Goal: Task Accomplishment & Management: Use online tool/utility

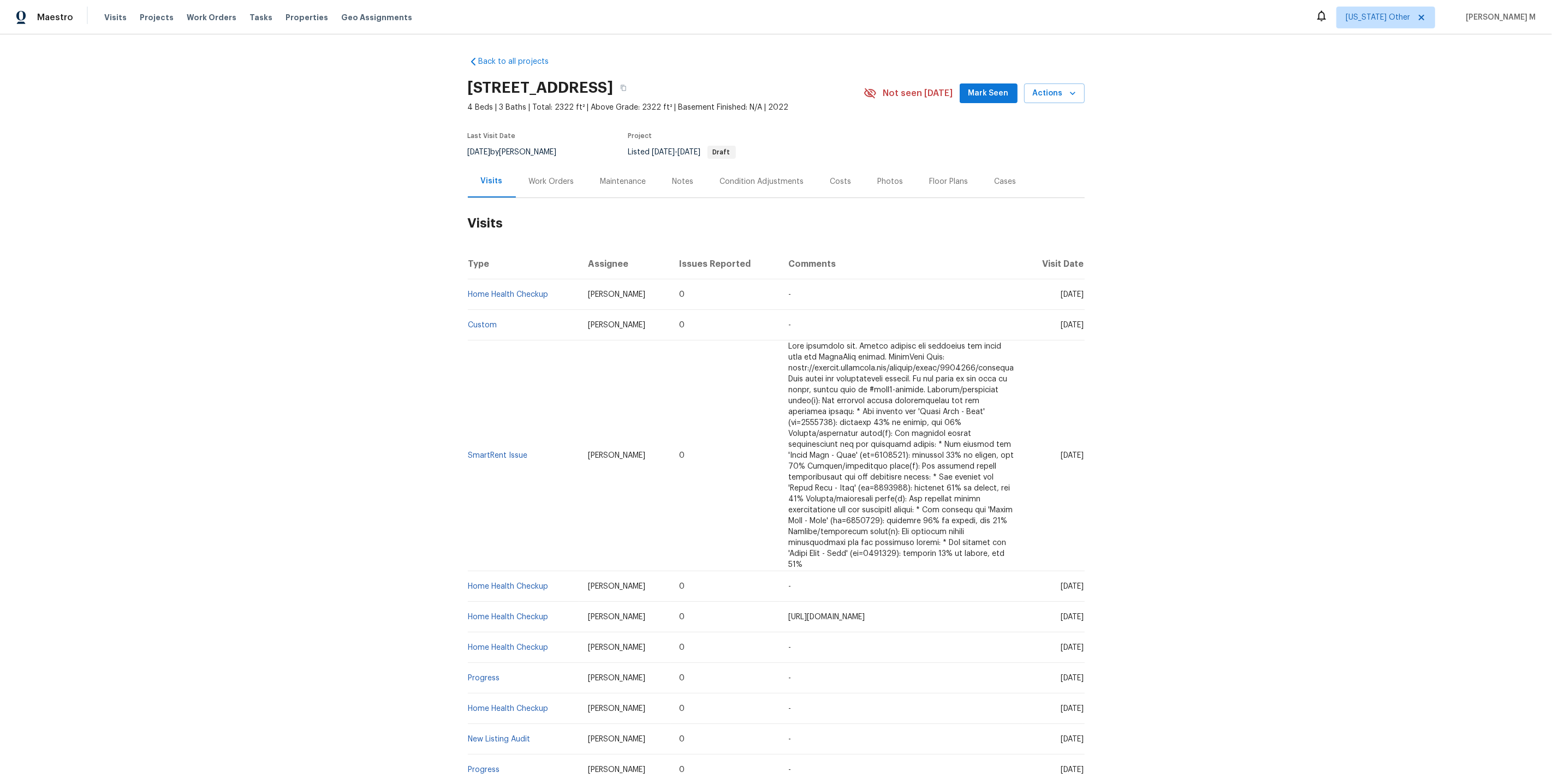
click at [546, 180] on div "Work Orders" at bounding box center [551, 181] width 45 height 11
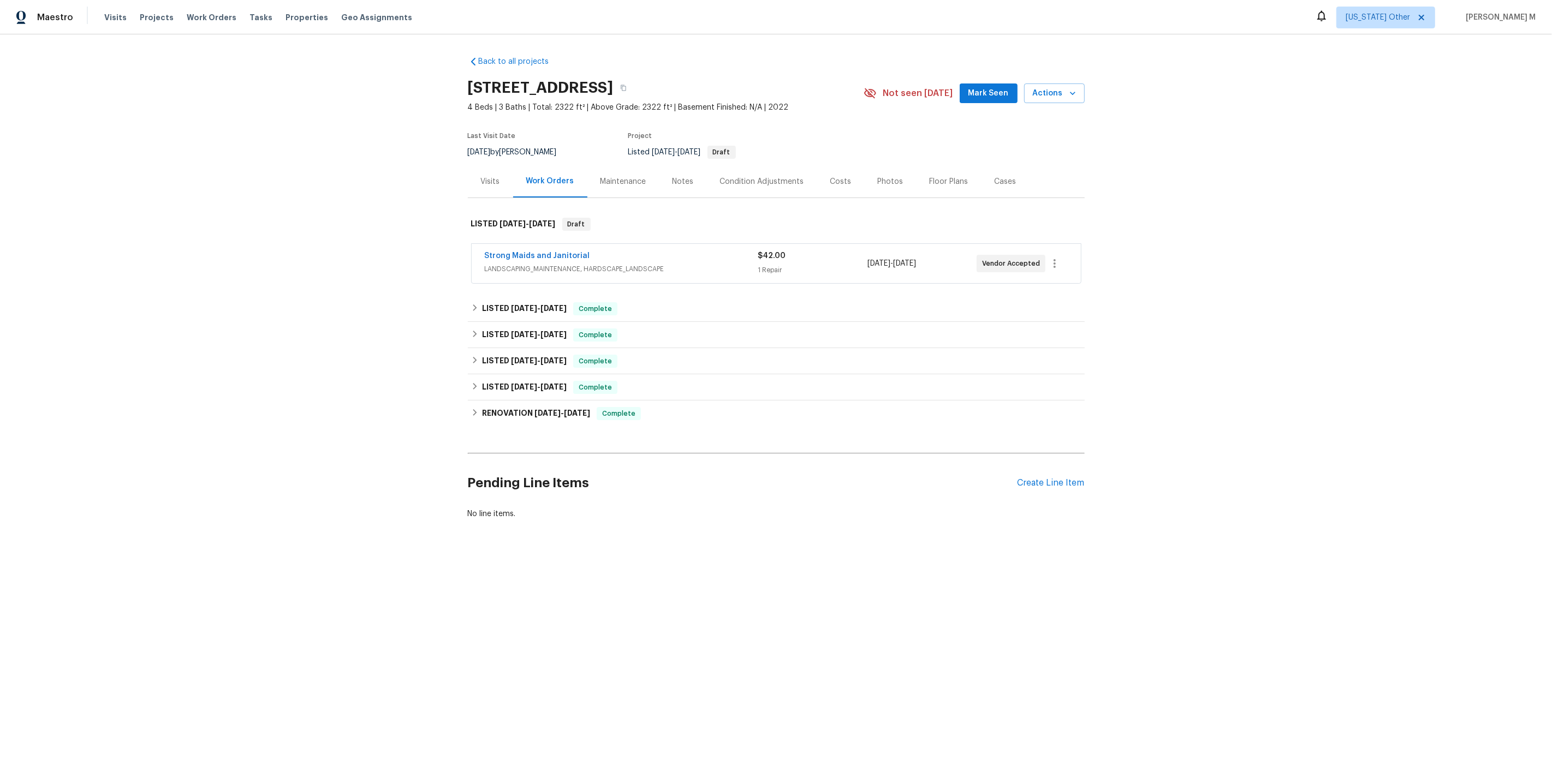
click at [541, 267] on span "LANDSCAPING_MAINTENANCE, HARDSCAPE_LANDSCAPE" at bounding box center [622, 268] width 274 height 11
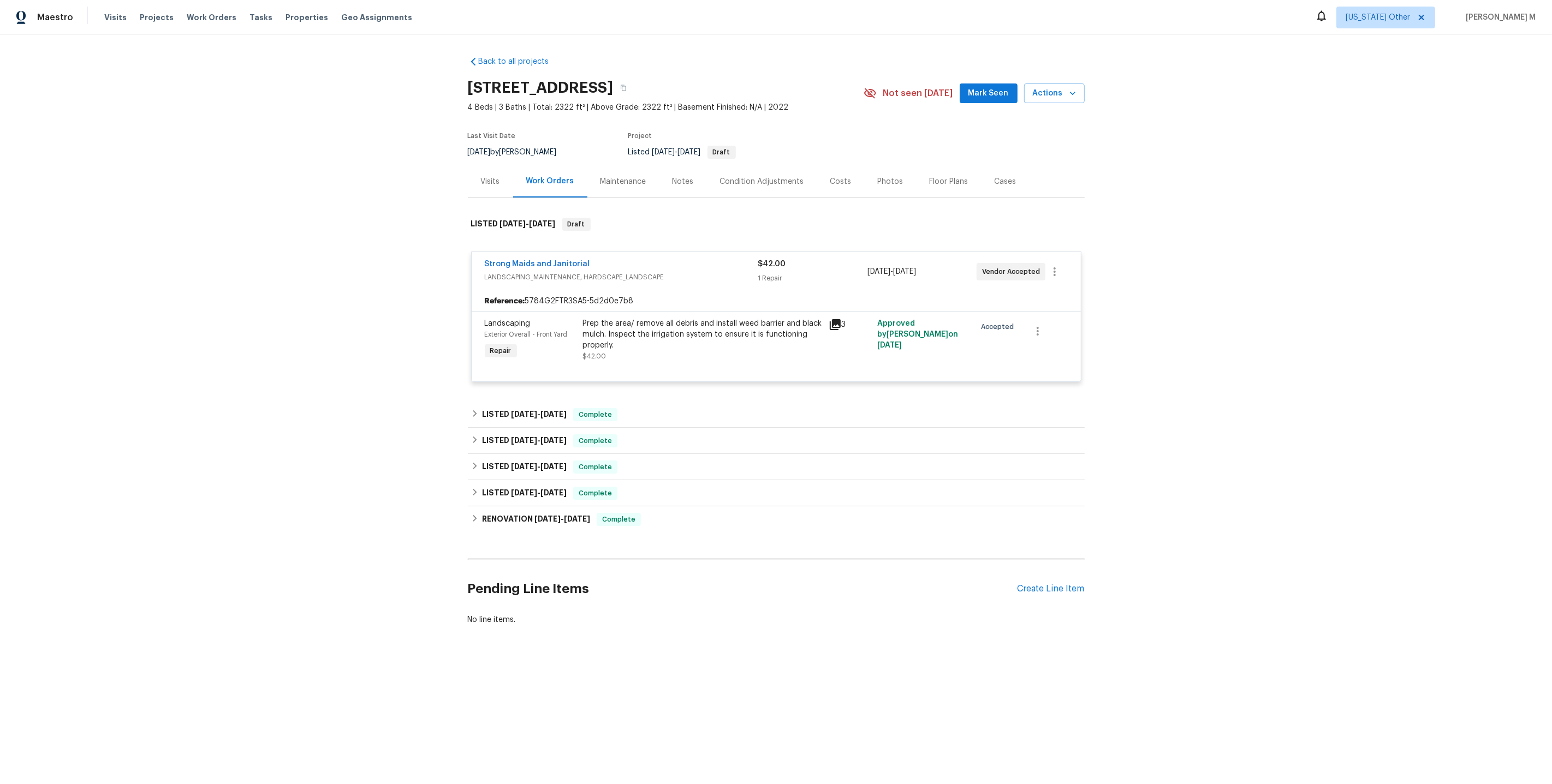
click at [625, 184] on div "Maintenance" at bounding box center [623, 181] width 72 height 32
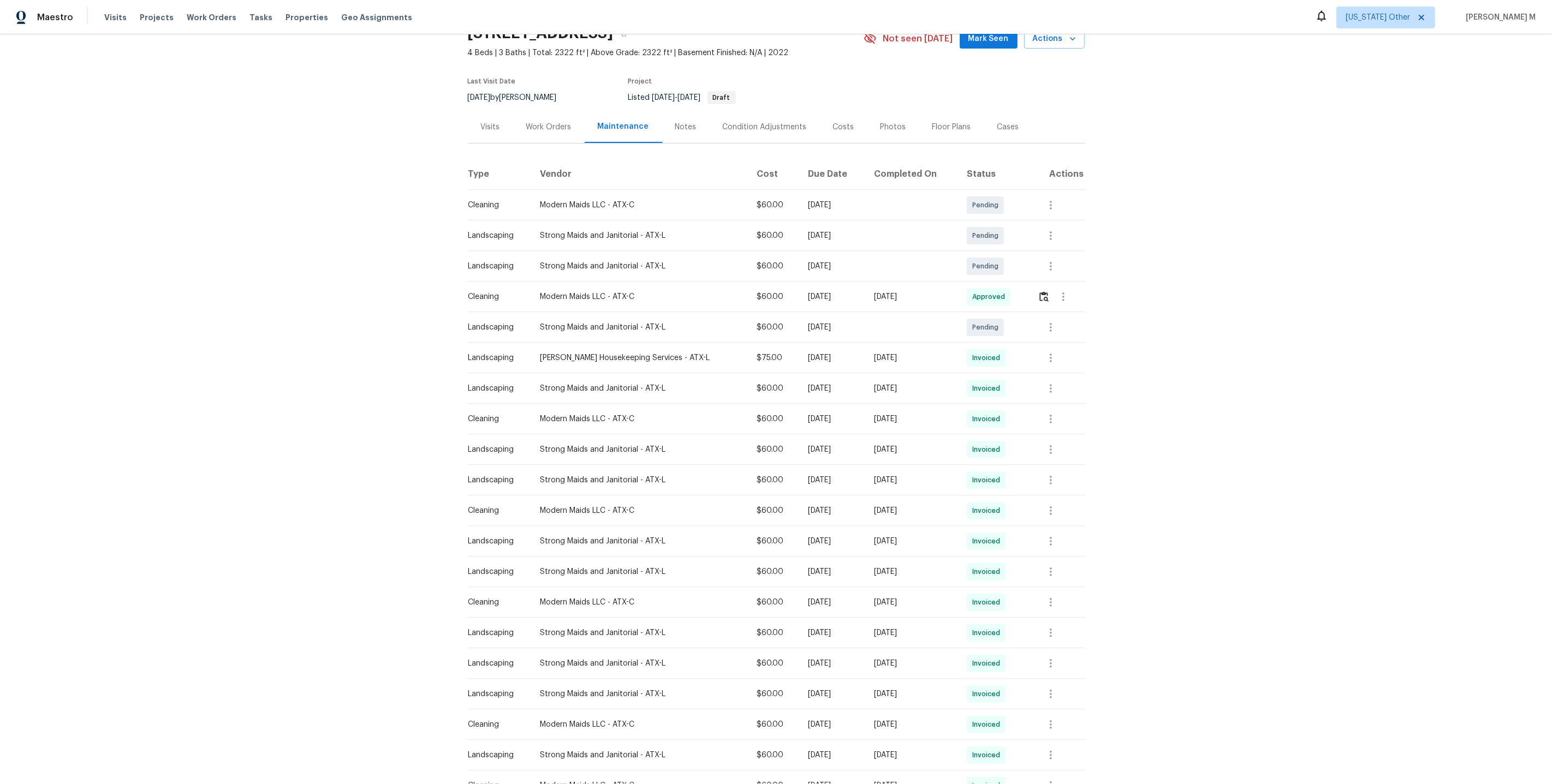
scroll to position [44, 0]
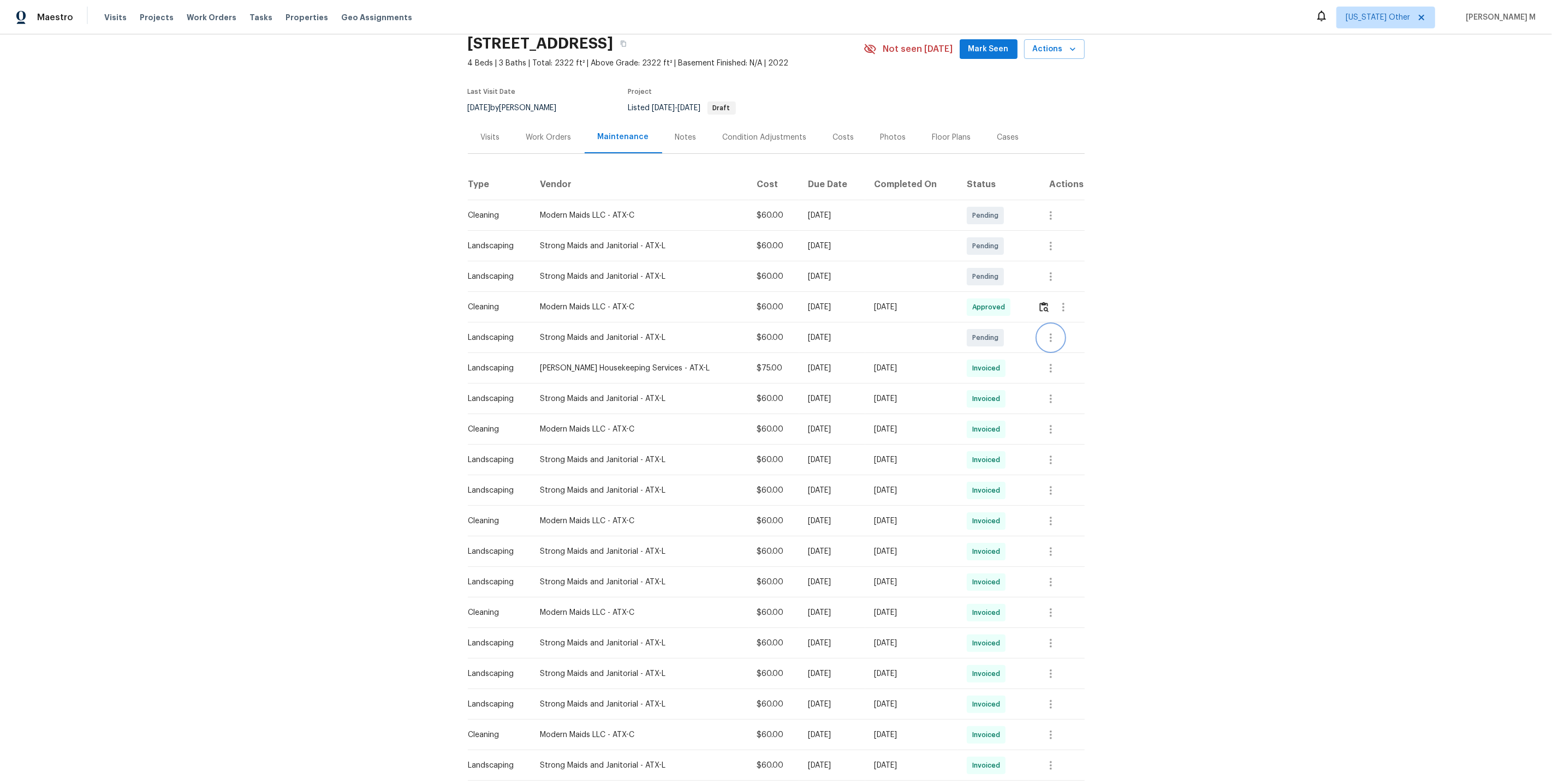
click at [1049, 338] on icon "button" at bounding box center [1051, 338] width 13 height 13
click at [1069, 346] on li "View details" at bounding box center [1093, 350] width 113 height 18
click at [1167, 520] on div at bounding box center [776, 392] width 1552 height 784
click at [1054, 387] on button "button" at bounding box center [1051, 399] width 26 height 26
click at [1054, 387] on li "Message vendor" at bounding box center [1074, 393] width 77 height 18
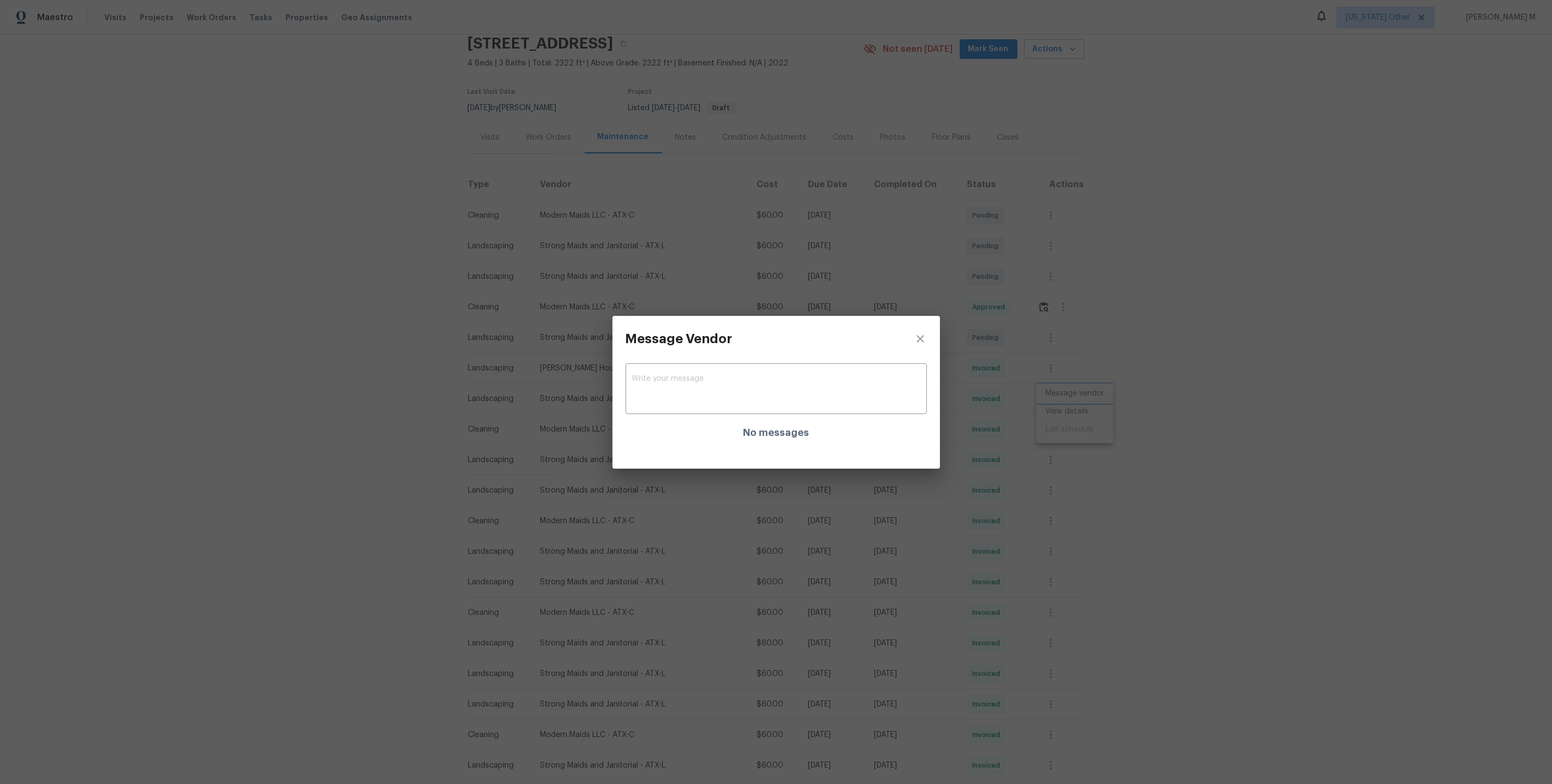
click at [1059, 432] on div "Message Vendor x ​ No messages" at bounding box center [776, 392] width 1552 height 784
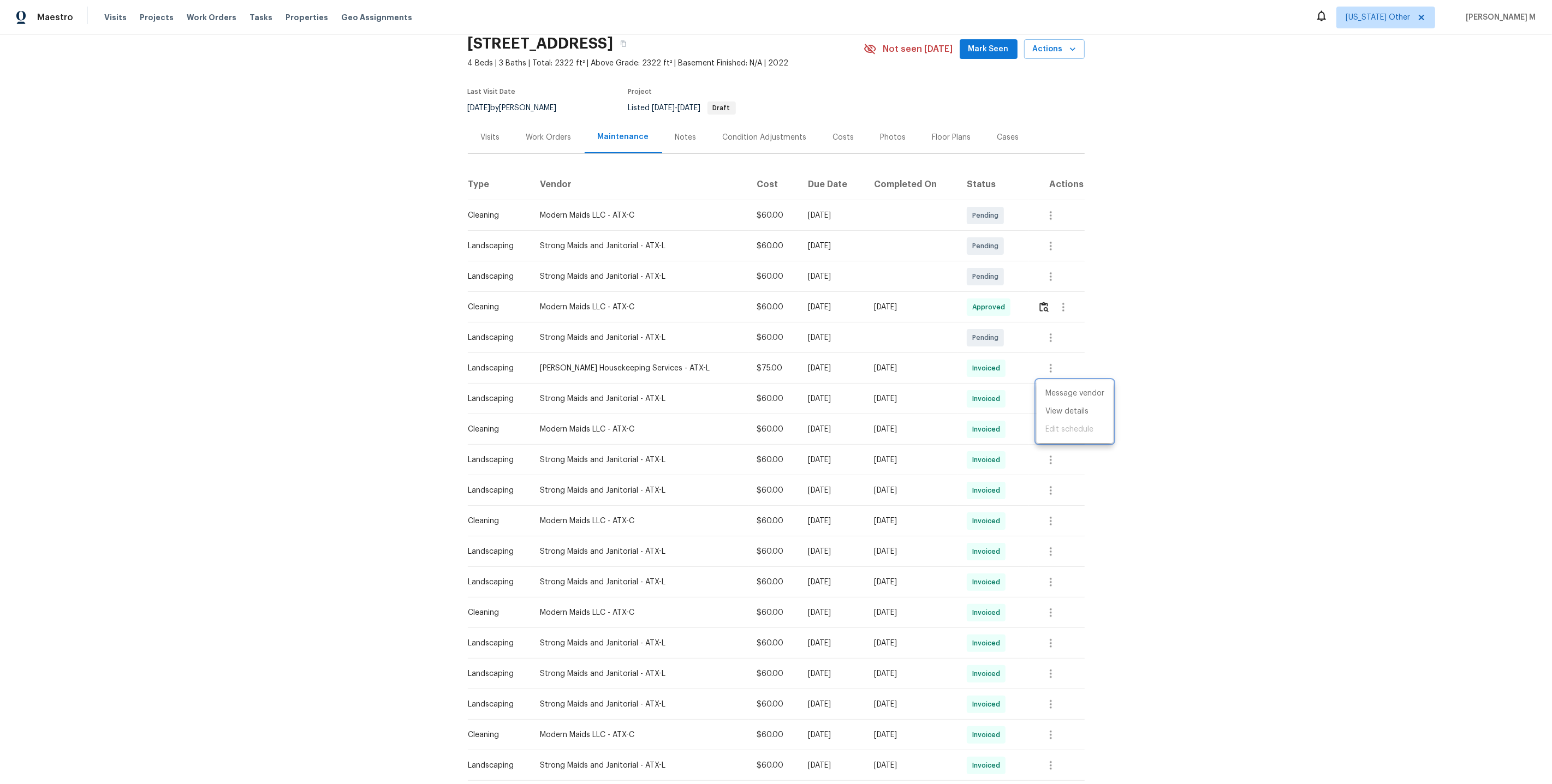
drag, startPoint x: 536, startPoint y: 360, endPoint x: 718, endPoint y: 368, distance: 182.2
click at [718, 368] on div at bounding box center [776, 392] width 1552 height 784
click at [678, 384] on td "Strong Maids and Janitorial - ATX-L" at bounding box center [640, 399] width 217 height 31
click at [621, 353] on td "Arelis Housekeeping Services - ATX-L" at bounding box center [640, 368] width 217 height 31
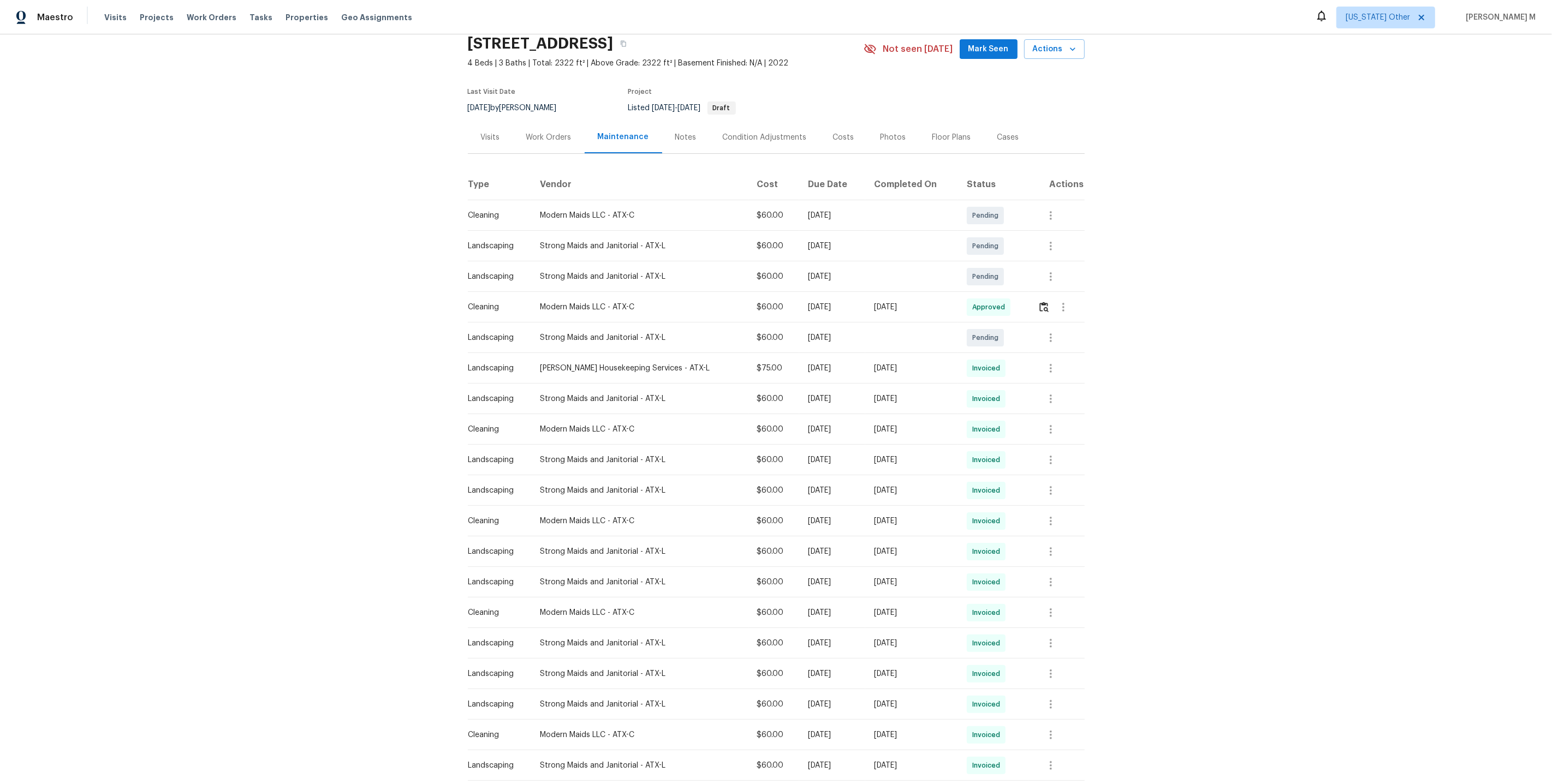
click at [625, 370] on td "Arelis Housekeeping Services - ATX-L" at bounding box center [640, 368] width 217 height 31
click at [1051, 392] on icon "button" at bounding box center [1051, 399] width 13 height 13
click at [1052, 417] on li "View details" at bounding box center [1074, 411] width 77 height 18
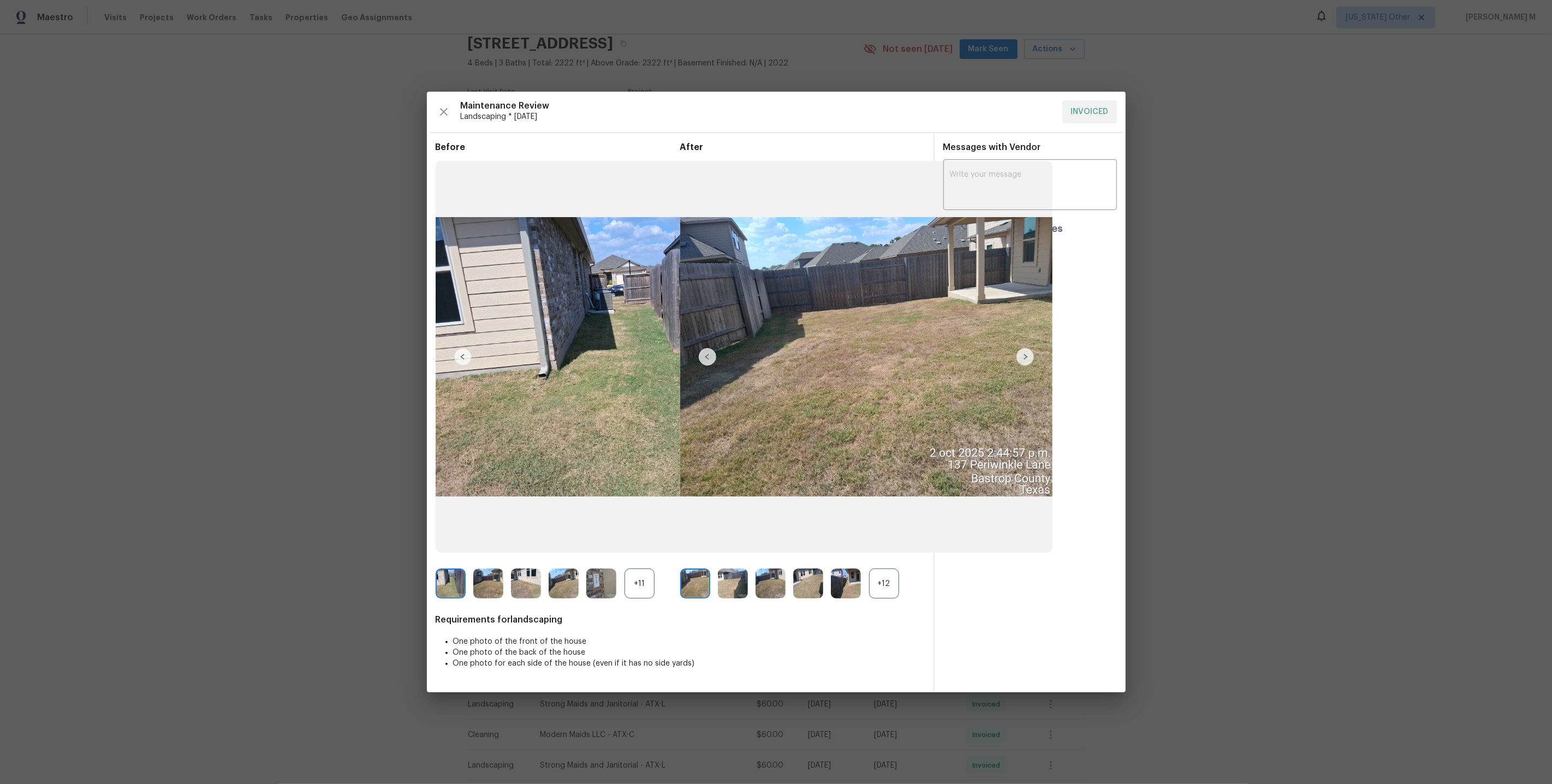
click at [897, 571] on div "+12" at bounding box center [884, 584] width 30 height 30
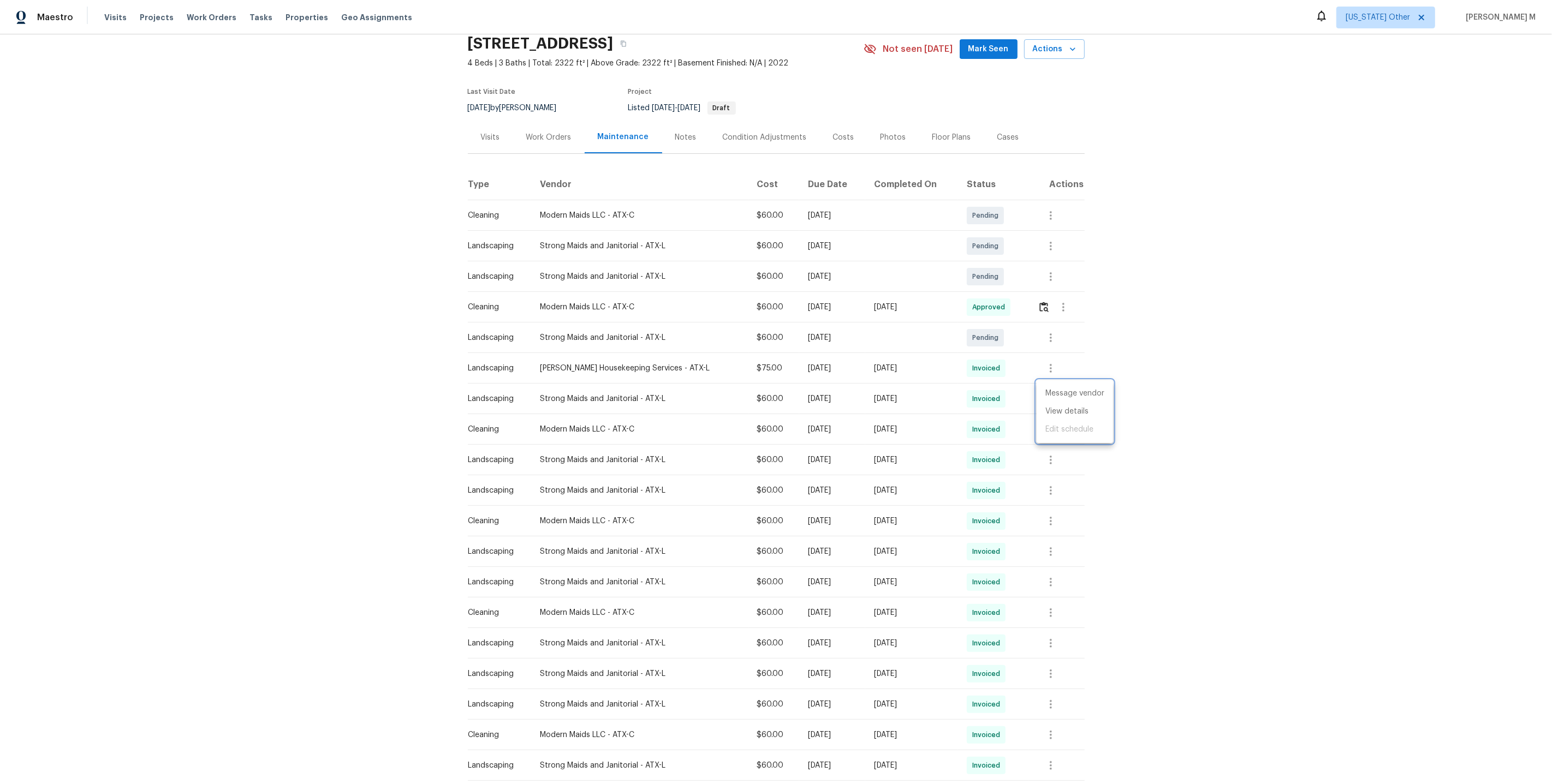
click at [650, 391] on div at bounding box center [776, 392] width 1552 height 784
click at [1053, 397] on icon "button" at bounding box center [1051, 399] width 13 height 13
click at [1053, 408] on li "View details" at bounding box center [1074, 411] width 77 height 18
click at [555, 124] on div at bounding box center [776, 392] width 1552 height 784
click at [552, 136] on div "Work Orders" at bounding box center [549, 137] width 45 height 11
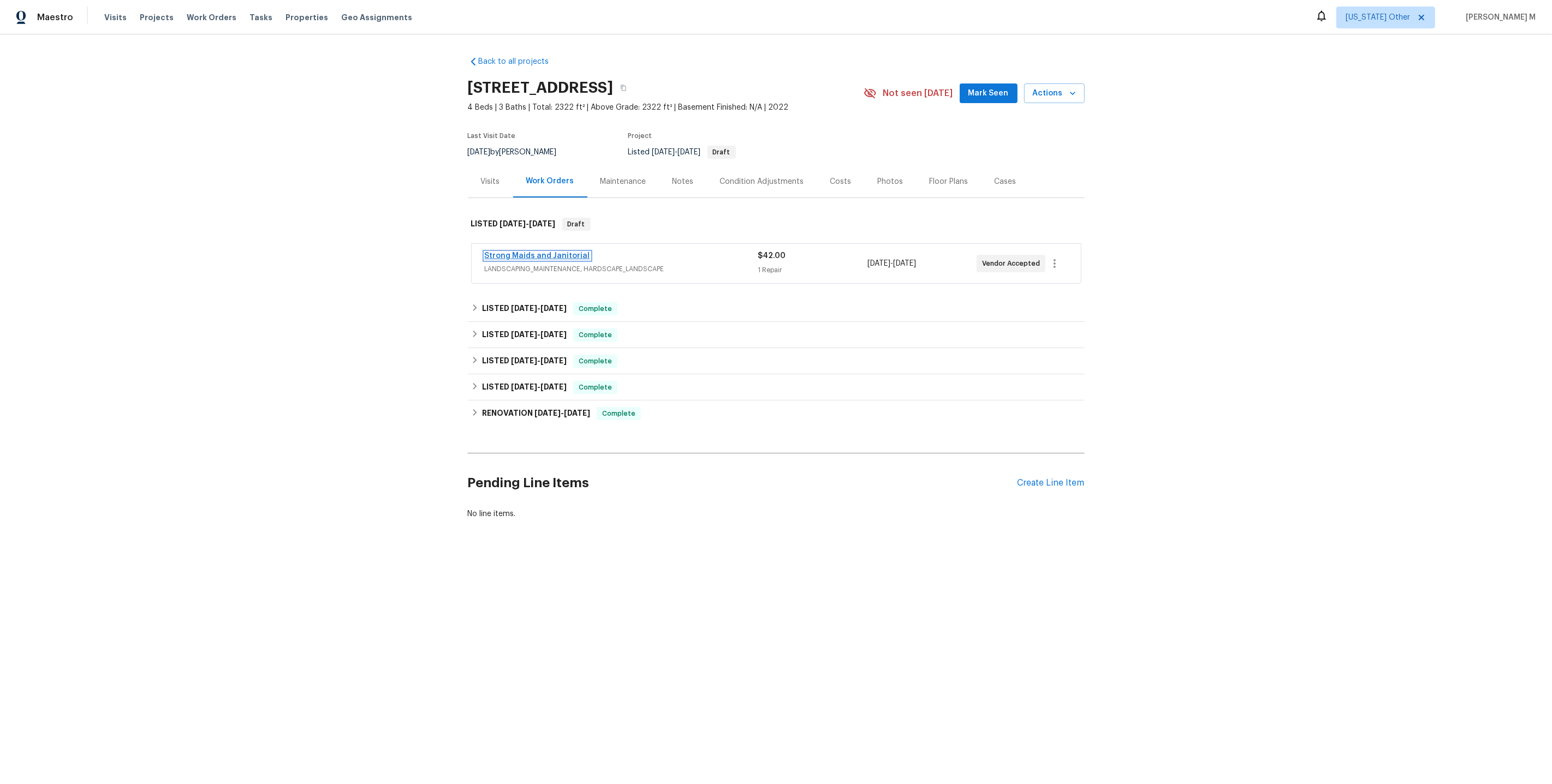
click at [545, 253] on link "Strong Maids and Janitorial" at bounding box center [537, 256] width 105 height 8
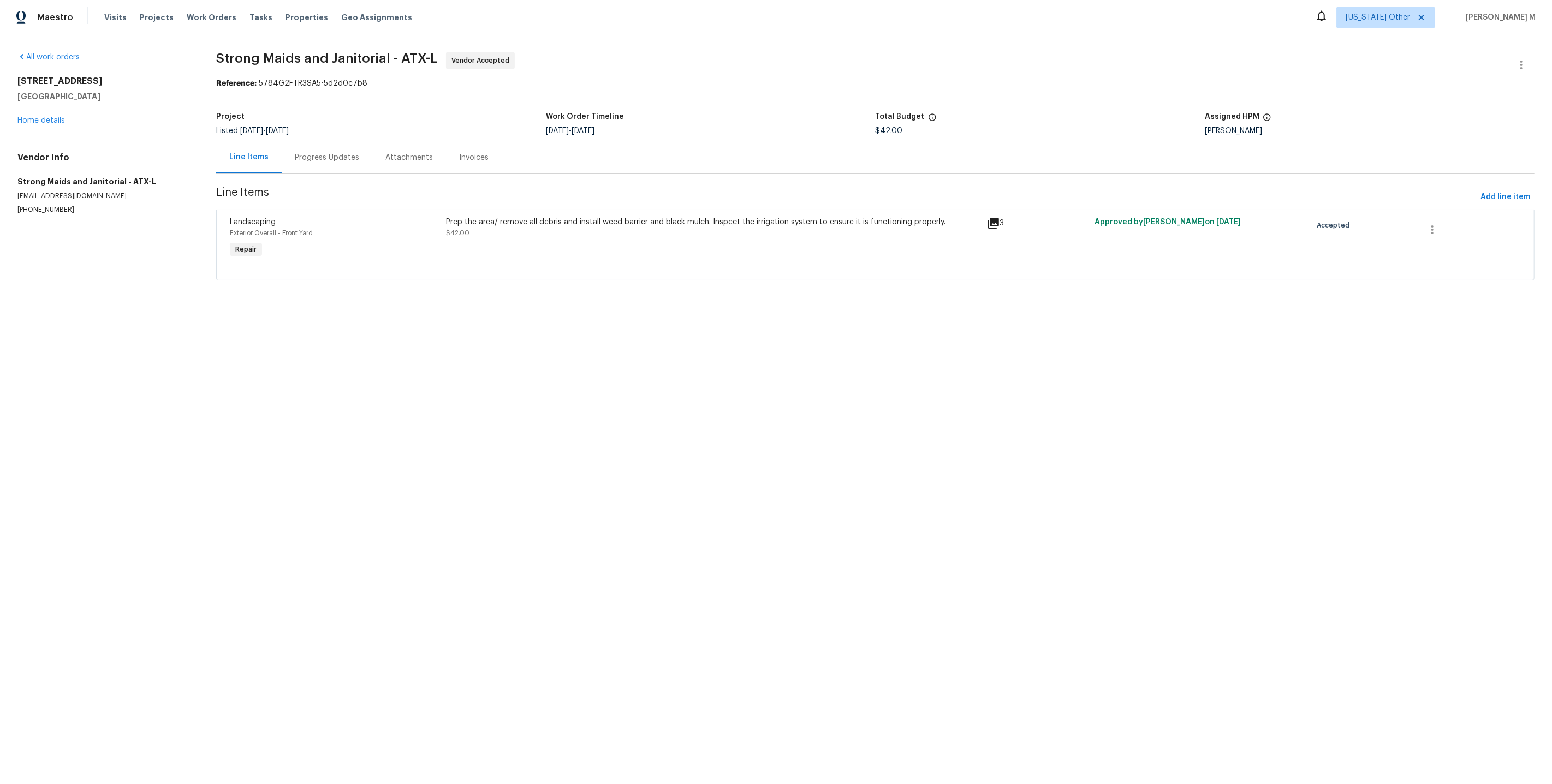
click at [311, 142] on div "Progress Updates" at bounding box center [327, 157] width 91 height 32
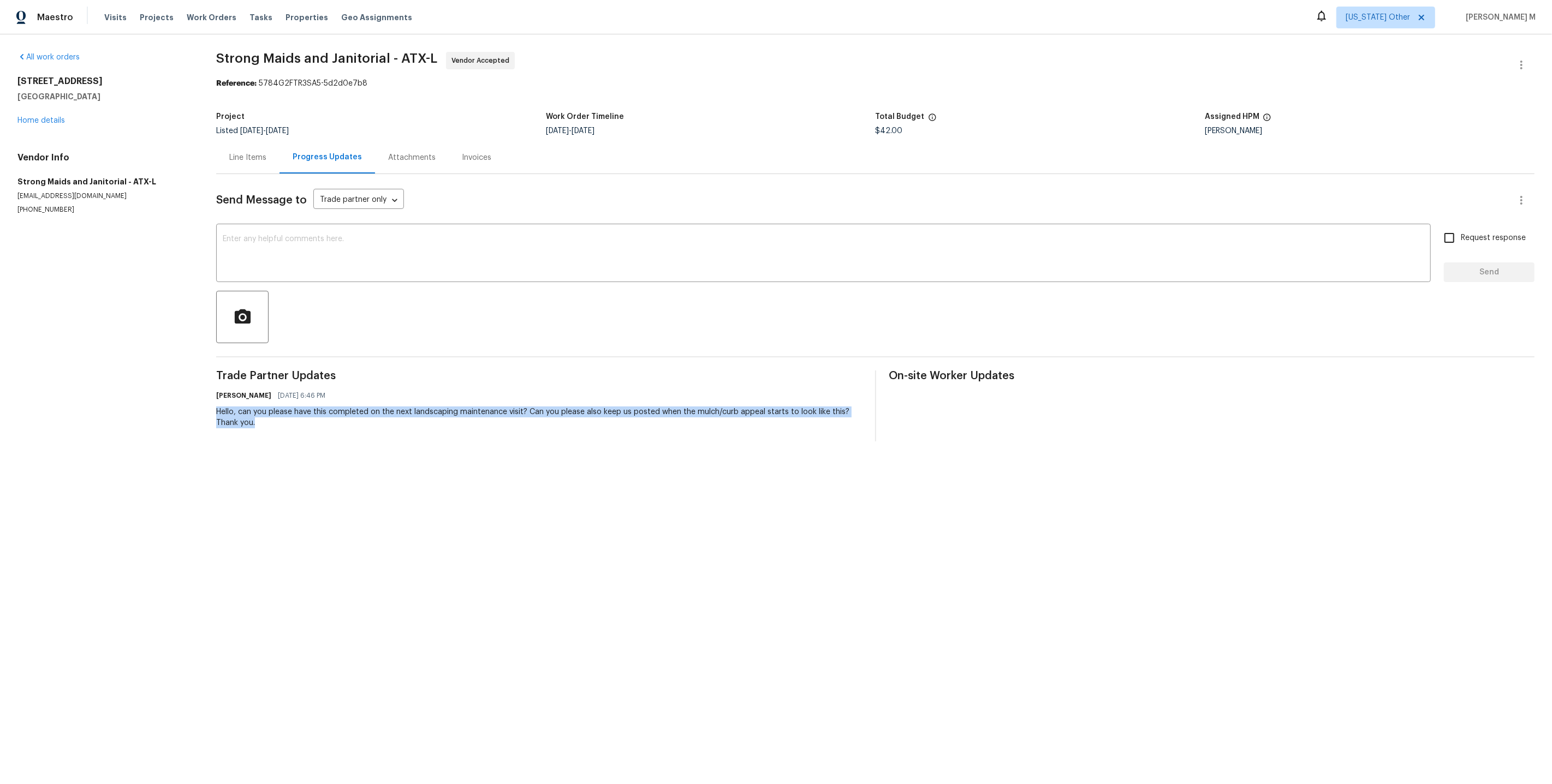
drag, startPoint x: 213, startPoint y: 398, endPoint x: 292, endPoint y: 417, distance: 81.3
click at [292, 417] on div "Trade Partner Updates Sheila Cooksey 08/20/2025 6:46 PM Hello, can you please h…" at bounding box center [539, 406] width 646 height 71
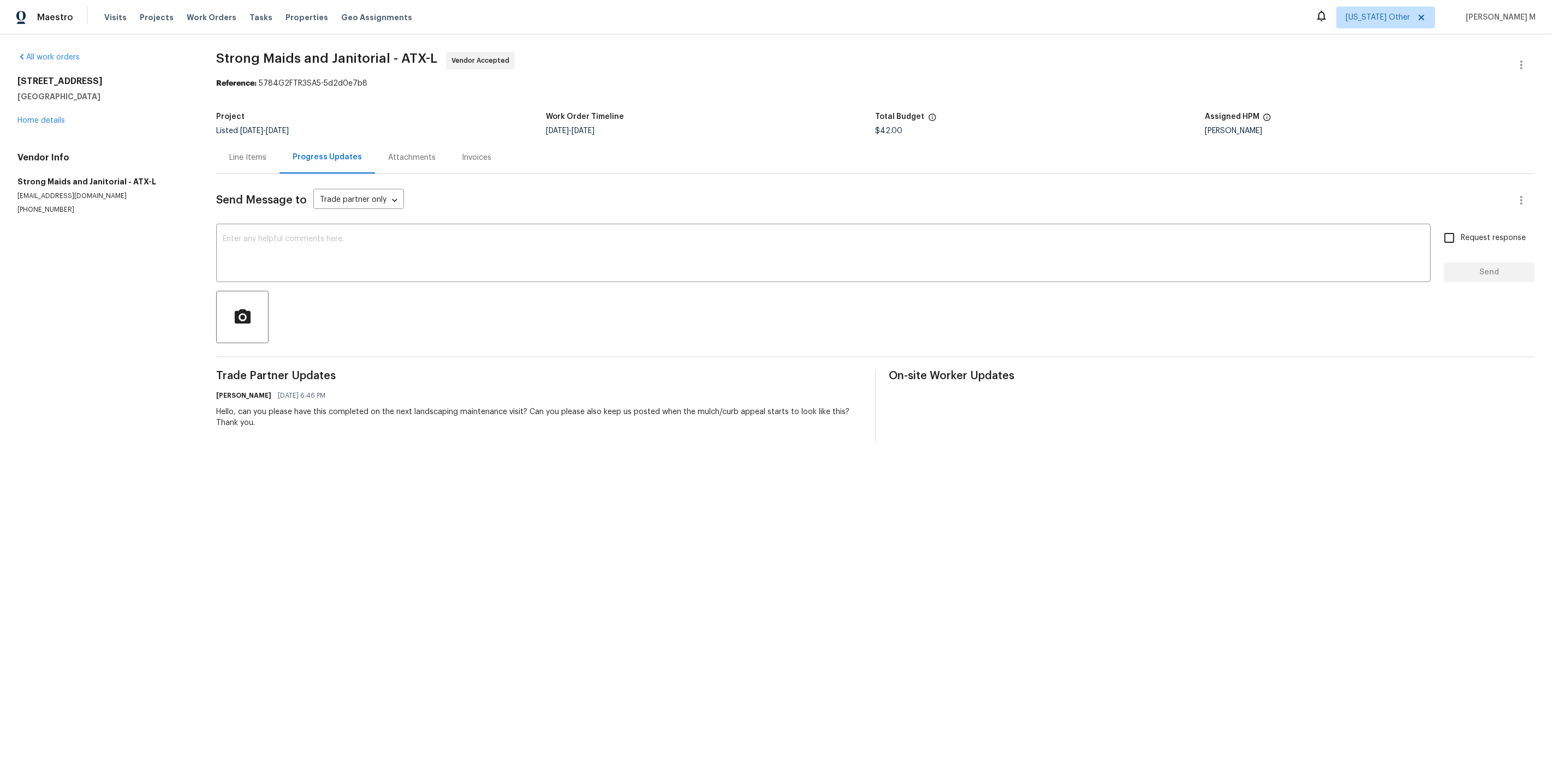
click at [241, 153] on div "Line Items" at bounding box center [248, 158] width 37 height 11
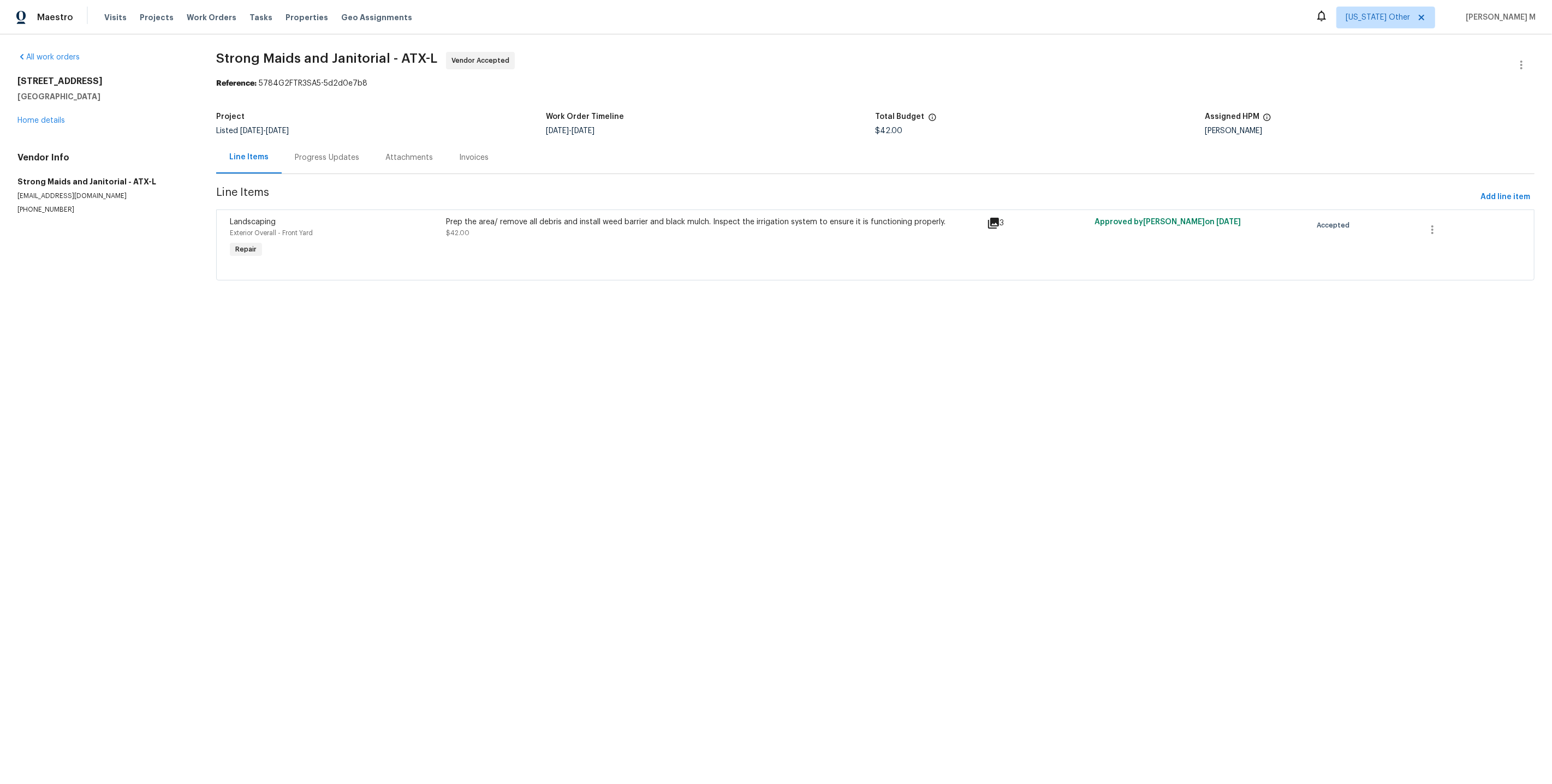
click at [36, 121] on div "137 Periwinkle Ln Bastrop, TX 78602 Home details" at bounding box center [103, 101] width 173 height 50
click at [44, 120] on link "Home details" at bounding box center [41, 120] width 47 height 8
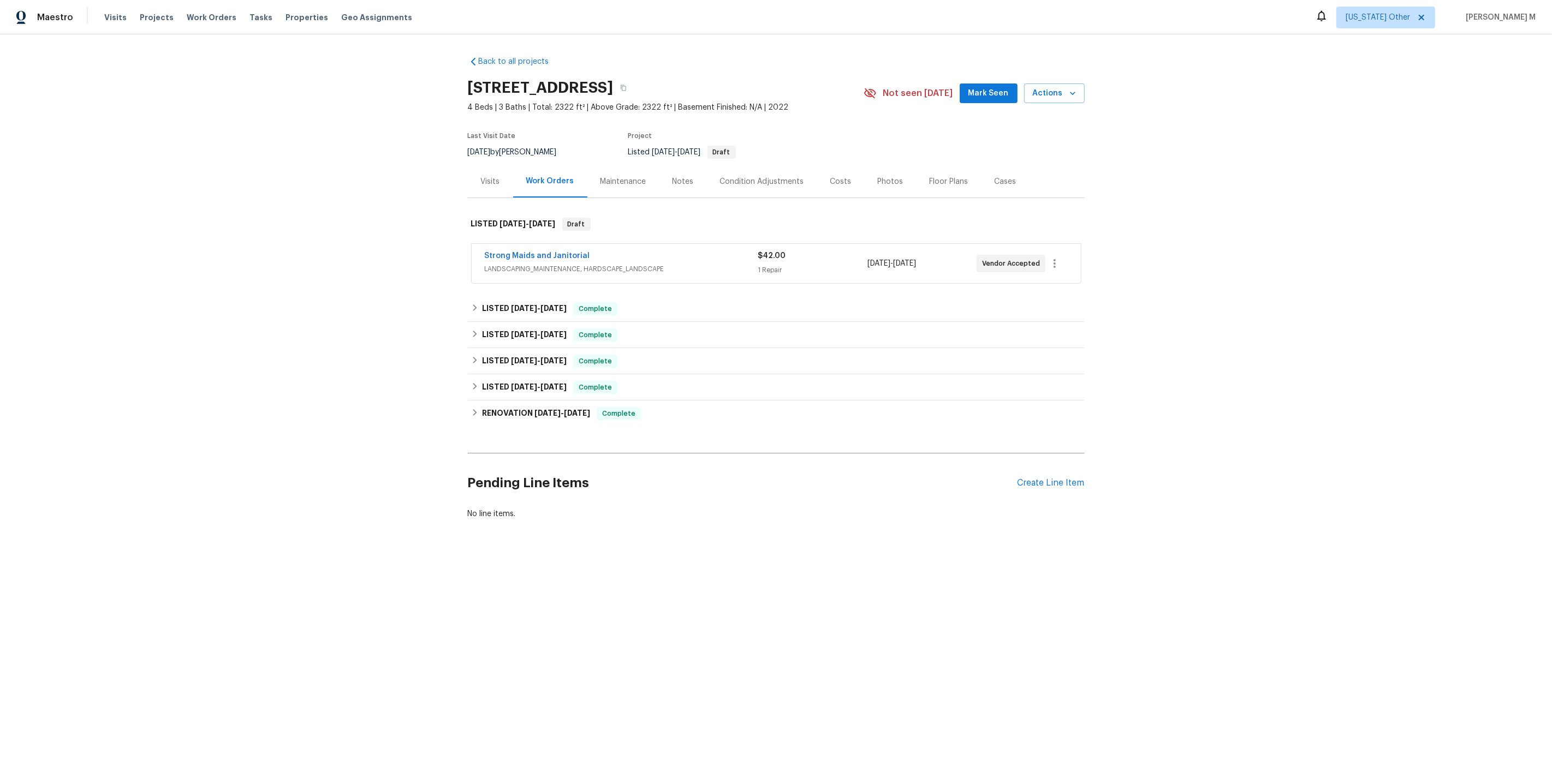
click at [622, 176] on div "Maintenance" at bounding box center [623, 181] width 46 height 11
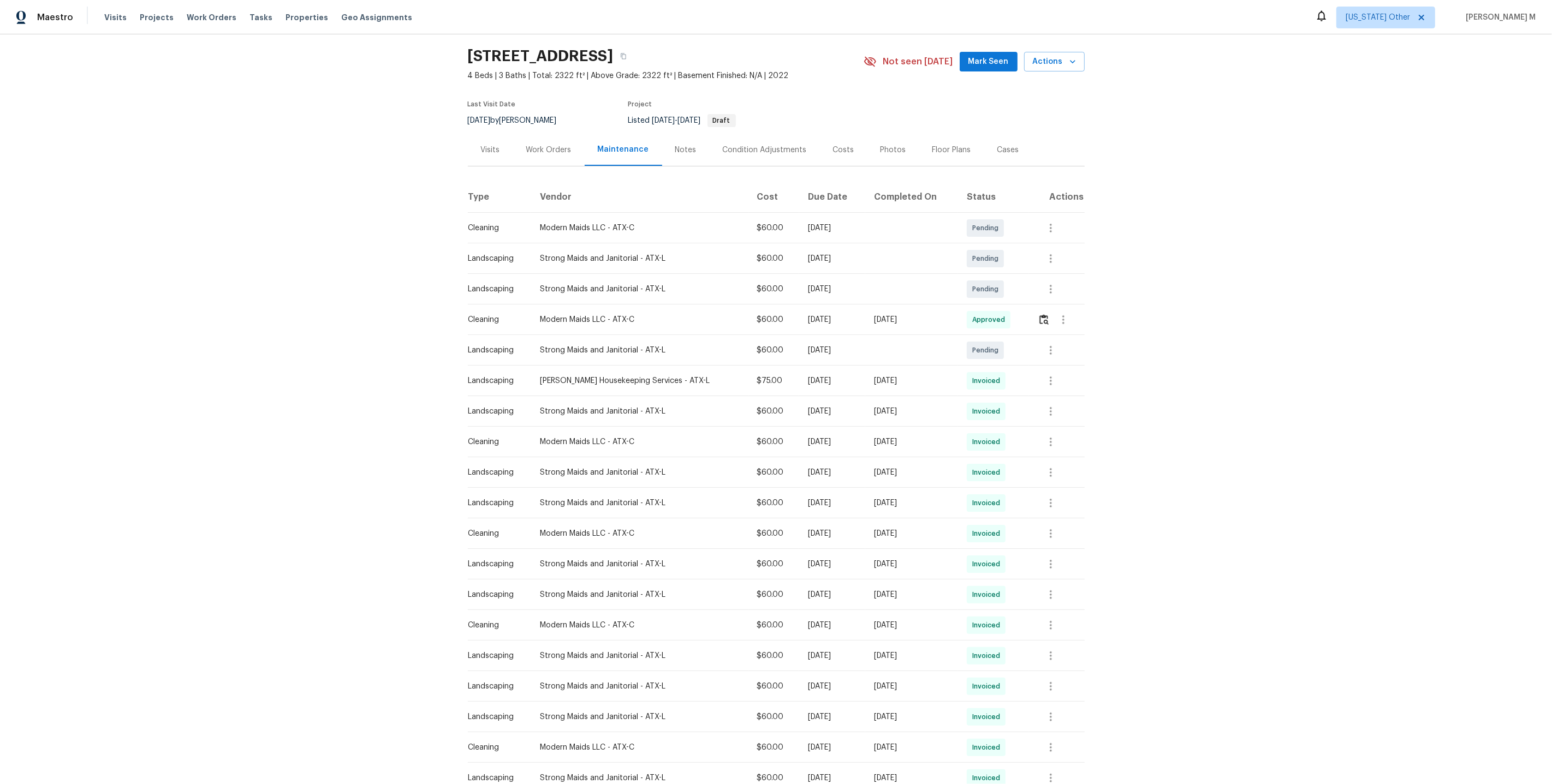
scroll to position [42, 0]
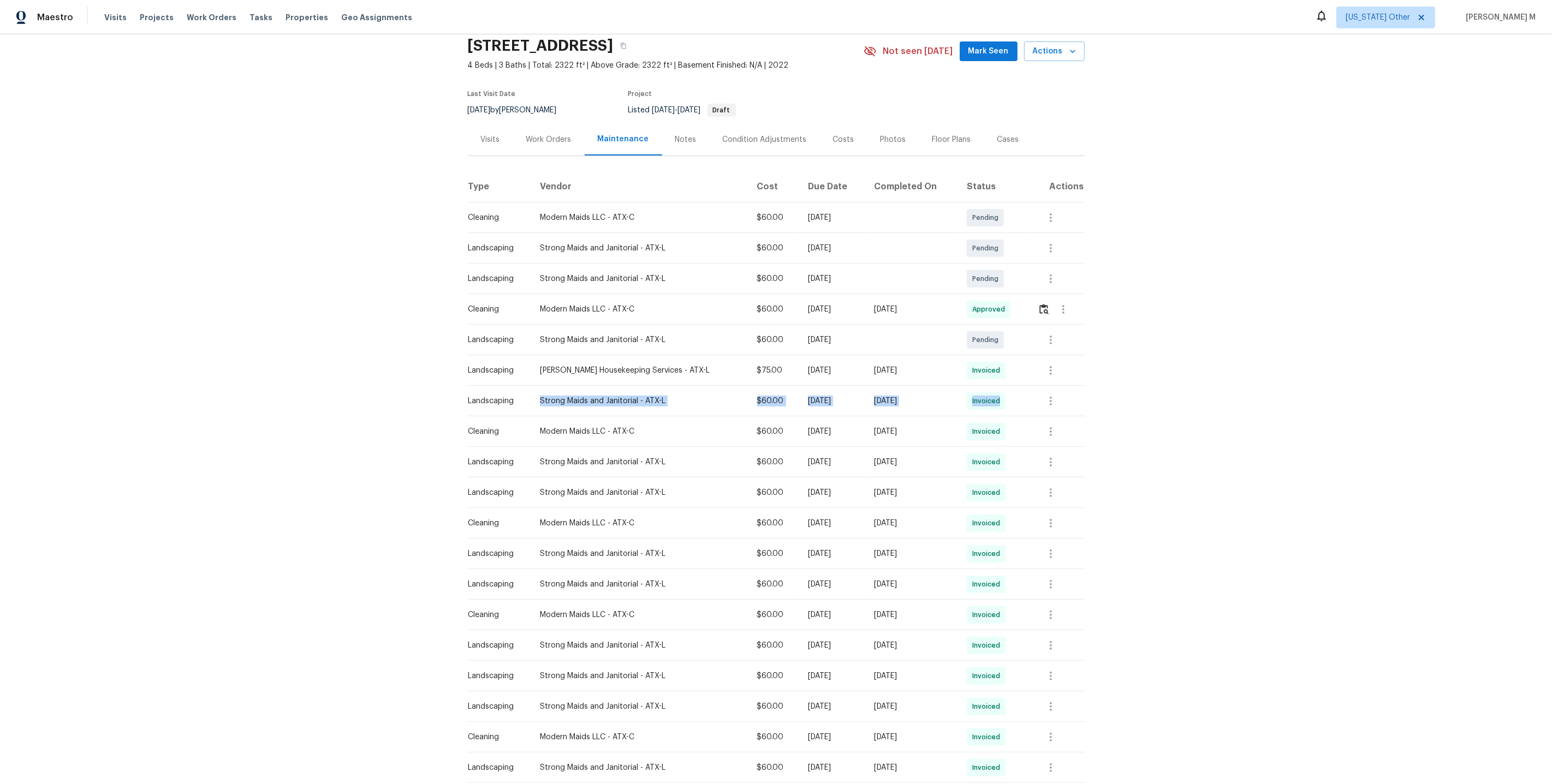
drag, startPoint x: 541, startPoint y: 396, endPoint x: 1046, endPoint y: 400, distance: 505.0
click at [1046, 401] on tr "Landscaping Strong Maids and Janitorial - ATX-L $60.00 Mon, Sep 29 2025 Thu, Oc…" at bounding box center [776, 401] width 617 height 31
click at [1046, 400] on icon "button" at bounding box center [1051, 401] width 13 height 13
click at [1057, 419] on li "View details" at bounding box center [1074, 413] width 77 height 18
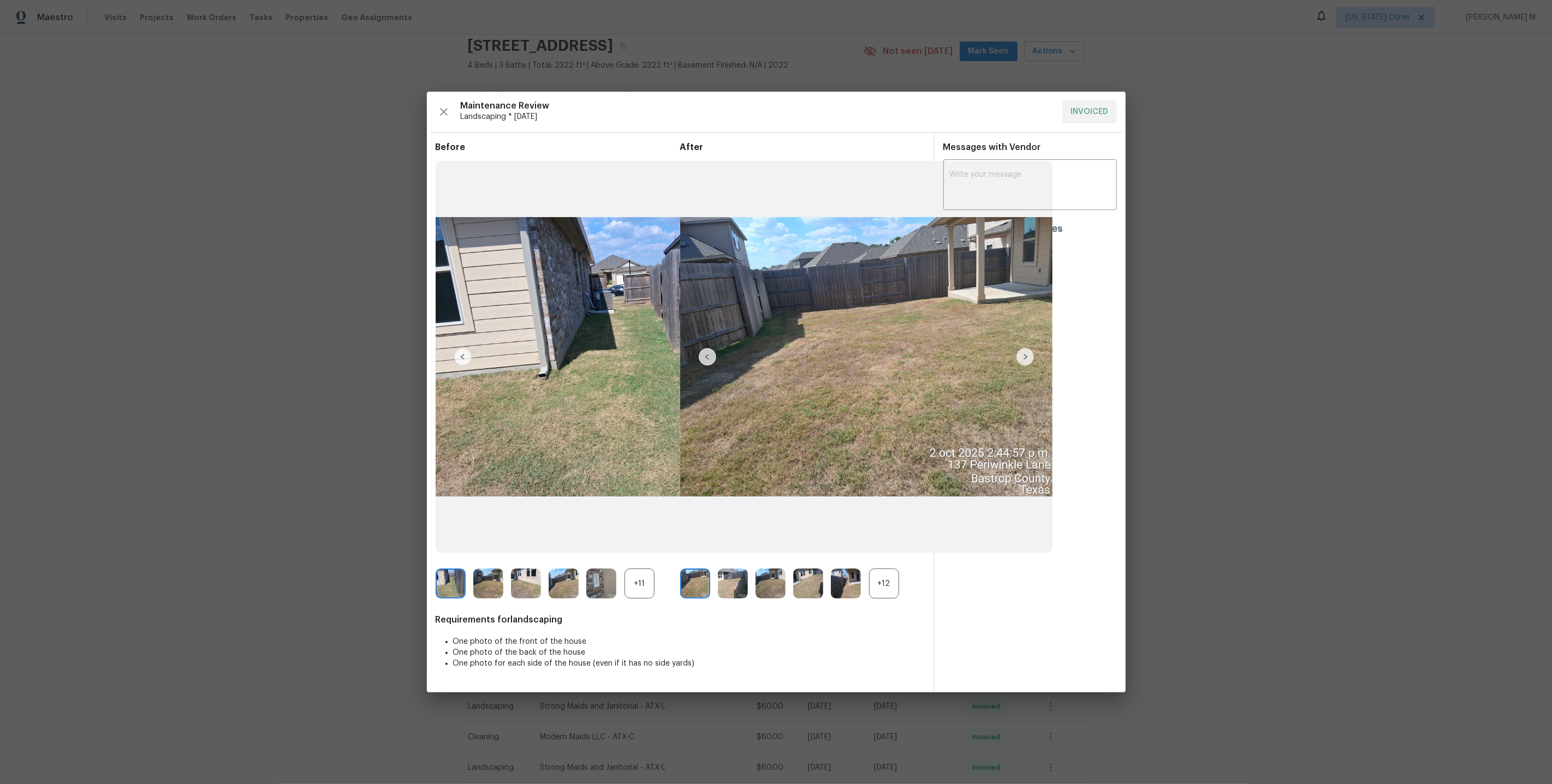
click at [885, 594] on div "+12" at bounding box center [884, 584] width 30 height 30
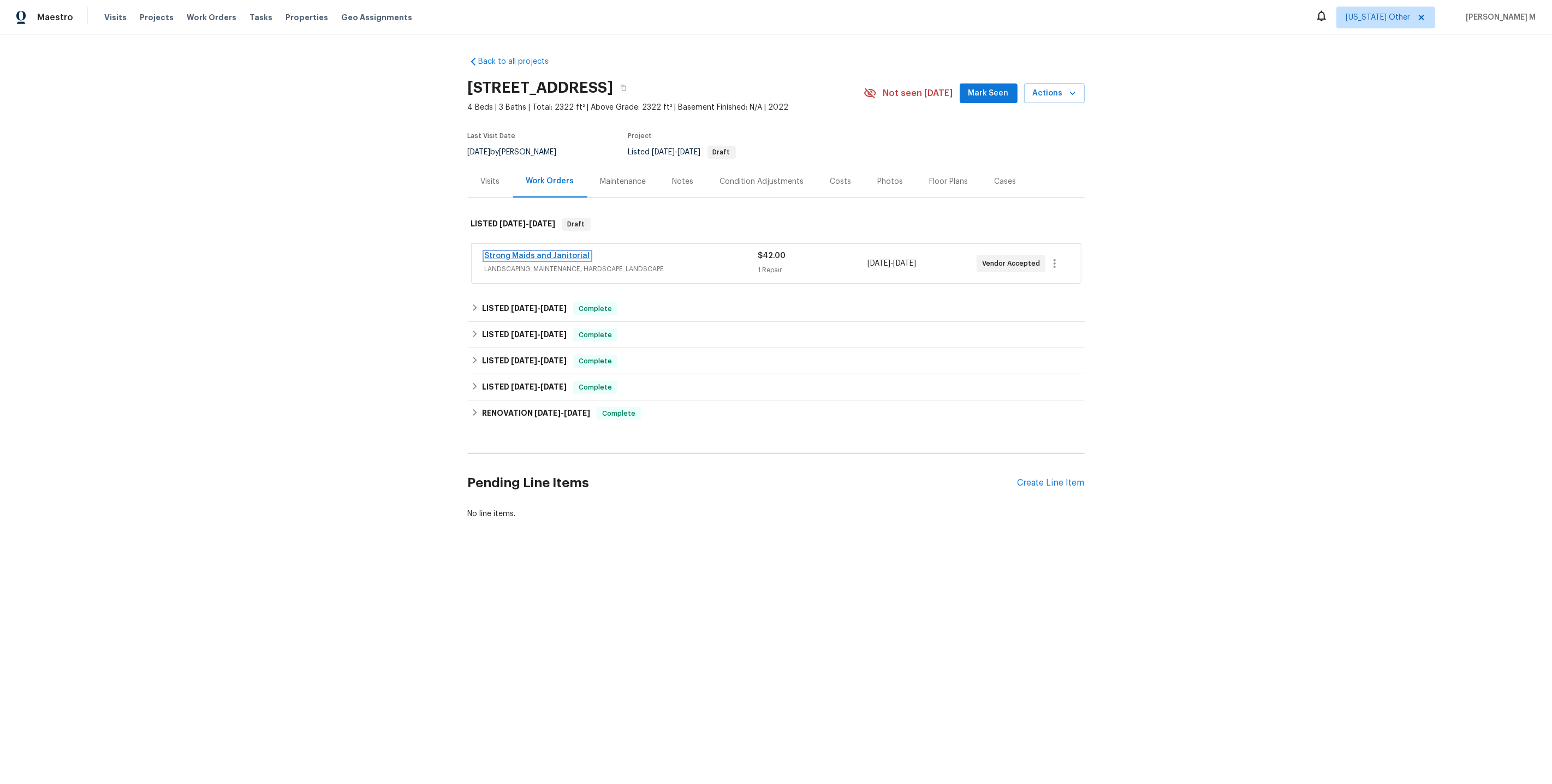
click at [527, 252] on link "Strong Maids and Janitorial" at bounding box center [537, 256] width 105 height 8
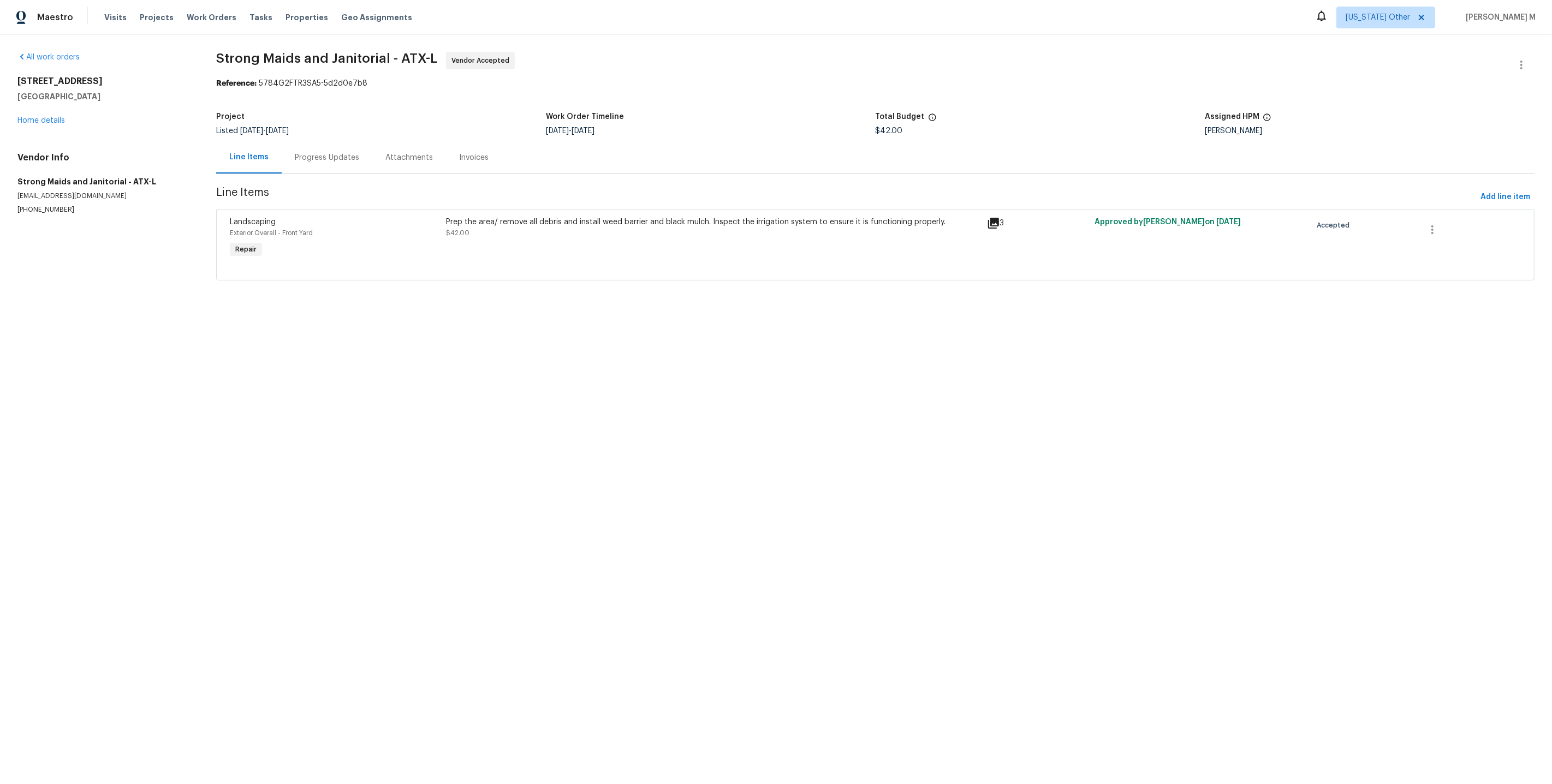
click at [299, 153] on div "Progress Updates" at bounding box center [327, 158] width 64 height 11
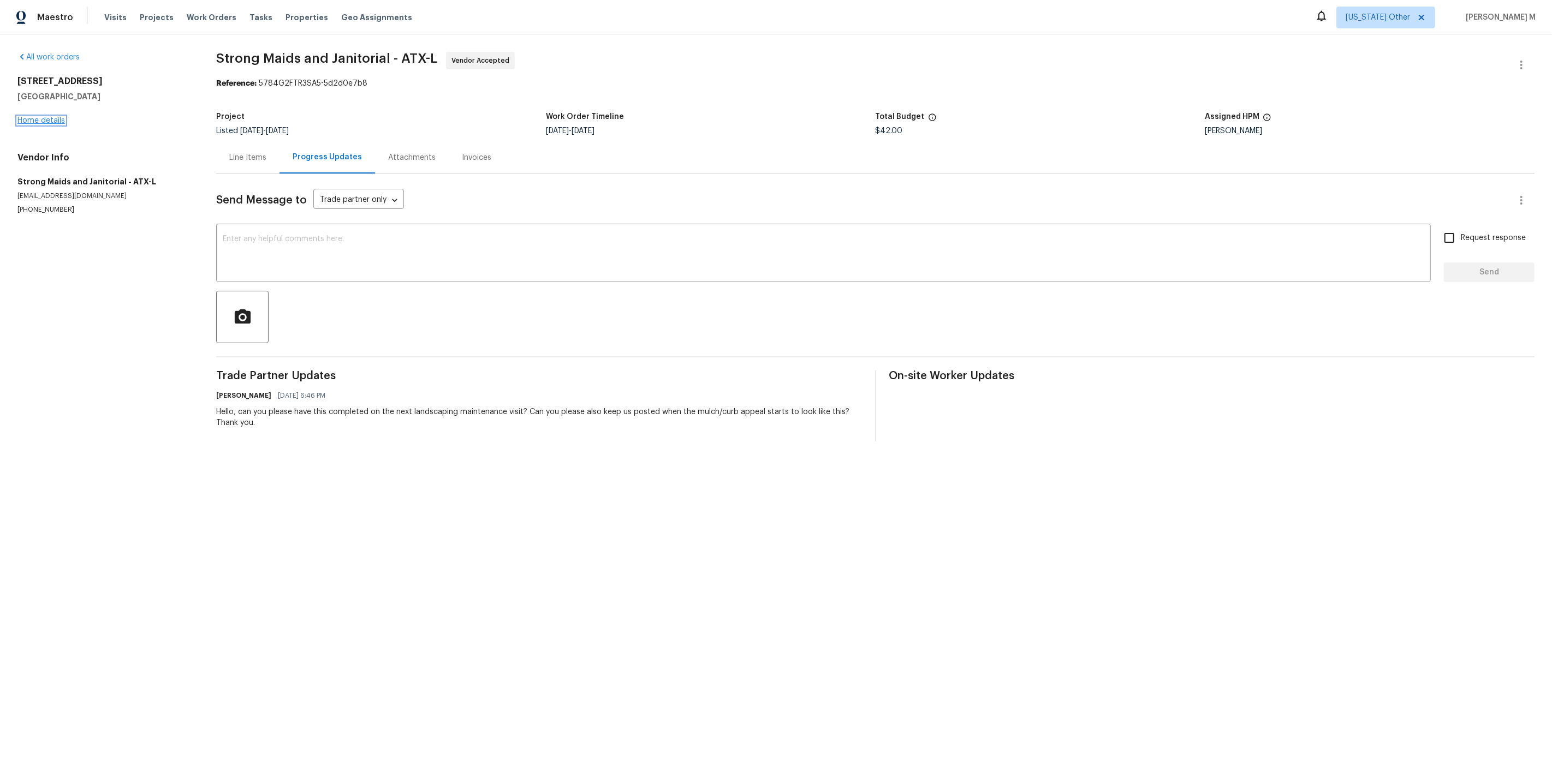
click at [40, 119] on link "Home details" at bounding box center [41, 120] width 47 height 8
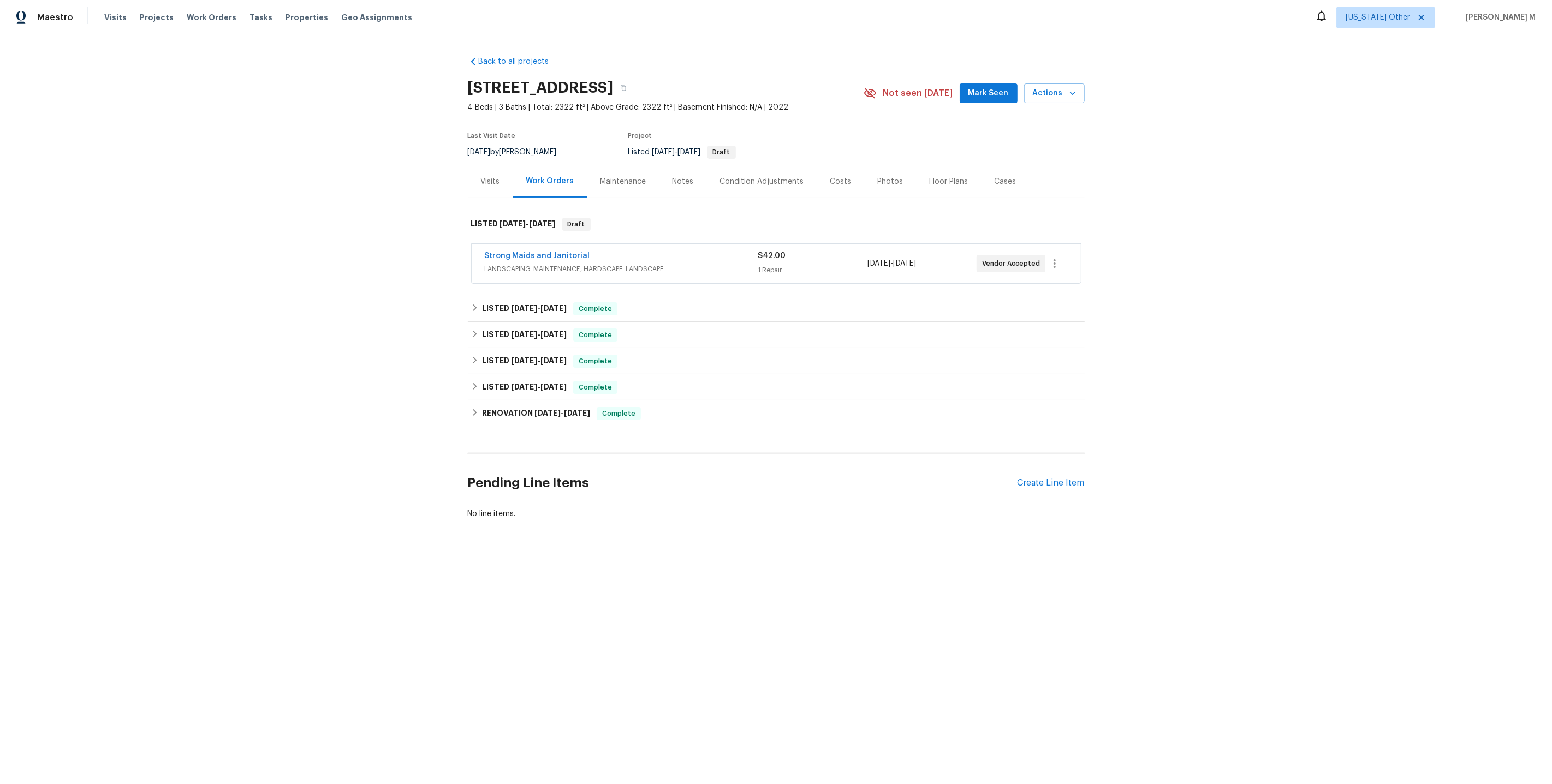
click at [612, 165] on div "Maintenance" at bounding box center [623, 181] width 72 height 32
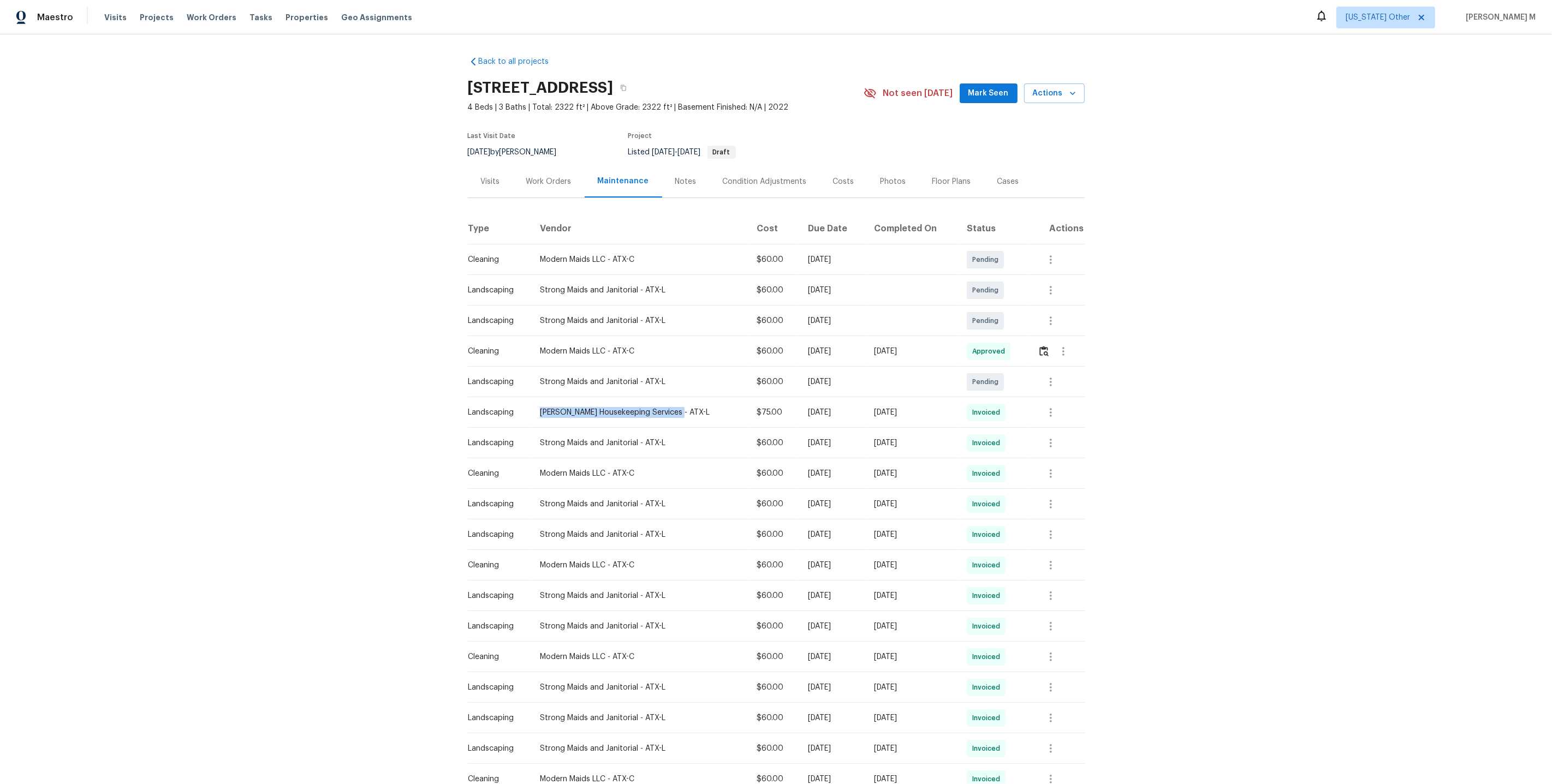
drag, startPoint x: 539, startPoint y: 408, endPoint x: 704, endPoint y: 408, distance: 165.0
click at [704, 408] on td "Arelis Housekeeping Services - ATX-L" at bounding box center [640, 412] width 217 height 31
click at [547, 179] on div "Work Orders" at bounding box center [549, 181] width 45 height 11
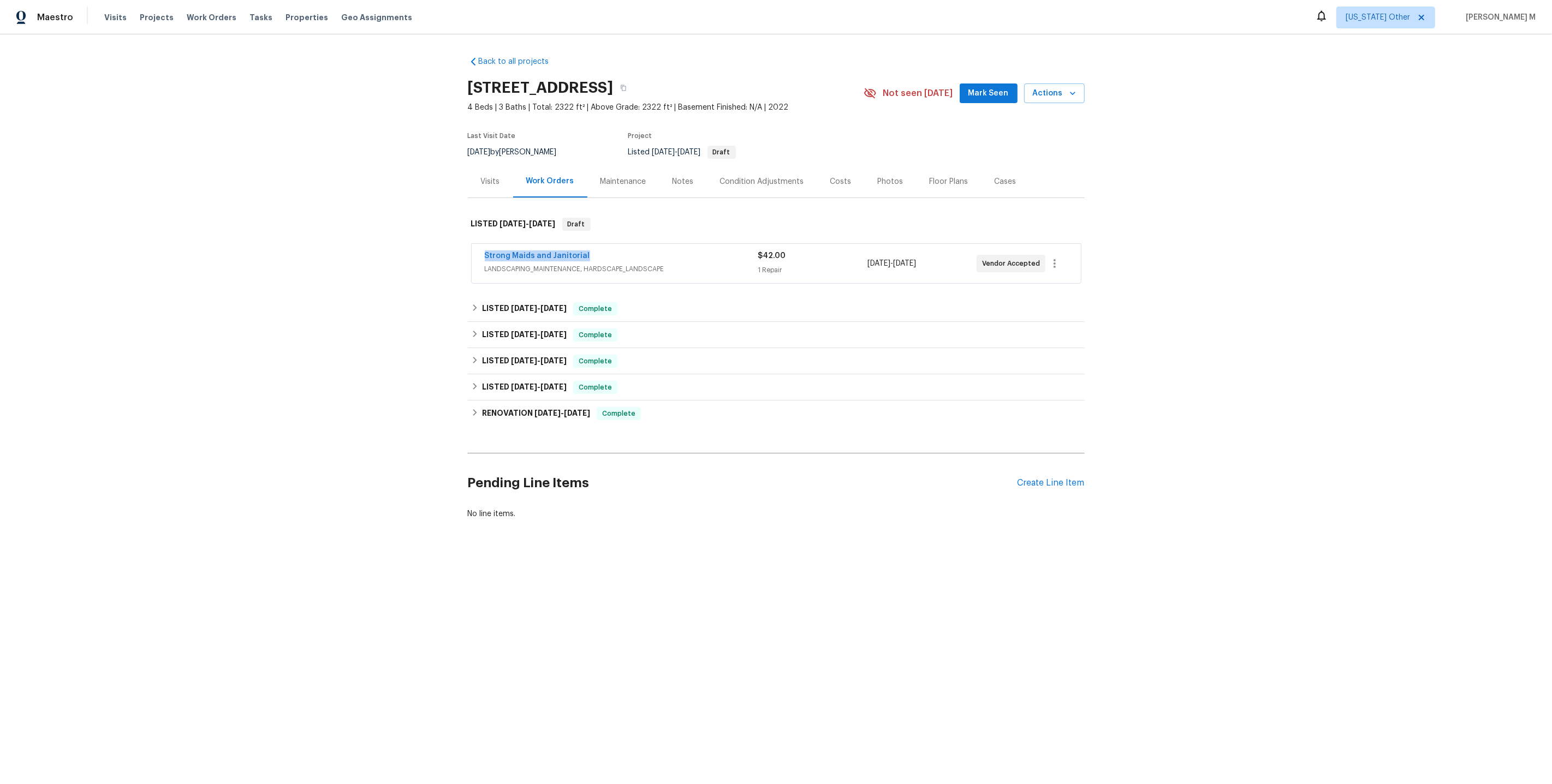
drag, startPoint x: 592, startPoint y: 249, endPoint x: 478, endPoint y: 254, distance: 114.1
click at [478, 254] on div "Strong Maids and Janitorial LANDSCAPING_MAINTENANCE, HARDSCAPE_LANDSCAPE $42.00…" at bounding box center [776, 263] width 609 height 39
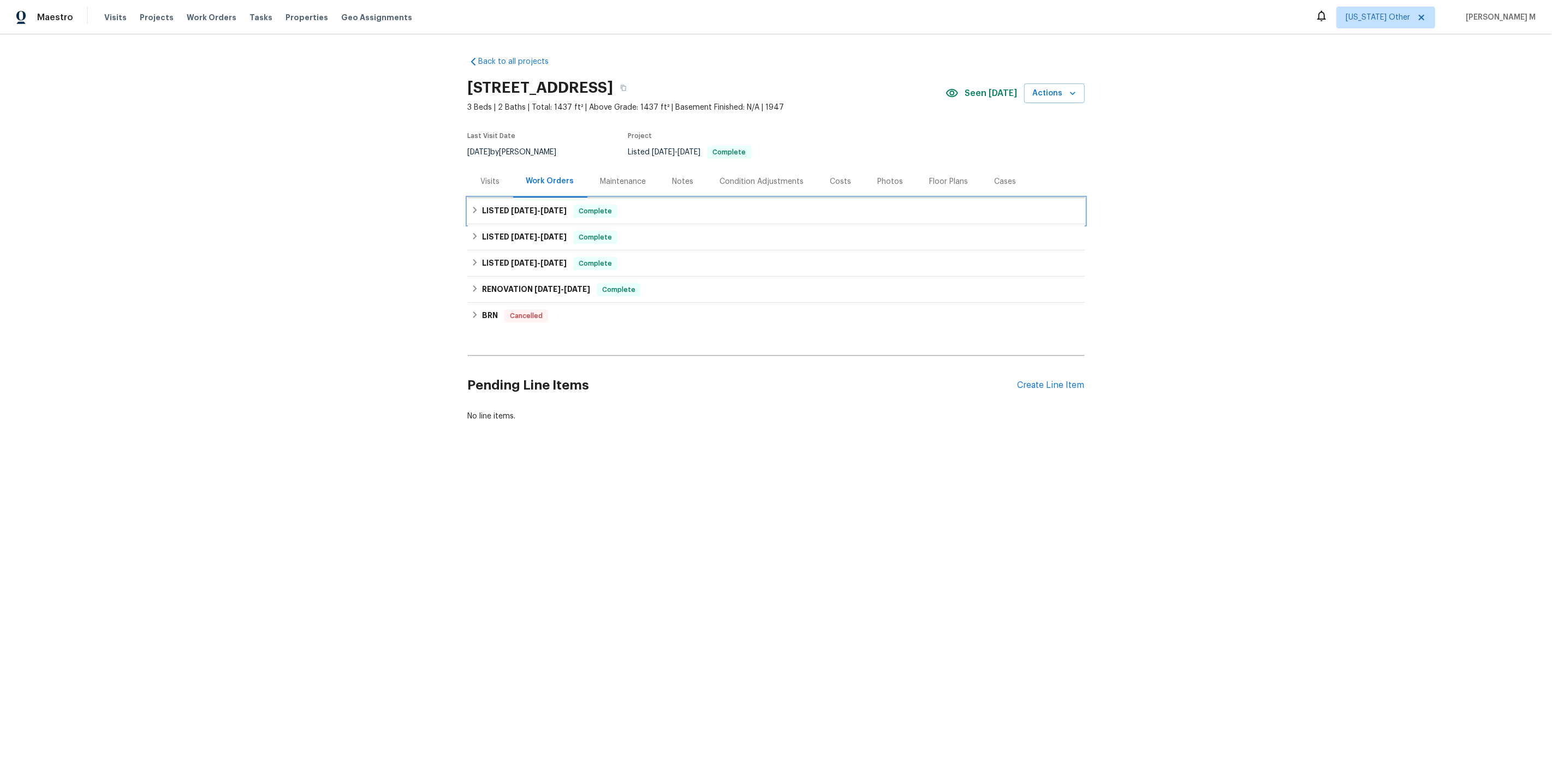
click at [539, 212] on h6 "LISTED [DATE] - [DATE]" at bounding box center [524, 211] width 85 height 13
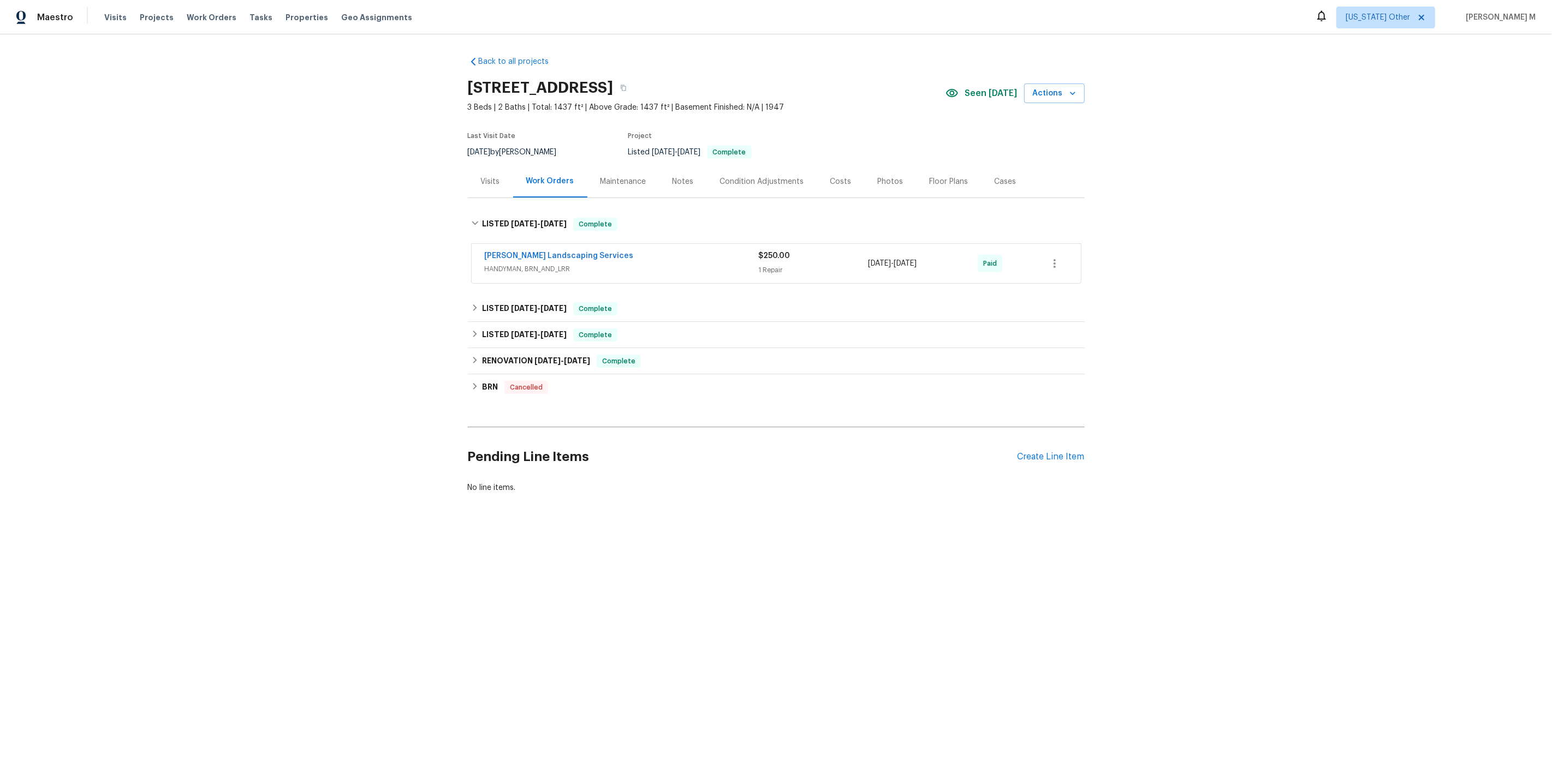
click at [527, 263] on span "HANDYMAN, BRN_AND_LRR" at bounding box center [622, 268] width 274 height 11
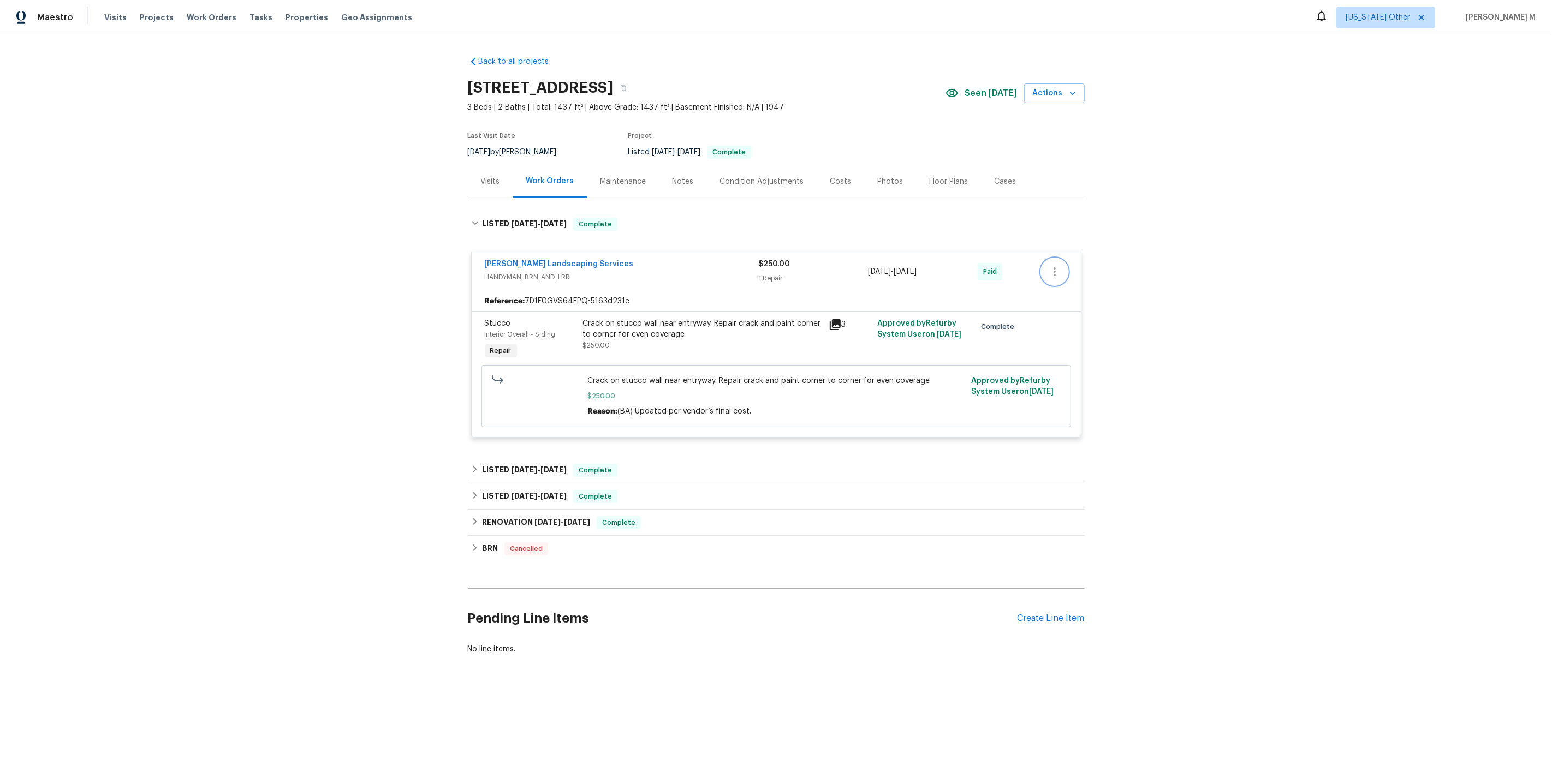
click at [1051, 265] on icon "button" at bounding box center [1054, 271] width 13 height 13
click at [1051, 264] on li "Edit" at bounding box center [1102, 266] width 118 height 18
click at [329, 187] on body "Maestro Visits Projects Work Orders Tasks Properties Geo Assignments [US_STATE]…" at bounding box center [776, 364] width 1552 height 729
drag, startPoint x: 597, startPoint y: 253, endPoint x: 414, endPoint y: 276, distance: 184.4
click at [414, 276] on div "Back to all projects 2711 Monterey Ave SE, Albuquerque, NM 87106 3 Beds | 2 Bat…" at bounding box center [776, 382] width 1552 height 695
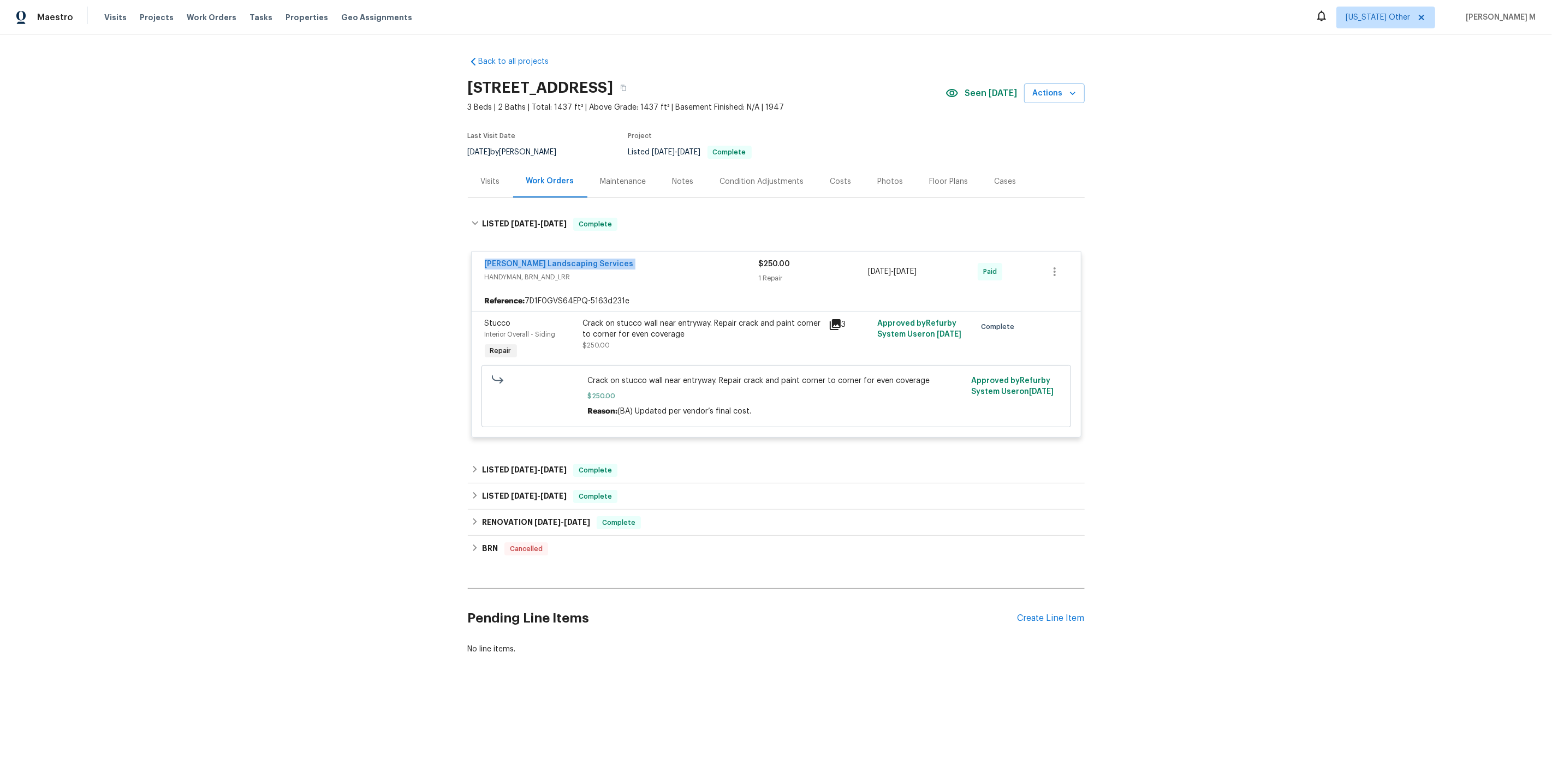
copy link "Rodriguez Landscaping Services"
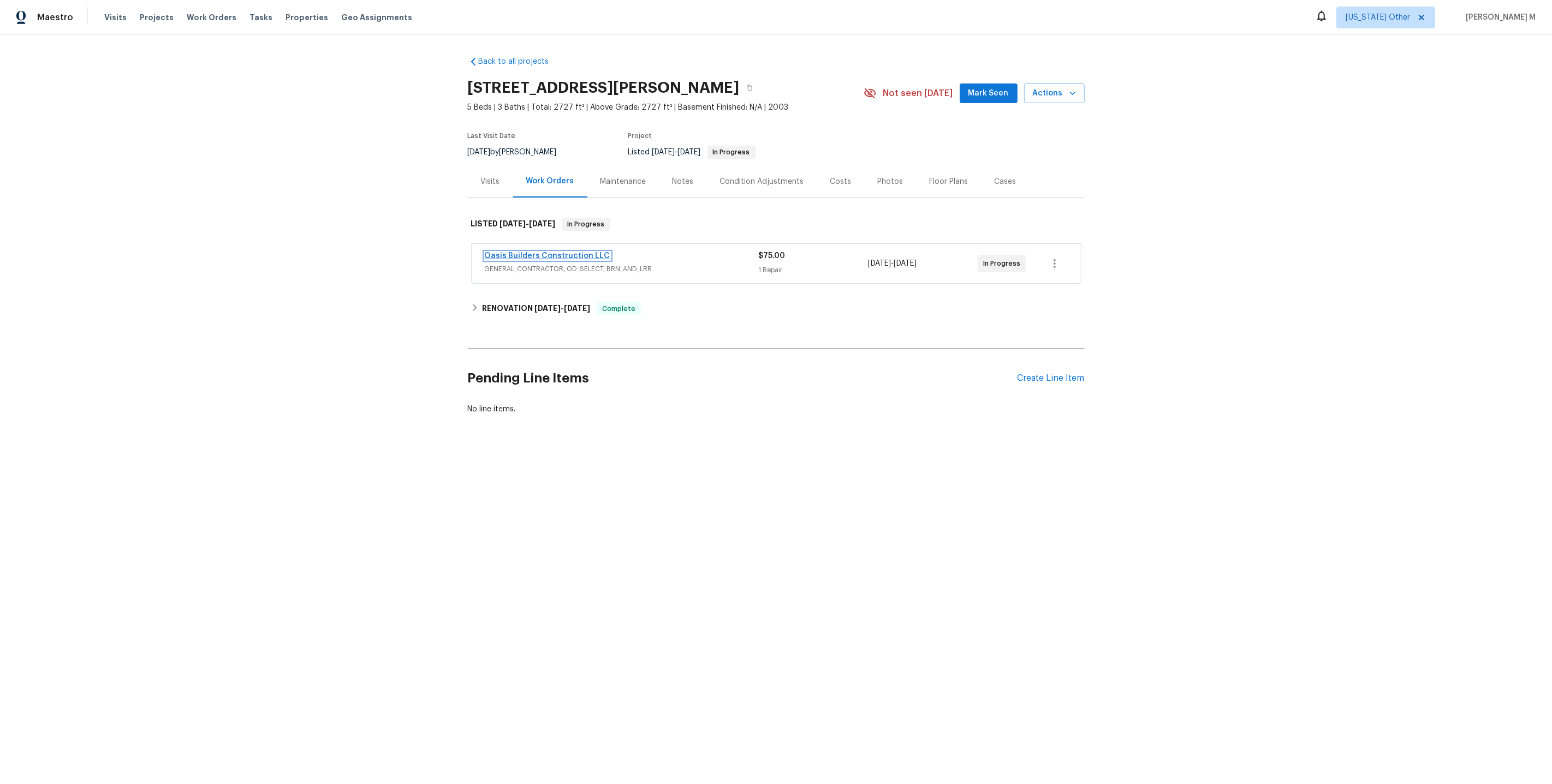
click at [522, 253] on link "Oasis Builders Construction LLC" at bounding box center [547, 256] width 125 height 8
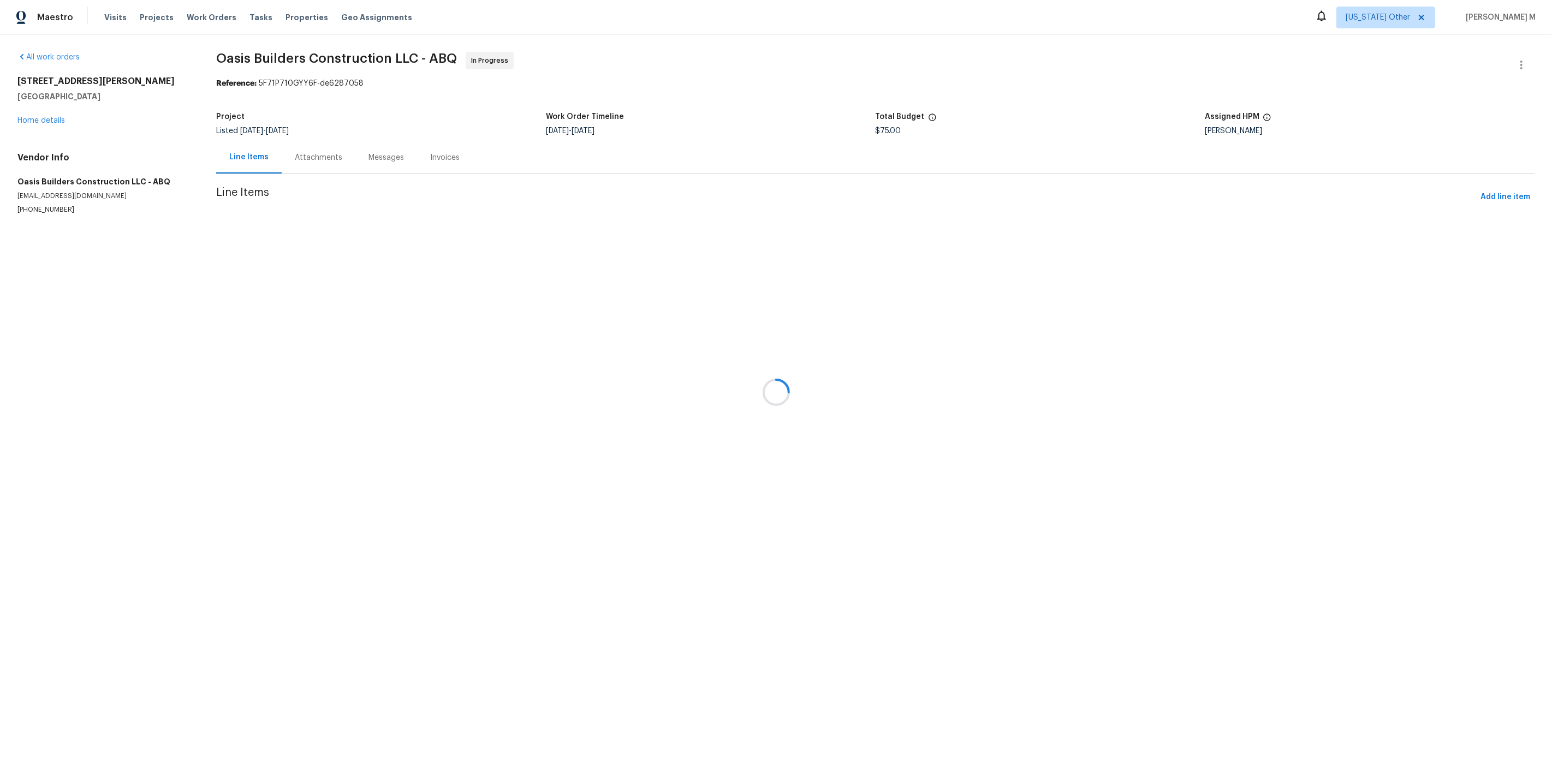
click at [289, 155] on div at bounding box center [776, 392] width 1552 height 784
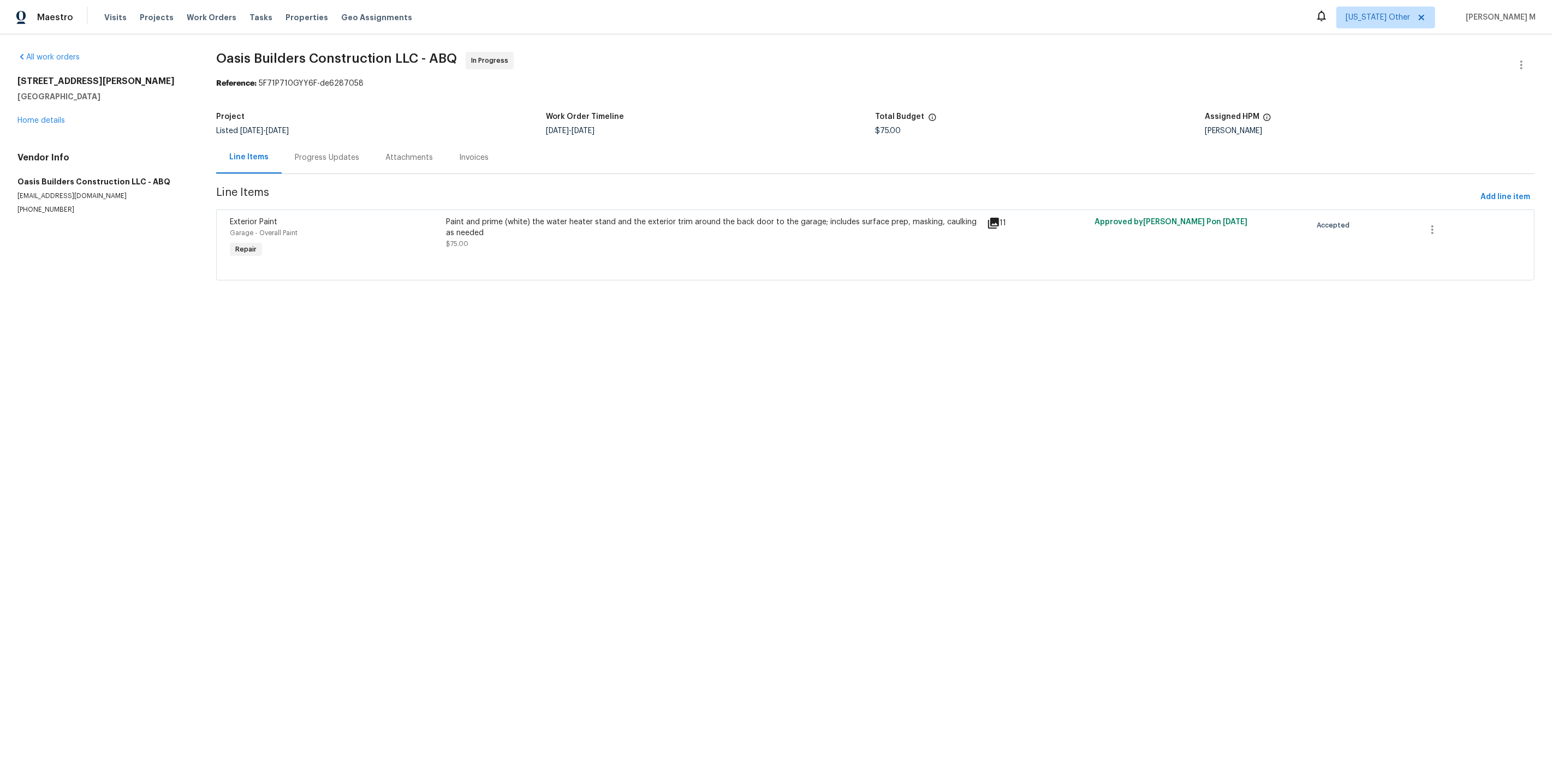
click at [297, 145] on div "Progress Updates" at bounding box center [327, 157] width 91 height 32
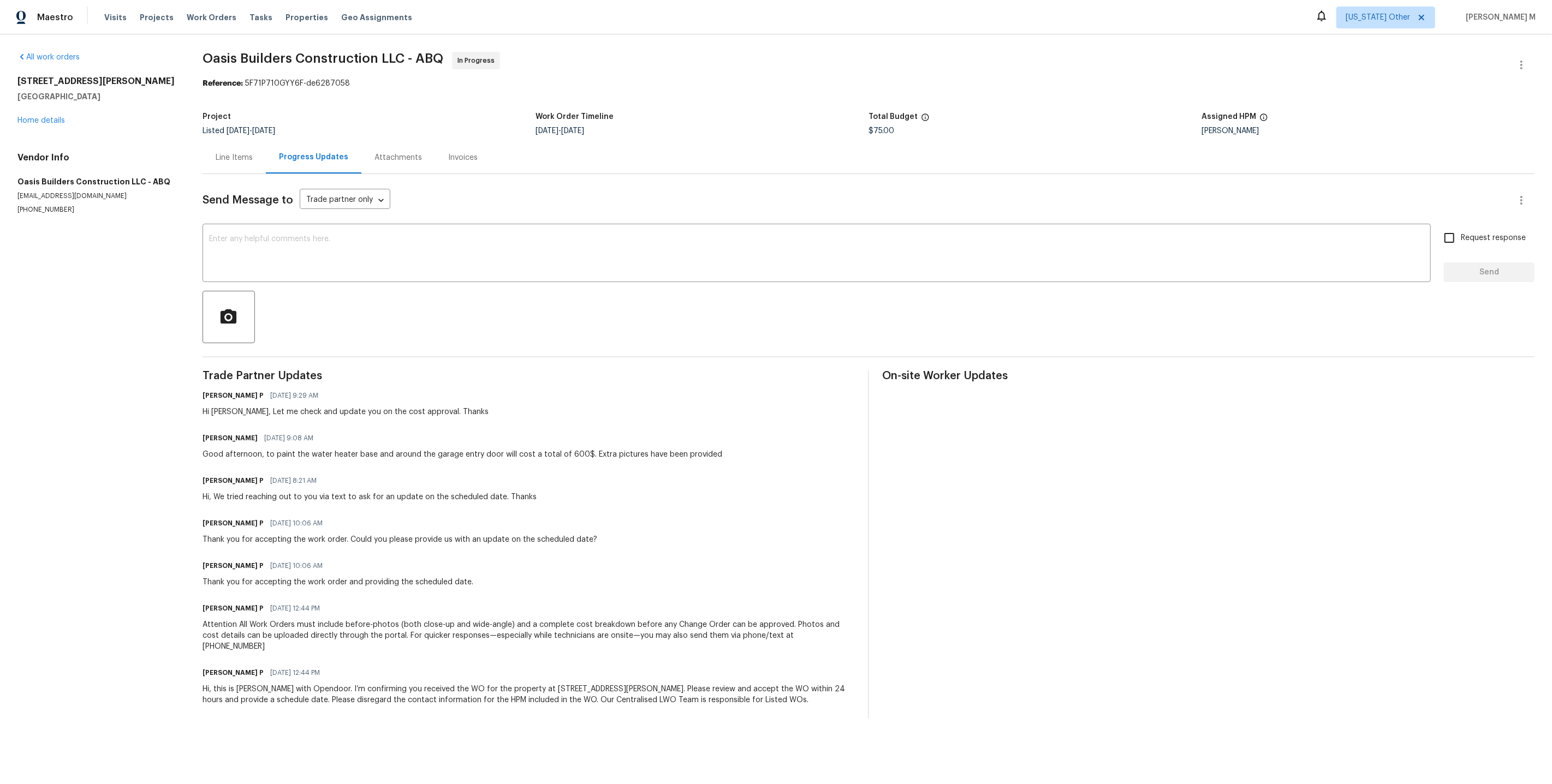
click at [231, 153] on div "Line Items" at bounding box center [234, 158] width 37 height 11
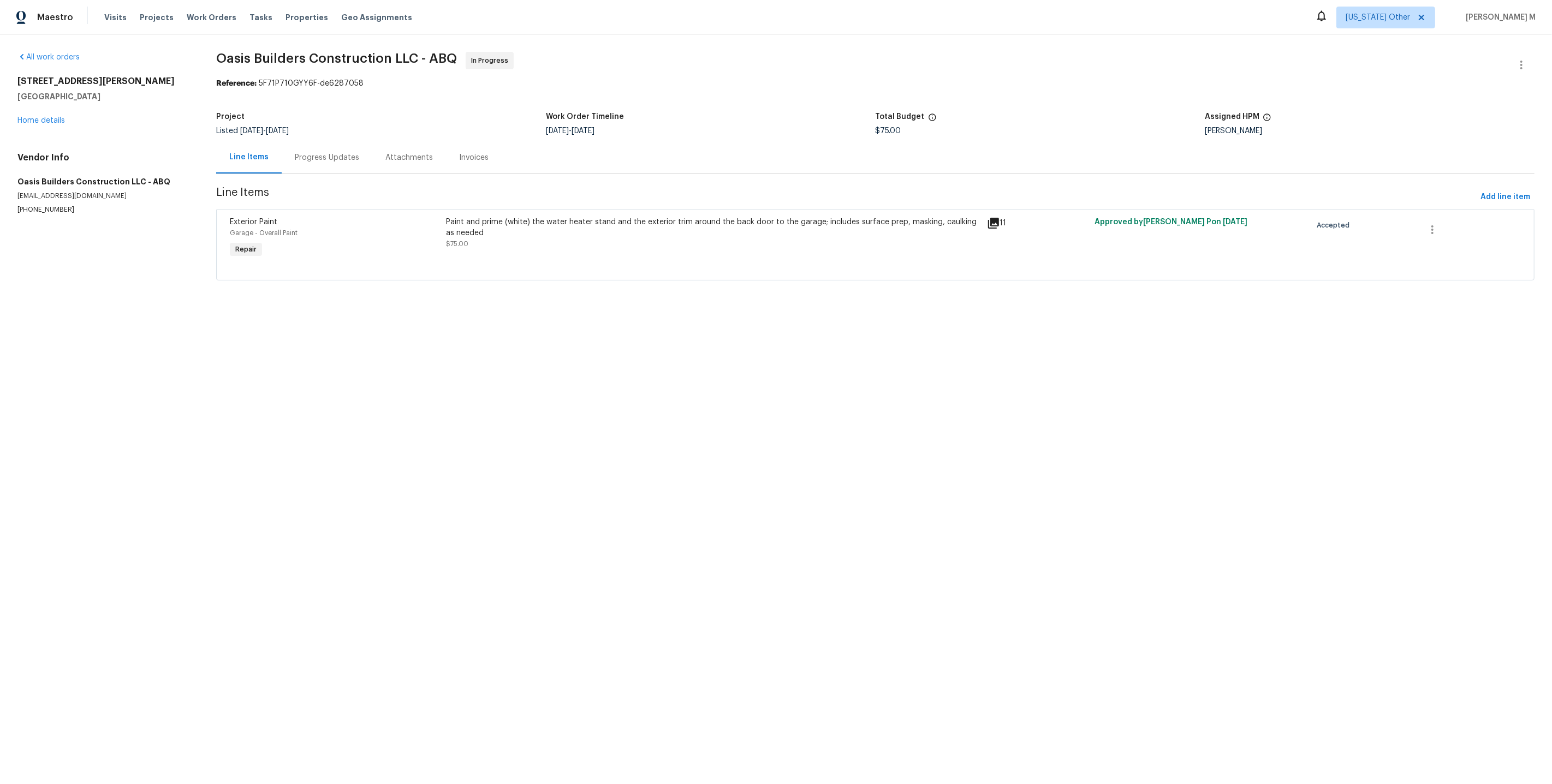
click at [600, 231] on div "Paint and prime (white) the water heater stand and the exterior trim around the…" at bounding box center [713, 233] width 534 height 33
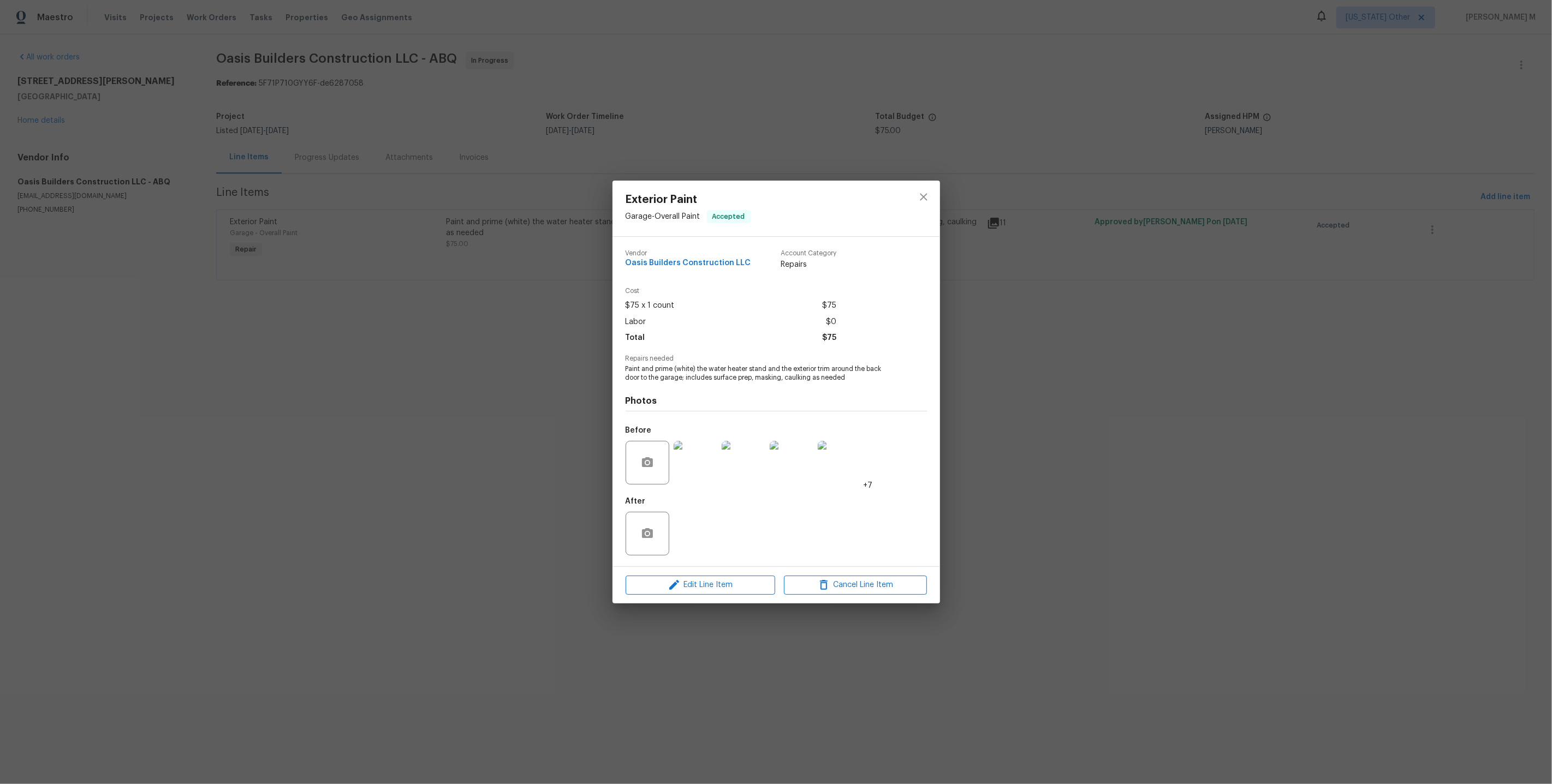
click at [690, 483] on div at bounding box center [695, 463] width 48 height 57
click at [695, 459] on img at bounding box center [695, 463] width 44 height 44
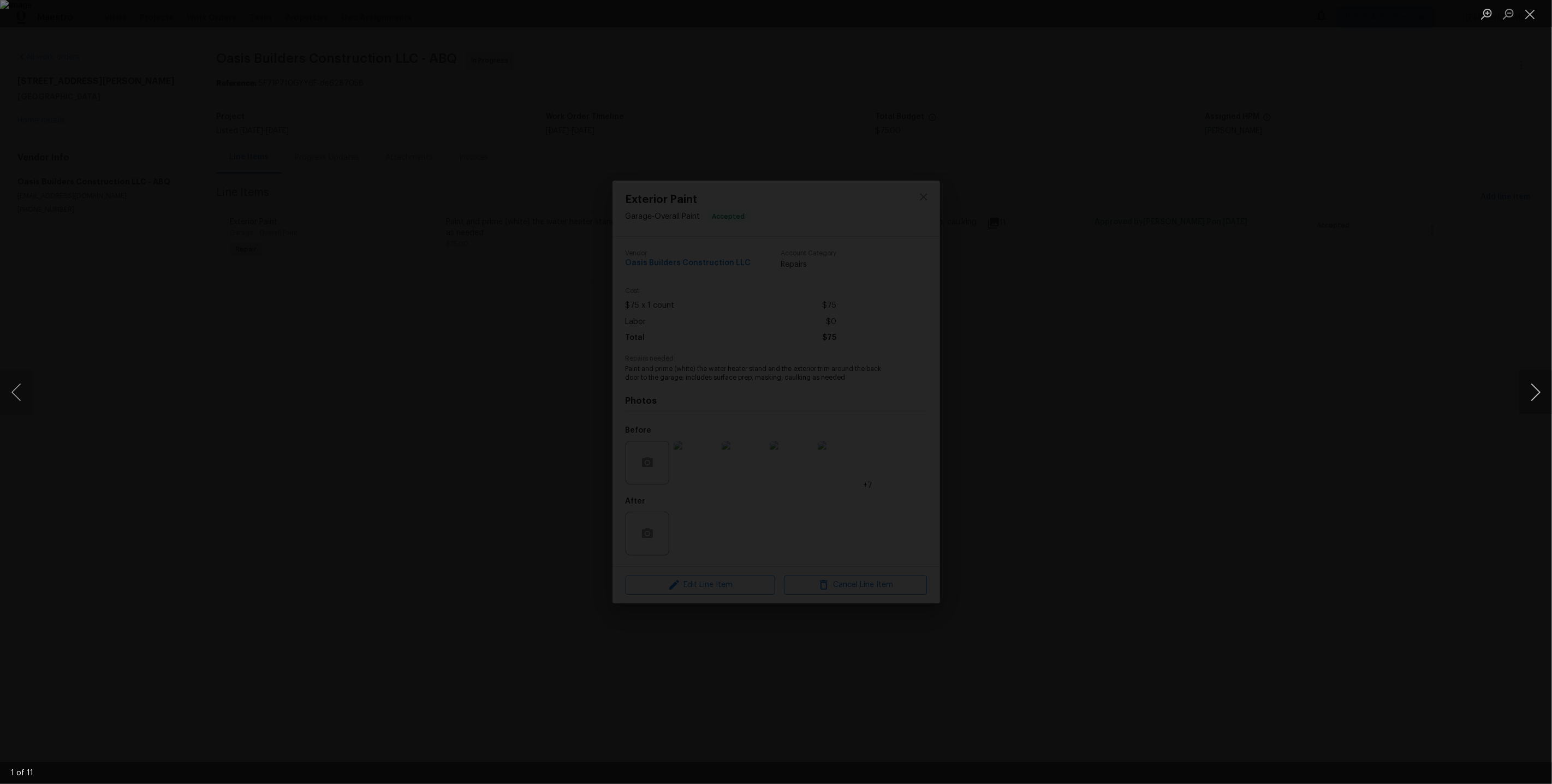
click at [1536, 387] on button "Next image" at bounding box center [1536, 392] width 33 height 44
click at [1536, 387] on button "Next image" at bounding box center [1536, 392] width 33 height 44
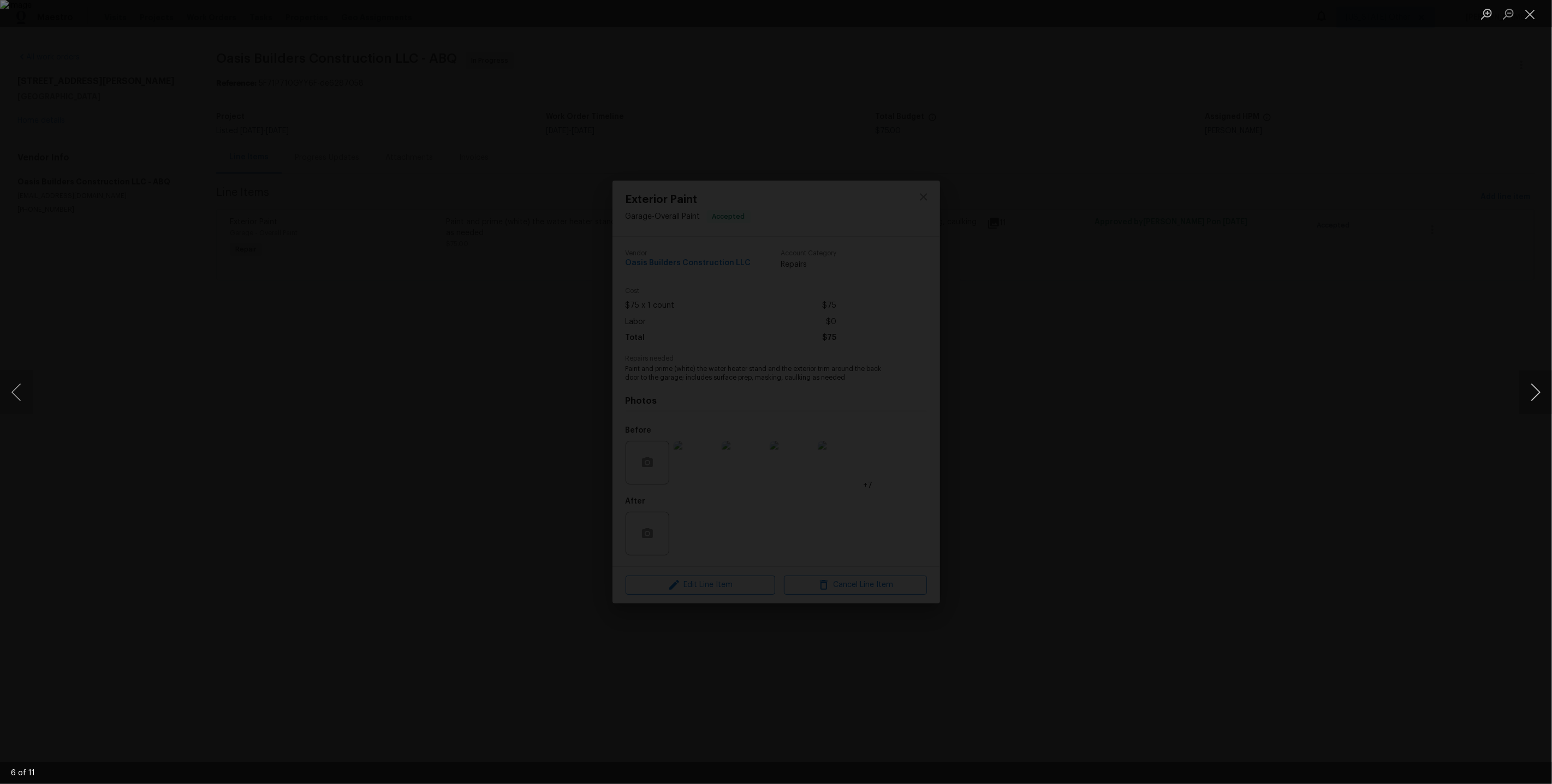
click at [1536, 387] on button "Next image" at bounding box center [1536, 392] width 33 height 44
click at [1370, 334] on div "Lightbox" at bounding box center [776, 392] width 1552 height 784
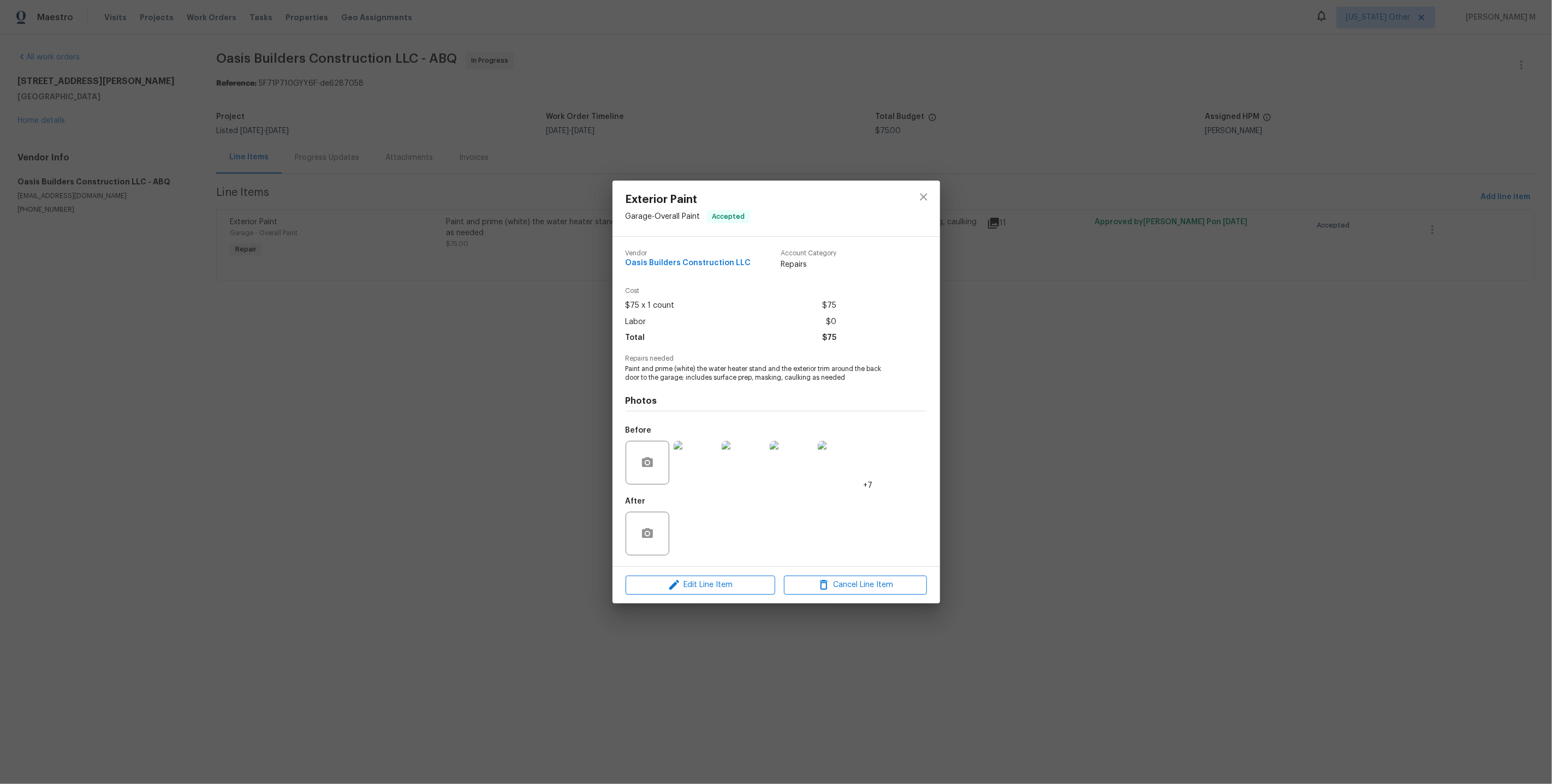
click at [693, 465] on img at bounding box center [695, 463] width 44 height 44
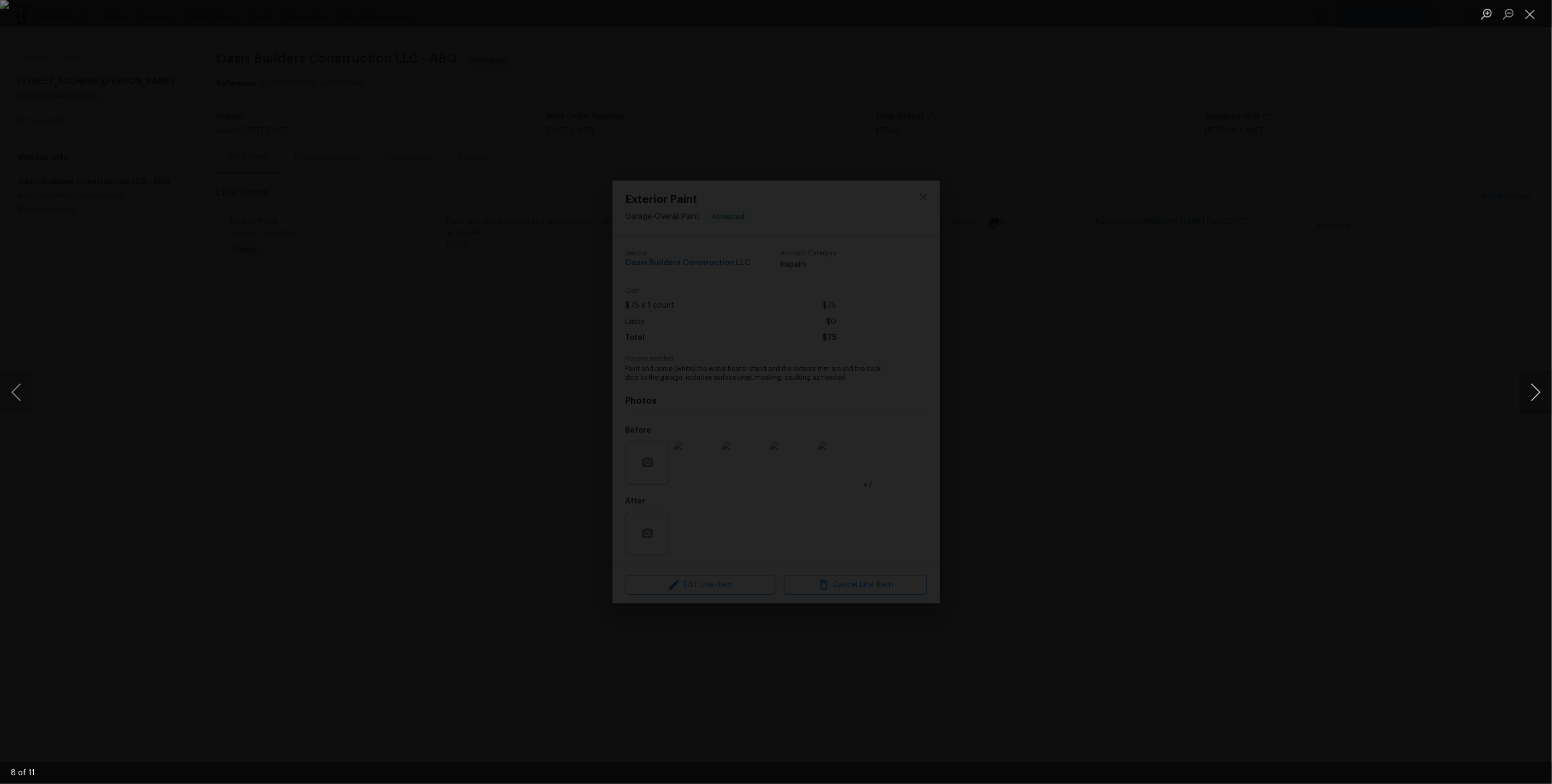
click at [1532, 404] on button "Next image" at bounding box center [1536, 392] width 33 height 44
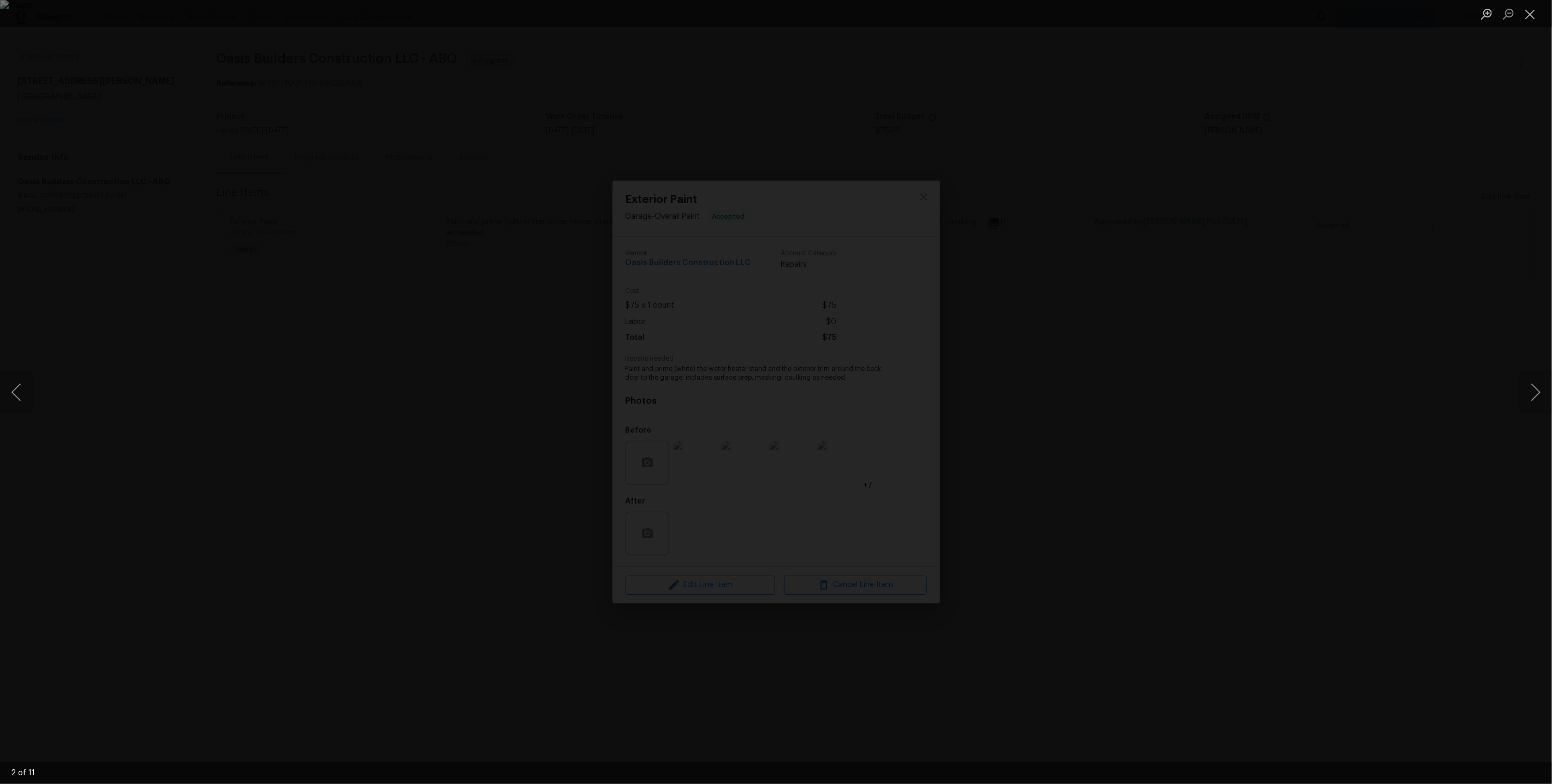
click at [1337, 288] on div "Lightbox" at bounding box center [776, 392] width 1552 height 784
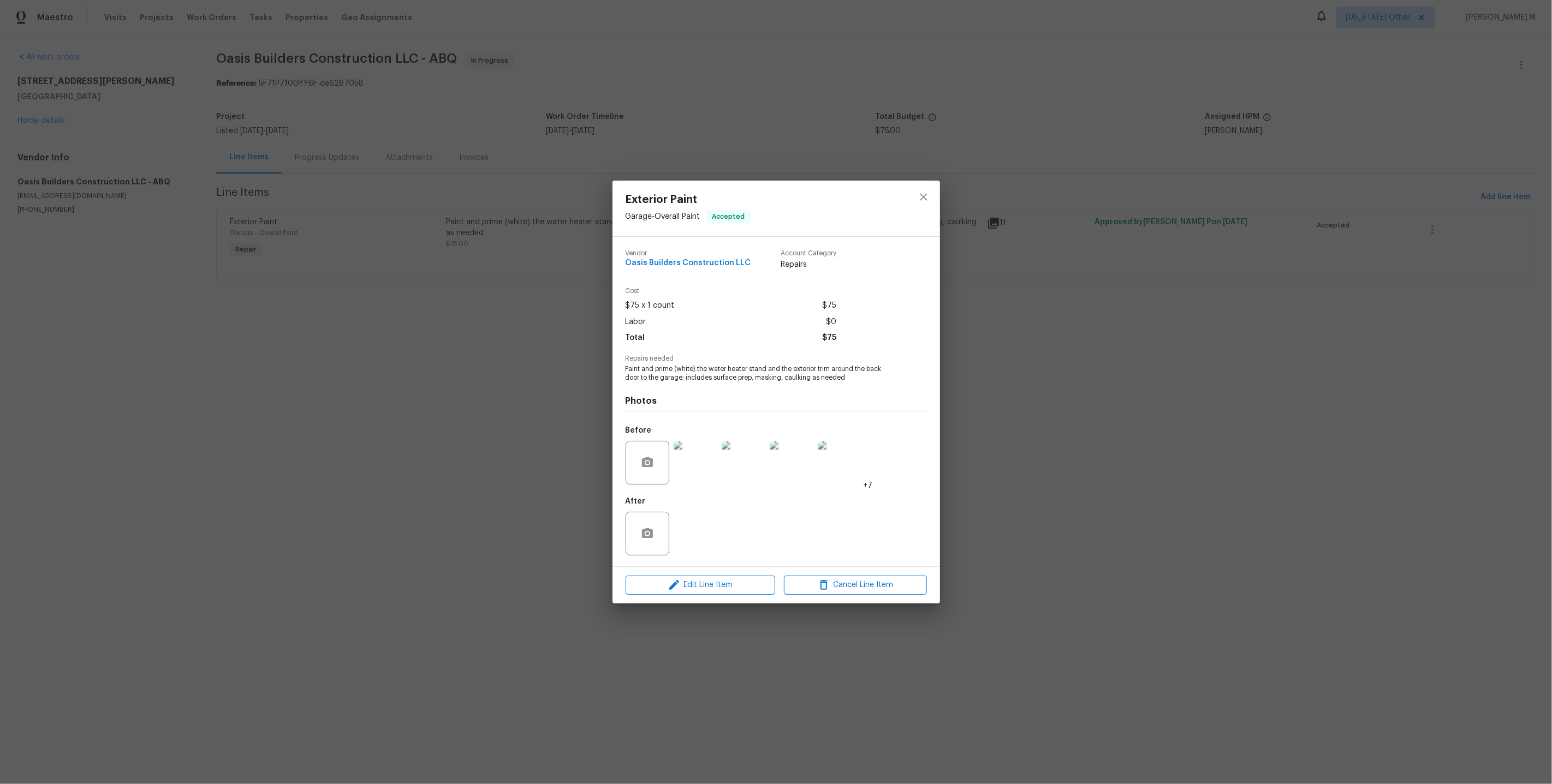
click at [5, 163] on div "Exterior Paint Garage - Overall Paint Accepted Vendor Oasis Builders Constructi…" at bounding box center [776, 392] width 1552 height 784
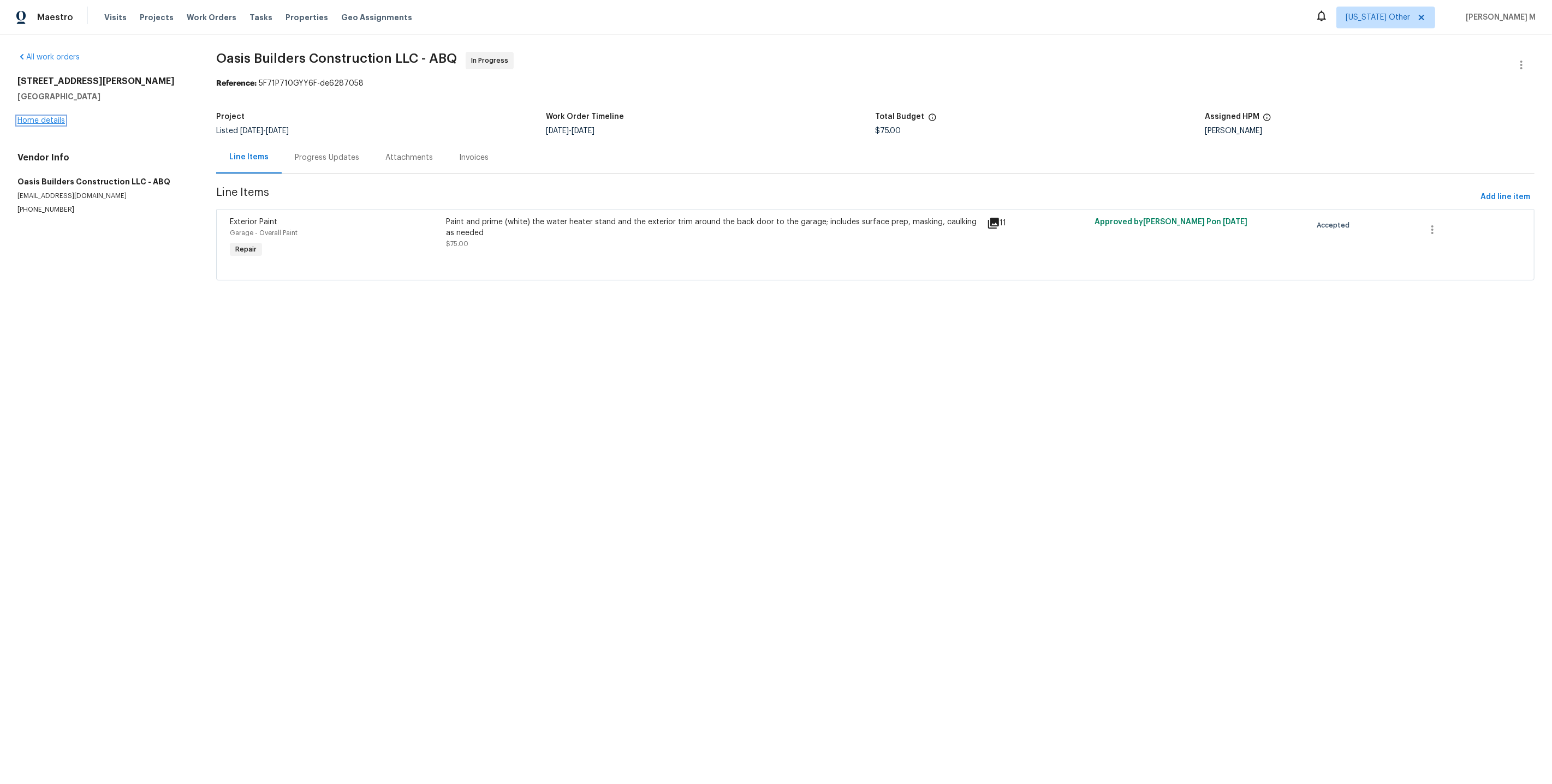
click at [26, 117] on link "Home details" at bounding box center [41, 120] width 47 height 8
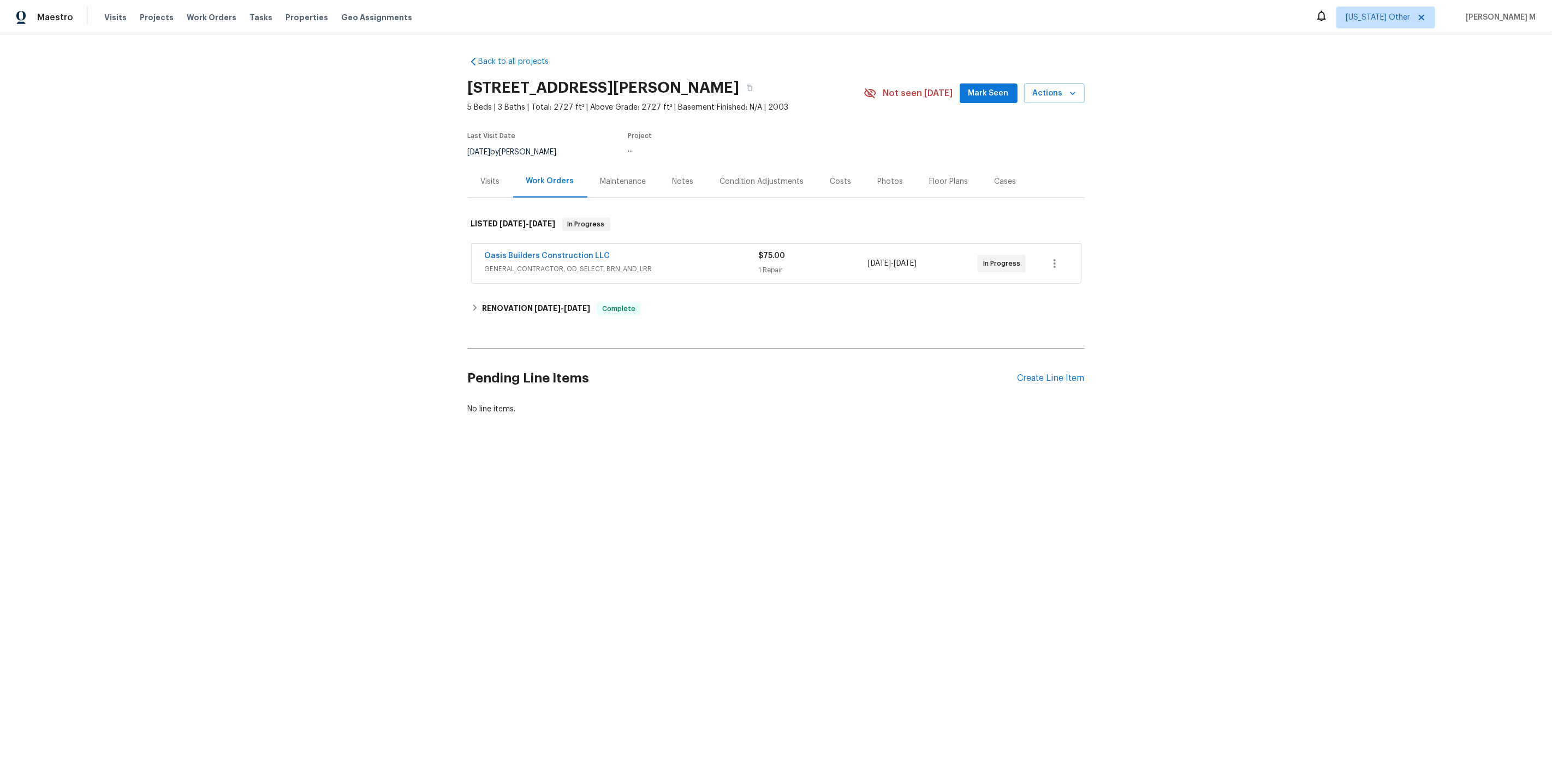
click at [468, 171] on div "Visits" at bounding box center [490, 181] width 45 height 32
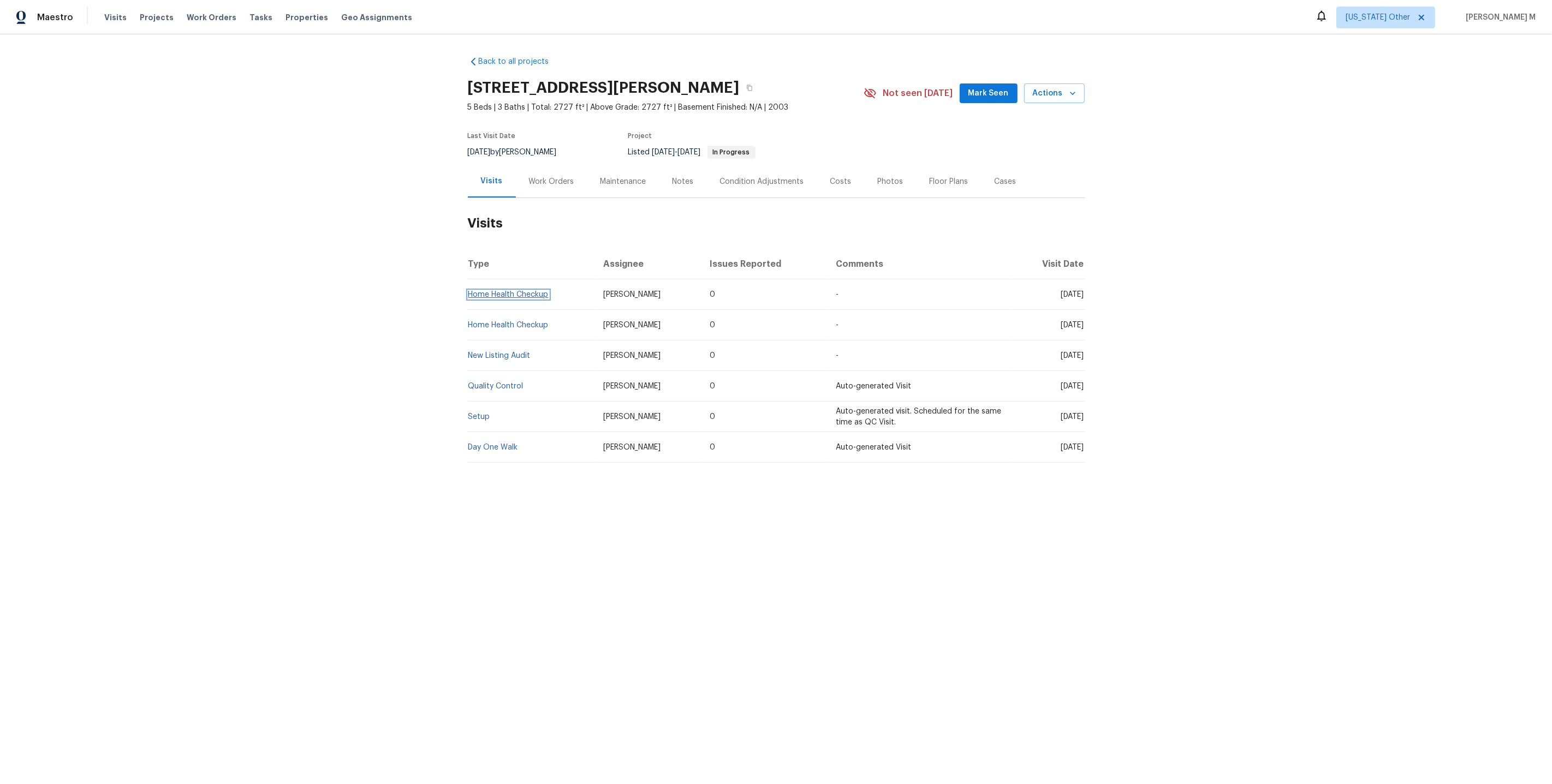
click at [512, 291] on link "Home Health Checkup" at bounding box center [509, 294] width 80 height 8
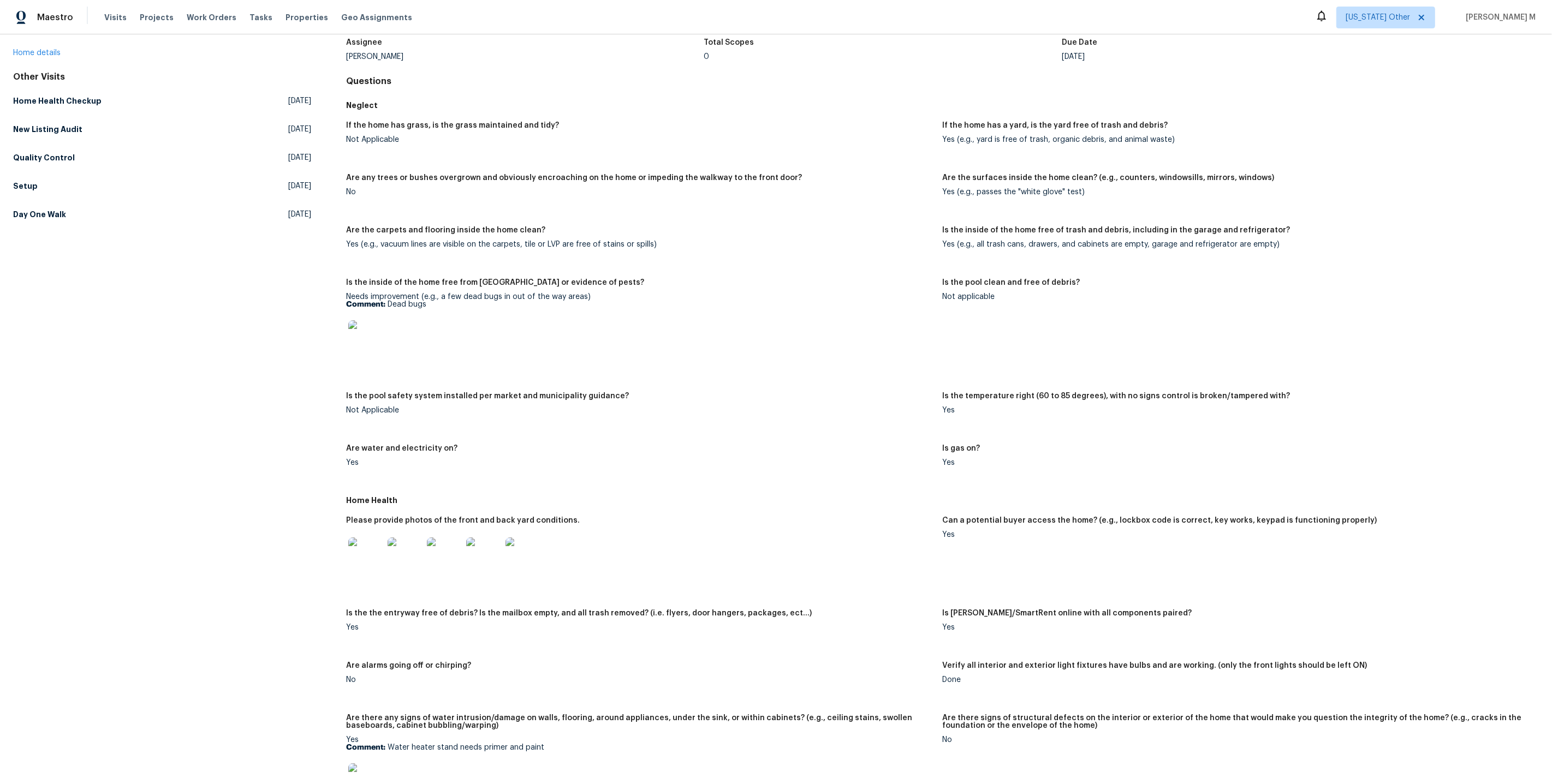
scroll to position [73, 0]
click at [357, 328] on img at bounding box center [365, 337] width 35 height 35
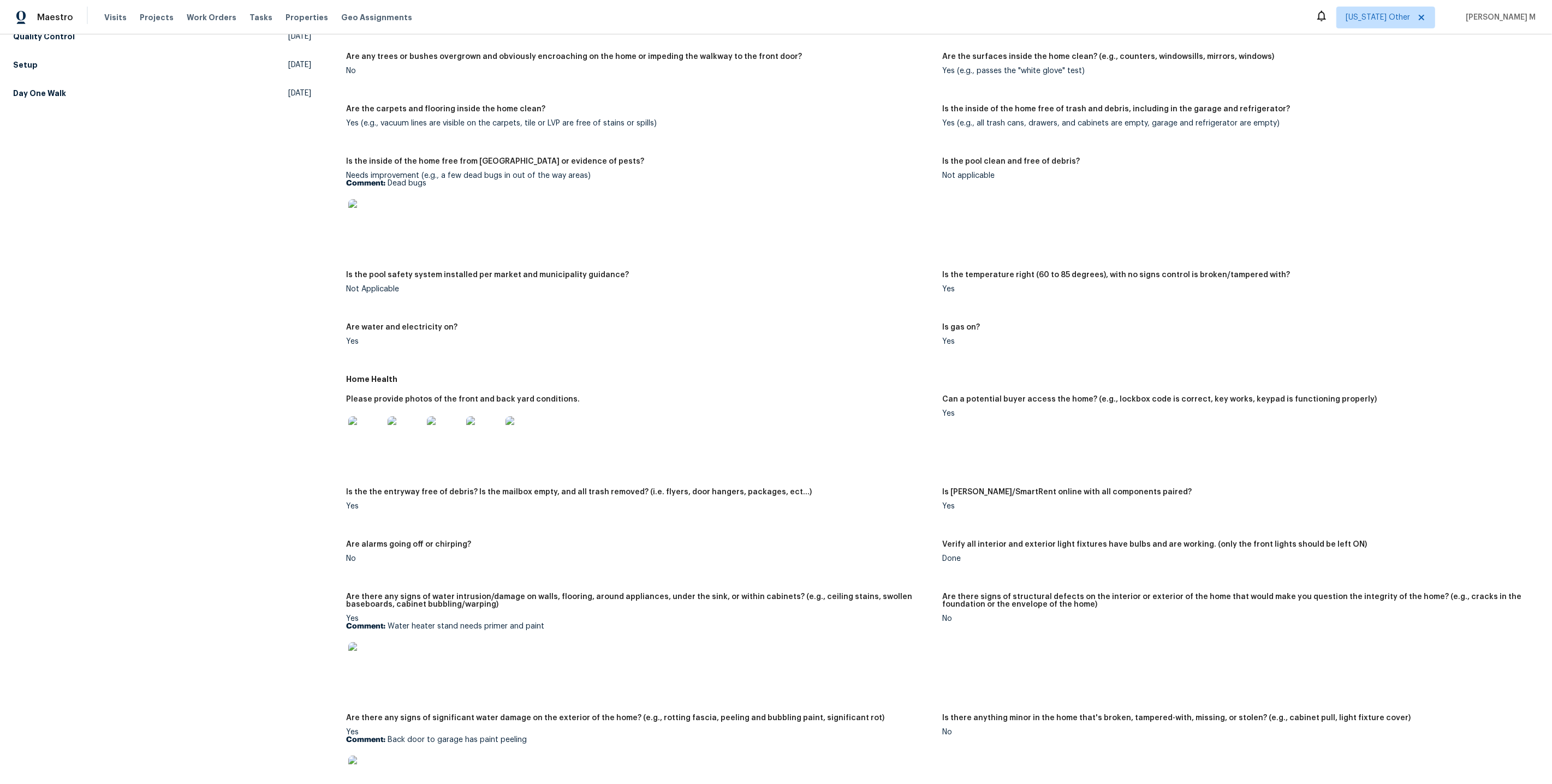
scroll to position [410, 0]
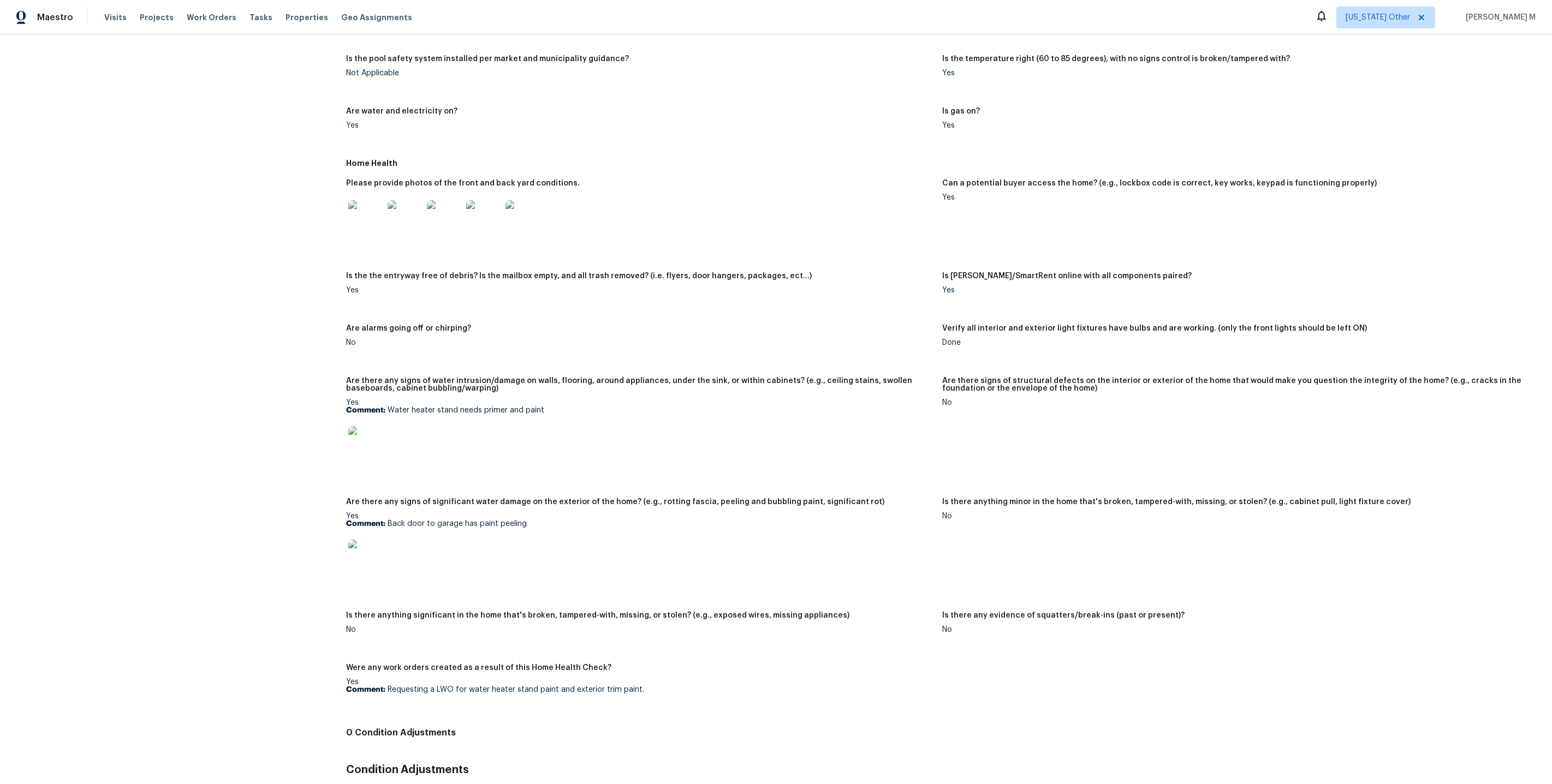
click at [350, 426] on img at bounding box center [365, 443] width 35 height 35
drag, startPoint x: 385, startPoint y: 374, endPoint x: 550, endPoint y: 370, distance: 165.0
click at [550, 399] on div "Yes Comment: Water heater stand needs primer and paint" at bounding box center [640, 433] width 587 height 69
drag, startPoint x: 550, startPoint y: 370, endPoint x: 433, endPoint y: 370, distance: 117.0
click at [419, 520] on p "Comment: Back door to garage has paint peeling" at bounding box center [640, 523] width 587 height 8
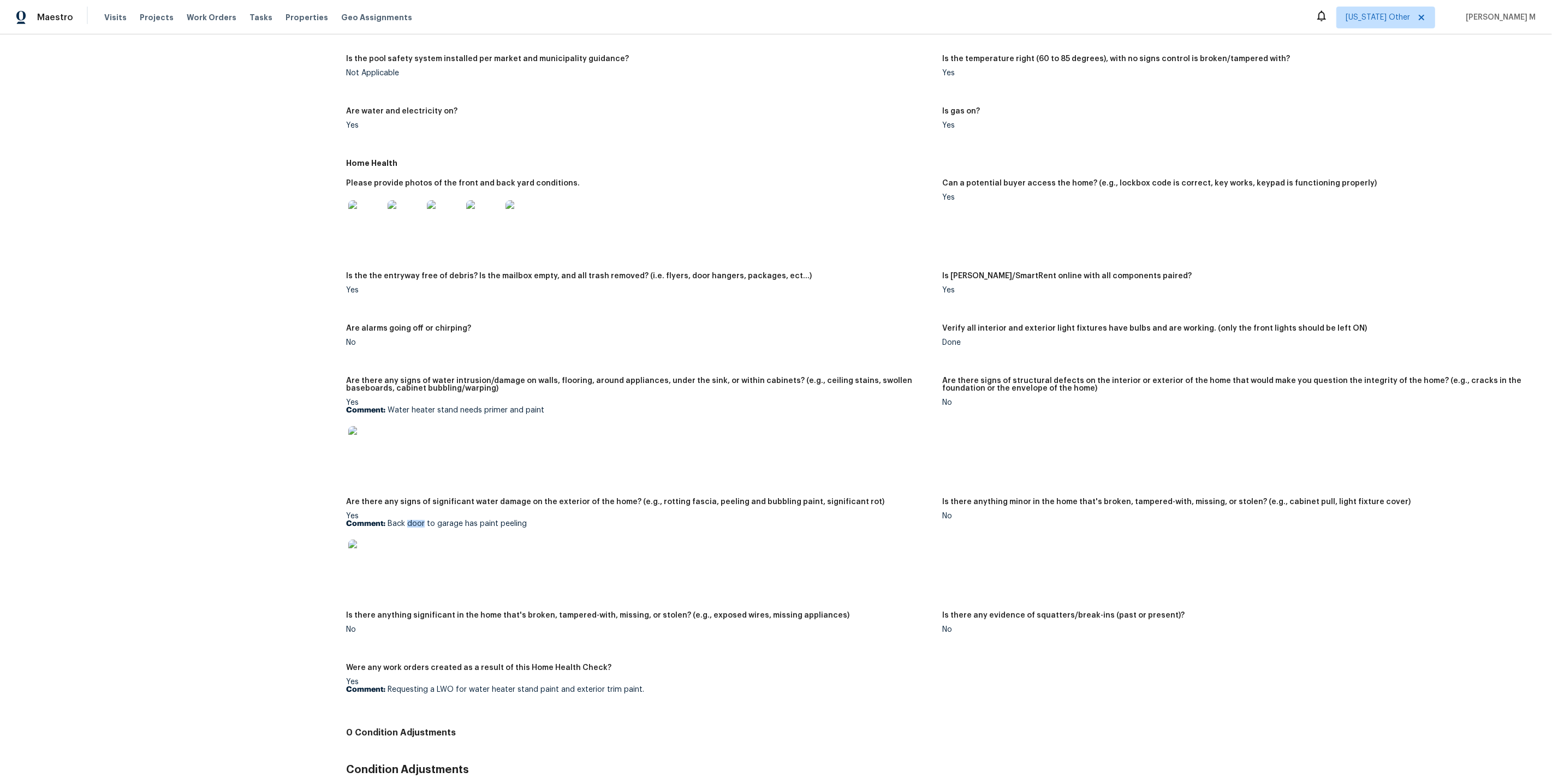
click at [419, 520] on p "Comment: Back door to garage has paint peeling" at bounding box center [640, 523] width 587 height 8
drag, startPoint x: 336, startPoint y: 378, endPoint x: 528, endPoint y: 380, distance: 192.0
click at [531, 382] on div "All visits 3114 Rachel Ct NE Rio Rancho, NM 87144 Home details Other Visits Hom…" at bounding box center [776, 241] width 1526 height 1189
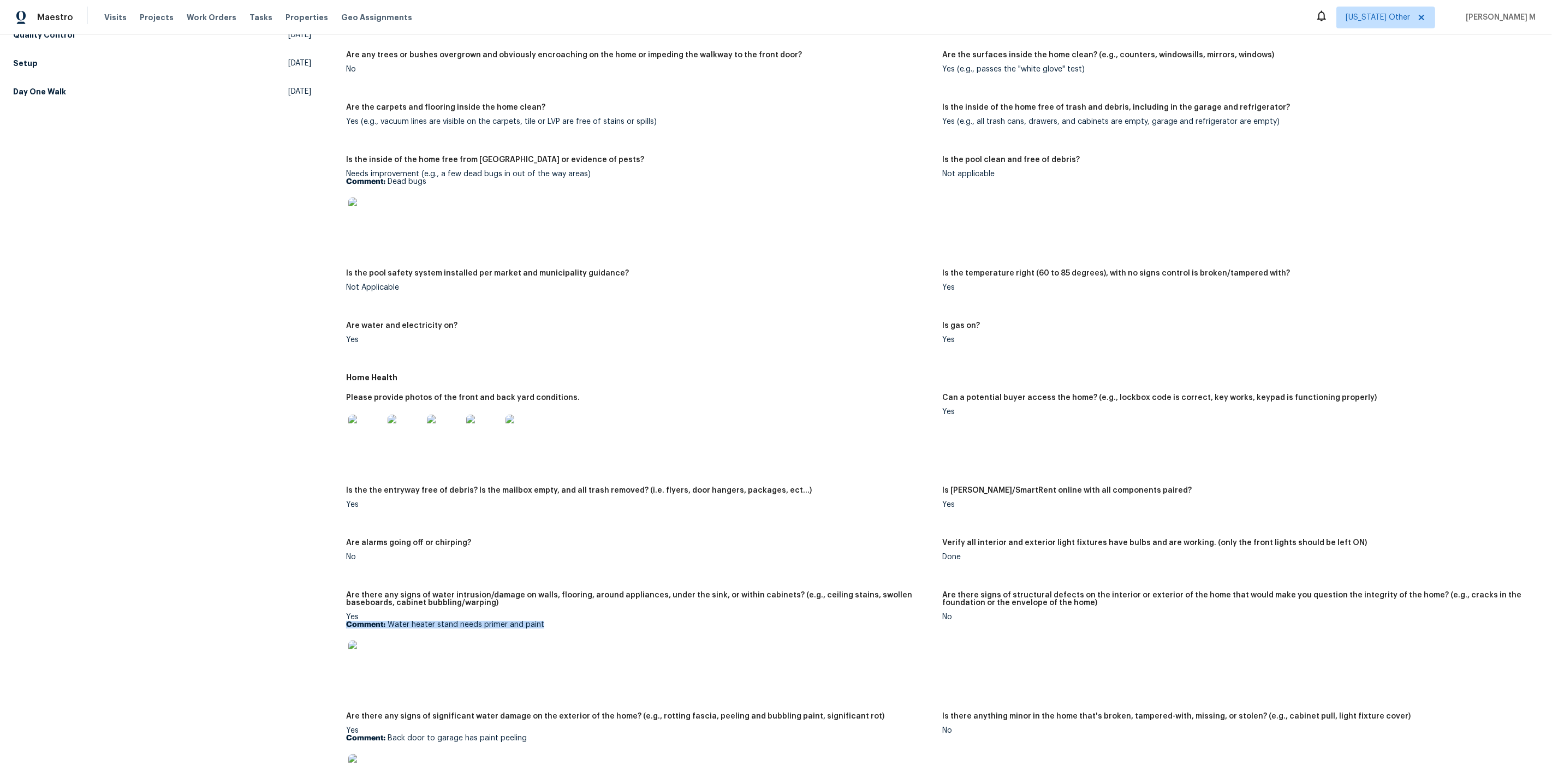
scroll to position [0, 0]
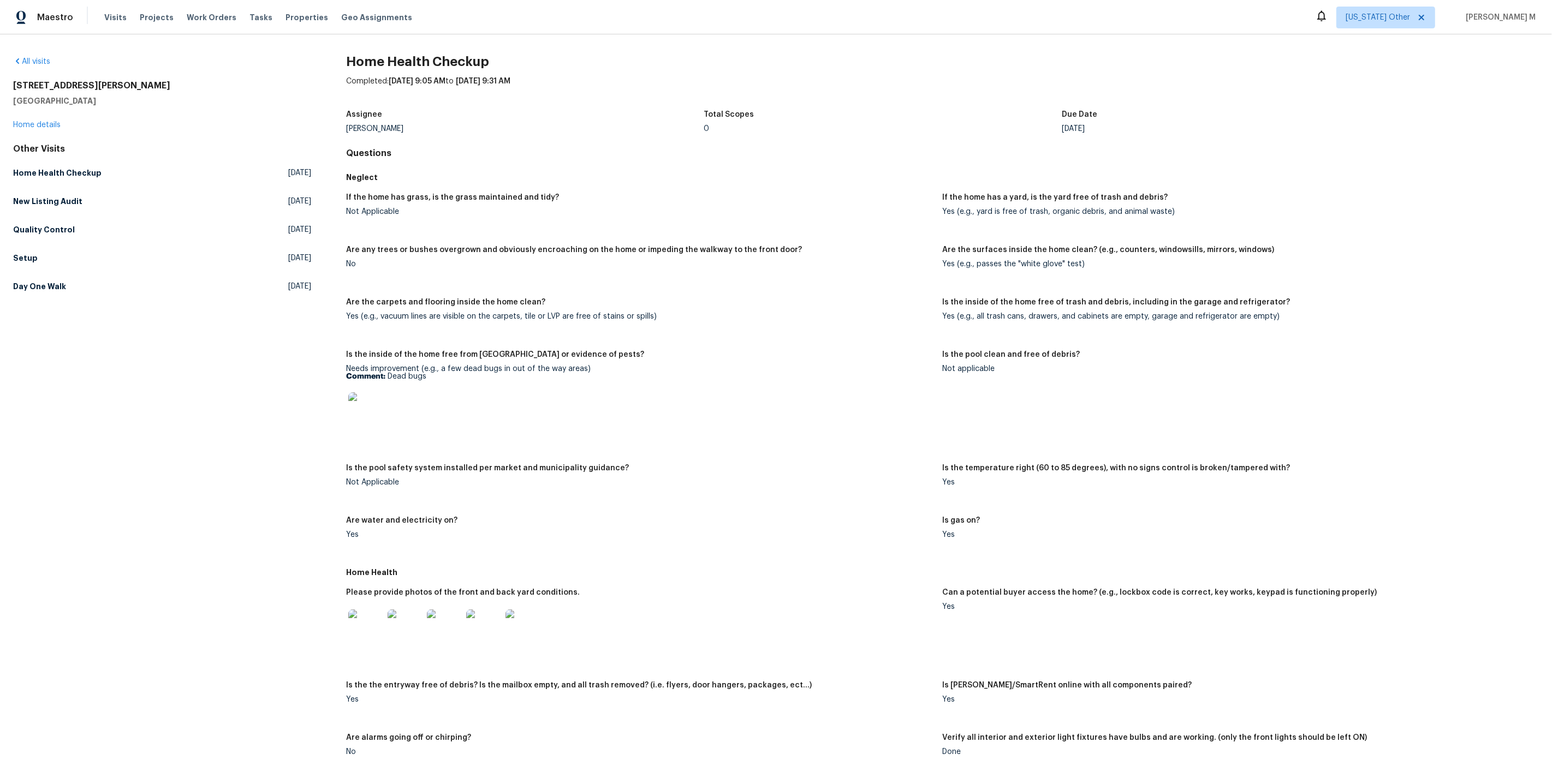
click at [599, 412] on div at bounding box center [640, 410] width 587 height 48
click at [583, 412] on div at bounding box center [640, 410] width 587 height 48
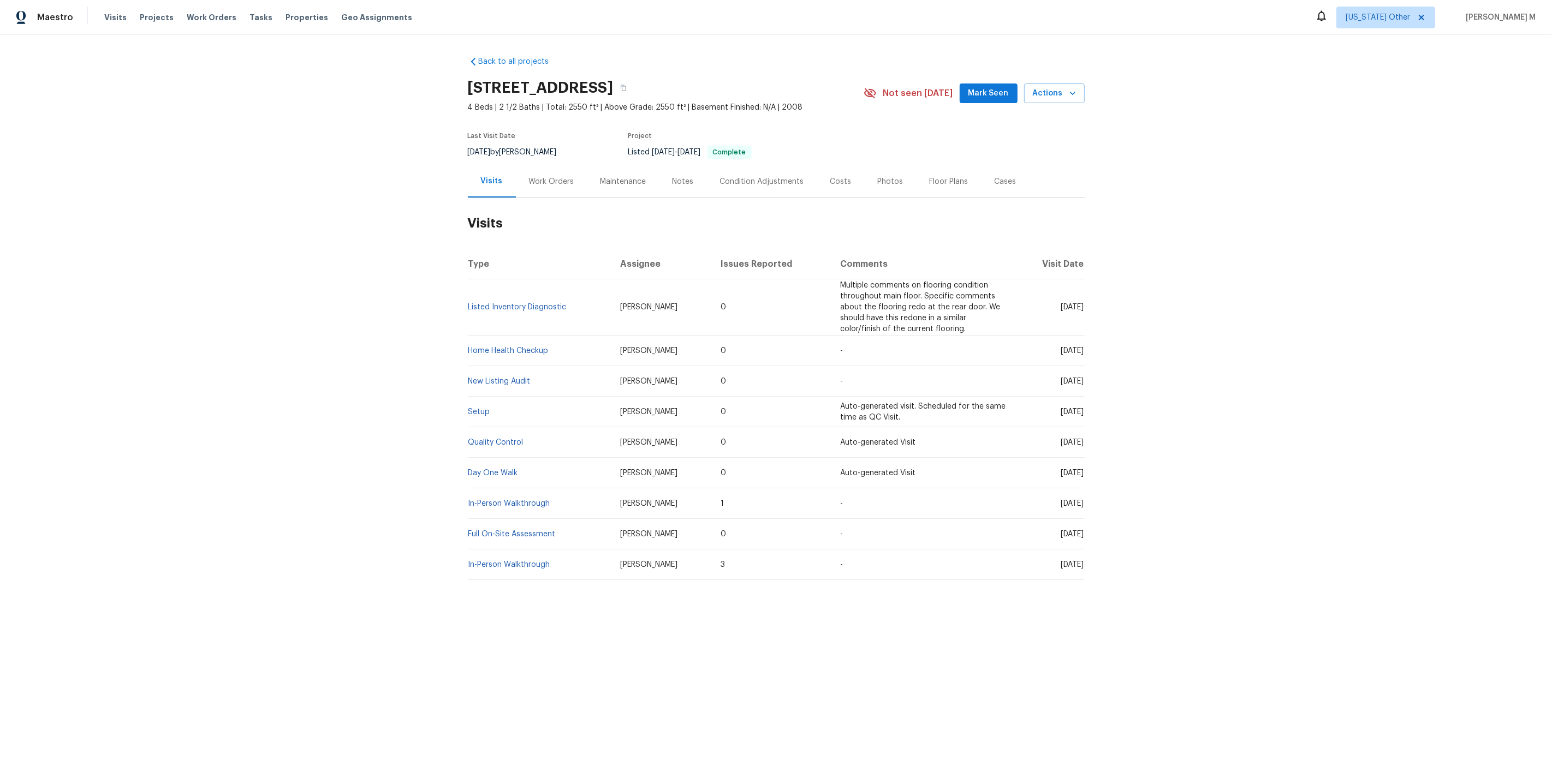
click at [549, 180] on div "Work Orders" at bounding box center [551, 181] width 45 height 11
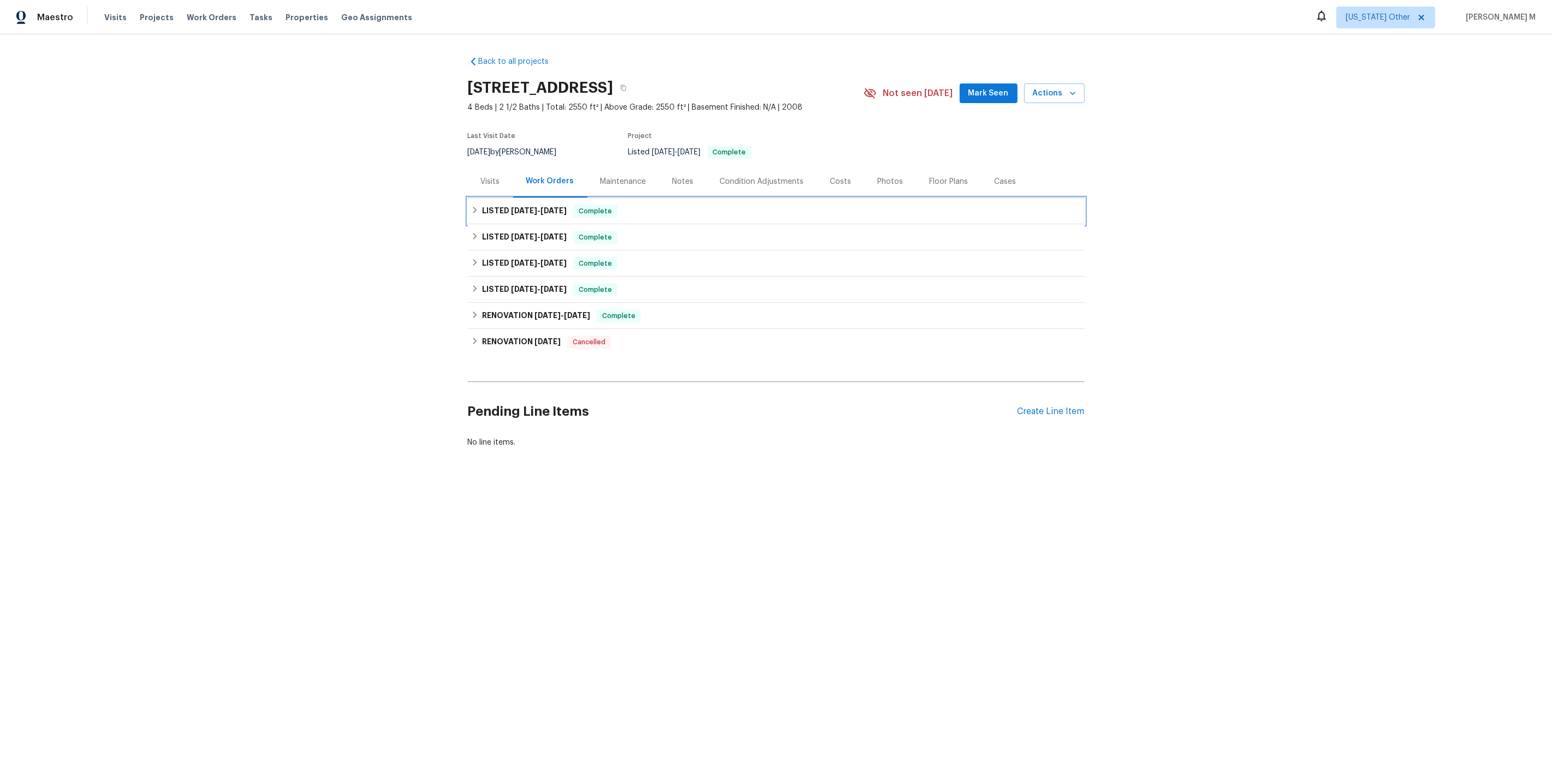
click at [500, 205] on h6 "LISTED [DATE] - [DATE]" at bounding box center [524, 211] width 85 height 13
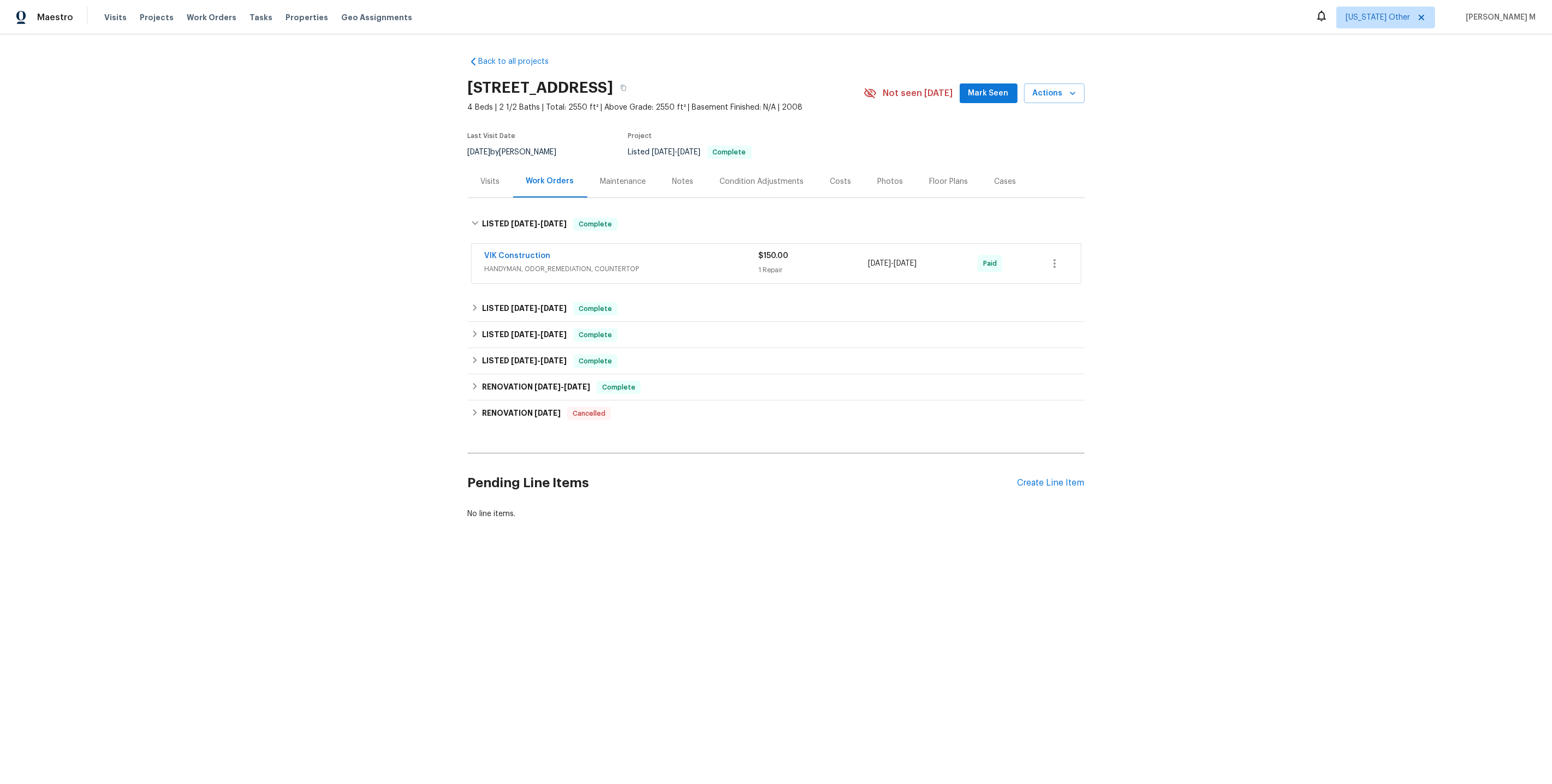
click at [500, 255] on span "VIK Construction" at bounding box center [518, 256] width 66 height 11
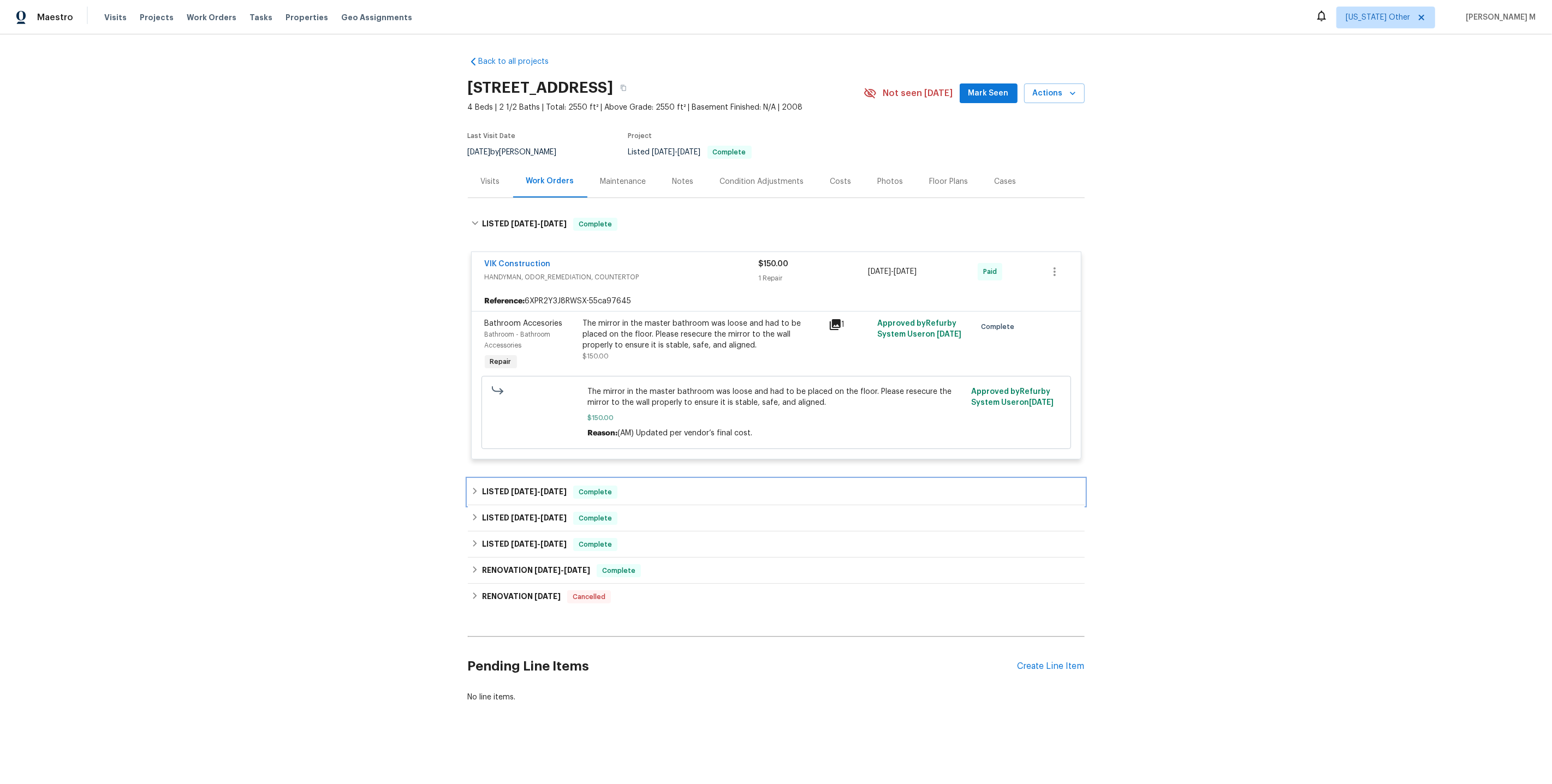
click at [502, 479] on div "LISTED 8/13/25 - 8/15/25 Complete" at bounding box center [776, 492] width 617 height 26
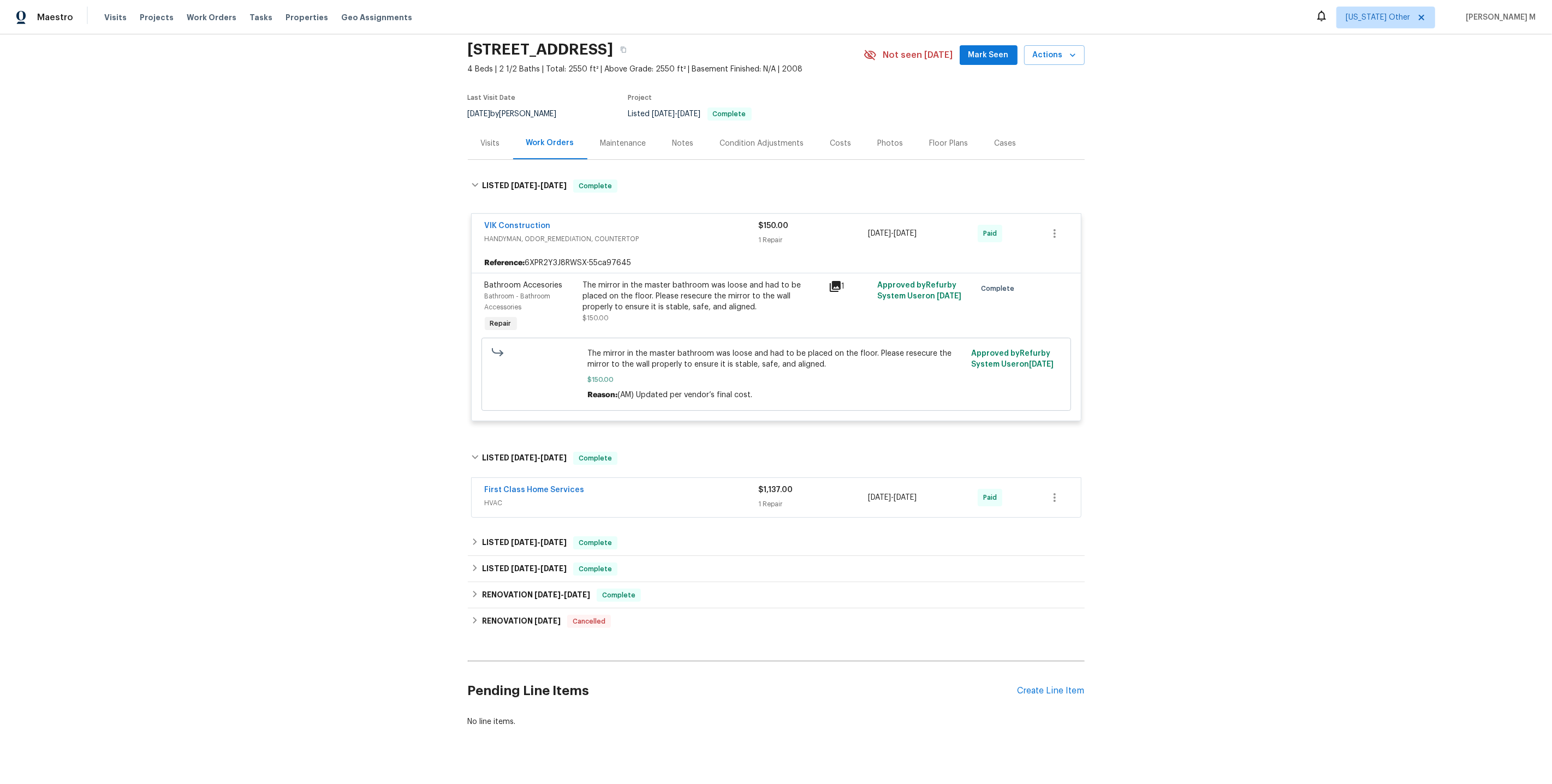
click at [488, 498] on span "HVAC" at bounding box center [622, 503] width 274 height 11
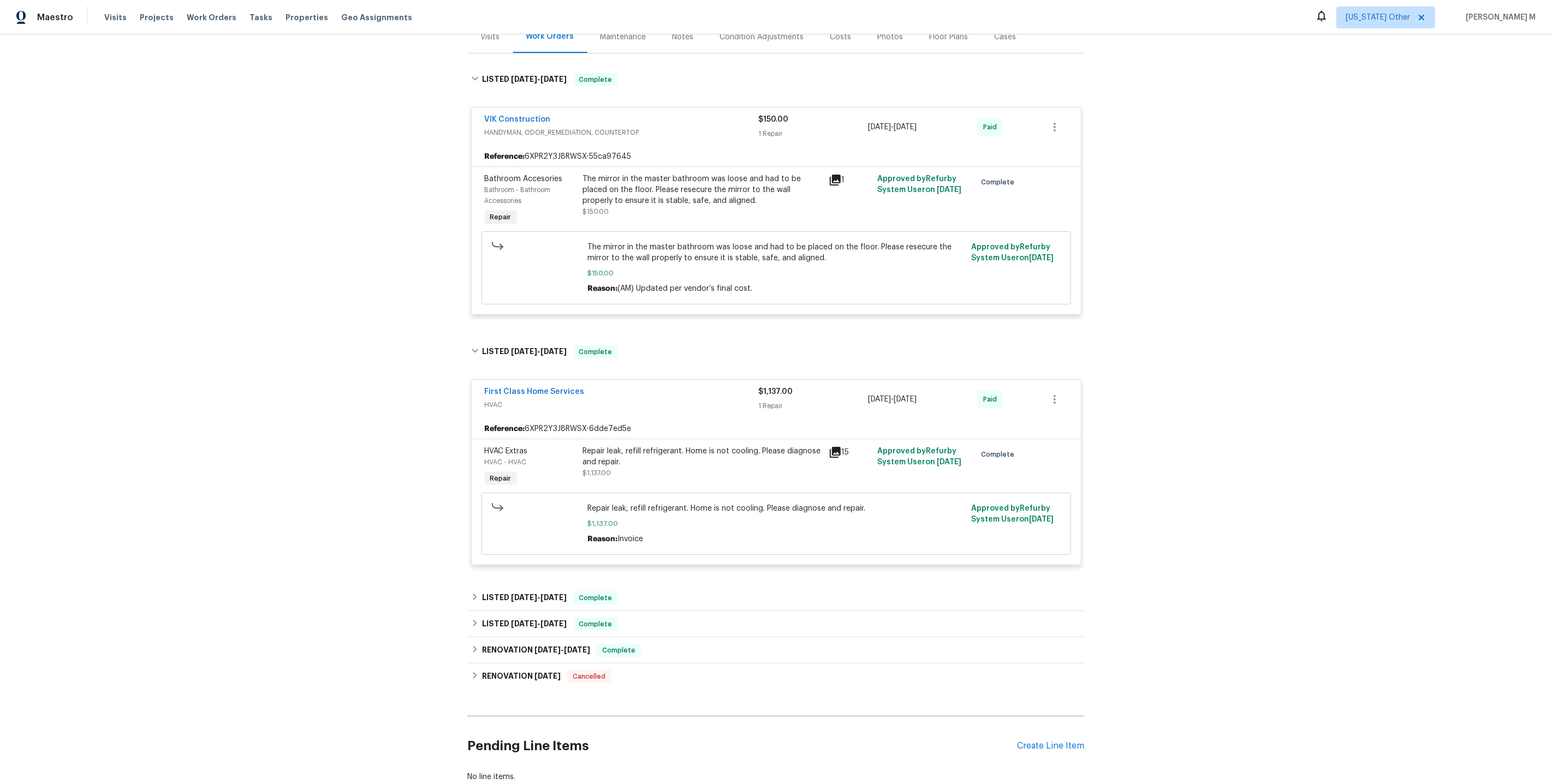
scroll to position [196, 0]
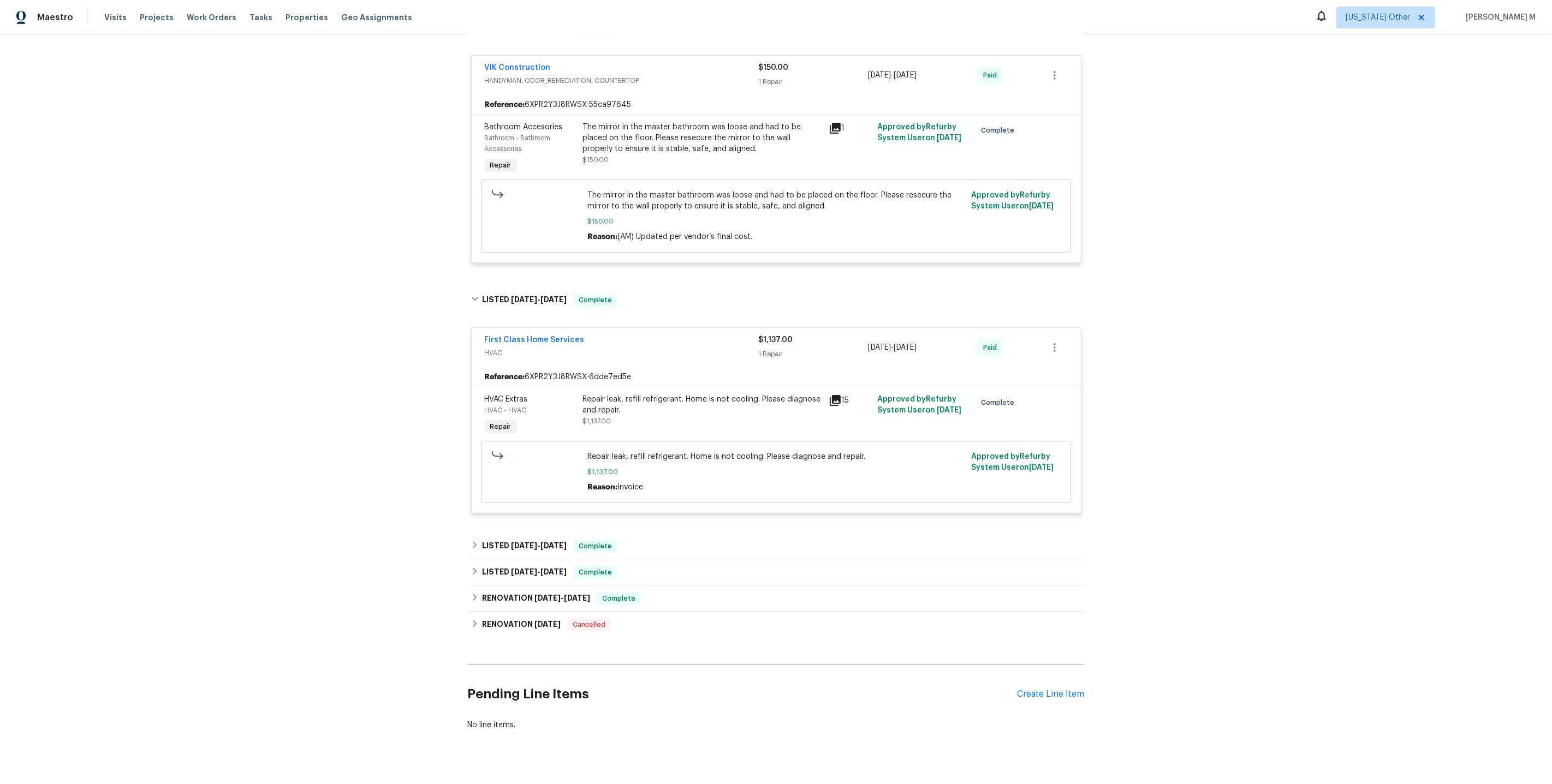
click at [657, 402] on div "Repair leak, refill refrigerant. Home is not cooling. Please diagnose and repai…" at bounding box center [703, 405] width 239 height 21
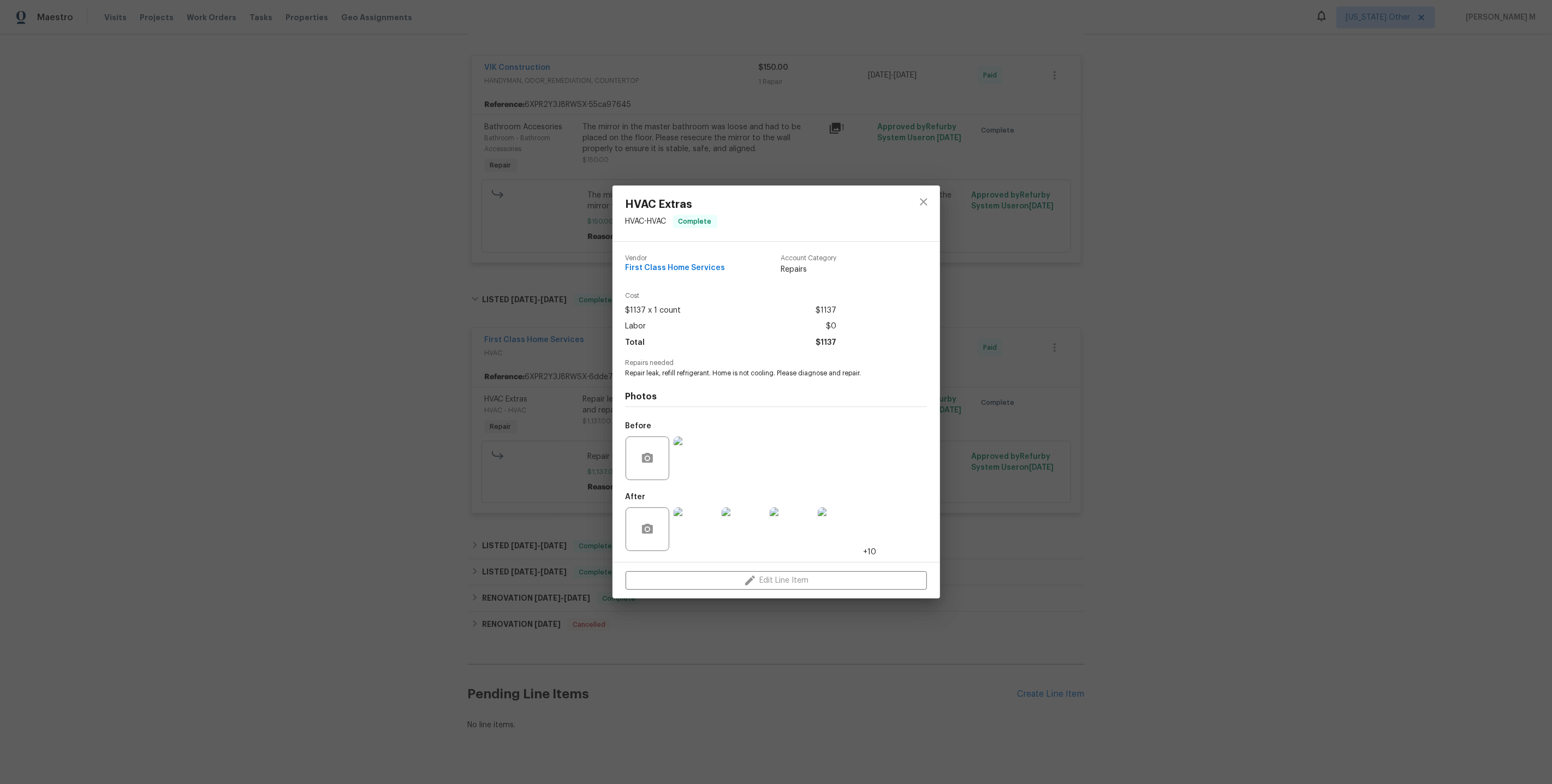
click at [685, 530] on img at bounding box center [695, 529] width 44 height 44
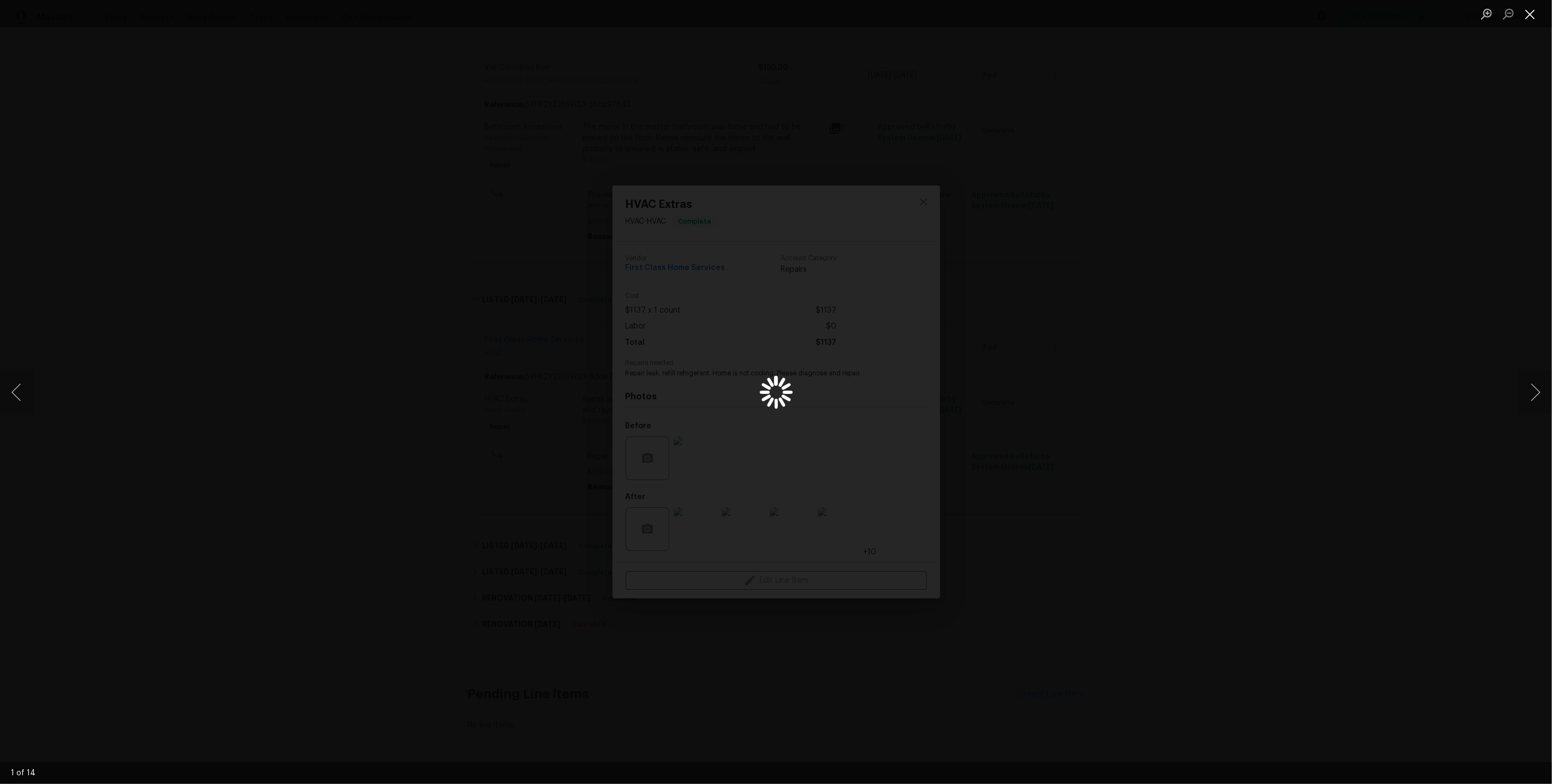
click at [1531, 19] on button "Close lightbox" at bounding box center [1530, 14] width 21 height 19
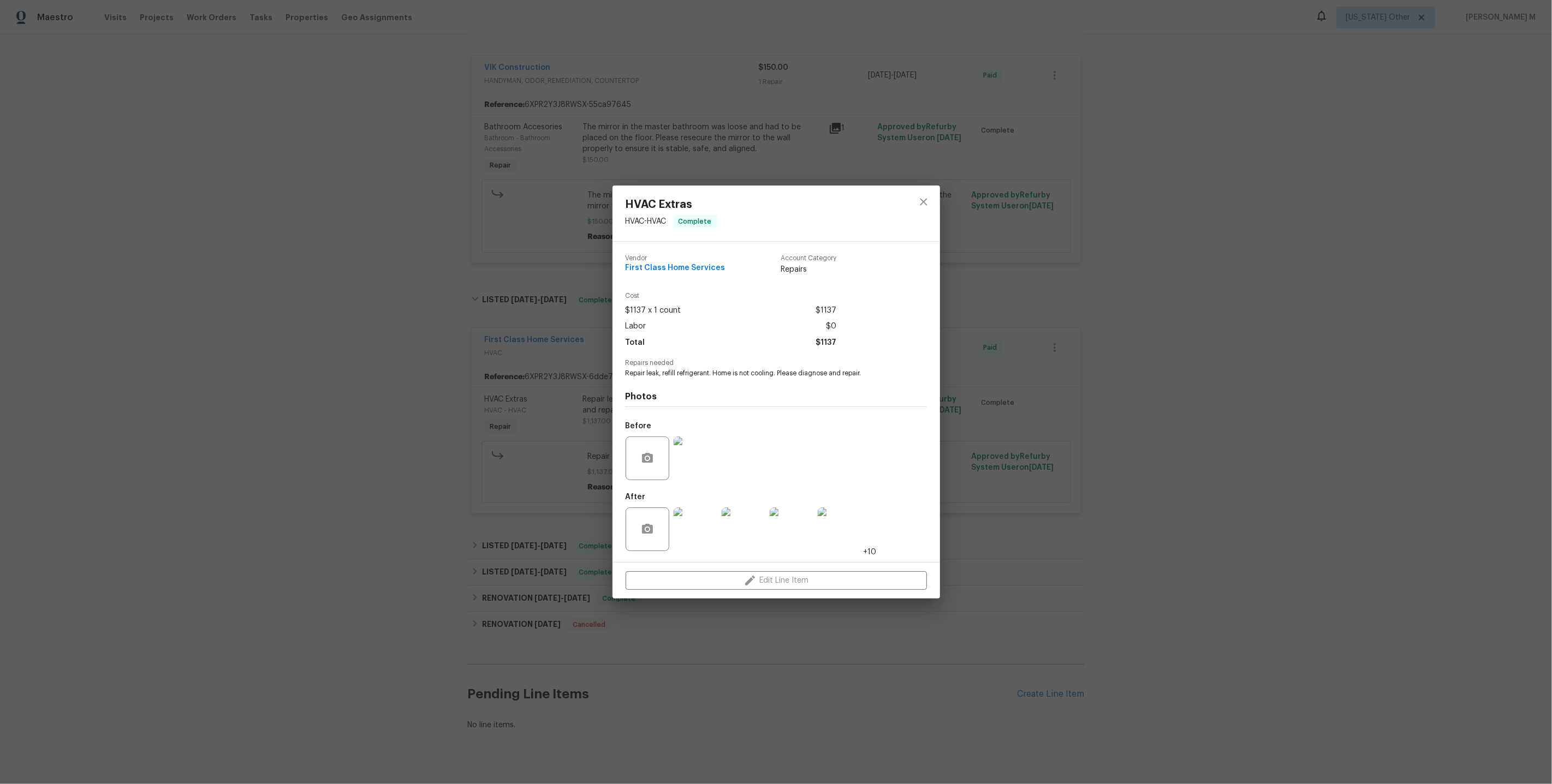
click at [843, 522] on img at bounding box center [839, 529] width 44 height 44
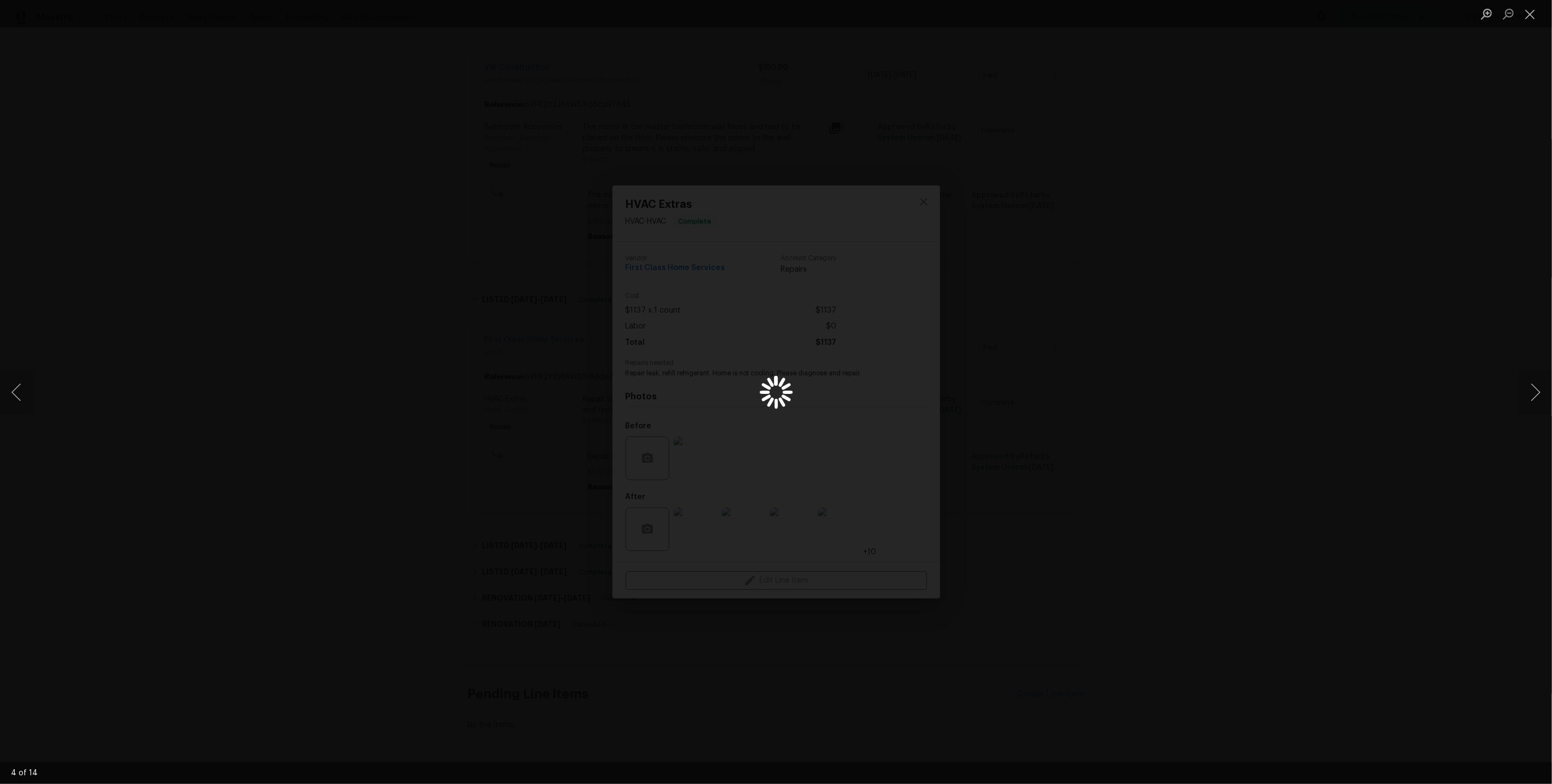
click at [1134, 424] on div "Lightbox" at bounding box center [776, 392] width 1552 height 784
click at [837, 478] on div "Lightbox" at bounding box center [776, 392] width 1552 height 784
click at [1536, 16] on button "Close lightbox" at bounding box center [1530, 14] width 21 height 19
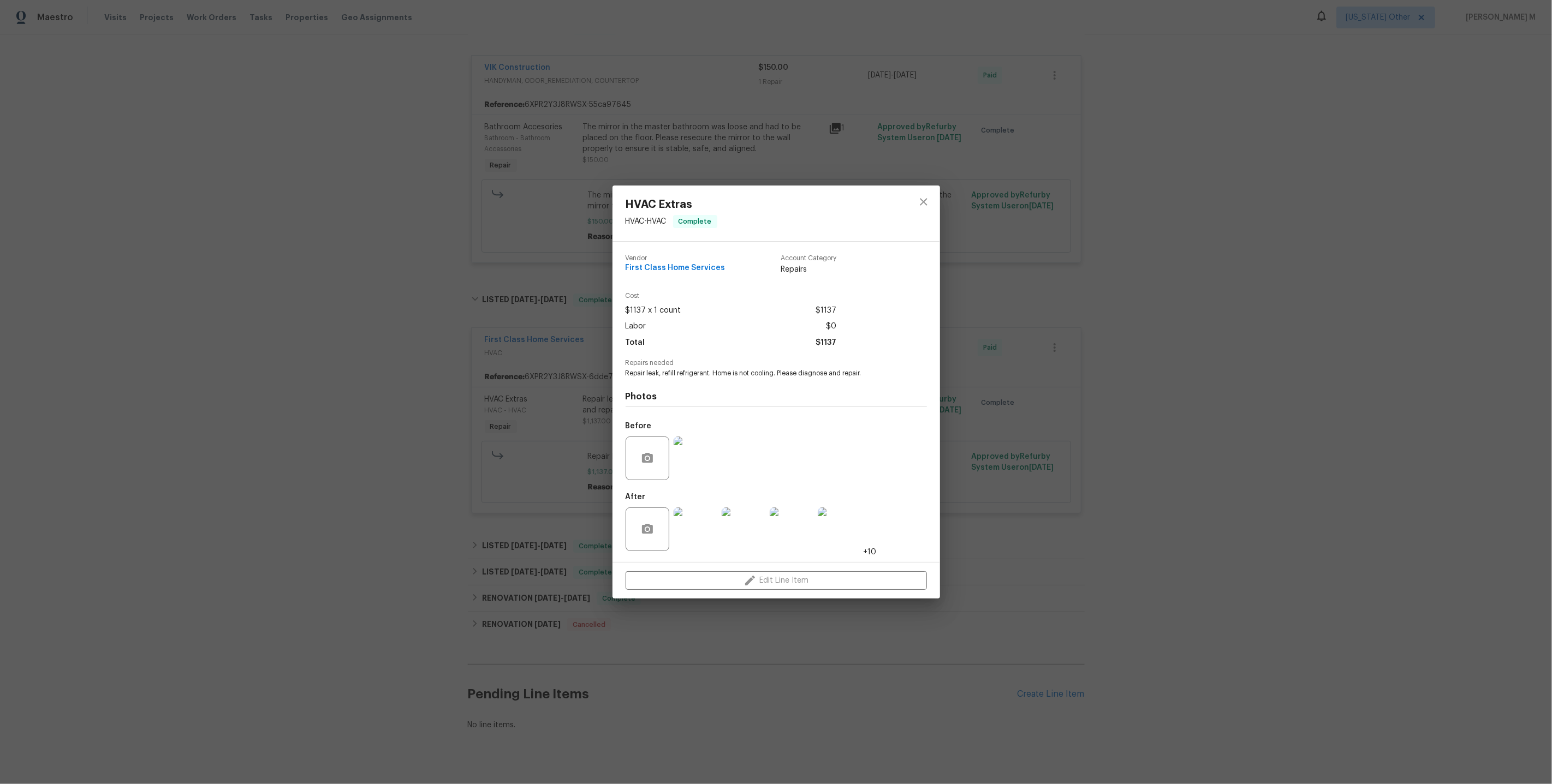
click at [776, 535] on img at bounding box center [791, 529] width 44 height 44
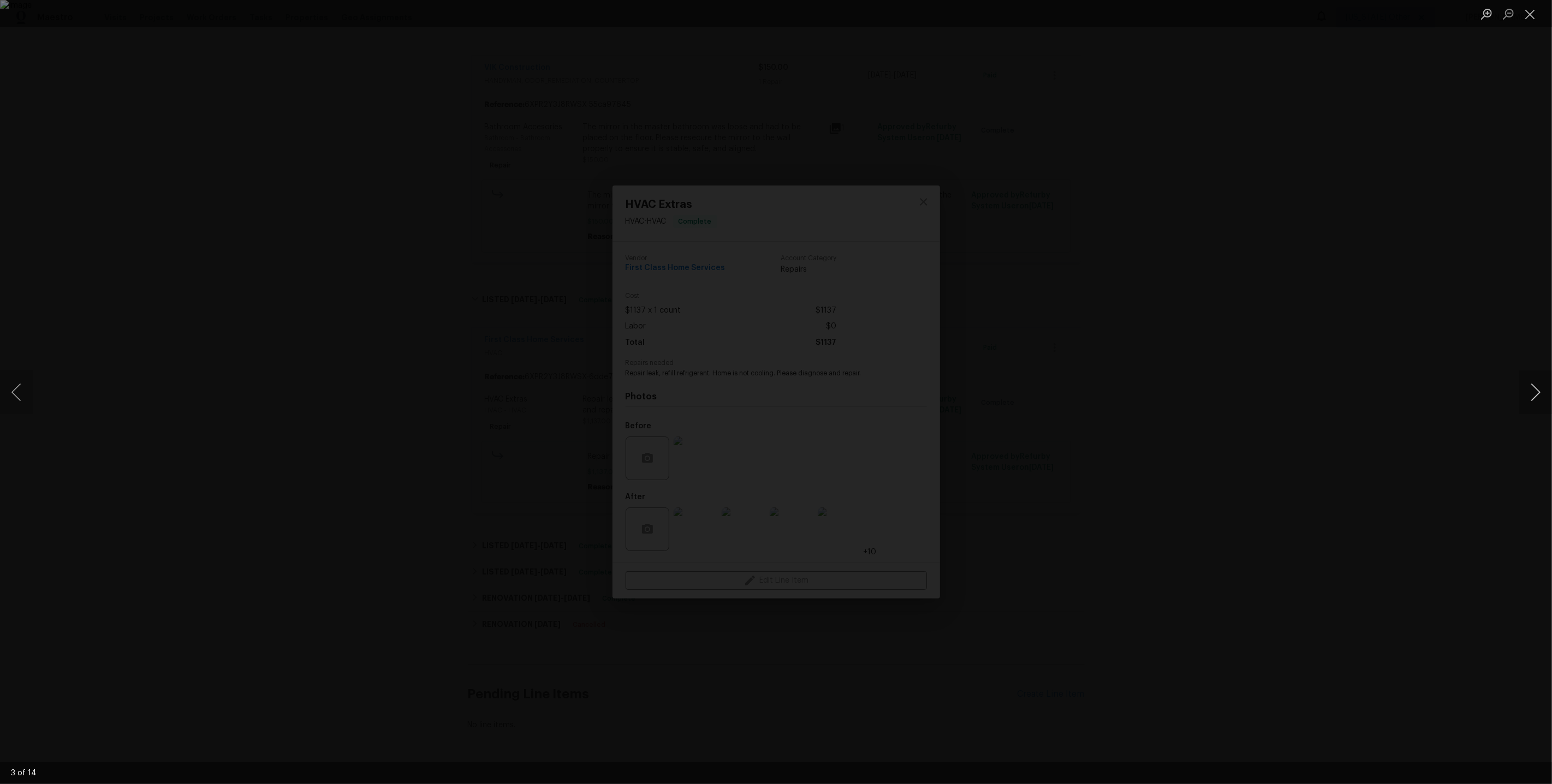
click at [1538, 391] on button "Next image" at bounding box center [1536, 392] width 33 height 44
click at [1537, 402] on button "Next image" at bounding box center [1536, 392] width 33 height 44
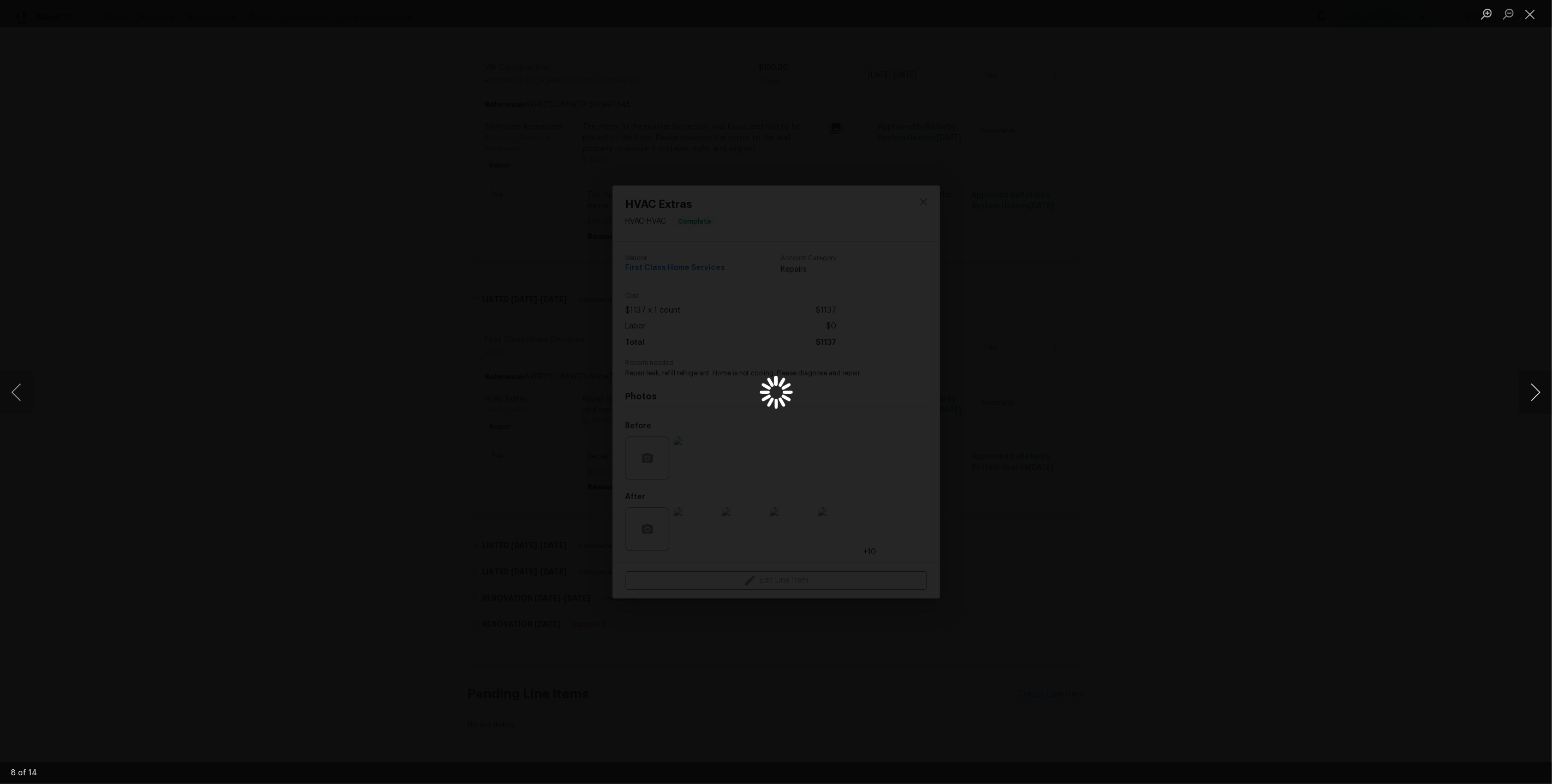
click at [1537, 402] on button "Next image" at bounding box center [1536, 392] width 33 height 44
click at [1150, 264] on div "Lightbox" at bounding box center [776, 392] width 1552 height 784
click at [1240, 292] on div "Lightbox" at bounding box center [776, 392] width 1552 height 784
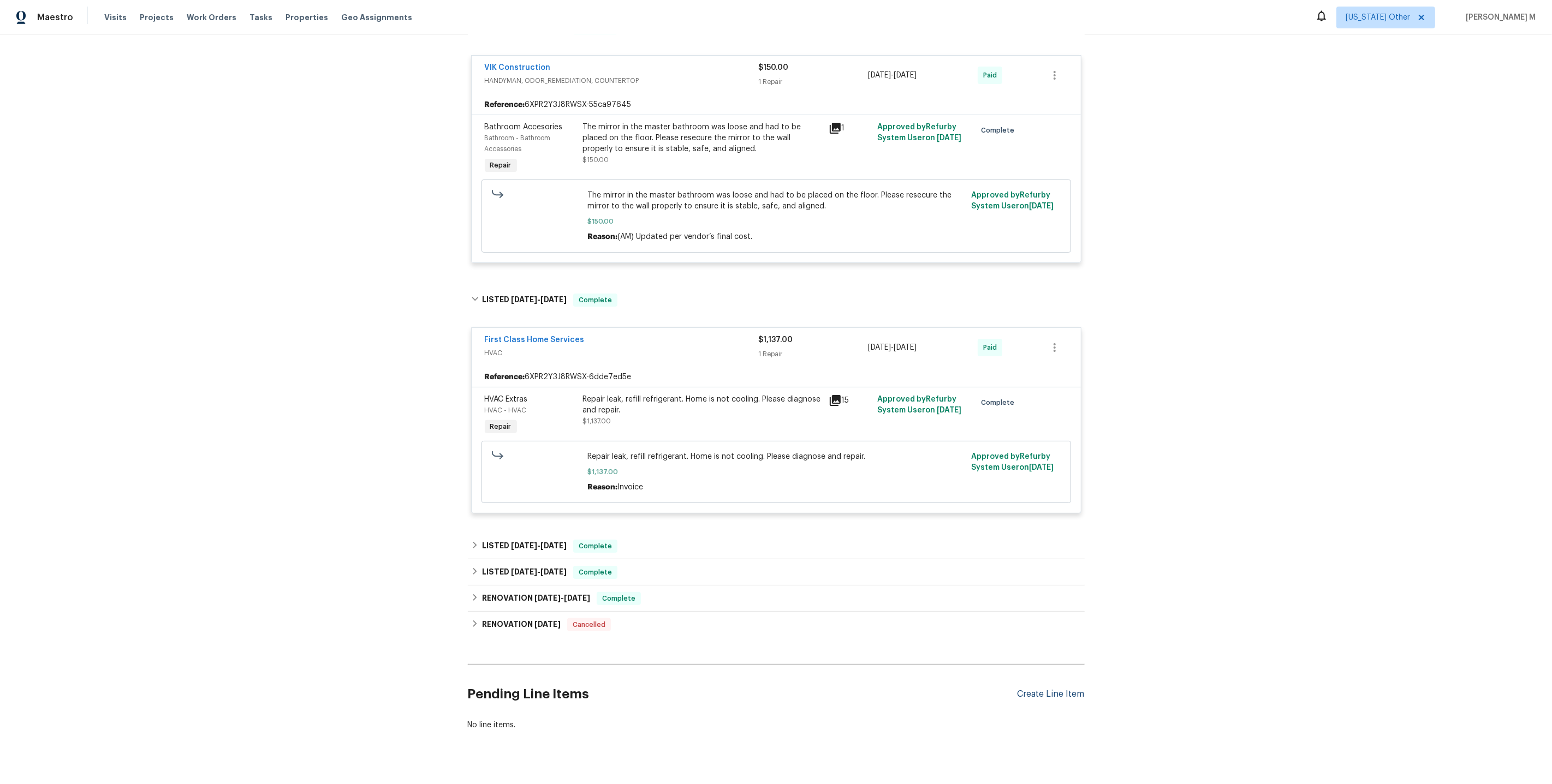
click at [1066, 689] on div "Create Line Item" at bounding box center [1051, 695] width 67 height 10
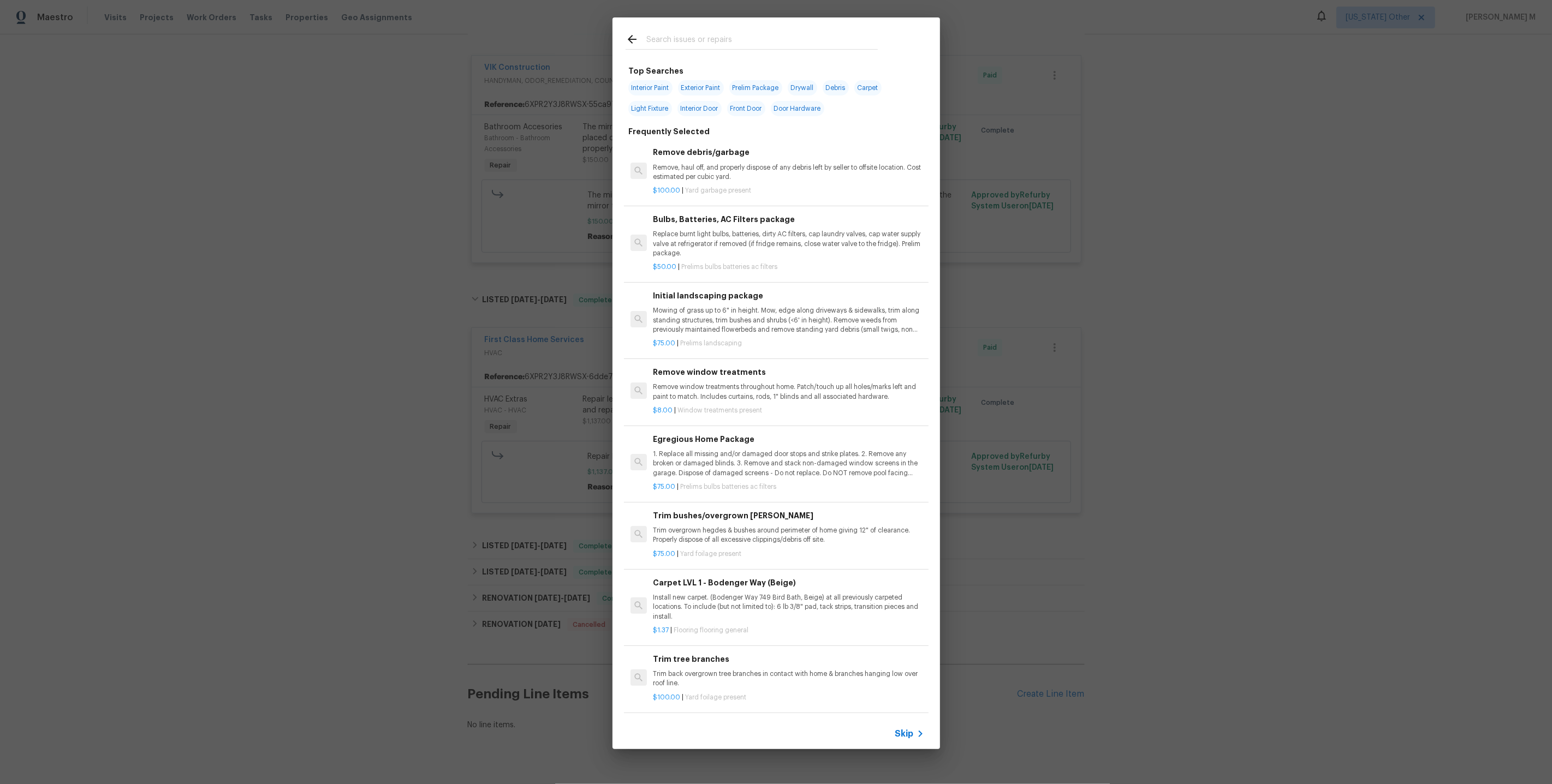
click at [922, 735] on icon at bounding box center [920, 734] width 4 height 6
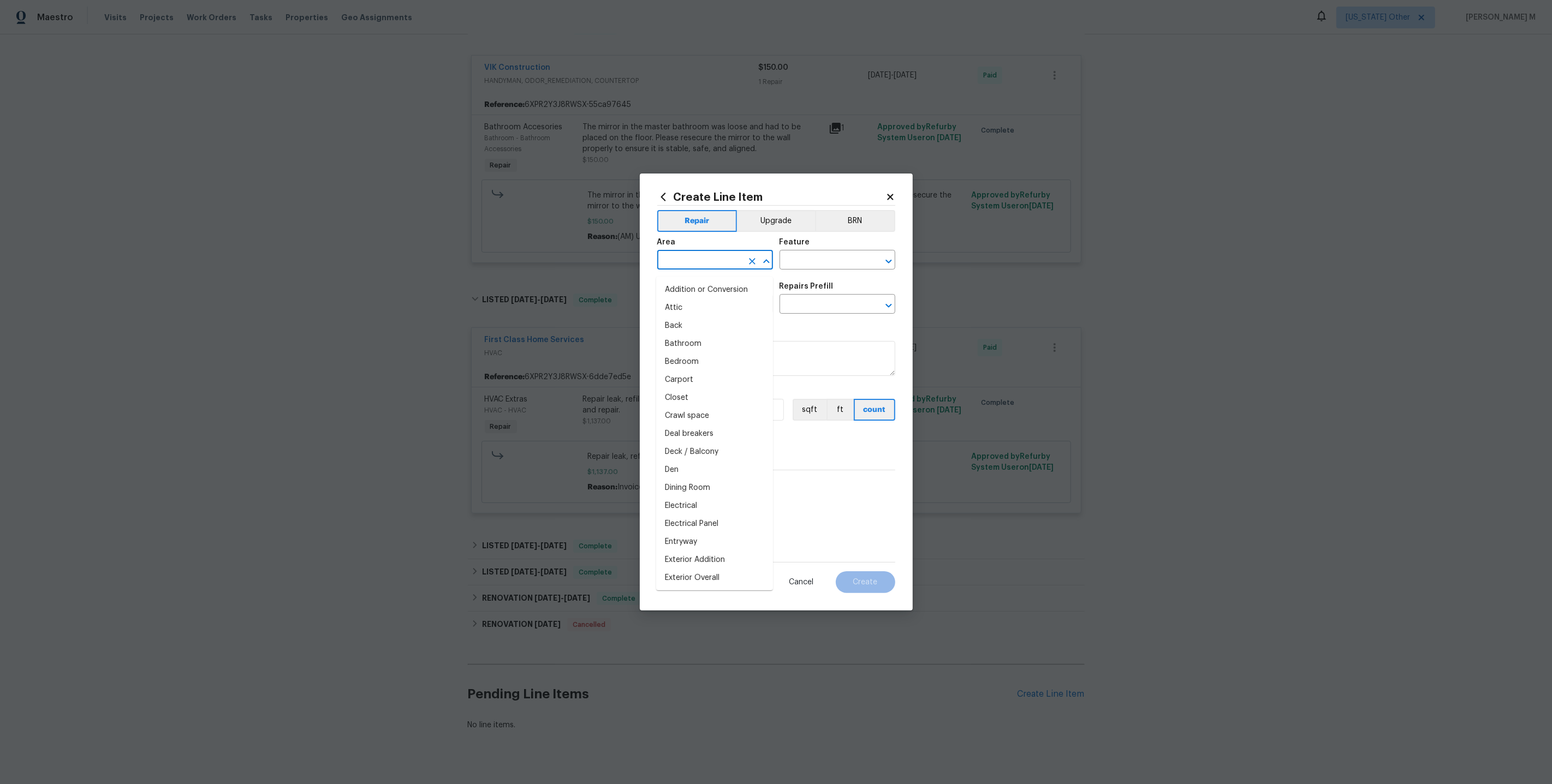
click at [715, 270] on input "text" at bounding box center [700, 261] width 85 height 17
click at [713, 299] on li "Interior Overall" at bounding box center [714, 308] width 117 height 18
type input "Interior Overall"
click at [807, 263] on input "text" at bounding box center [821, 261] width 85 height 17
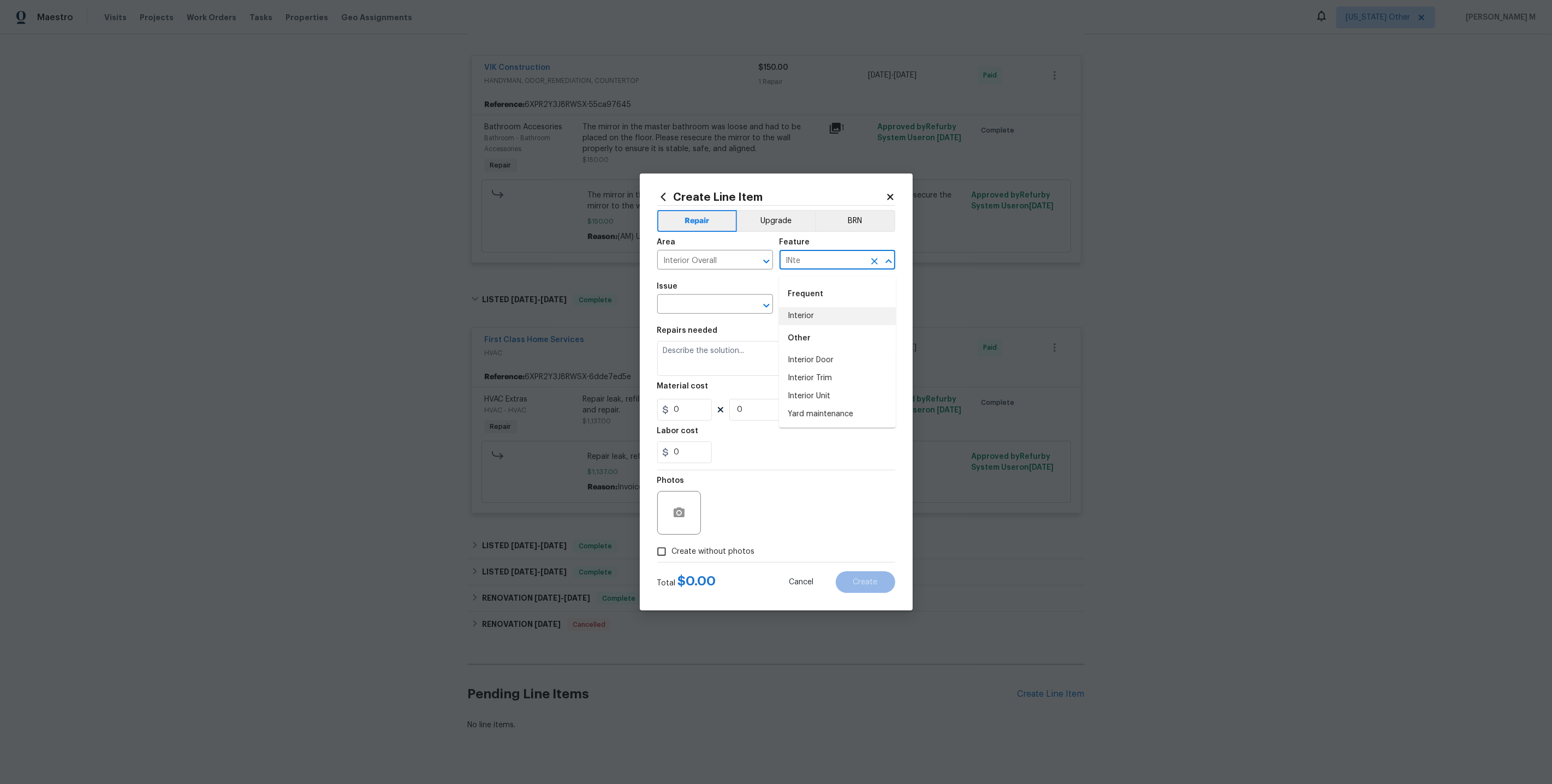
click at [804, 314] on li "Interior" at bounding box center [837, 316] width 117 height 18
type input "Interior"
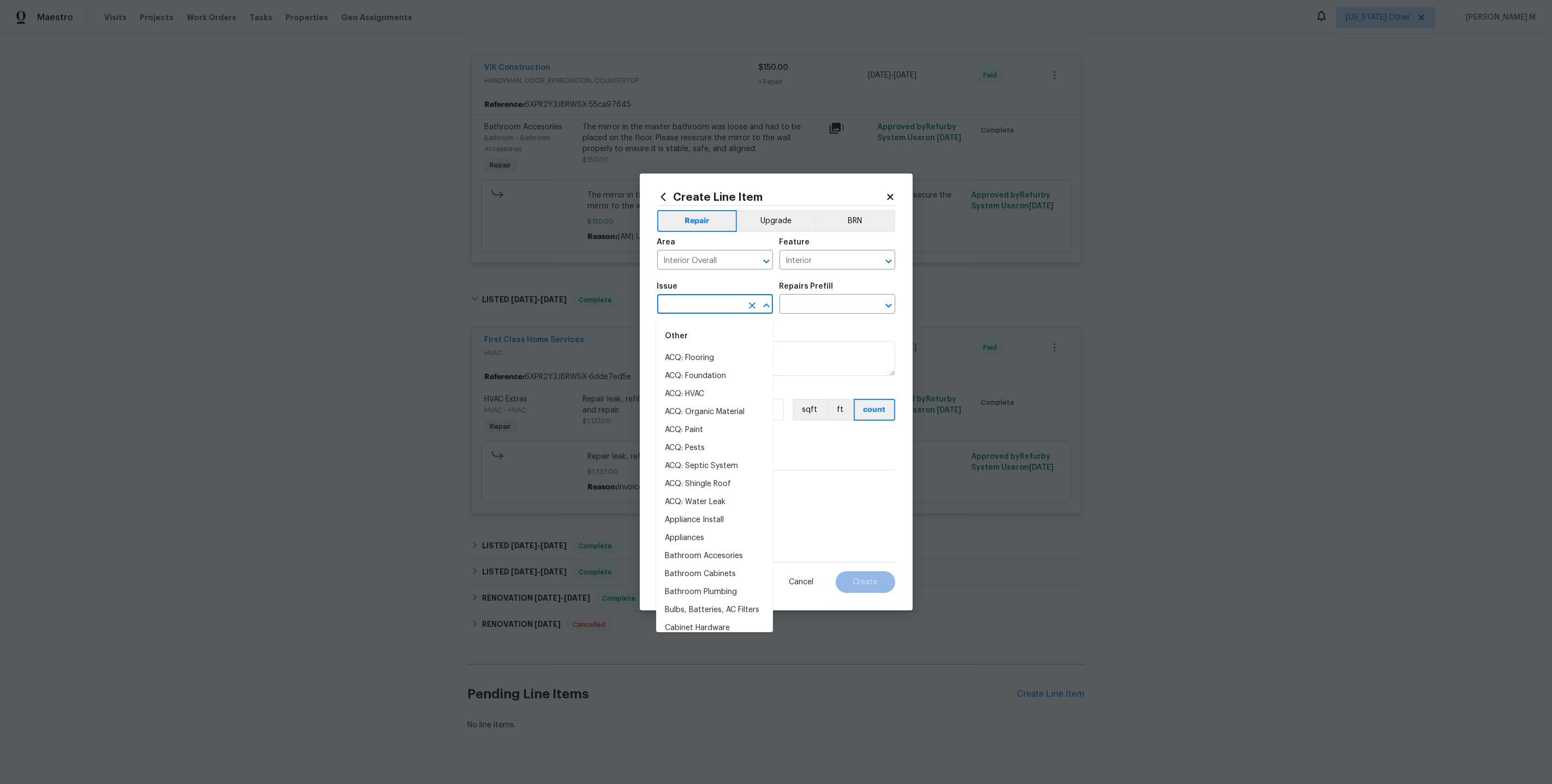
click at [665, 311] on input "text" at bounding box center [700, 306] width 85 height 17
click at [706, 412] on li "Interior Door" at bounding box center [714, 412] width 117 height 18
type input "Interior Door"
click at [816, 311] on input "text" at bounding box center [821, 306] width 85 height 17
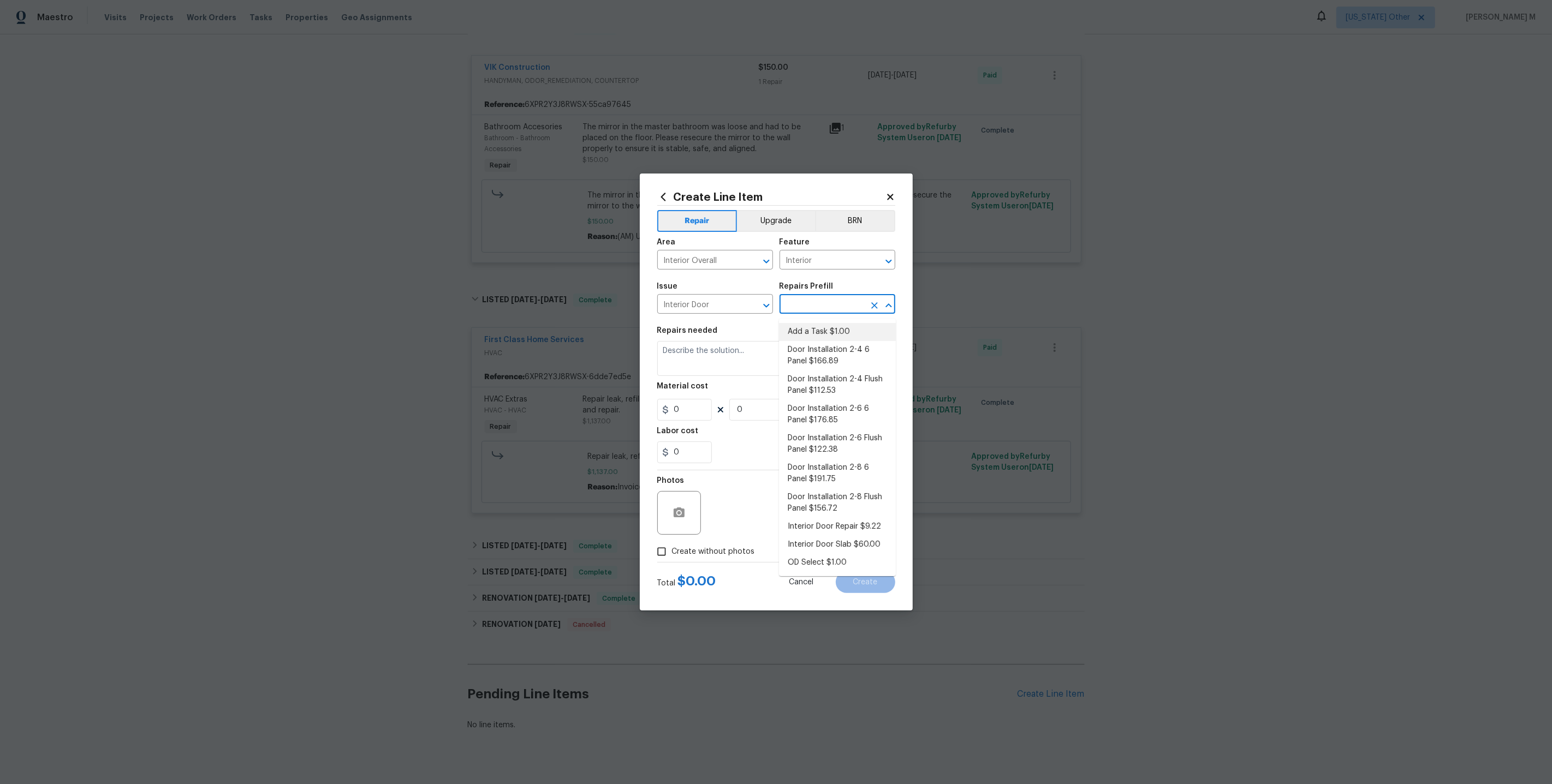
click at [811, 332] on li "Add a Task $1.00" at bounding box center [837, 331] width 117 height 18
type input "Interior Door"
type textarea "HPM to detail"
type input "1"
type input "Add a Task $1.00"
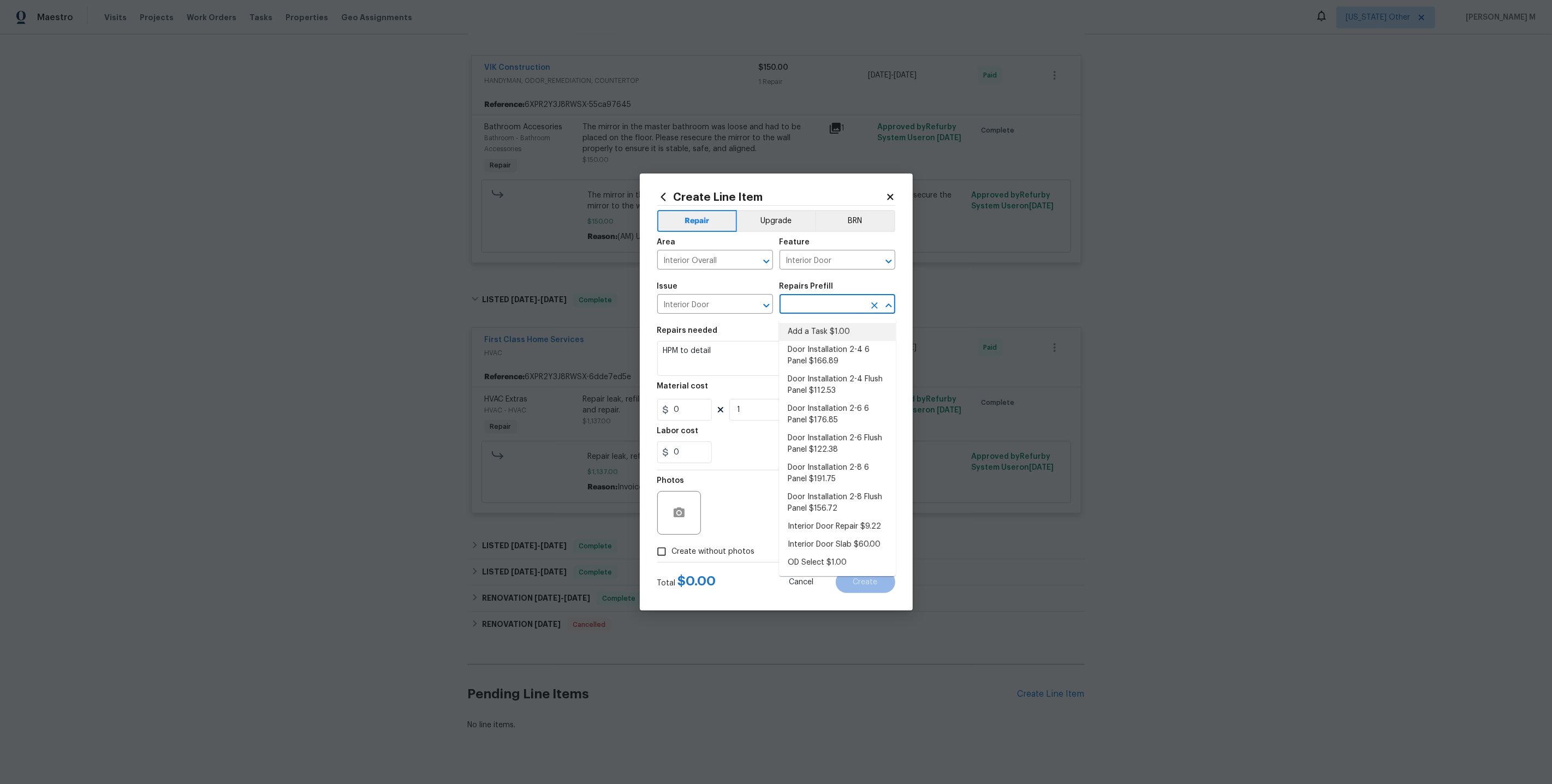
type input "1"
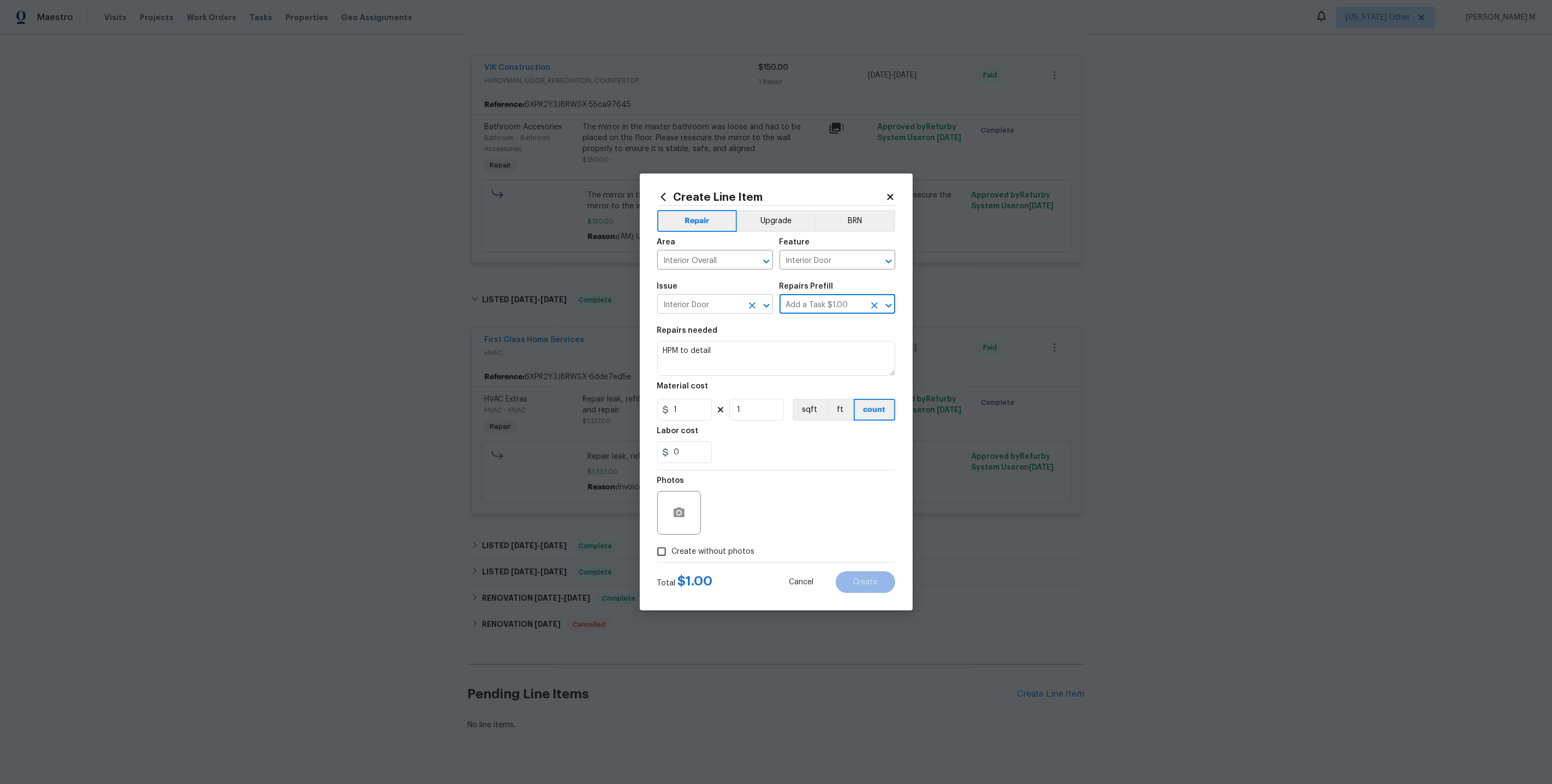
click at [728, 306] on input "Interior Door" at bounding box center [700, 306] width 85 height 17
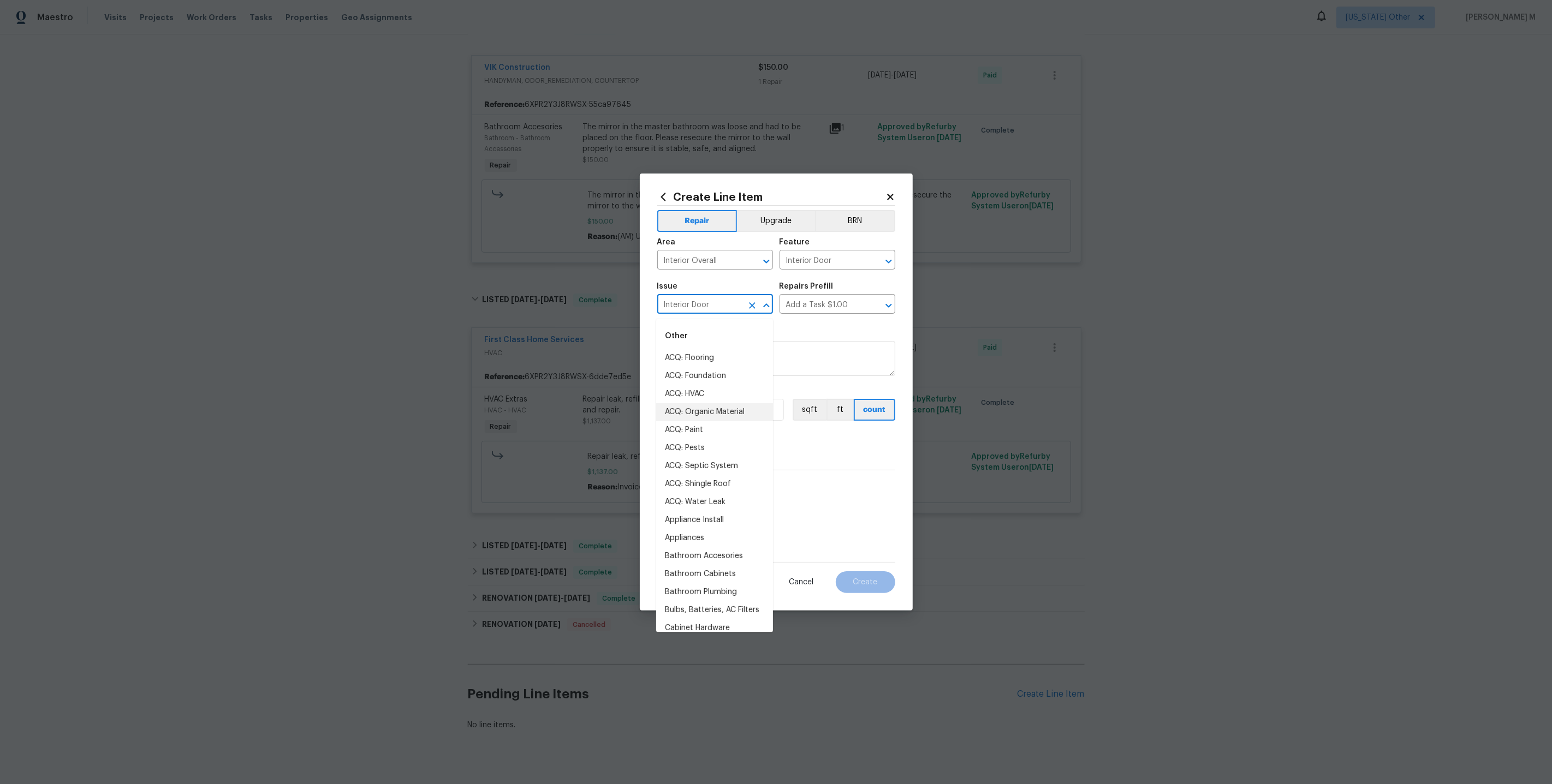
click at [728, 306] on input "Interior Door" at bounding box center [700, 306] width 85 height 17
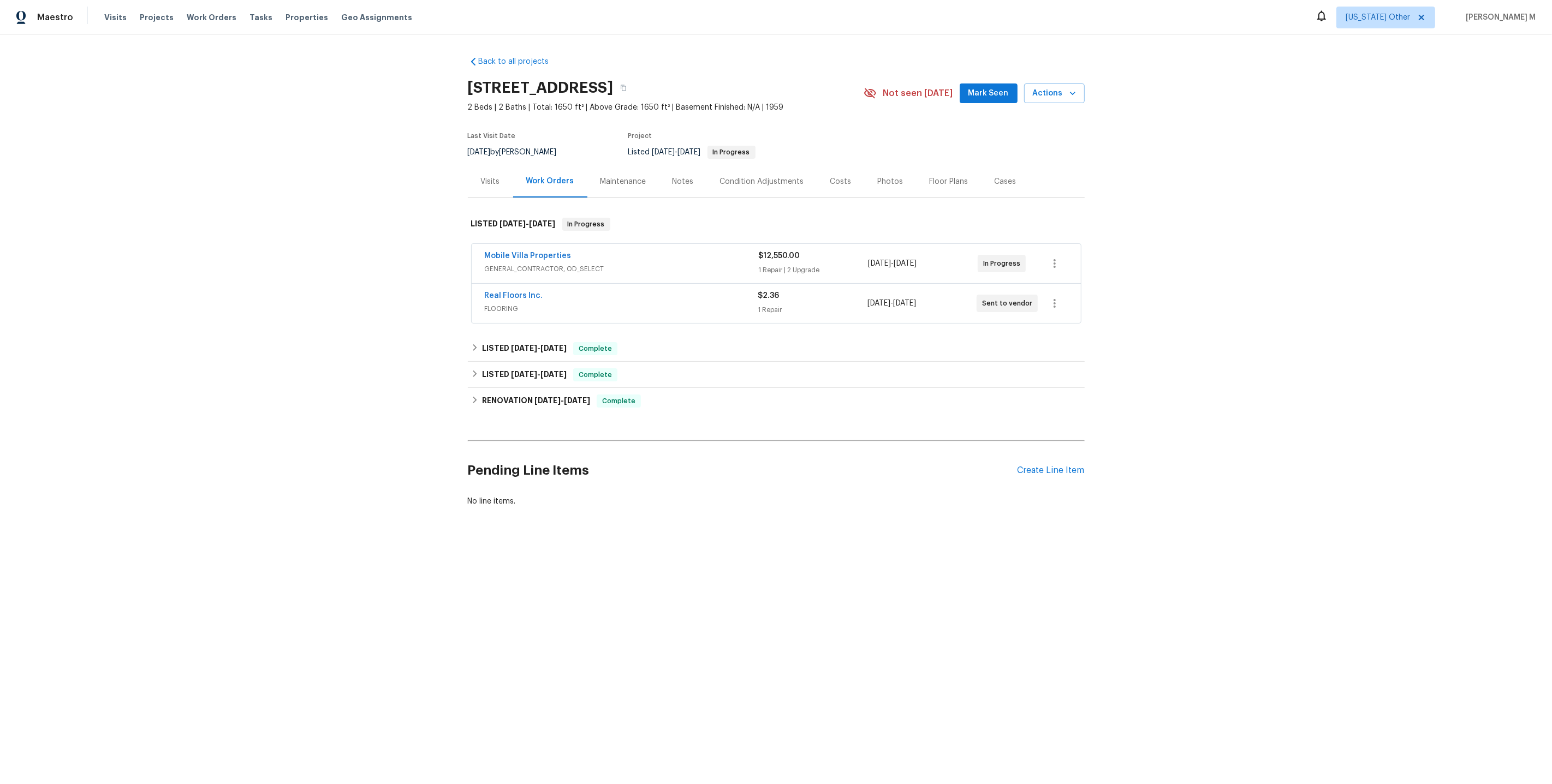
click at [590, 180] on div "Maintenance" at bounding box center [623, 181] width 72 height 32
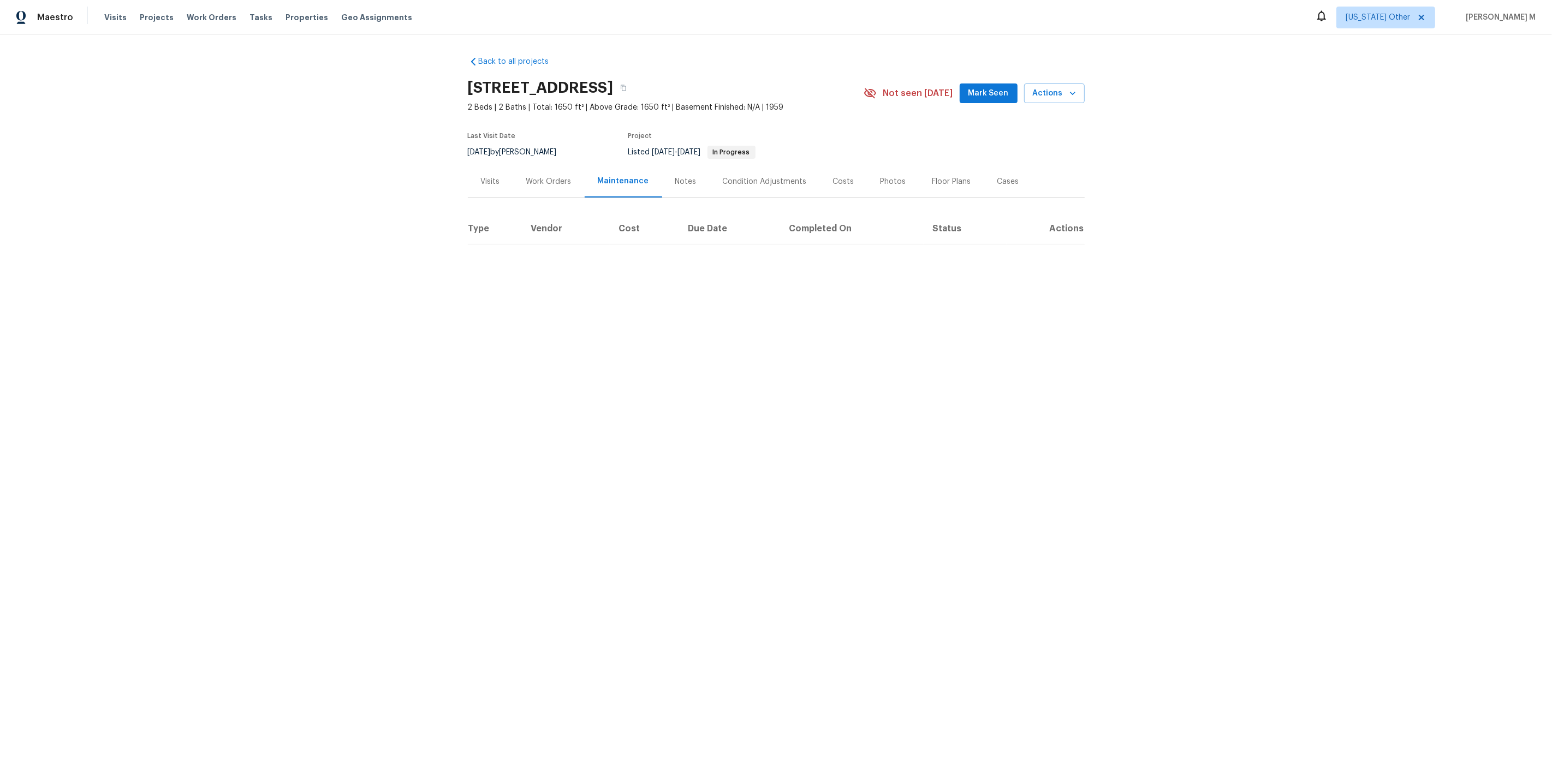
click at [543, 176] on div "Work Orders" at bounding box center [549, 181] width 45 height 11
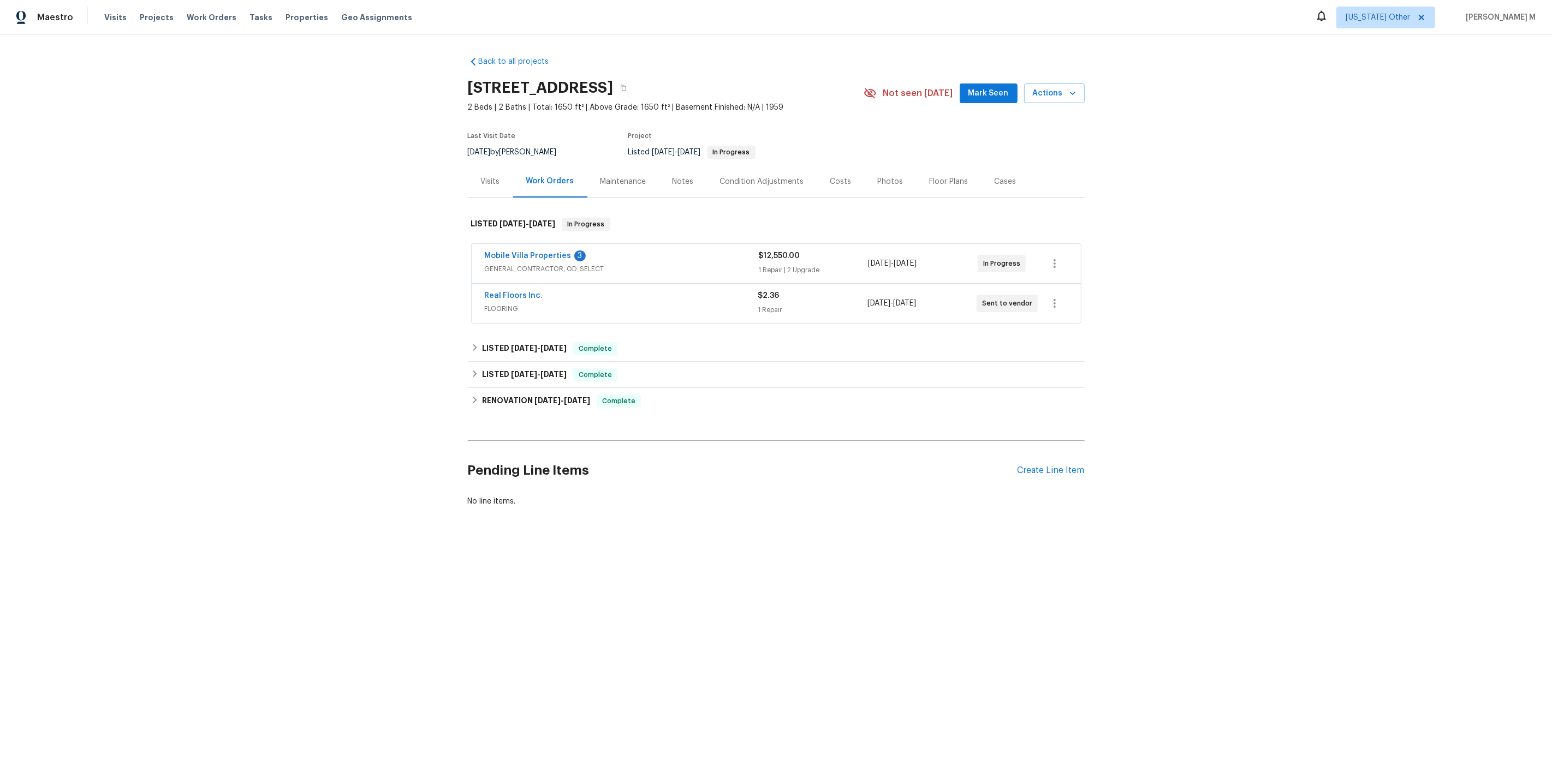
click at [620, 176] on div "Maintenance" at bounding box center [623, 181] width 46 height 11
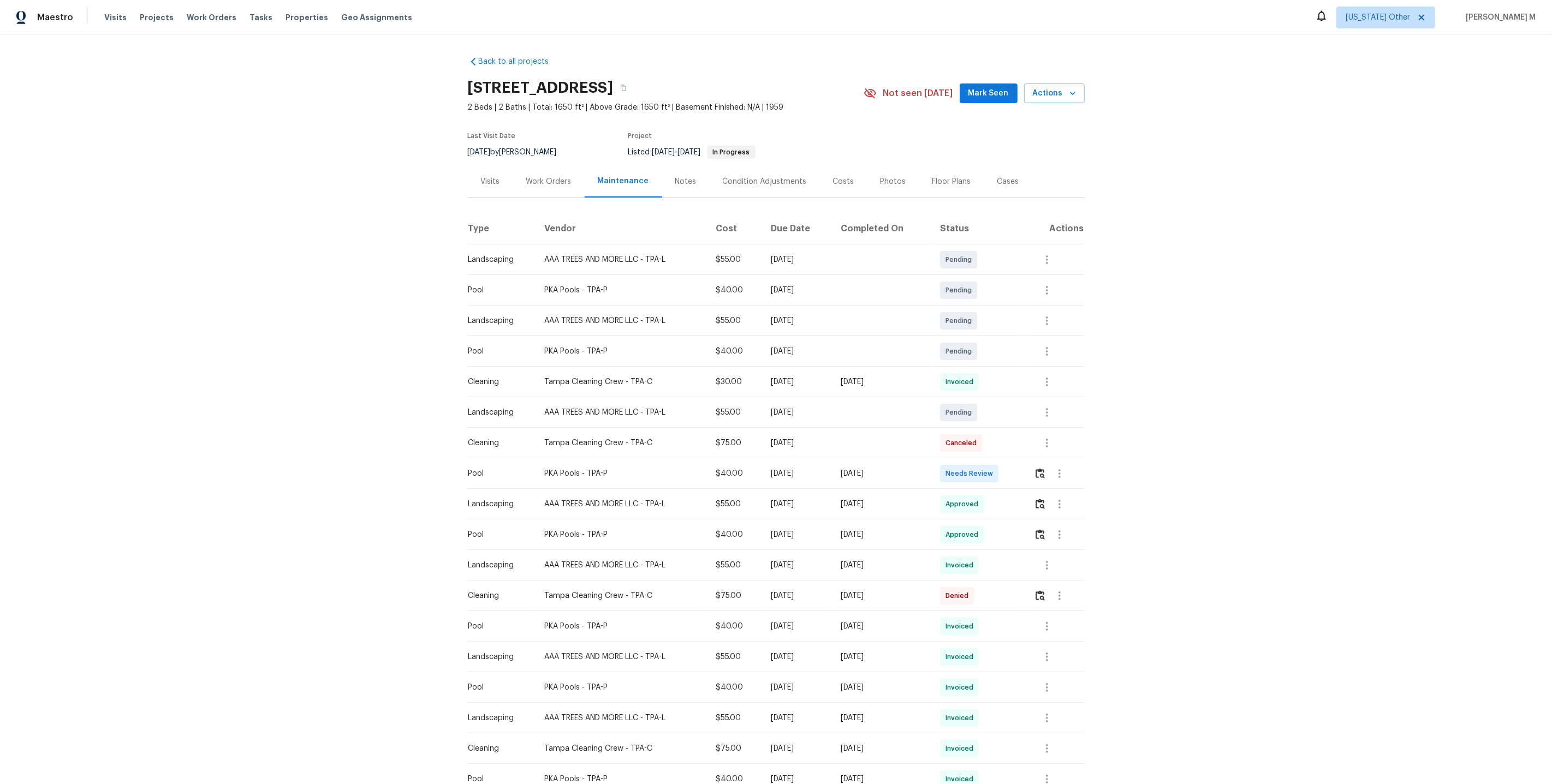
click at [556, 185] on div "Work Orders" at bounding box center [549, 181] width 72 height 32
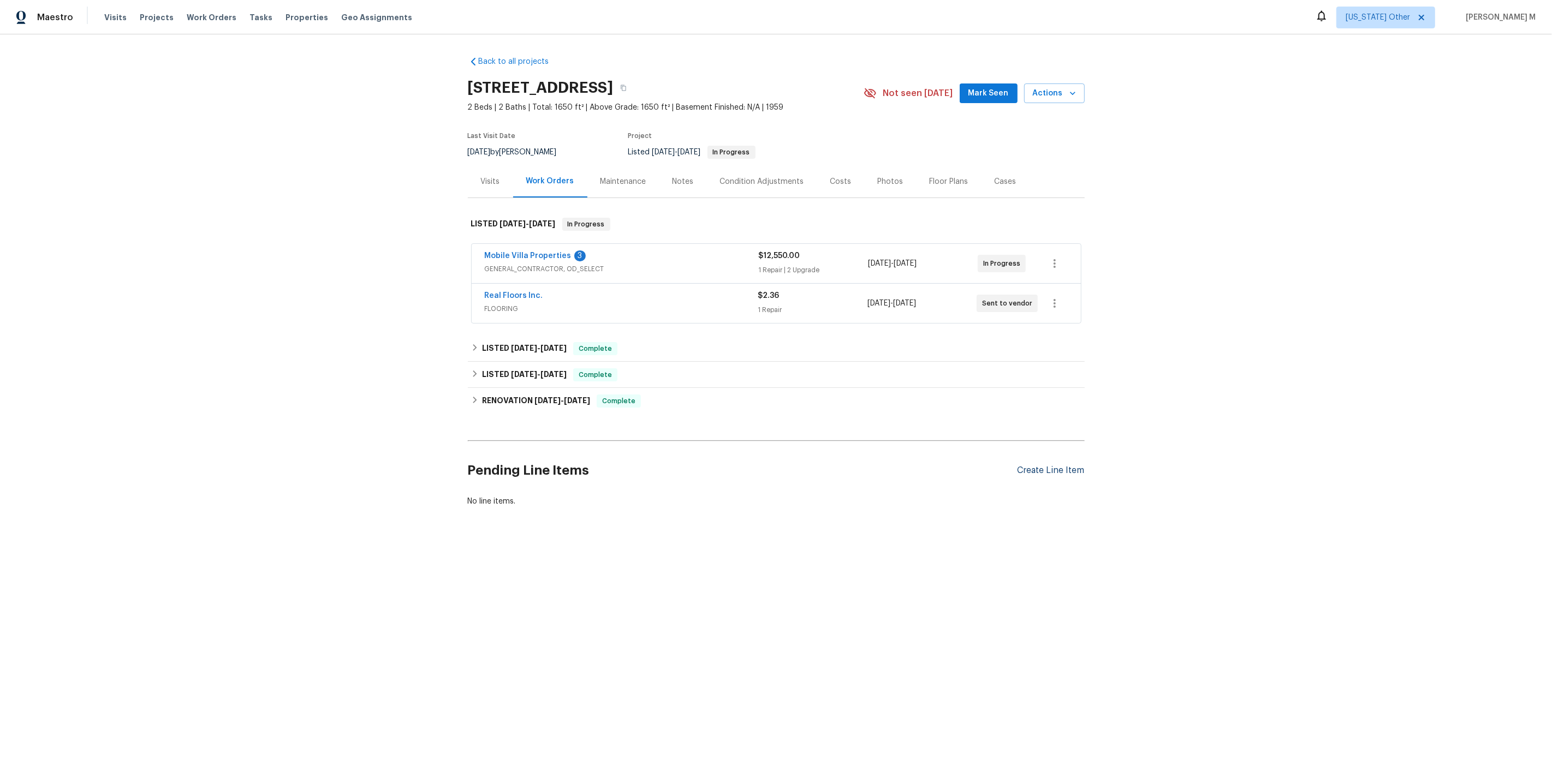
click at [1039, 465] on div "Create Line Item" at bounding box center [1051, 470] width 67 height 10
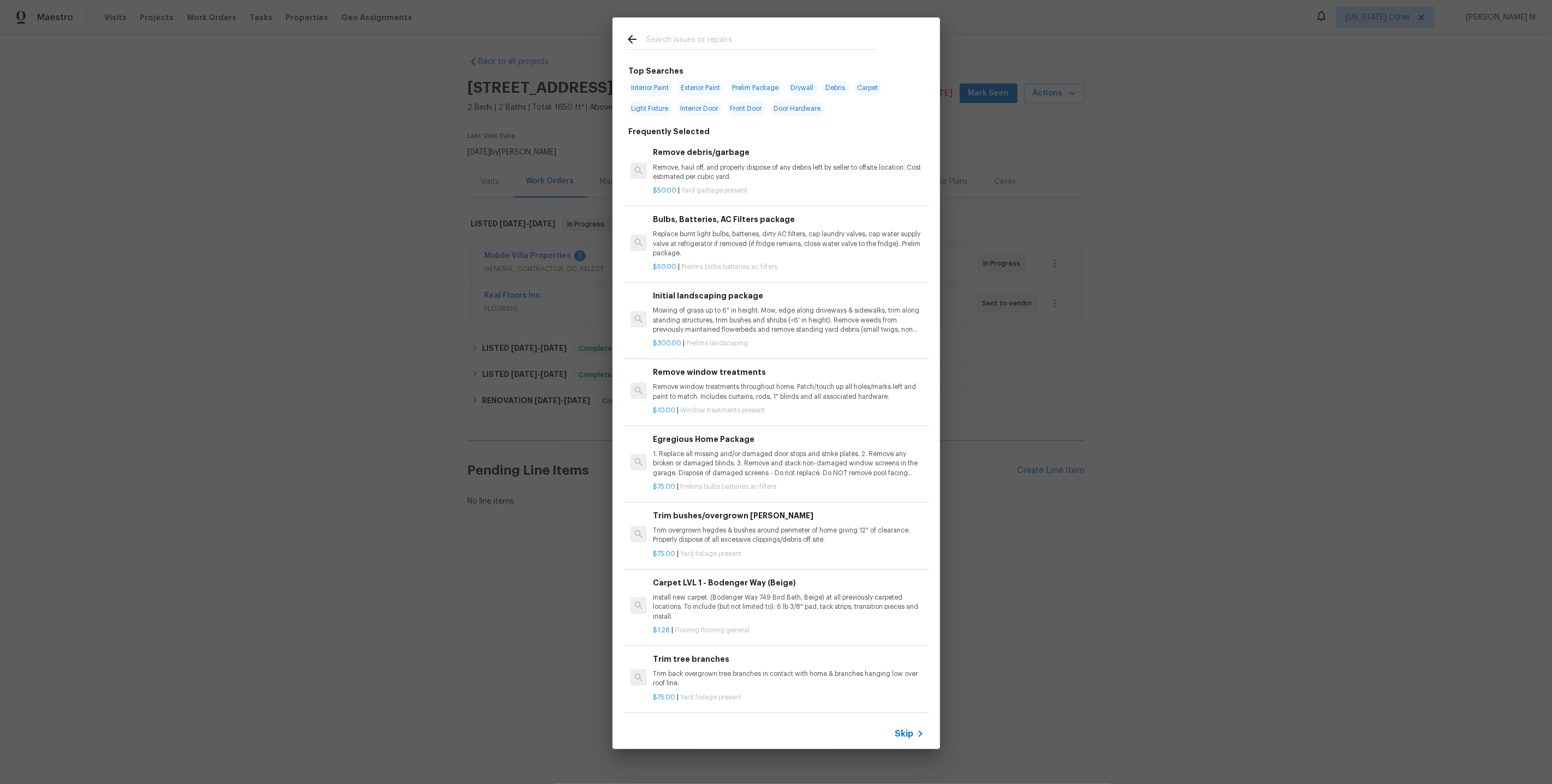
click at [912, 740] on span "Skip" at bounding box center [905, 734] width 19 height 11
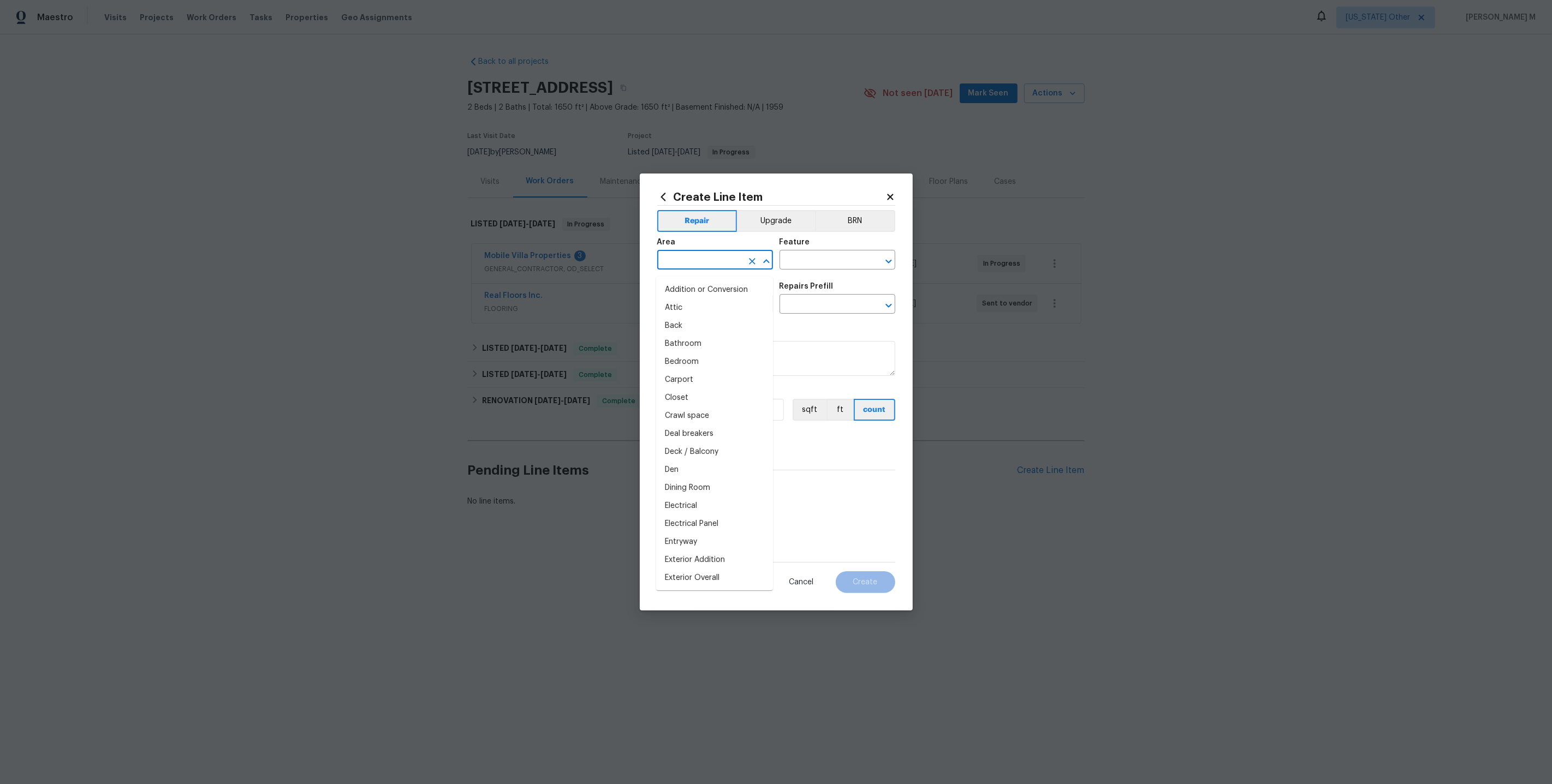
click at [713, 268] on input "text" at bounding box center [700, 261] width 85 height 17
click at [703, 289] on li "In-ground pool / Spa" at bounding box center [714, 290] width 117 height 18
type input "In-ground pool / Spa"
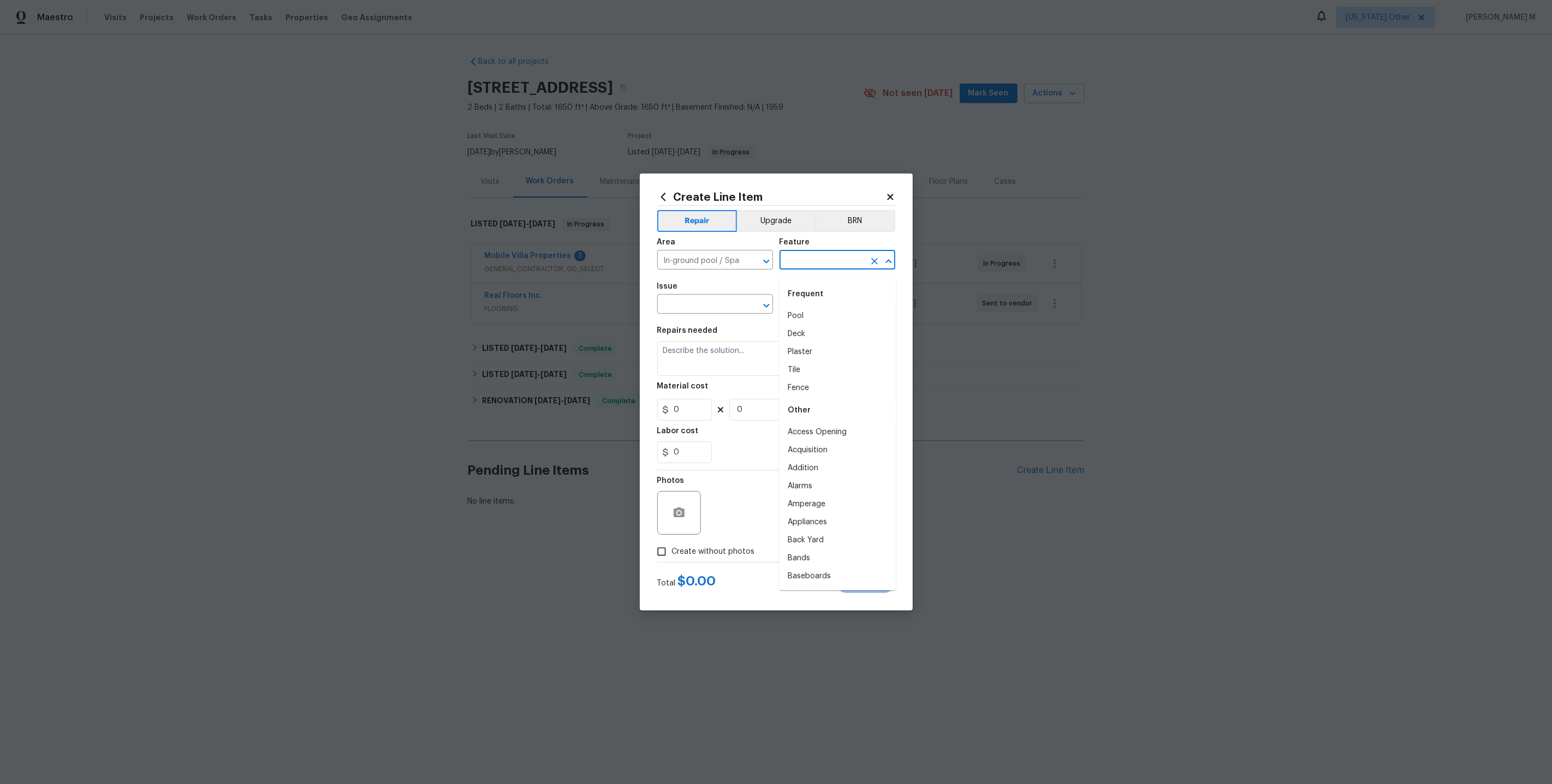
click at [825, 261] on input "text" at bounding box center [821, 261] width 85 height 17
type input "{"
click at [826, 309] on li "Pool" at bounding box center [837, 316] width 117 height 18
type input "Pool"
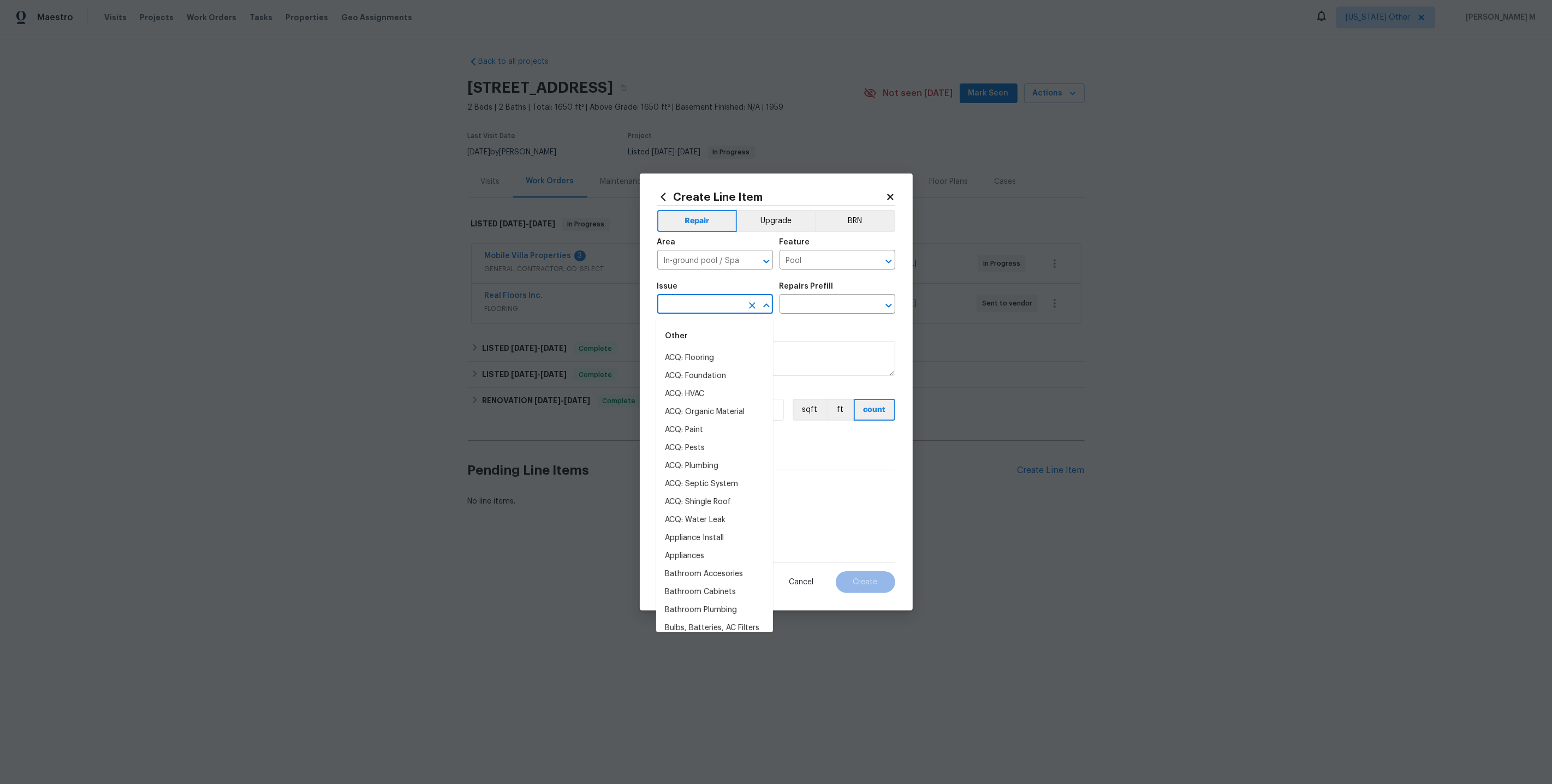
click at [711, 309] on input "text" at bounding box center [700, 306] width 85 height 17
click at [707, 352] on li "Pool" at bounding box center [714, 358] width 117 height 18
click at [808, 297] on div "Repairs Prefill" at bounding box center [837, 290] width 116 height 14
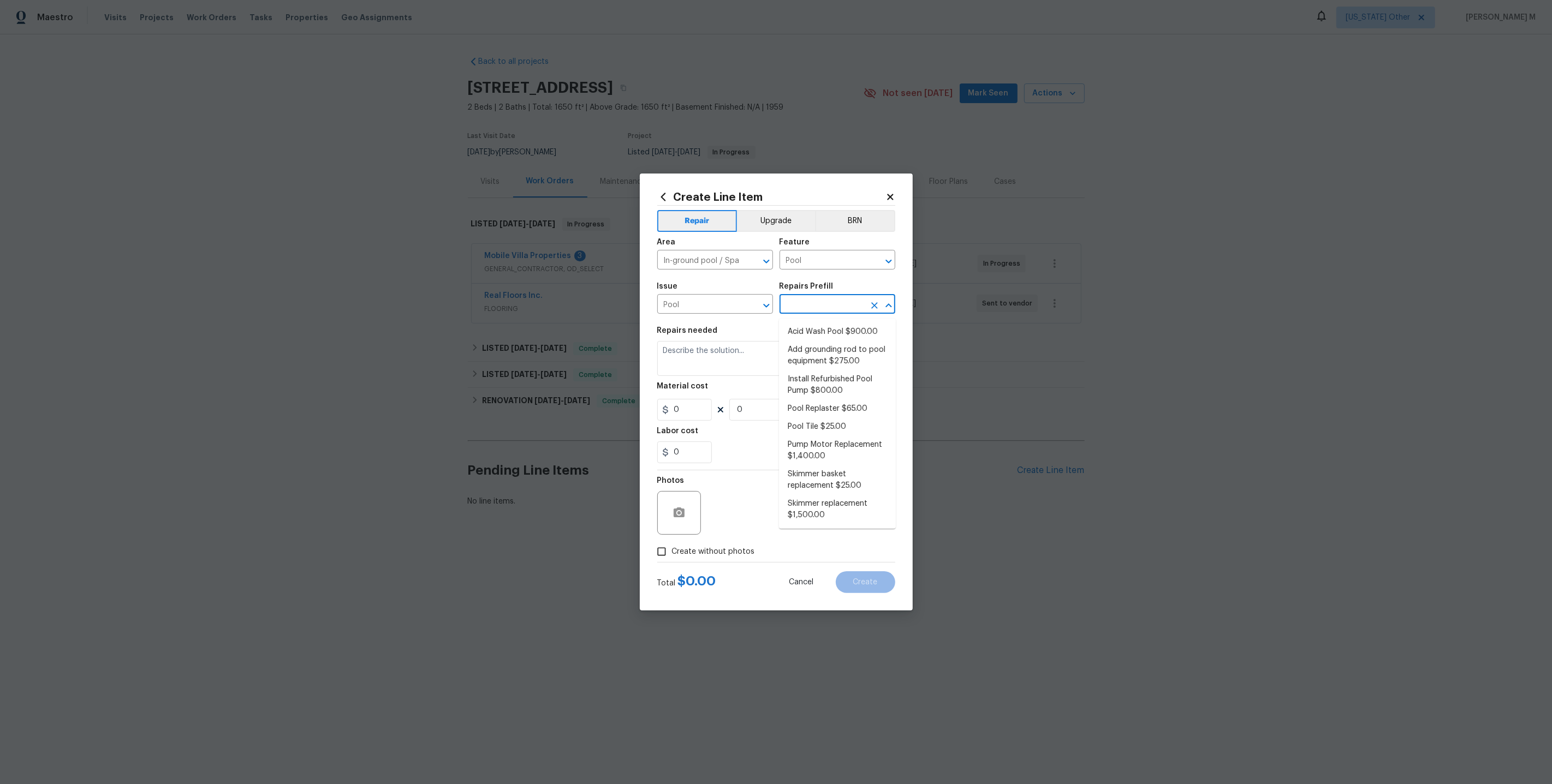
click at [806, 309] on input "text" at bounding box center [821, 306] width 85 height 17
click at [723, 314] on input "Pool" at bounding box center [700, 306] width 85 height 17
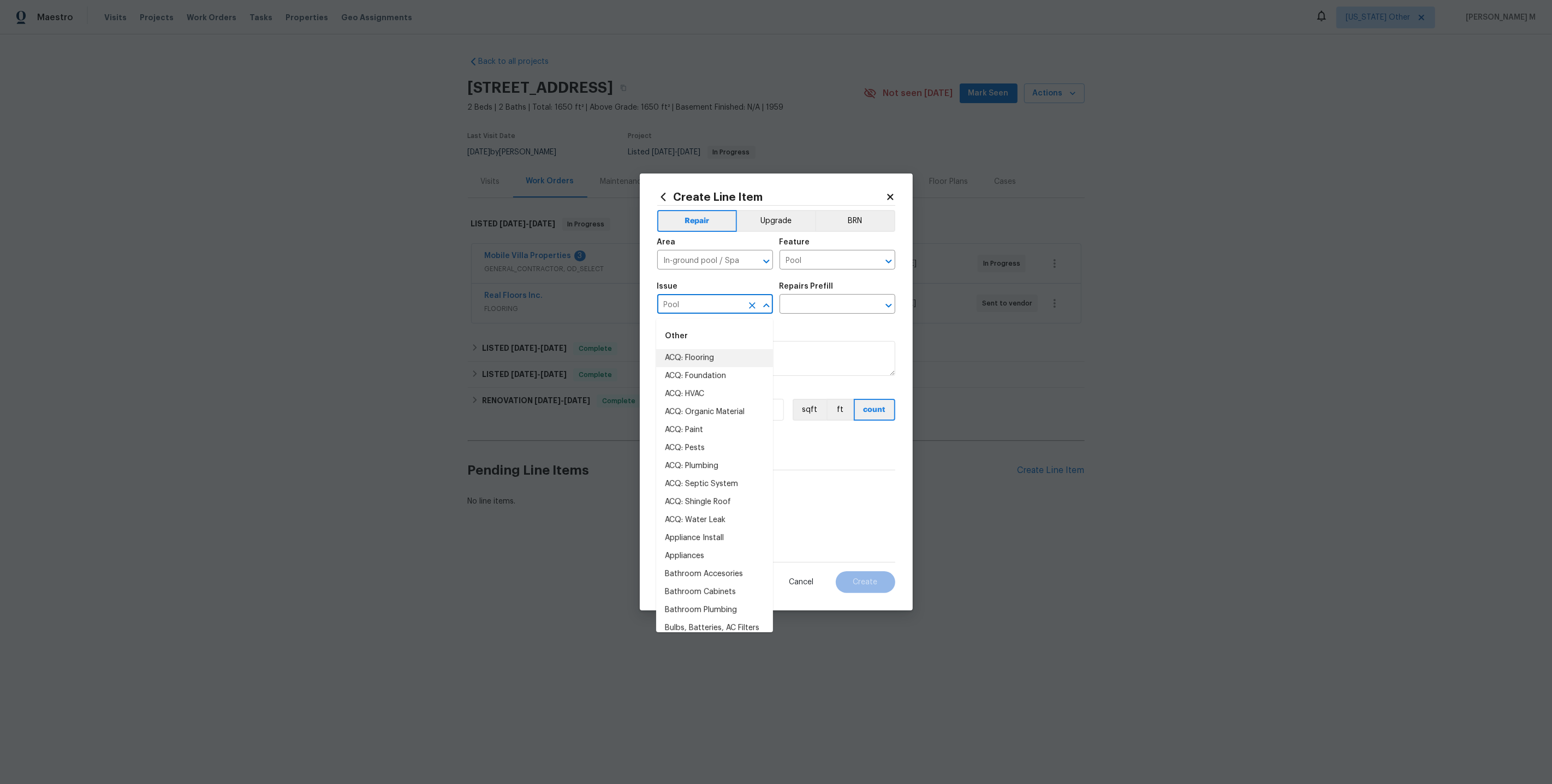
type input "\"
click at [716, 372] on li "Pool Repair" at bounding box center [714, 376] width 117 height 18
type input "Pool Repair"
click at [798, 306] on input "text" at bounding box center [821, 306] width 85 height 17
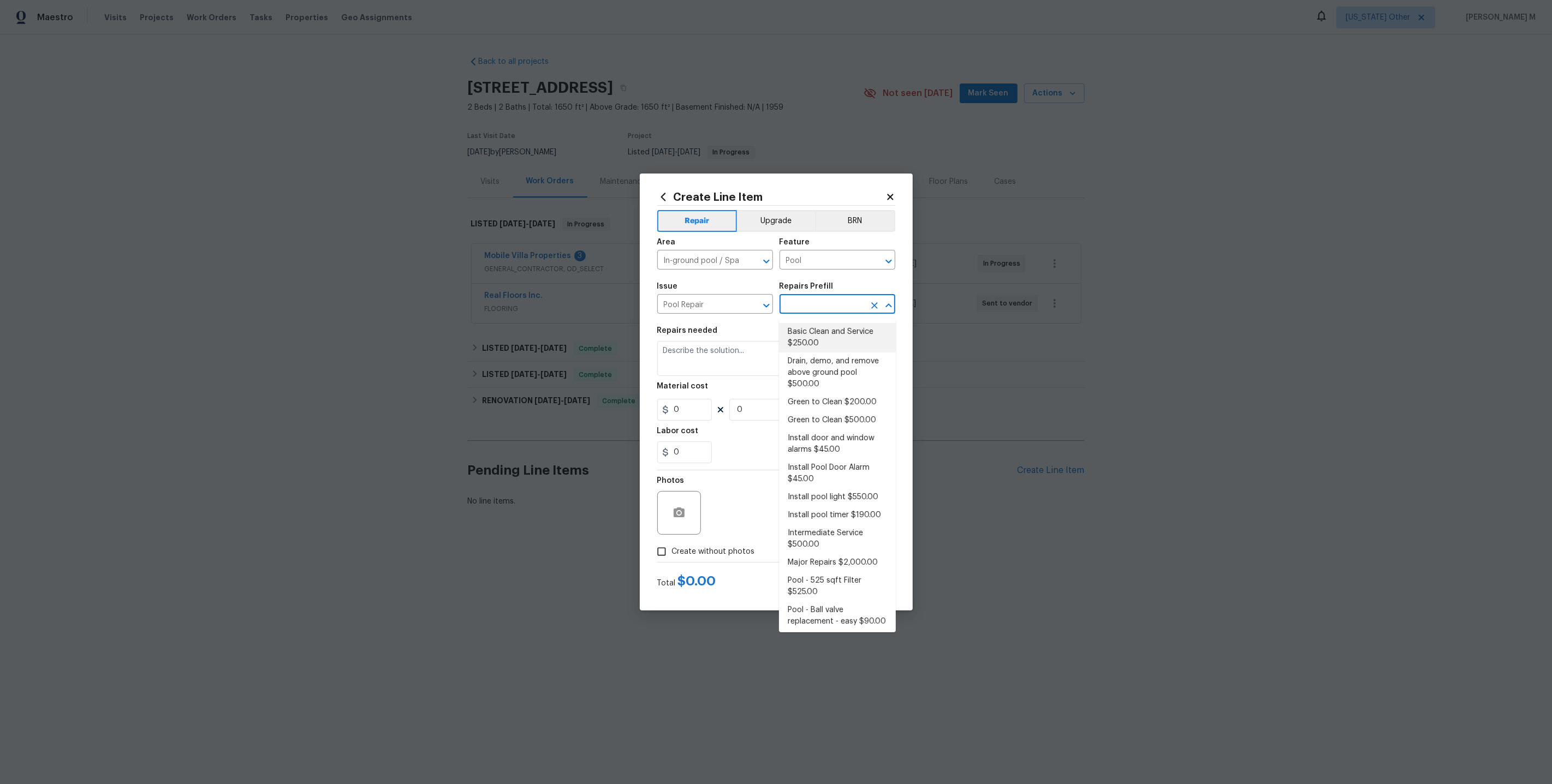
click at [826, 331] on li "Basic Clean and Service $250.00" at bounding box center [837, 337] width 117 height 29
type textarea "basic clean and service, balance chems, repair minor leaks at equipment, etc"
type input "1"
type input "Basic Clean and Service $250.00"
type input "250"
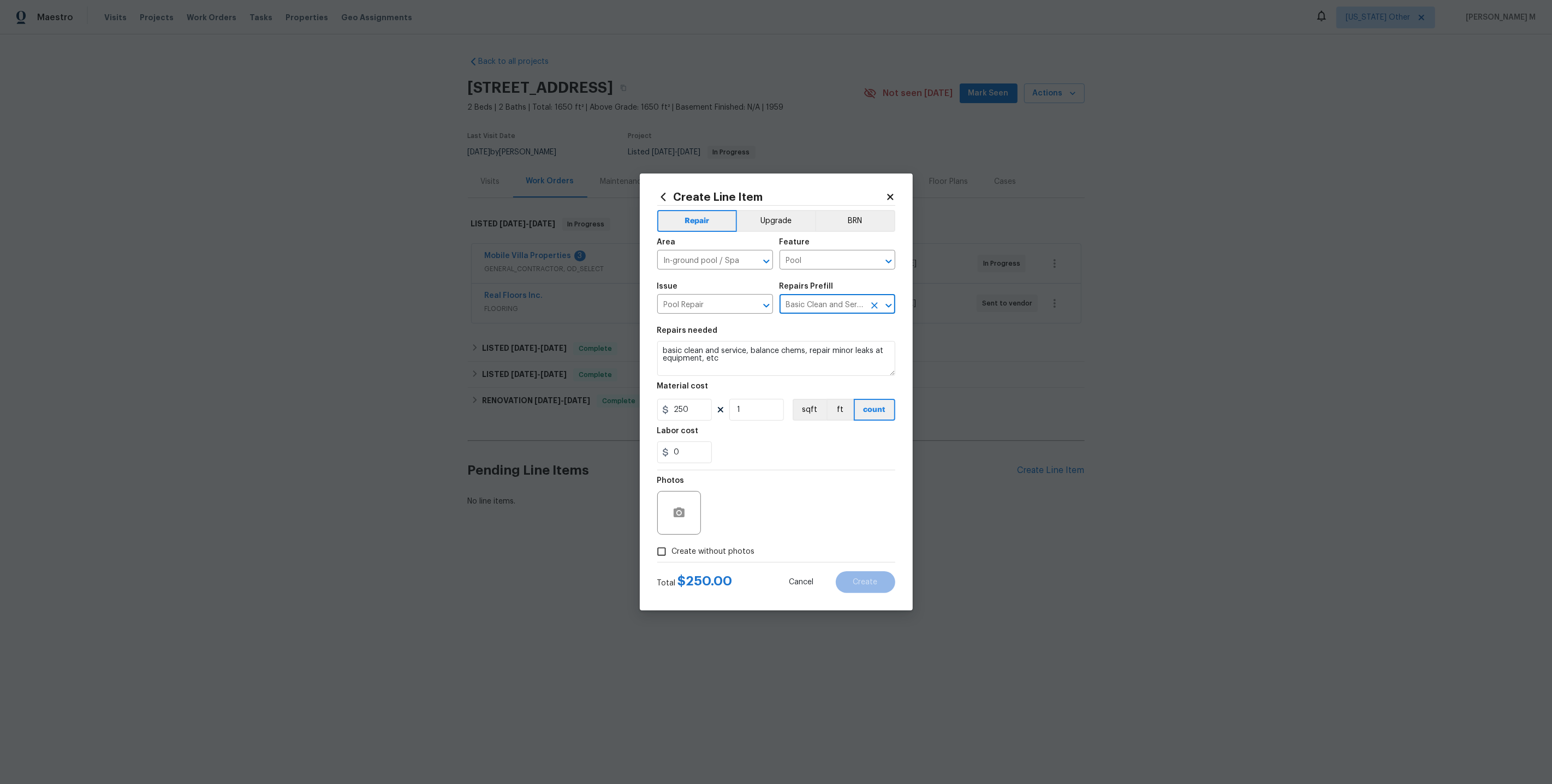
click at [807, 307] on input "Basic Clean and Service $250.00" at bounding box center [821, 306] width 85 height 17
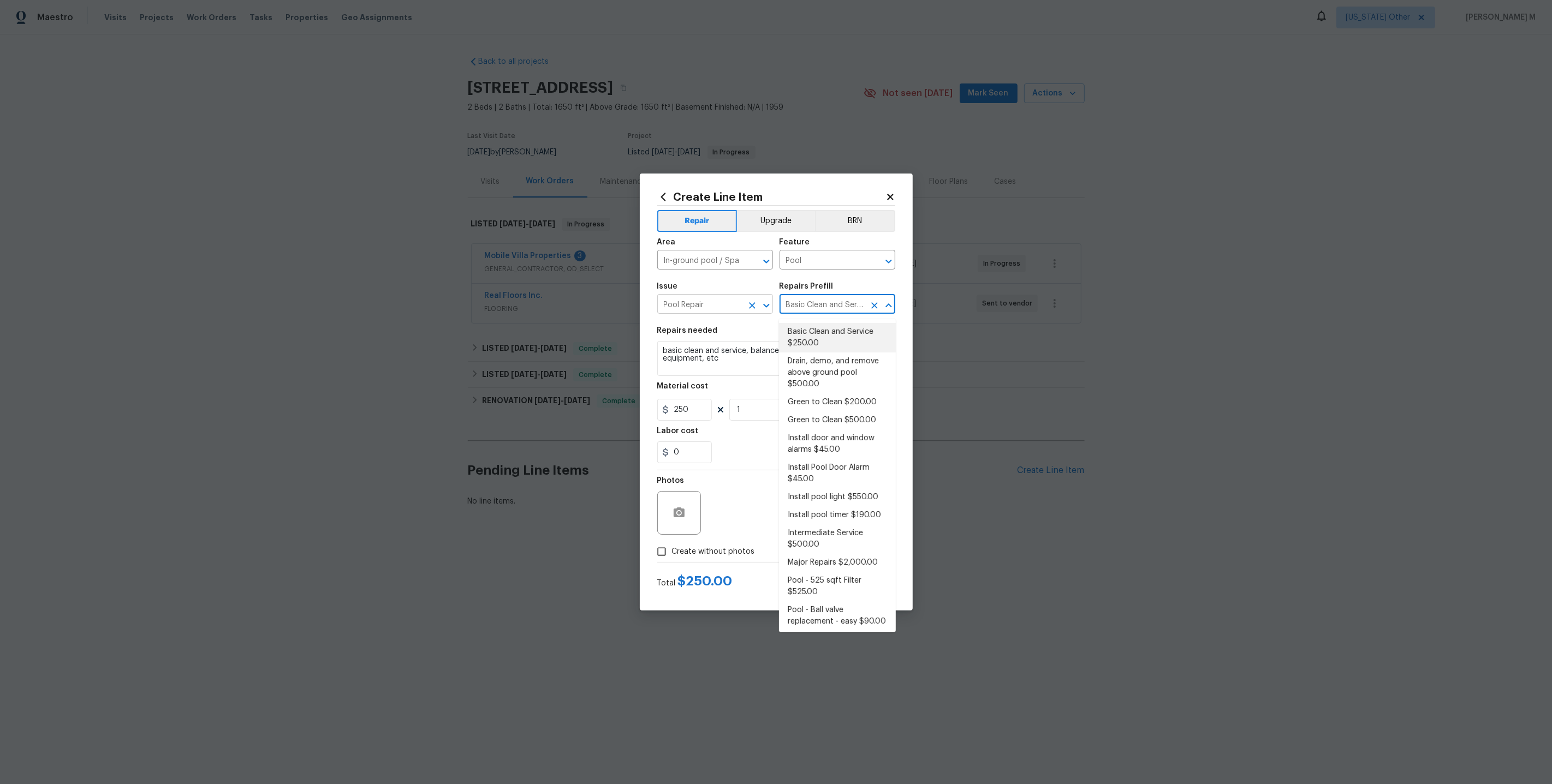
click at [699, 304] on input "Pool Repair" at bounding box center [700, 306] width 85 height 17
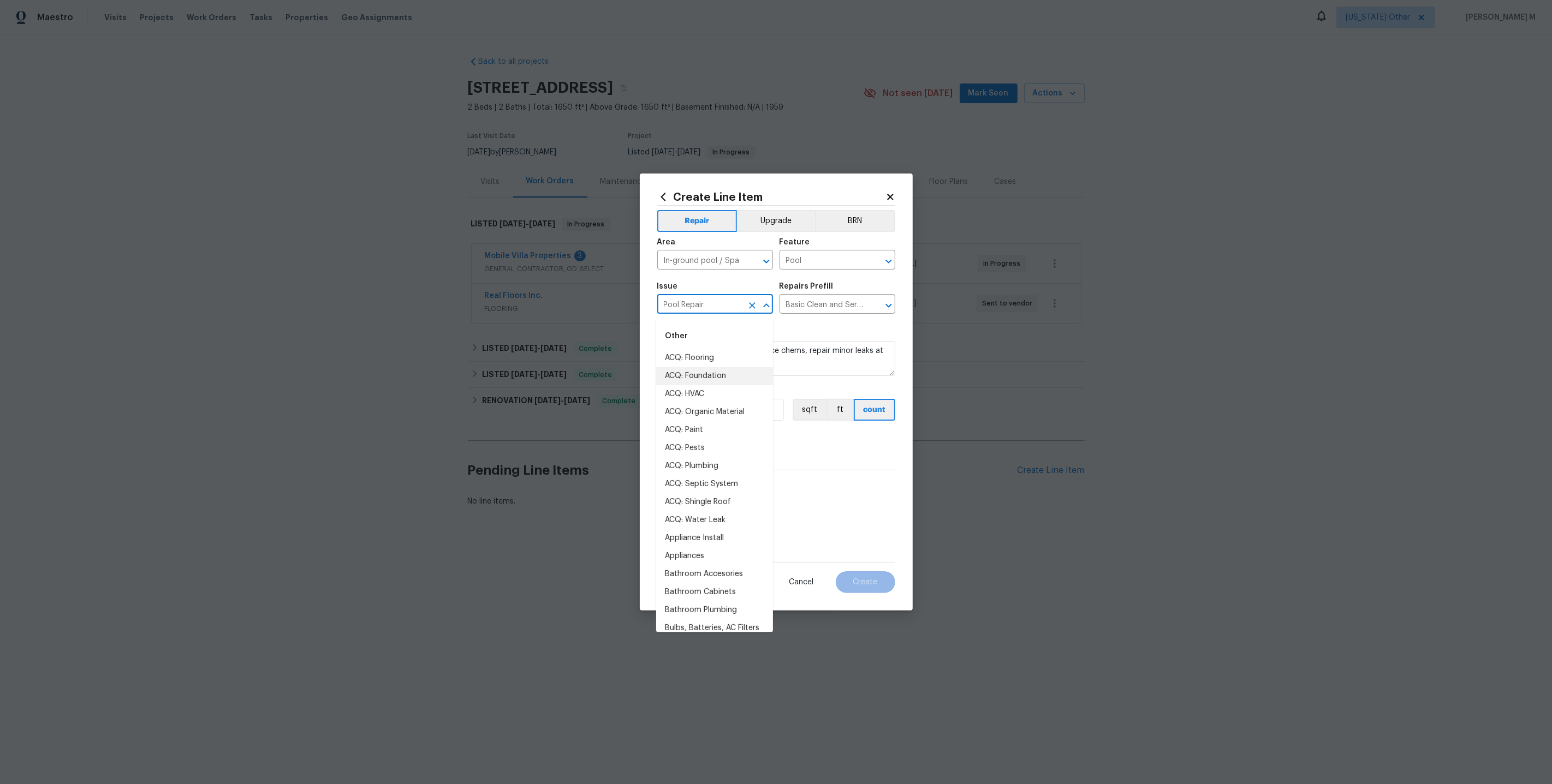
click at [699, 304] on input "Pool Repair" at bounding box center [700, 306] width 85 height 17
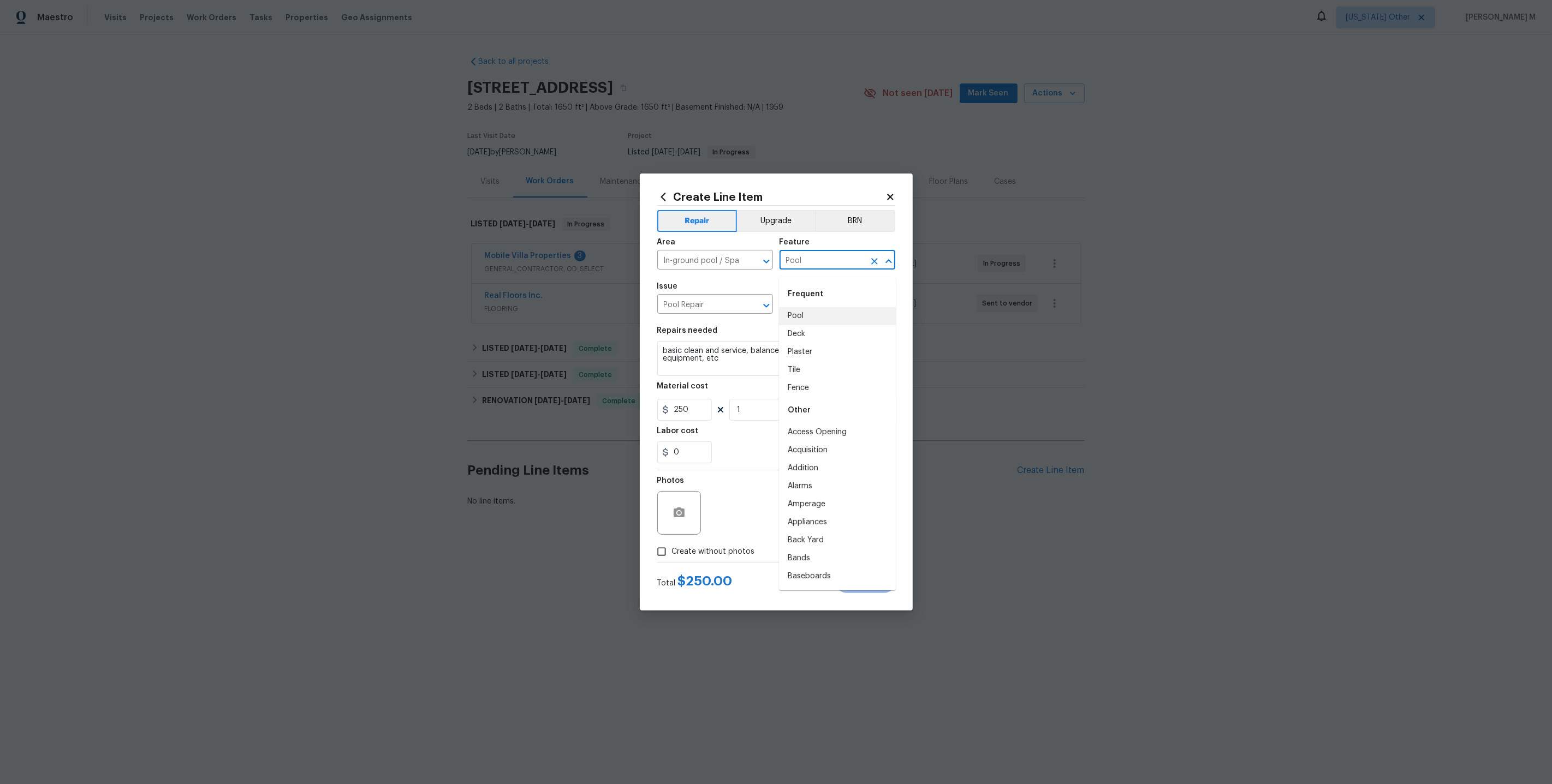
click at [829, 260] on input "Pool" at bounding box center [821, 261] width 85 height 17
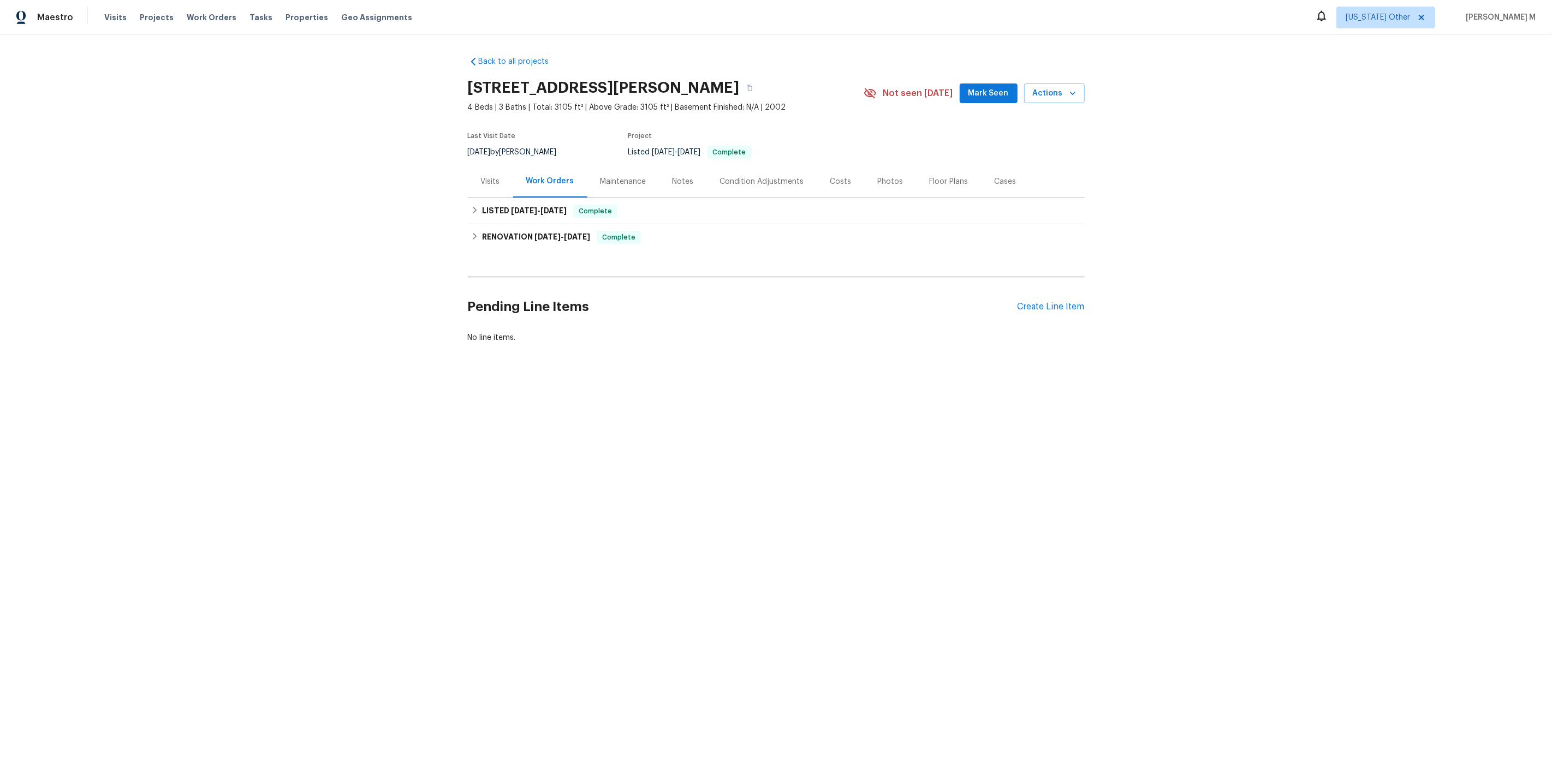
click at [506, 172] on div "Visits" at bounding box center [490, 181] width 45 height 32
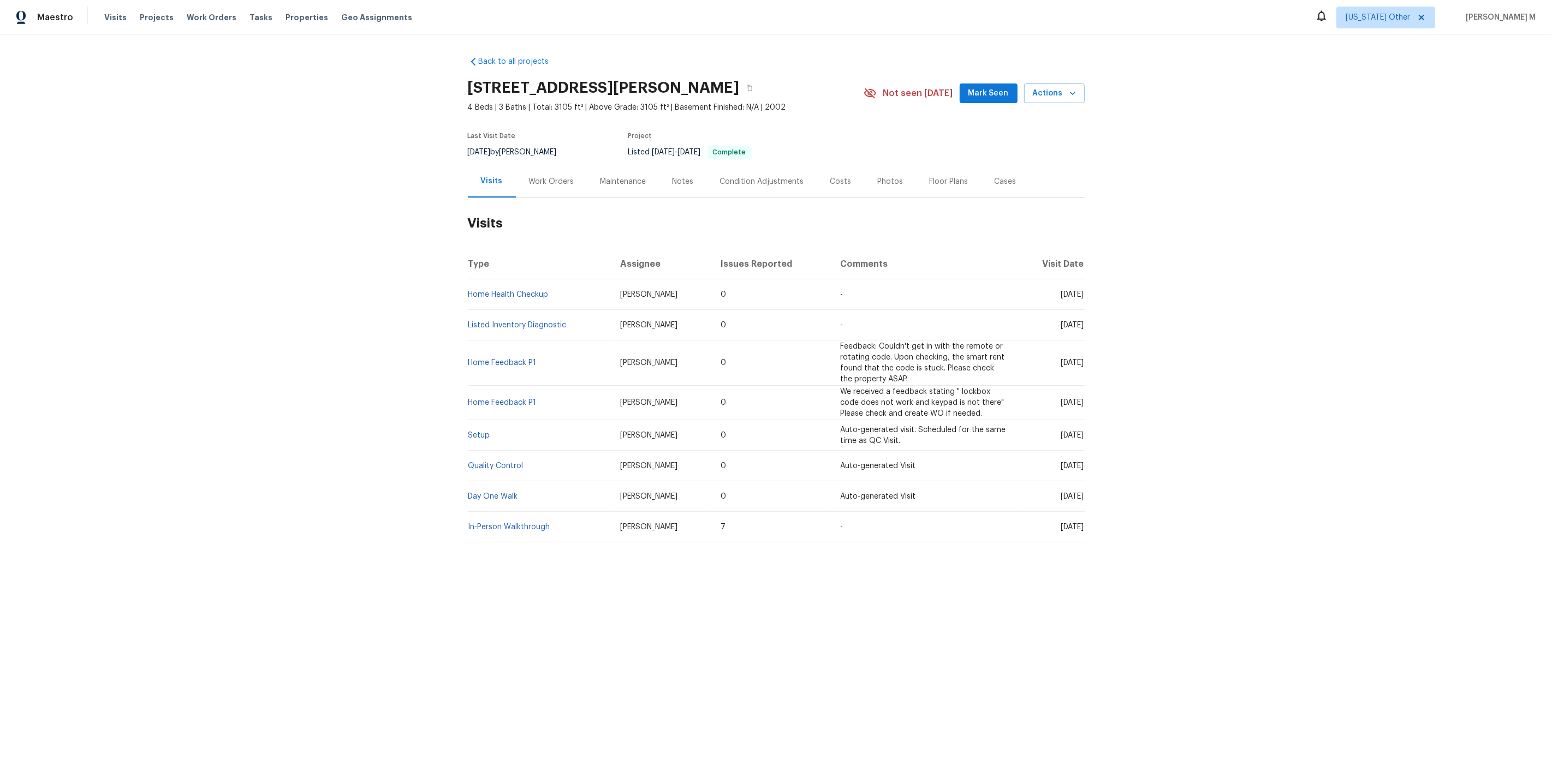
click at [614, 178] on div "Maintenance" at bounding box center [623, 181] width 46 height 11
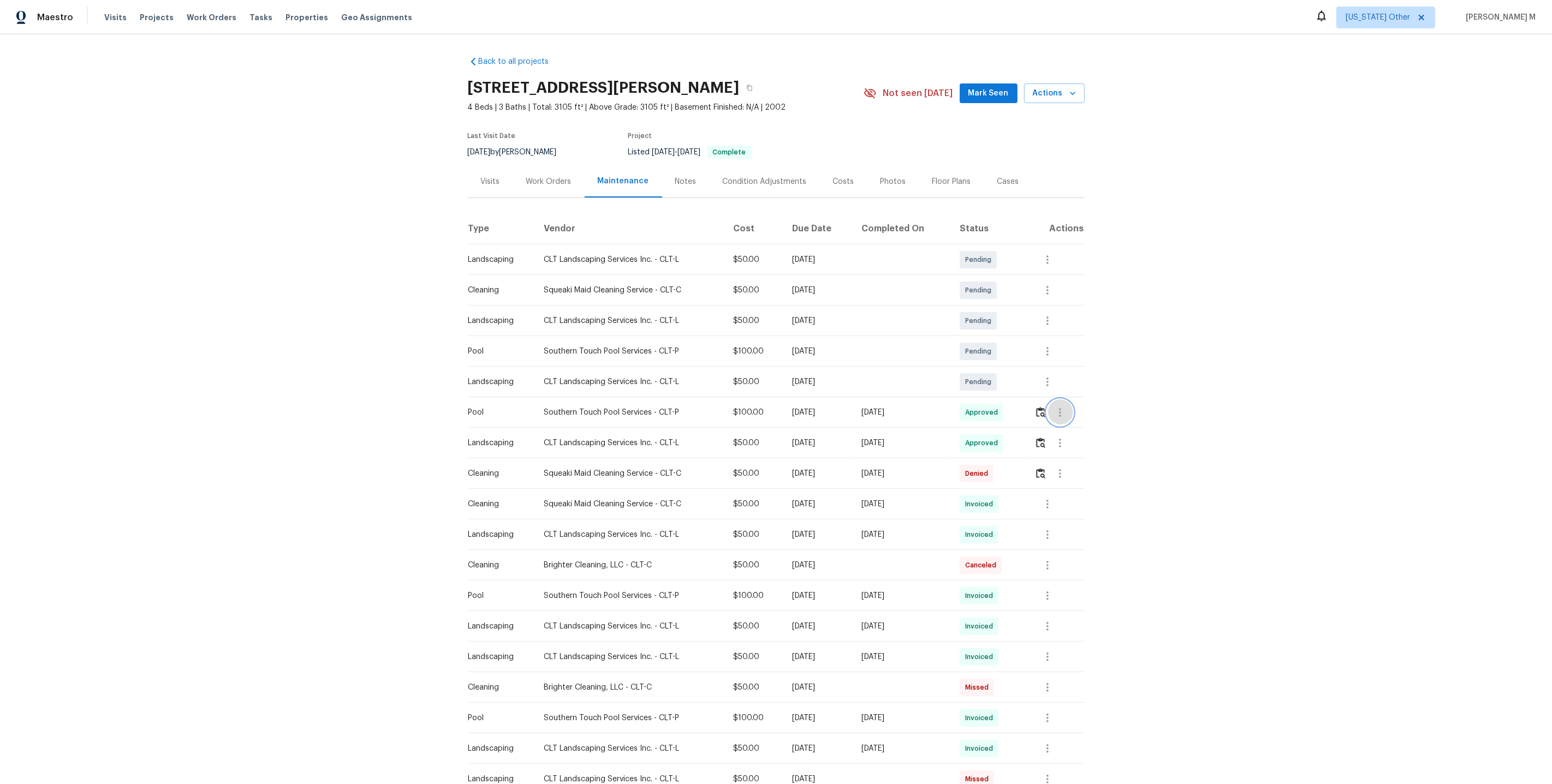
click at [1066, 407] on icon "button" at bounding box center [1060, 412] width 13 height 13
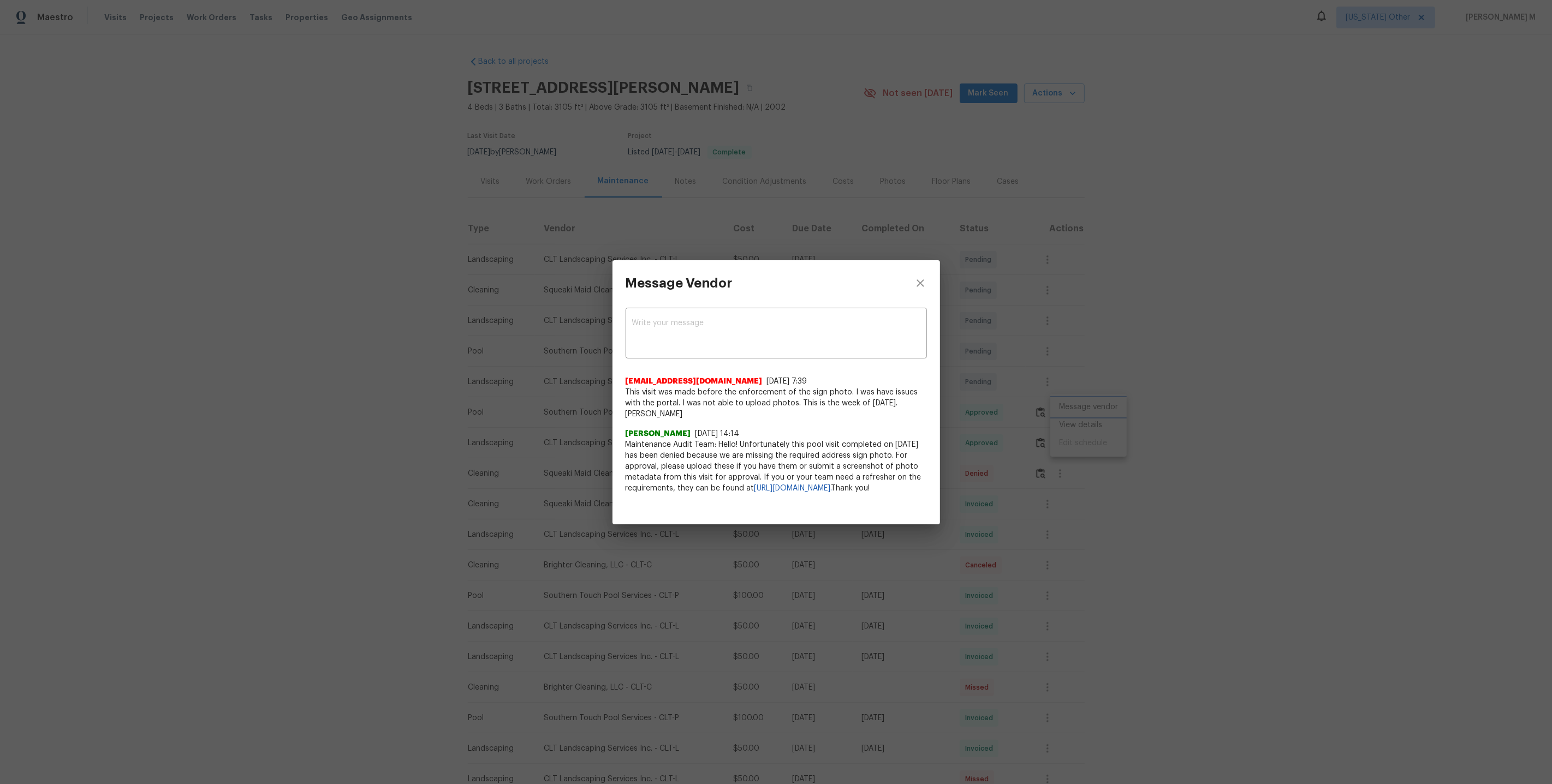
click at [961, 418] on div "Message Vendor x ​ vaughnchristophe@aol.com 8/5/25, 7:39 This visit was made be…" at bounding box center [776, 392] width 1552 height 784
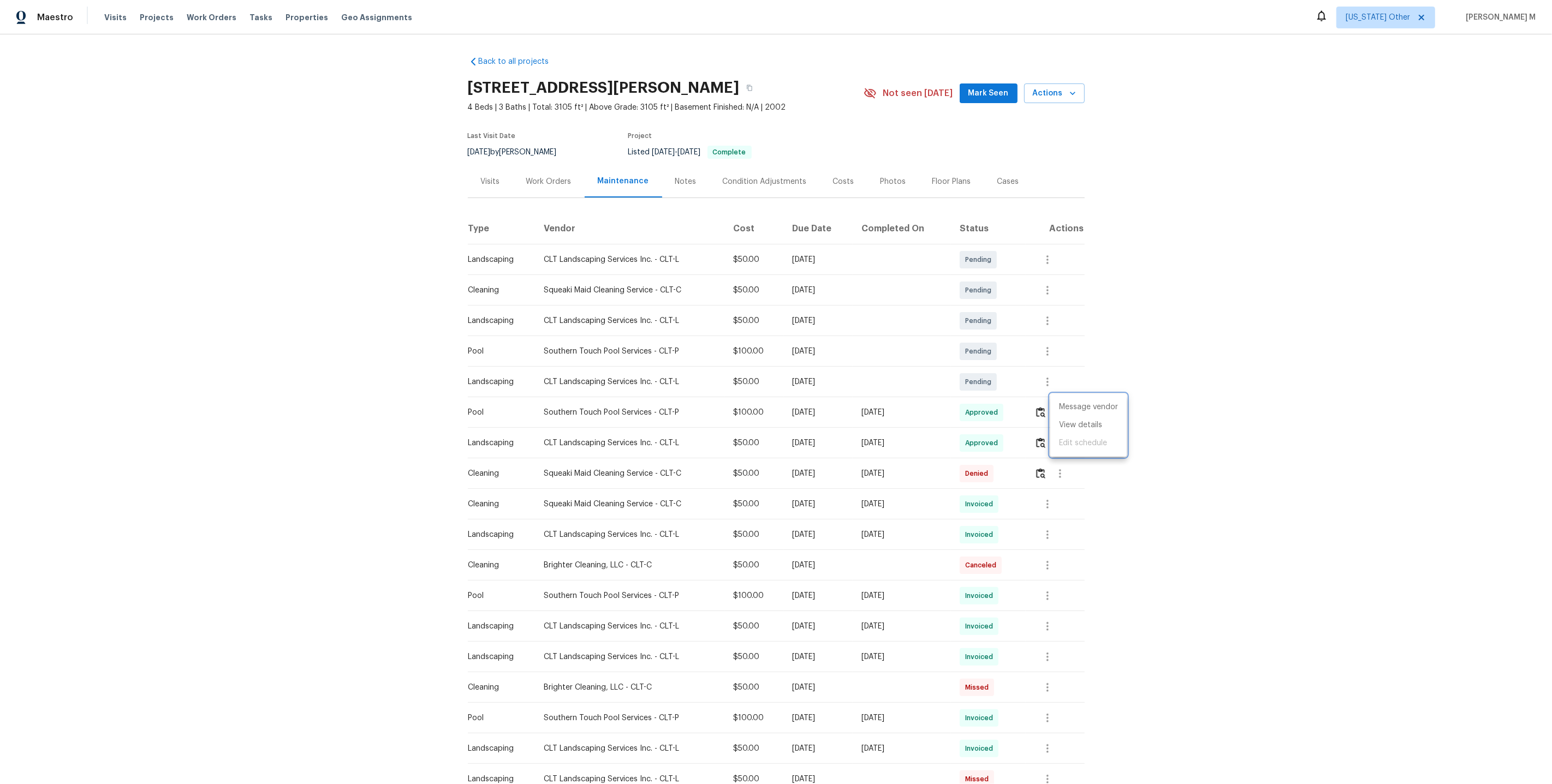
click at [988, 428] on div at bounding box center [776, 392] width 1552 height 784
click at [1061, 408] on icon "button" at bounding box center [1060, 412] width 2 height 9
click at [1062, 403] on li "Message vendor" at bounding box center [1088, 407] width 77 height 18
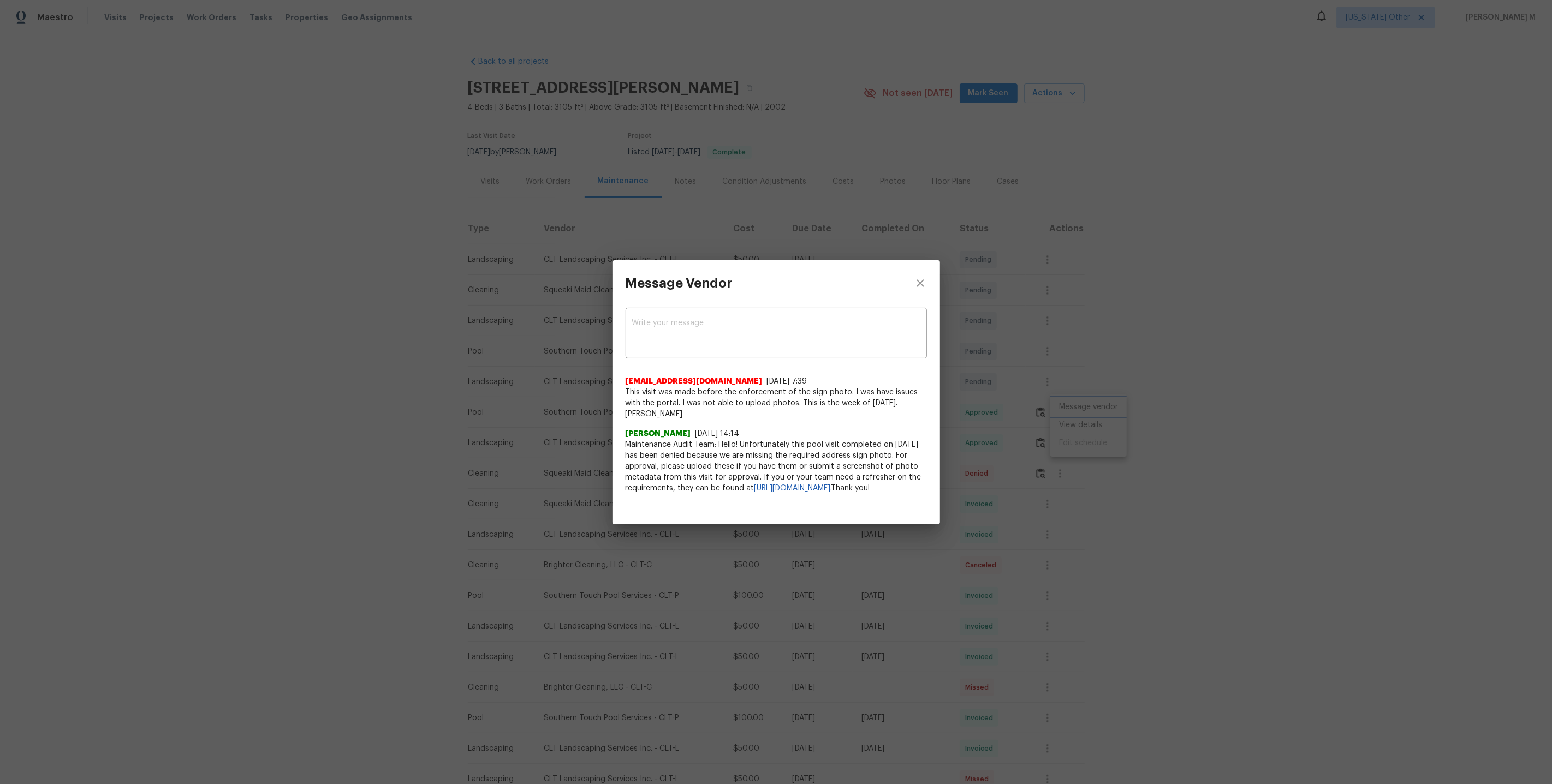
click at [1078, 361] on div "Message Vendor x ​ vaughnchristophe@aol.com 8/5/25, 7:39 This visit was made be…" at bounding box center [776, 392] width 1552 height 784
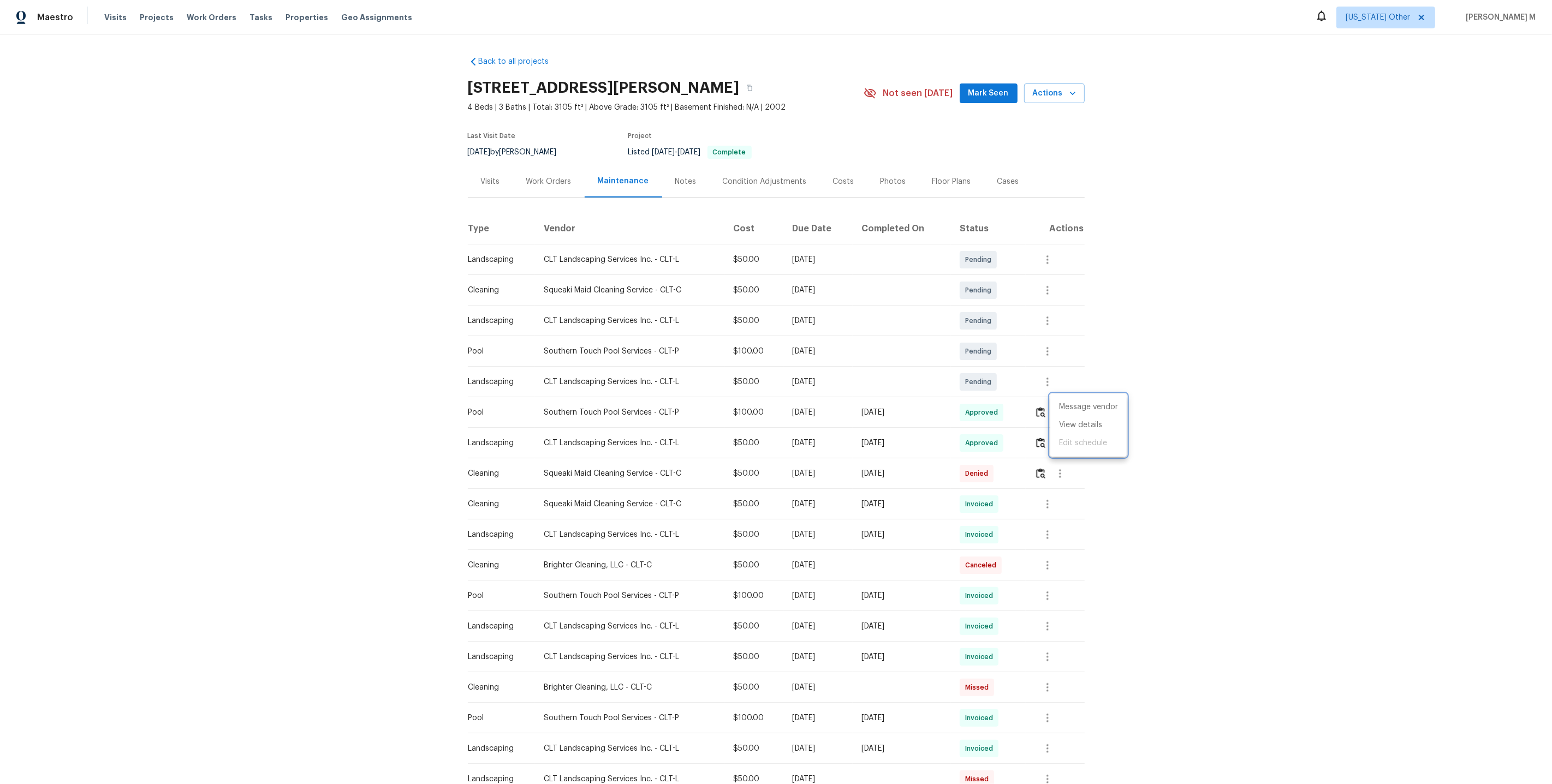
click at [960, 435] on div at bounding box center [776, 392] width 1552 height 784
click at [1066, 467] on icon "button" at bounding box center [1060, 473] width 13 height 13
click at [1069, 466] on li "Message vendor" at bounding box center [1088, 468] width 77 height 18
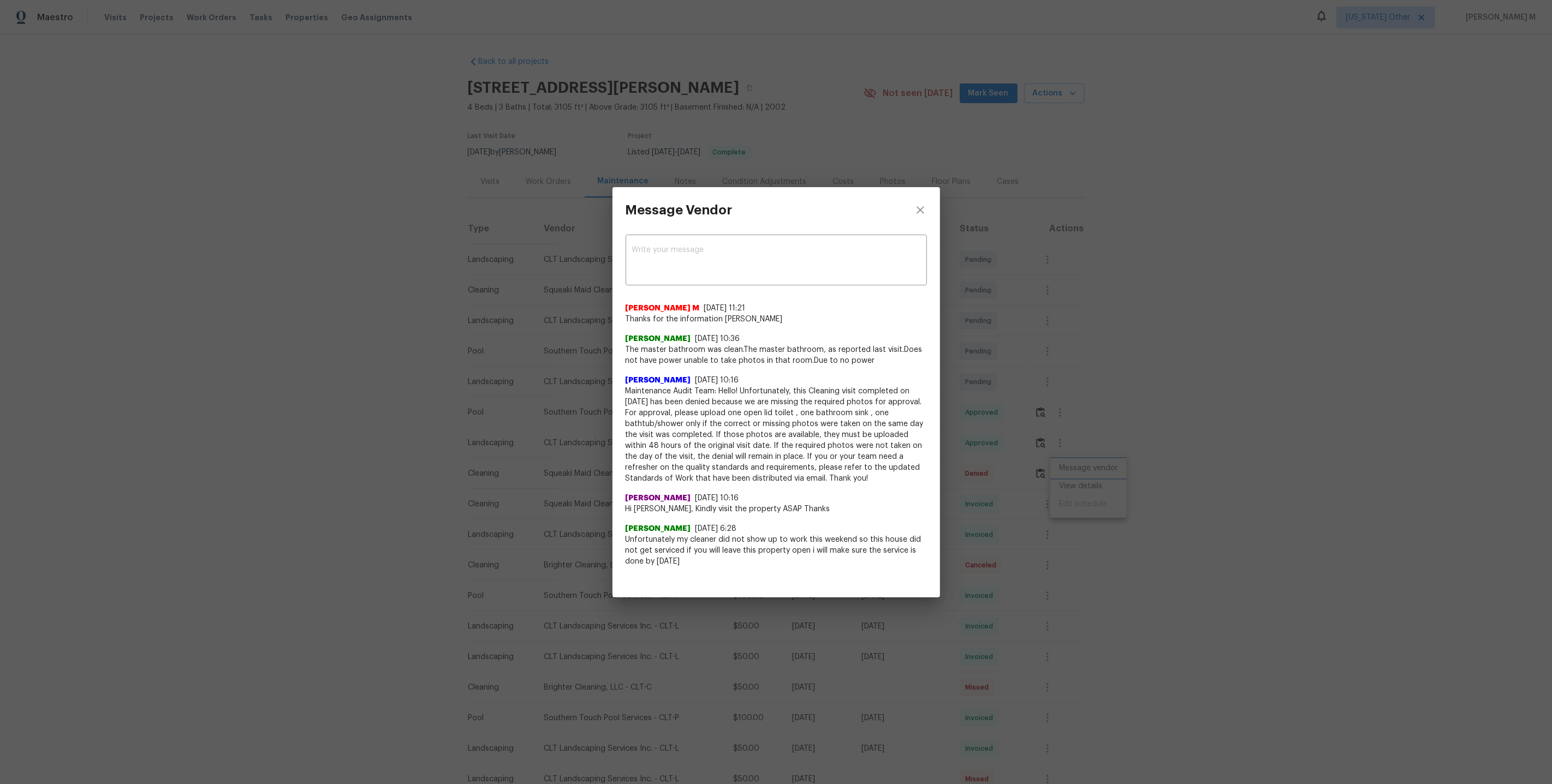
click at [506, 359] on div "Message Vendor x ​ Manikandan M 10/8/25, 11:21 Thanks for the information Jutta…" at bounding box center [776, 392] width 1552 height 784
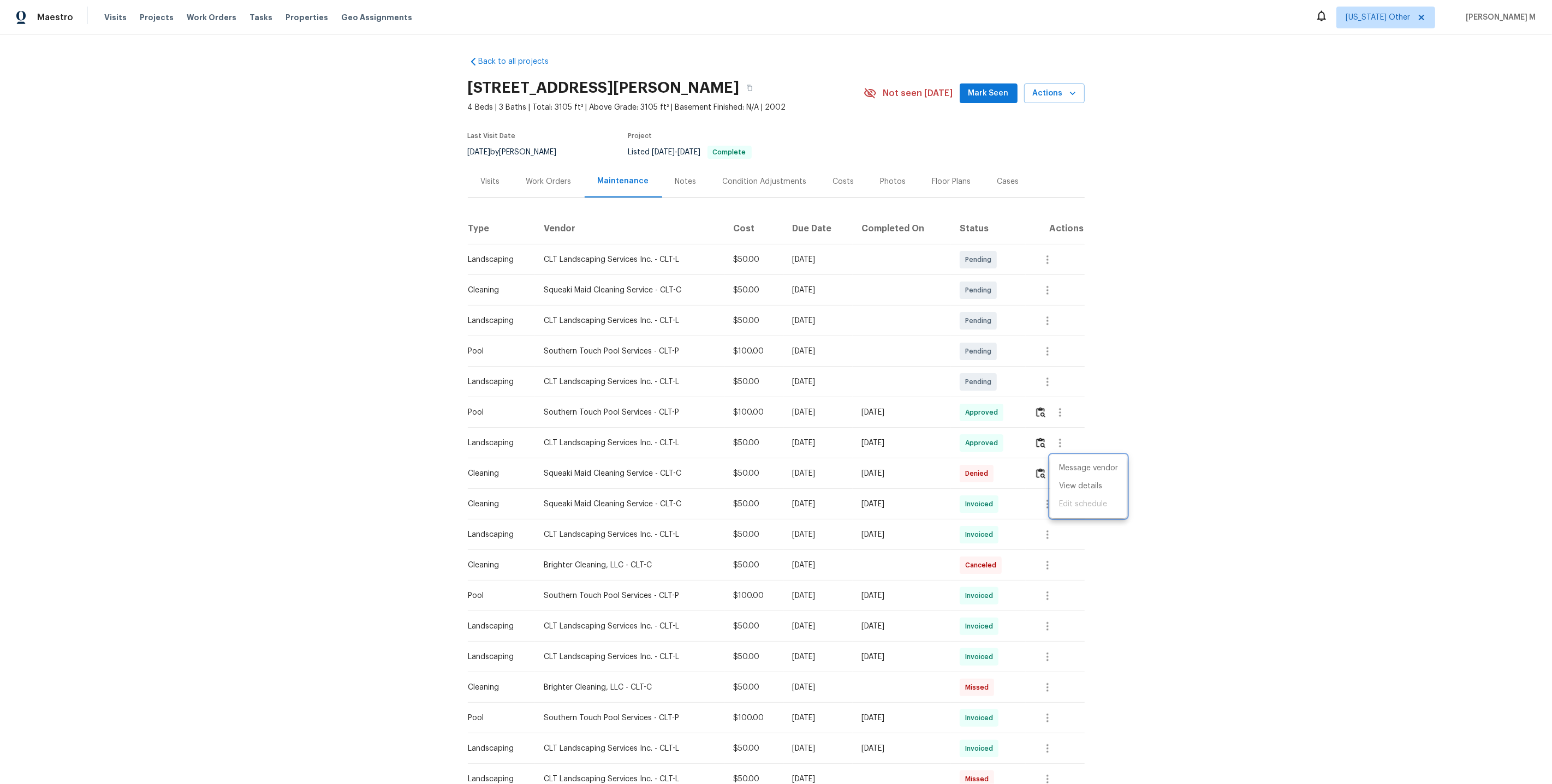
click at [552, 170] on div at bounding box center [776, 392] width 1552 height 784
click at [537, 184] on div "Work Orders" at bounding box center [549, 181] width 72 height 32
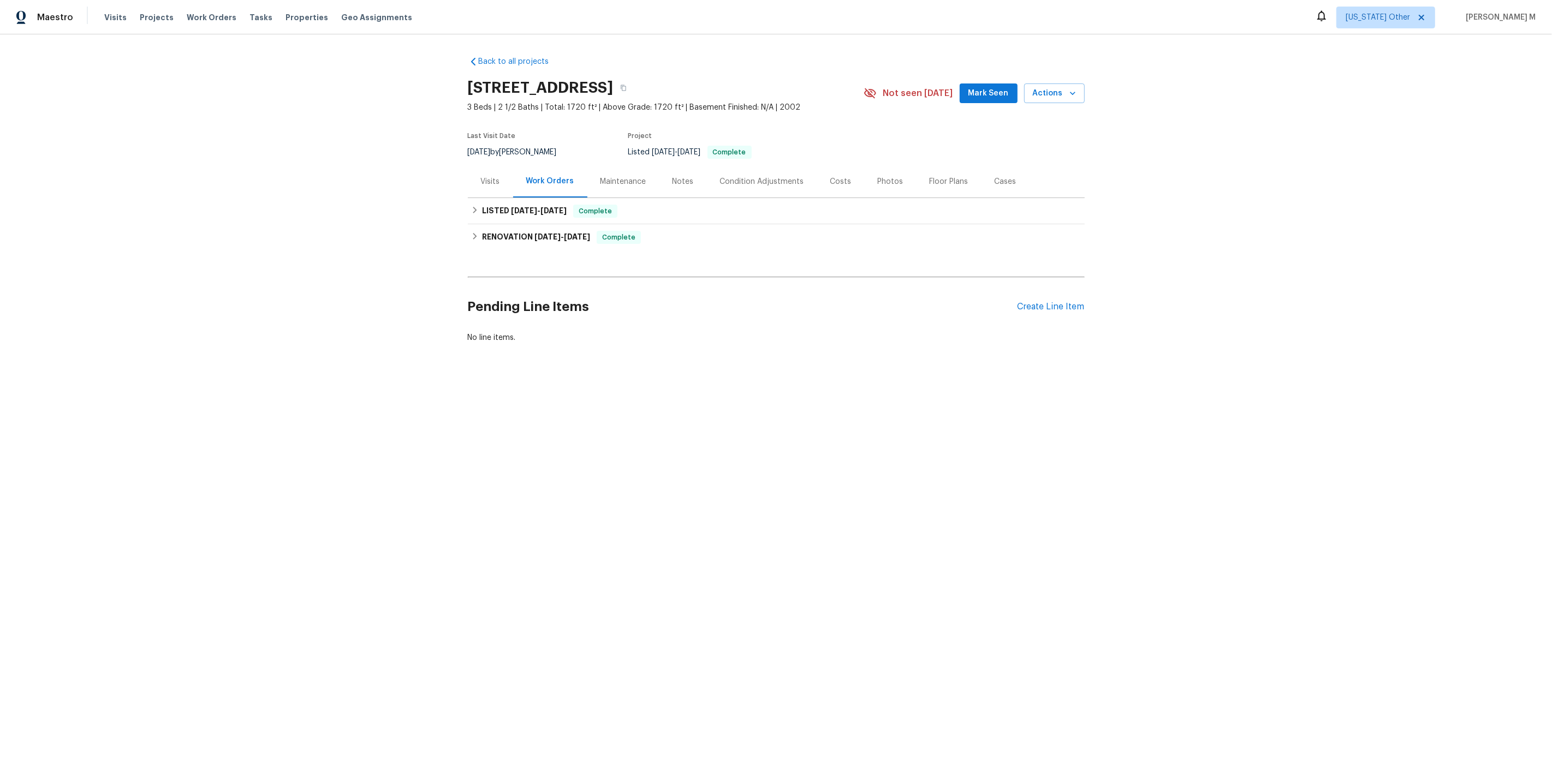
click at [625, 185] on div "Maintenance" at bounding box center [623, 181] width 72 height 32
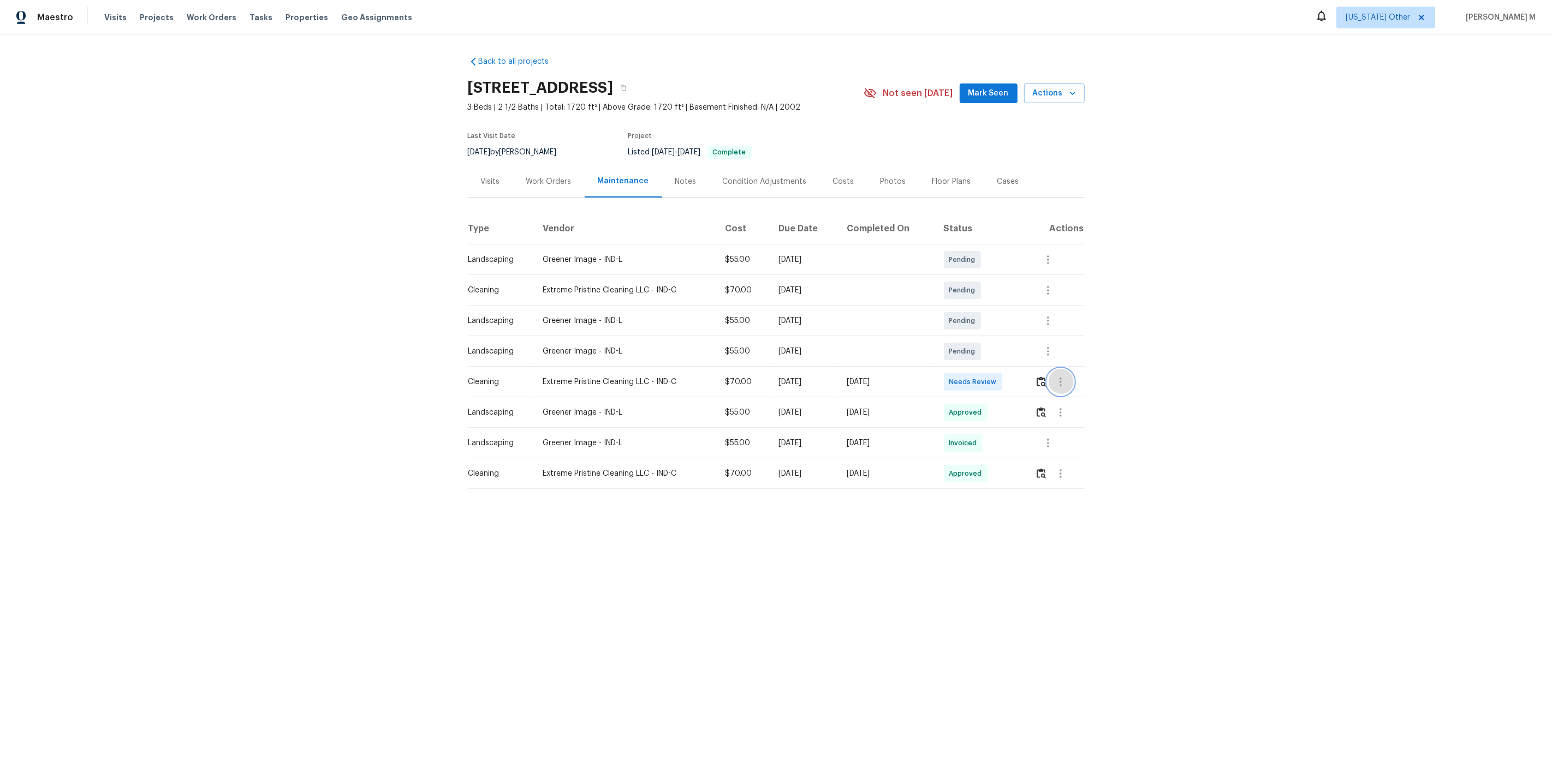
click at [1061, 379] on icon "button" at bounding box center [1061, 382] width 13 height 13
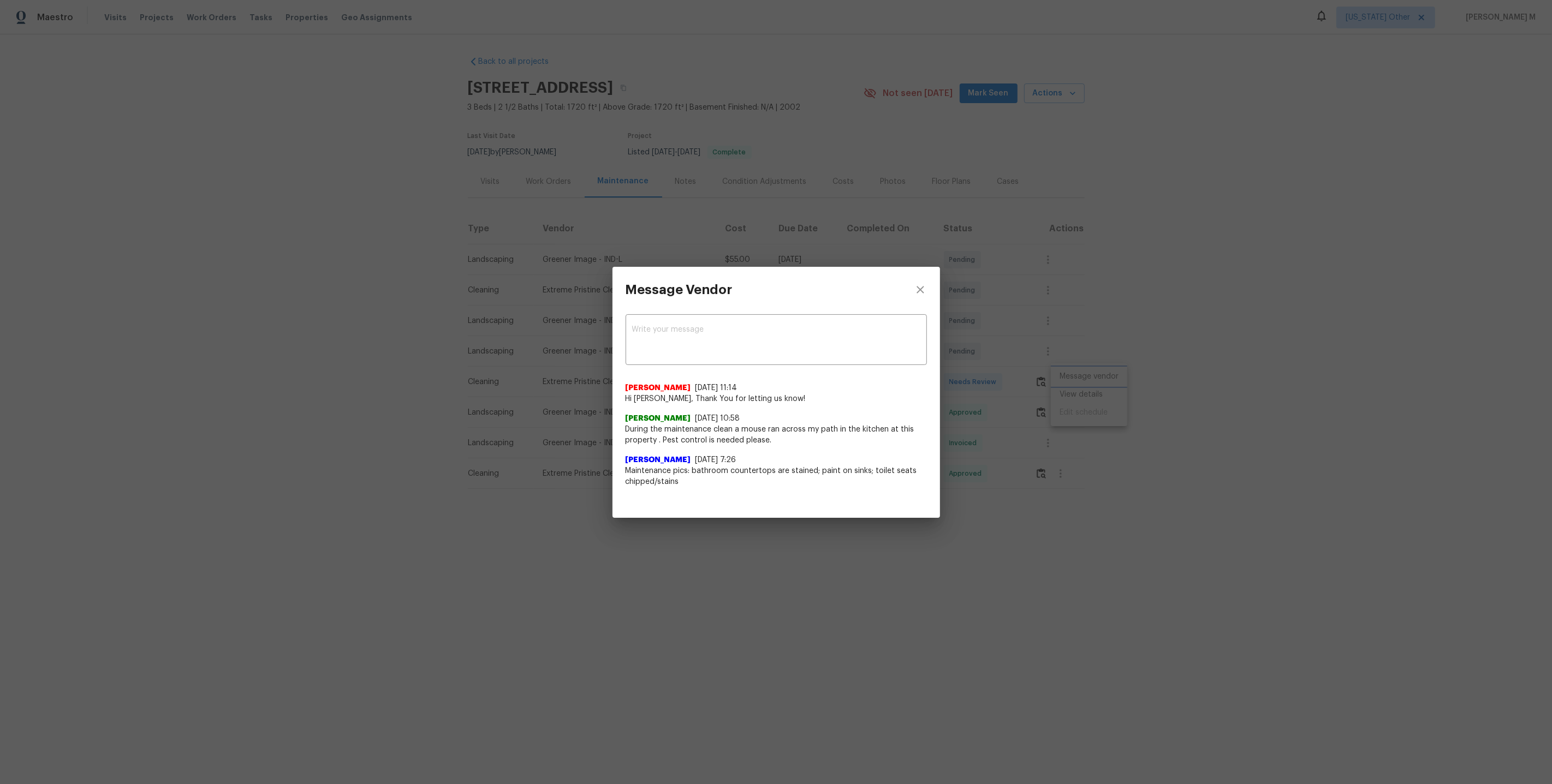
click at [1036, 501] on div "Message Vendor x ​ [PERSON_NAME] [DATE] 11:14 Hi [PERSON_NAME], Thank You for l…" at bounding box center [776, 392] width 1552 height 784
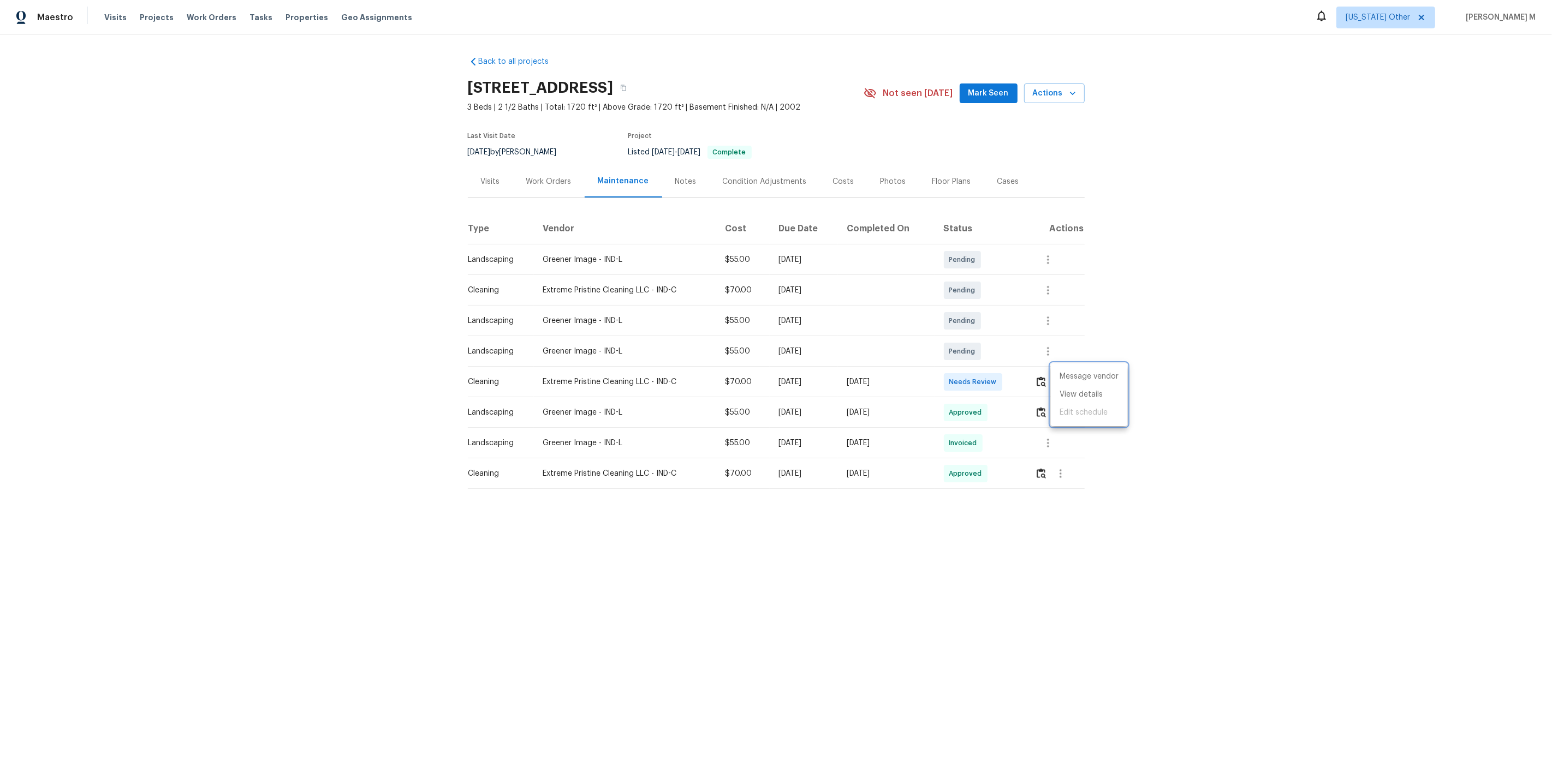
click at [551, 180] on div at bounding box center [776, 392] width 1552 height 784
click at [544, 187] on div "Work Orders" at bounding box center [549, 181] width 72 height 32
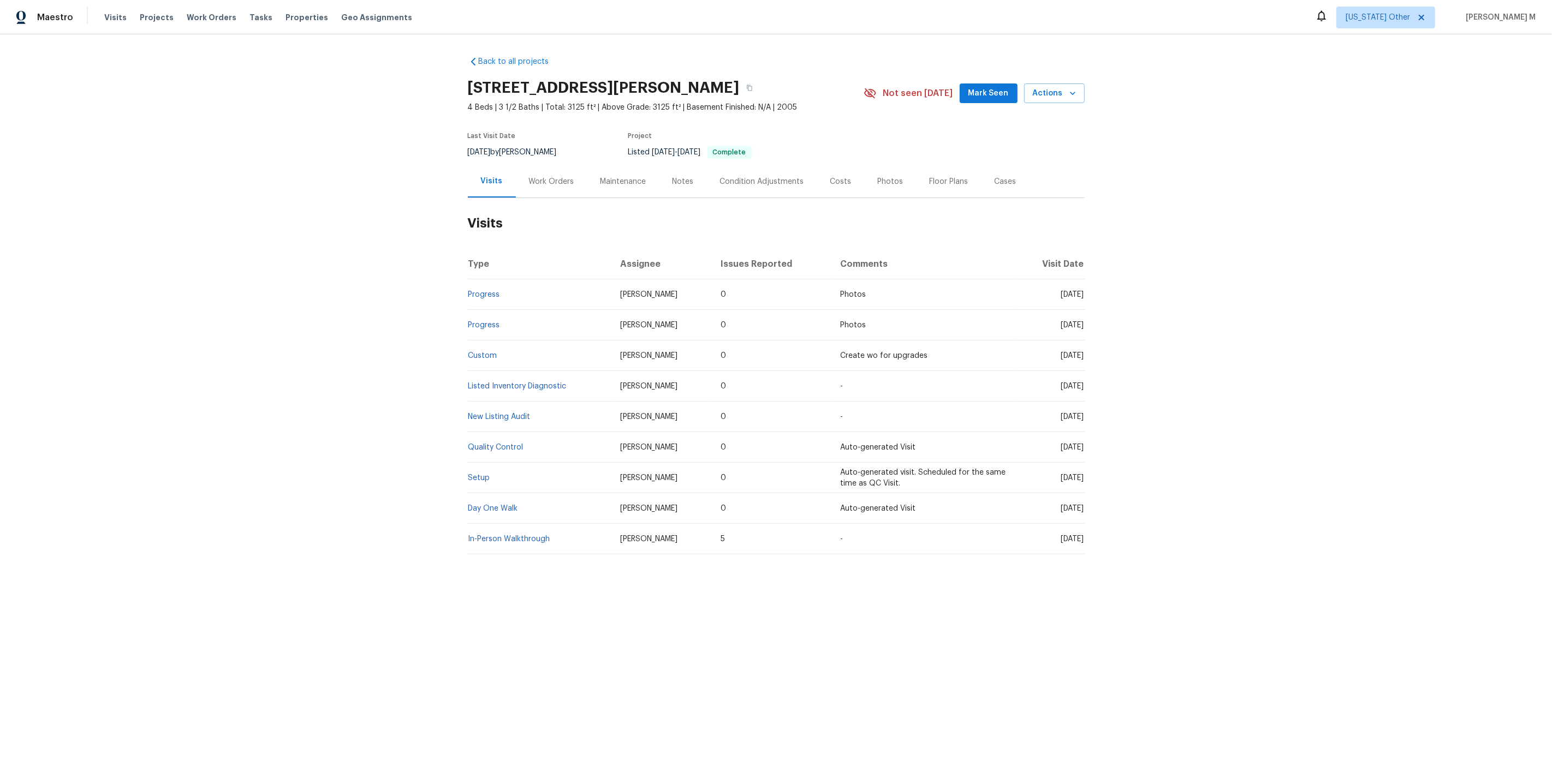
click at [550, 176] on div "Work Orders" at bounding box center [551, 181] width 45 height 11
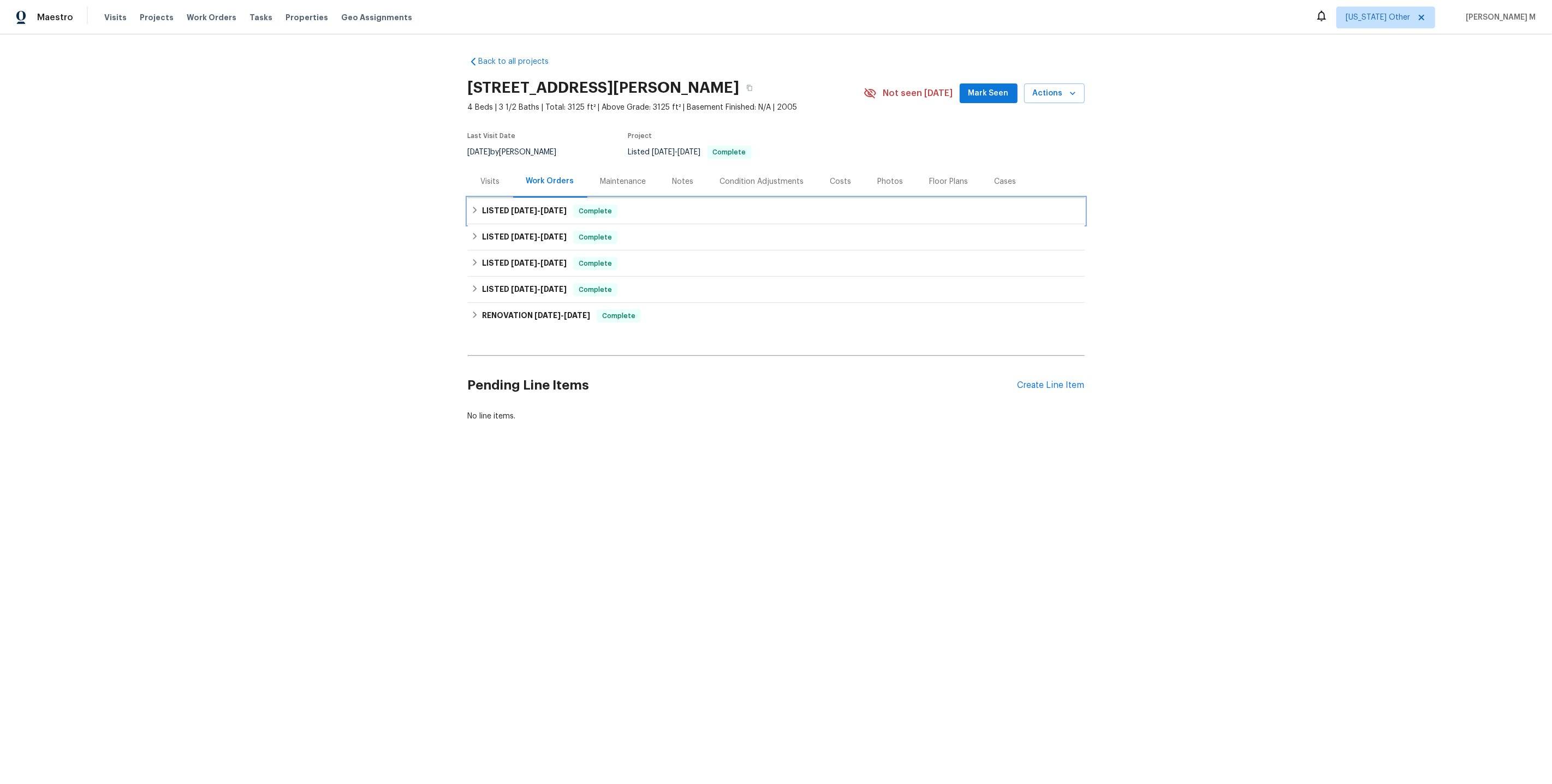
click at [517, 215] on div "LISTED [DATE] - [DATE] Complete" at bounding box center [776, 211] width 617 height 26
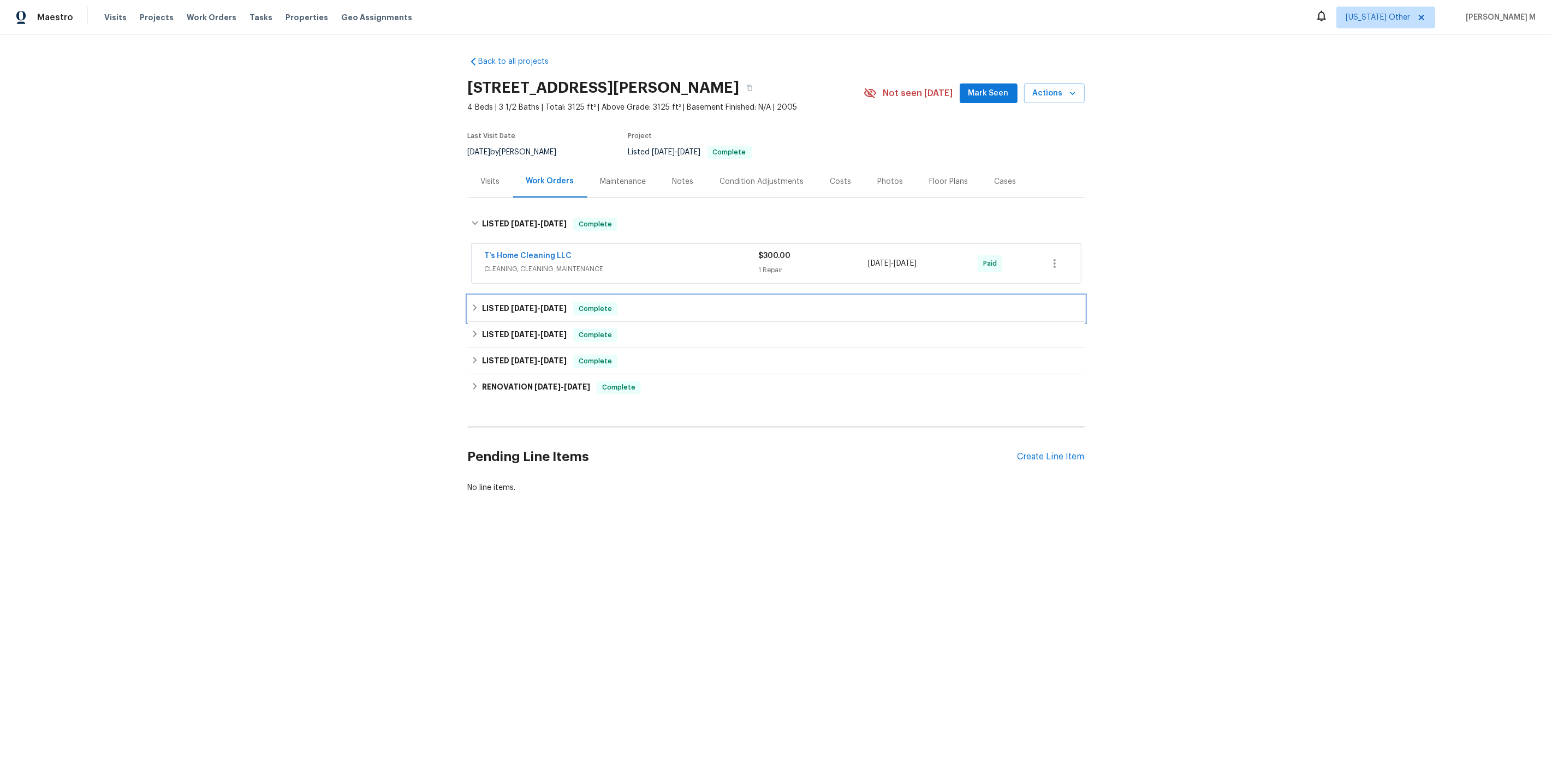
click at [501, 302] on h6 "LISTED [DATE] - [DATE]" at bounding box center [524, 309] width 85 height 13
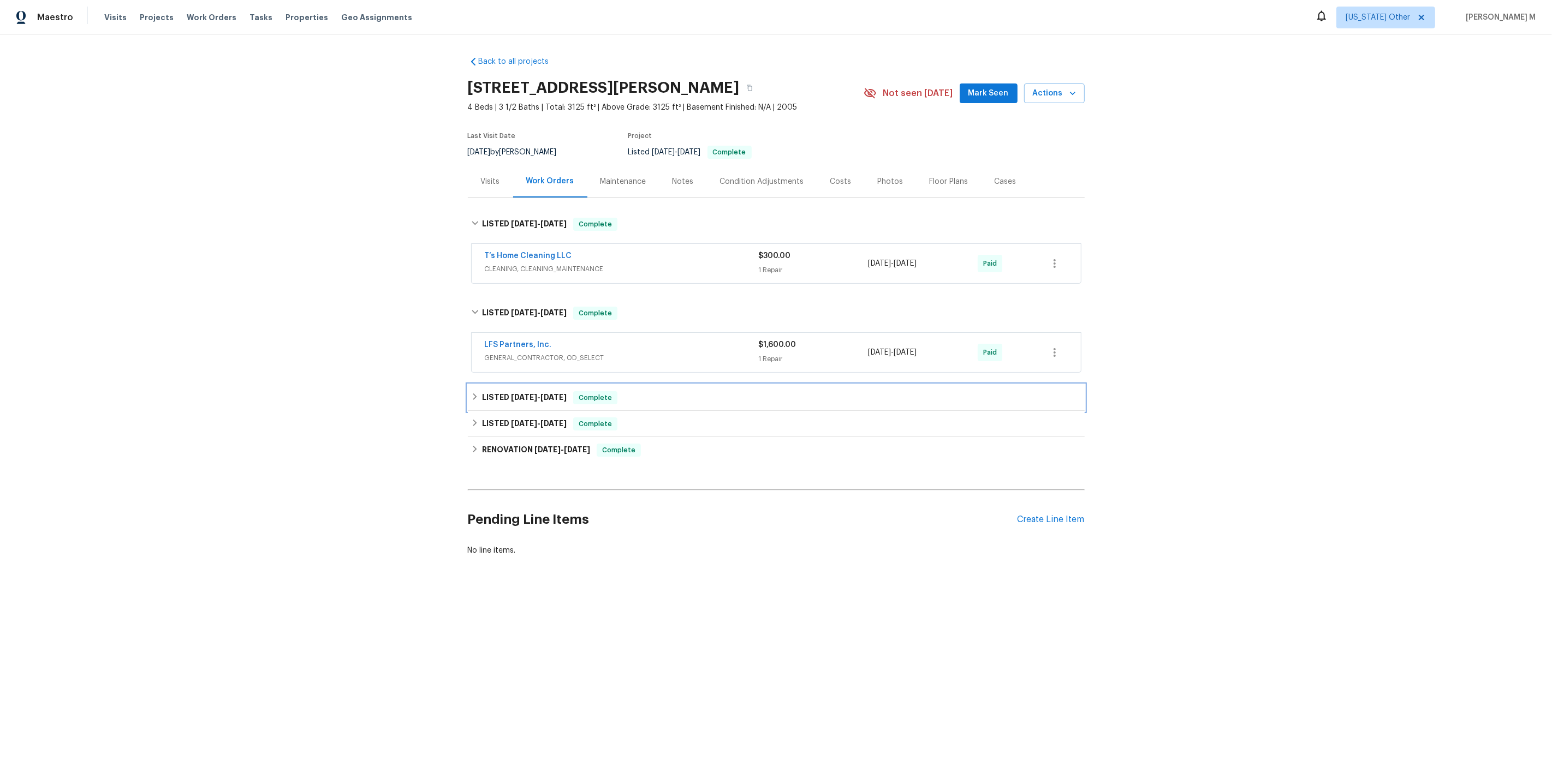
click at [483, 396] on div "LISTED 6/4/25 - 6/26/25 Complete" at bounding box center [776, 397] width 617 height 26
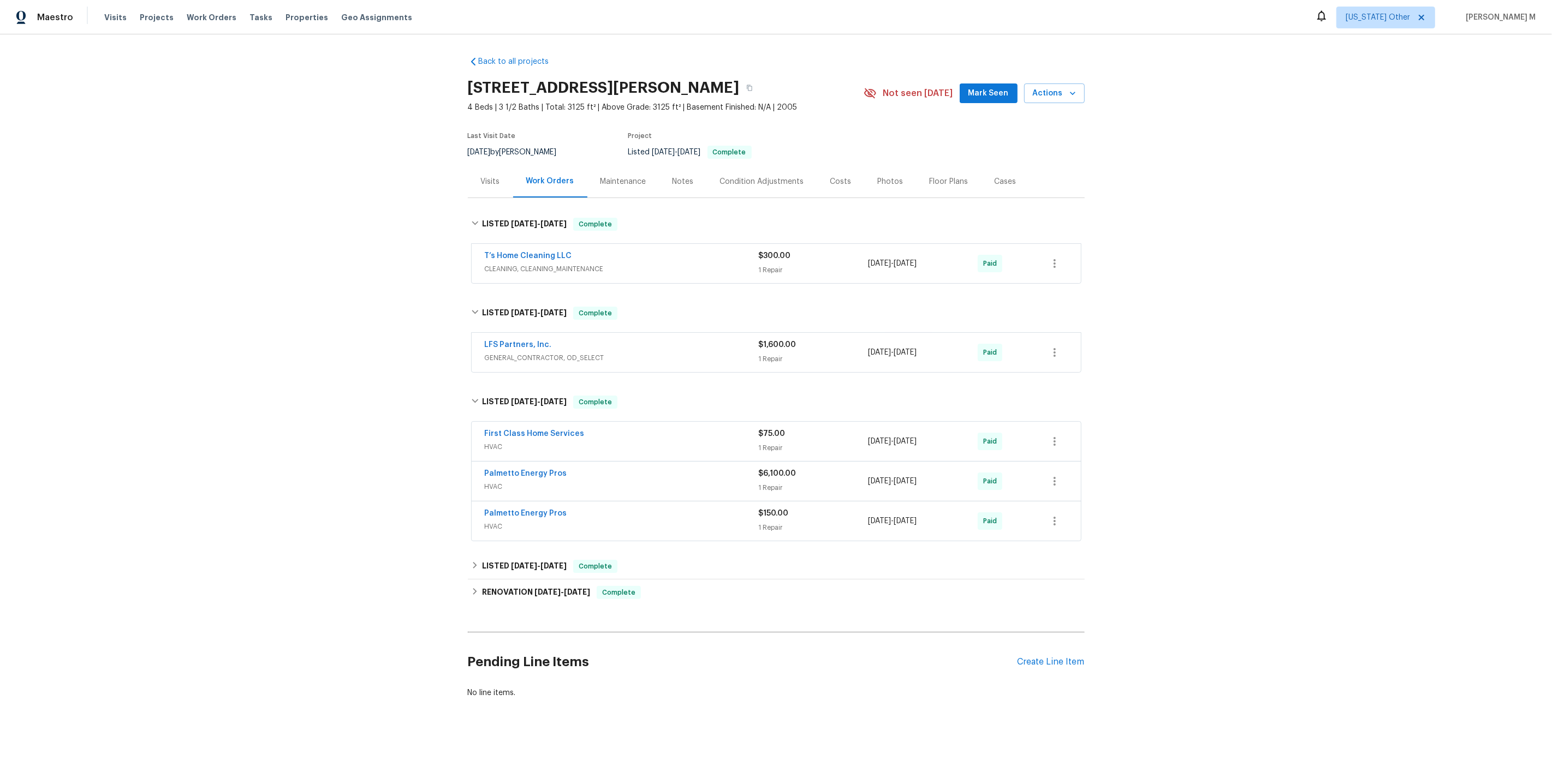
click at [625, 176] on div "Maintenance" at bounding box center [623, 181] width 46 height 11
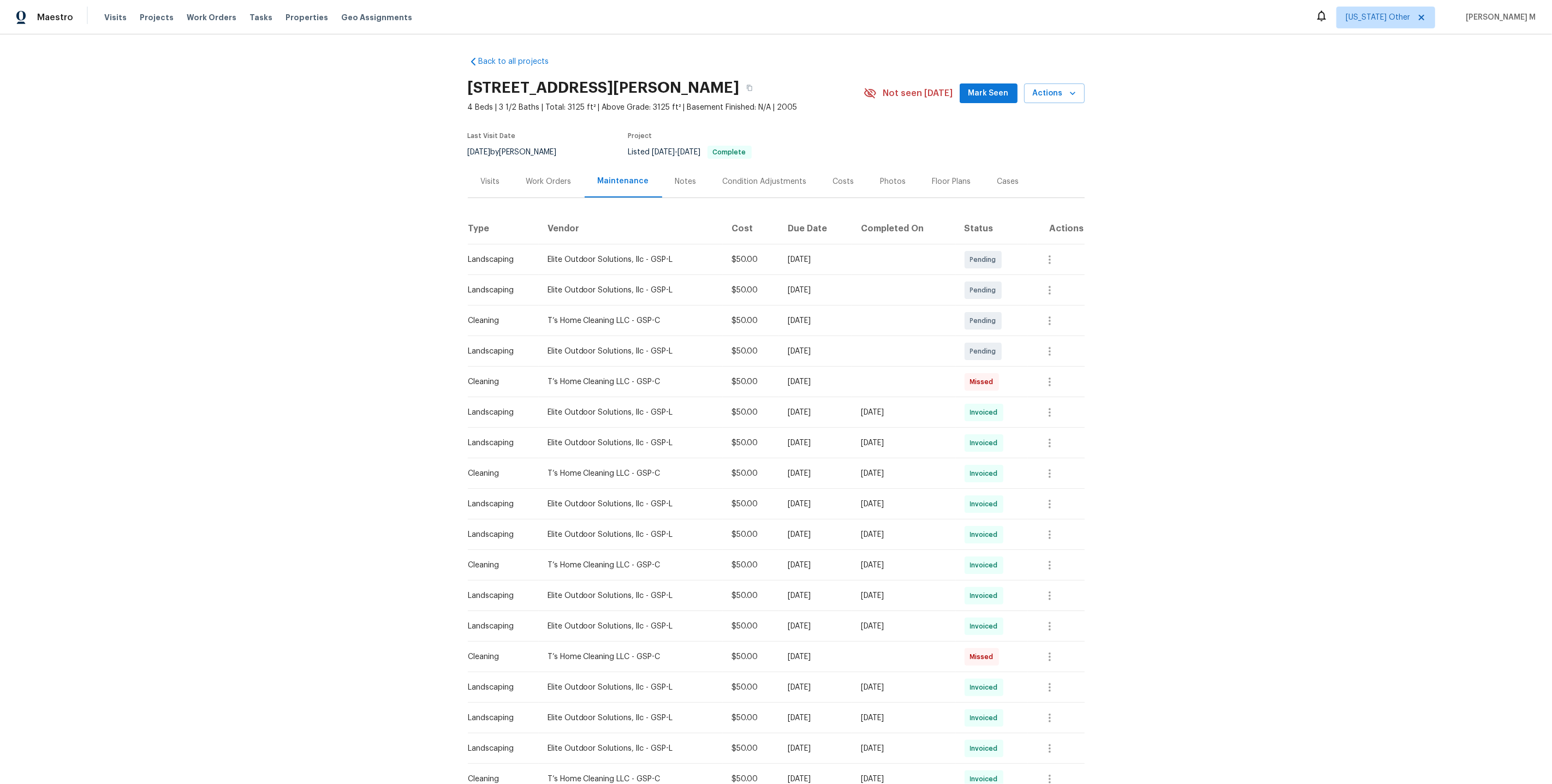
click at [532, 180] on div "Work Orders" at bounding box center [549, 181] width 45 height 11
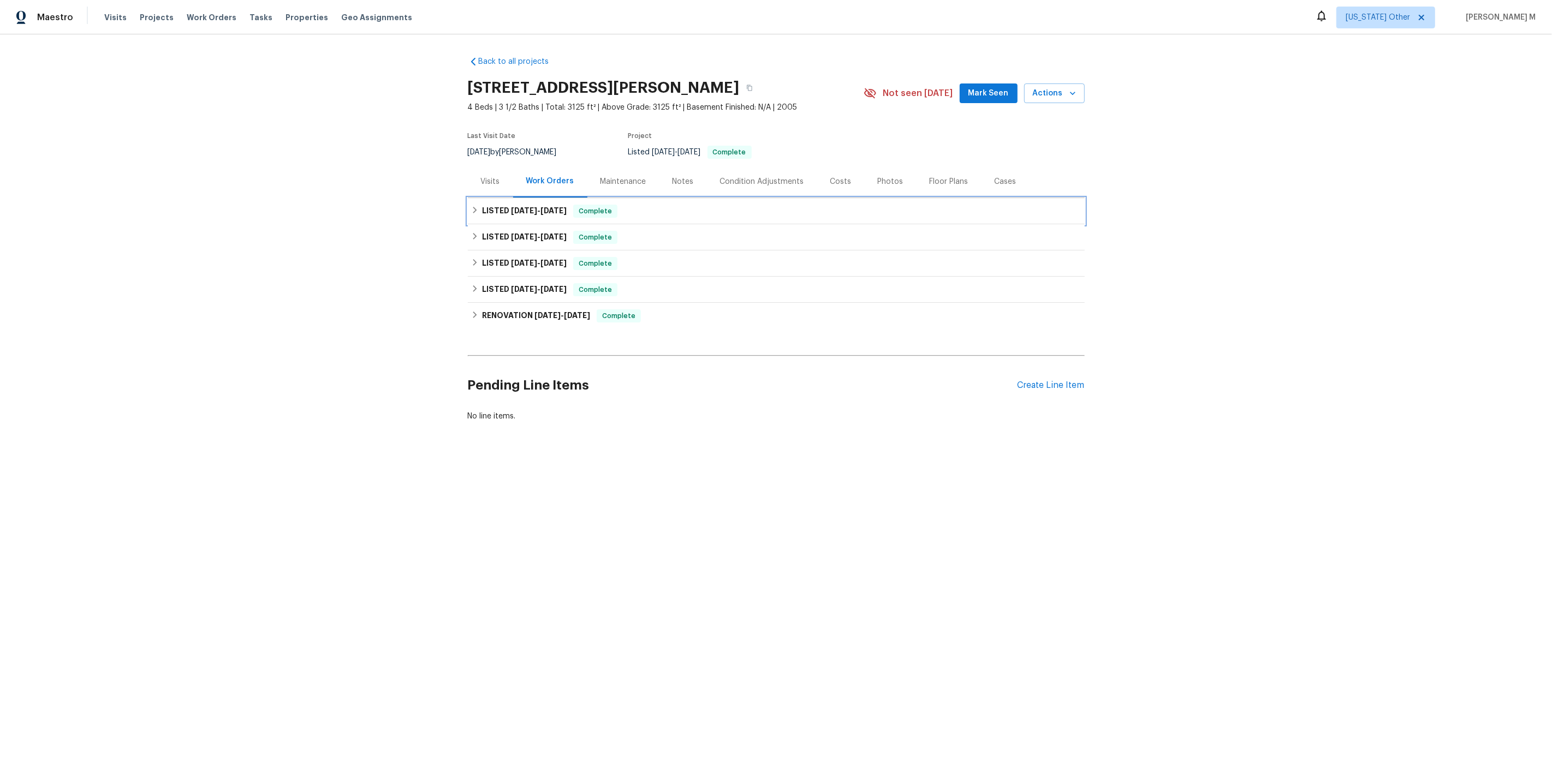
click at [516, 212] on h6 "LISTED 9/10/25 - 9/11/25" at bounding box center [524, 211] width 85 height 13
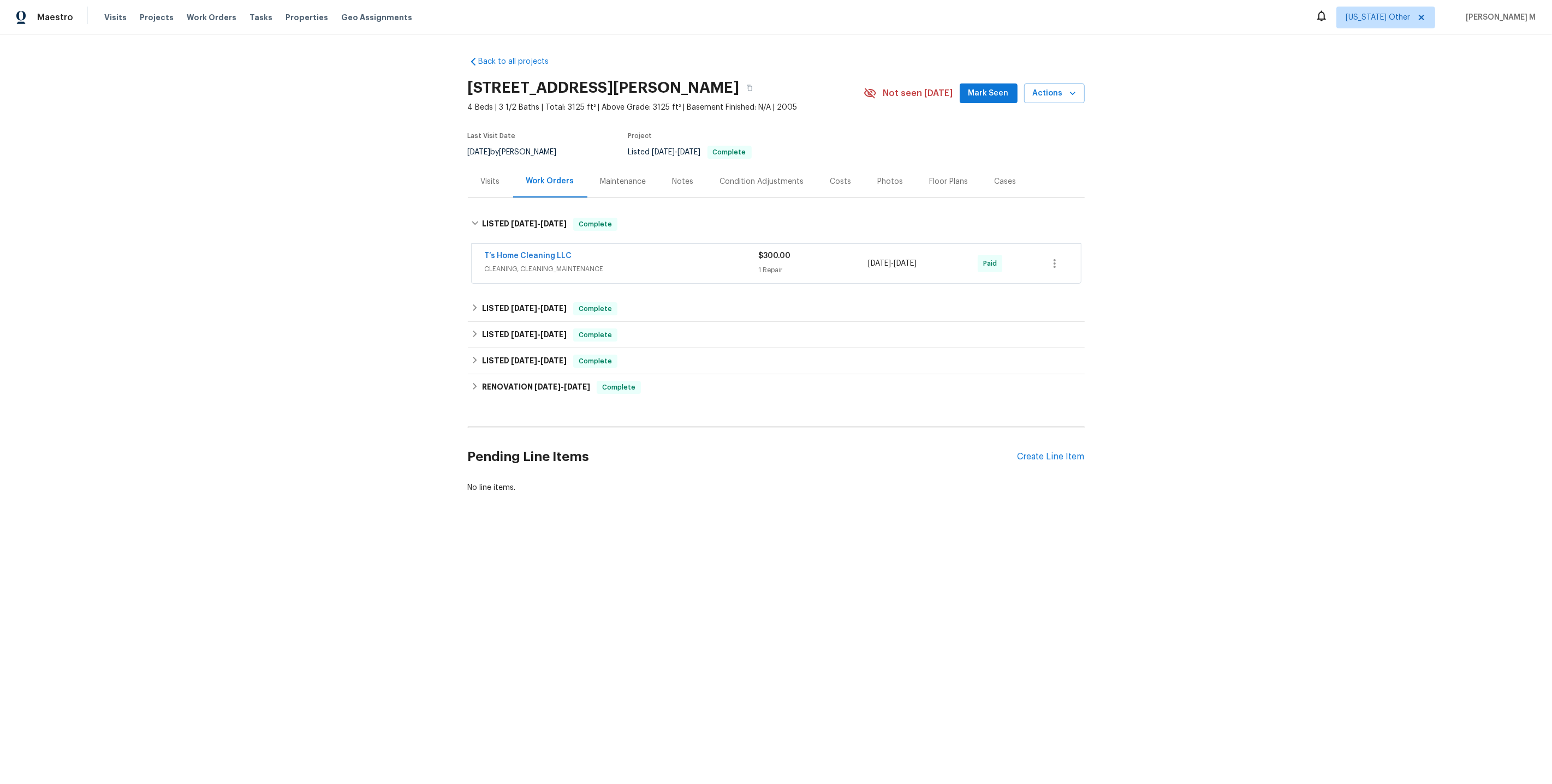
click at [517, 268] on span "CLEANING, CLEANING_MAINTENANCE" at bounding box center [622, 268] width 274 height 11
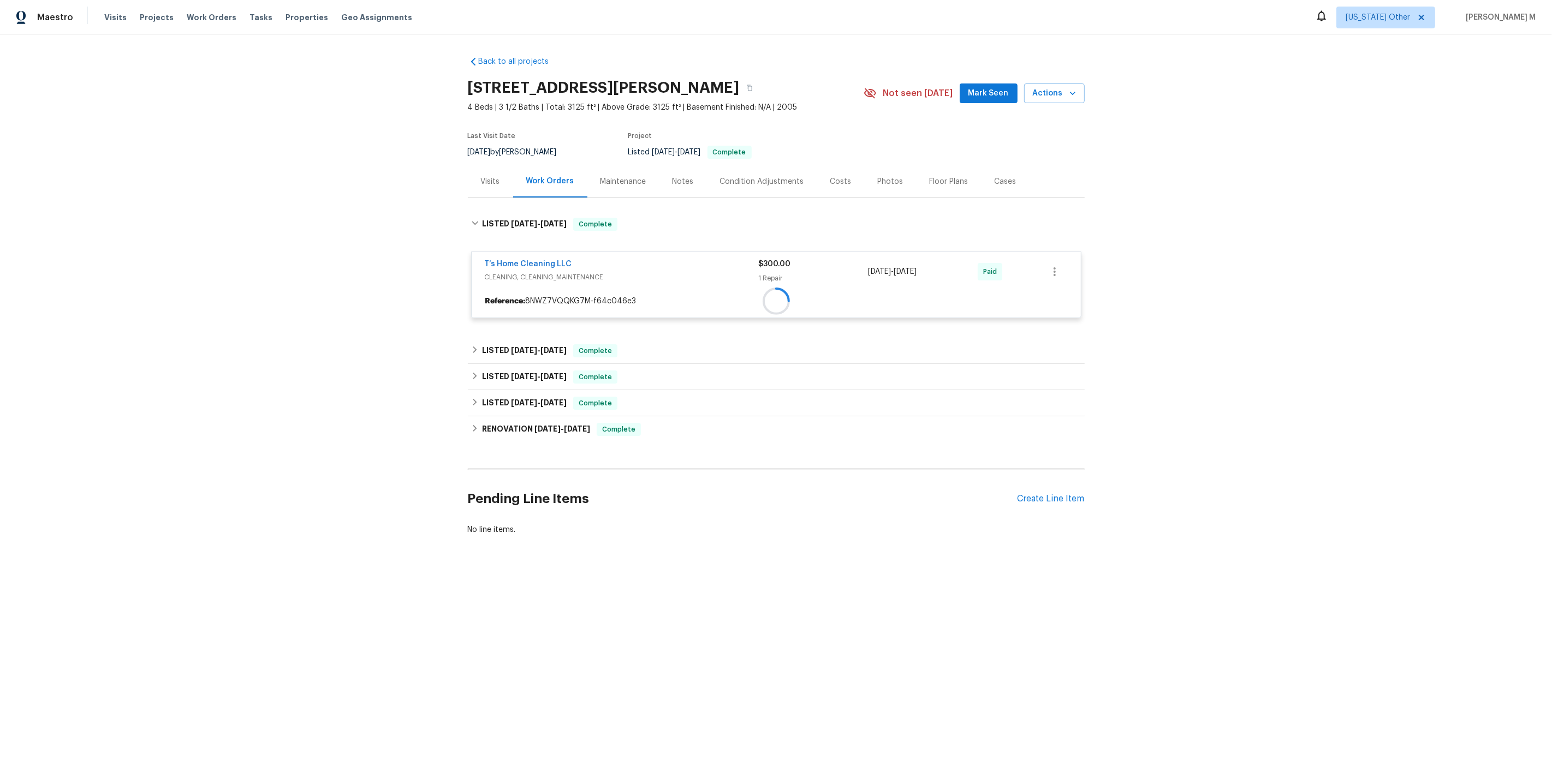
click at [516, 319] on div "T’s Home Cleaning LLC CLEANING, CLEANING_MAINTENANCE $300.00 1 Repair 9/10/2025…" at bounding box center [776, 286] width 617 height 87
click at [516, 347] on span "9/8/25" at bounding box center [524, 350] width 26 height 8
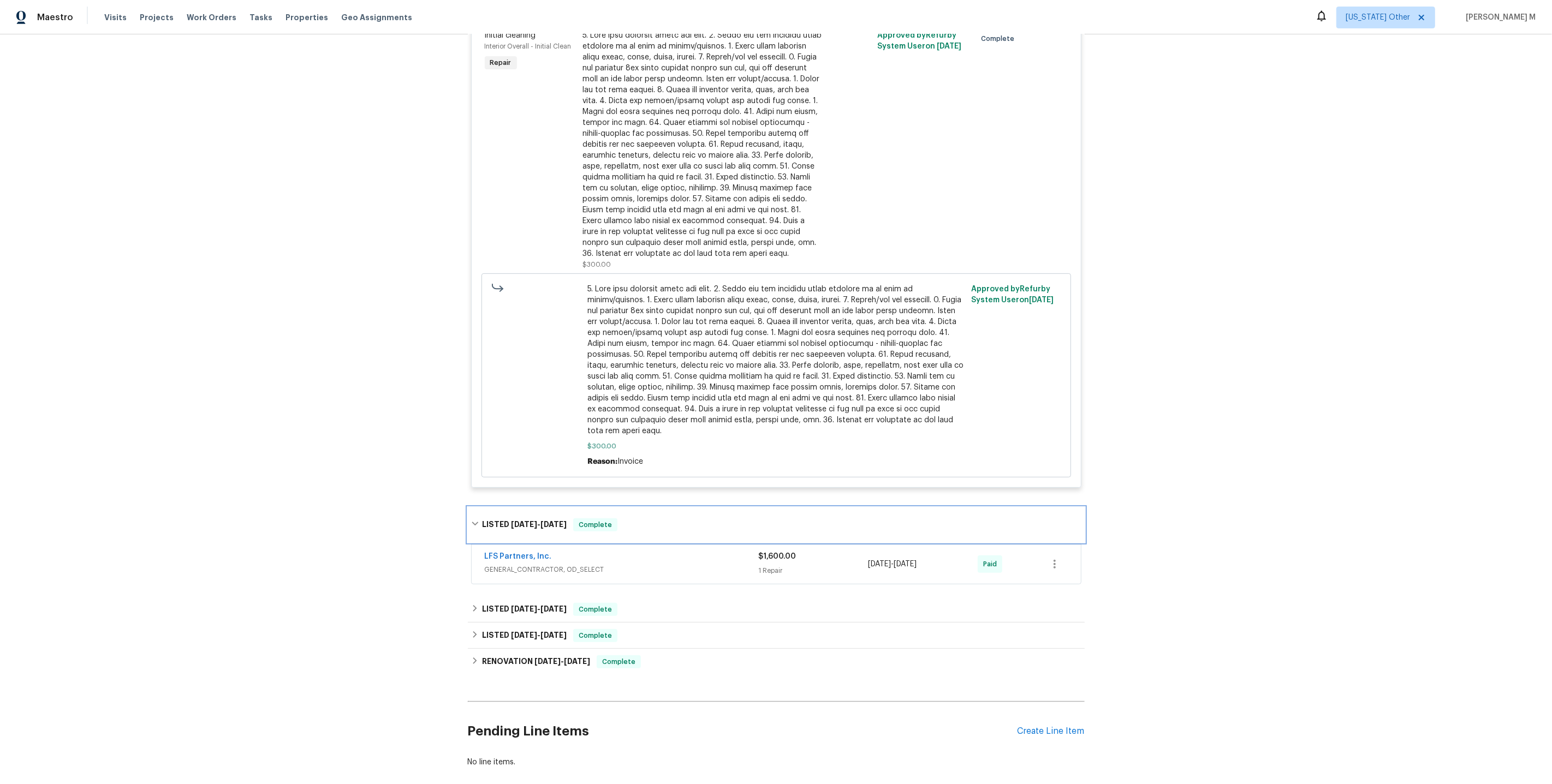
scroll to position [306, 0]
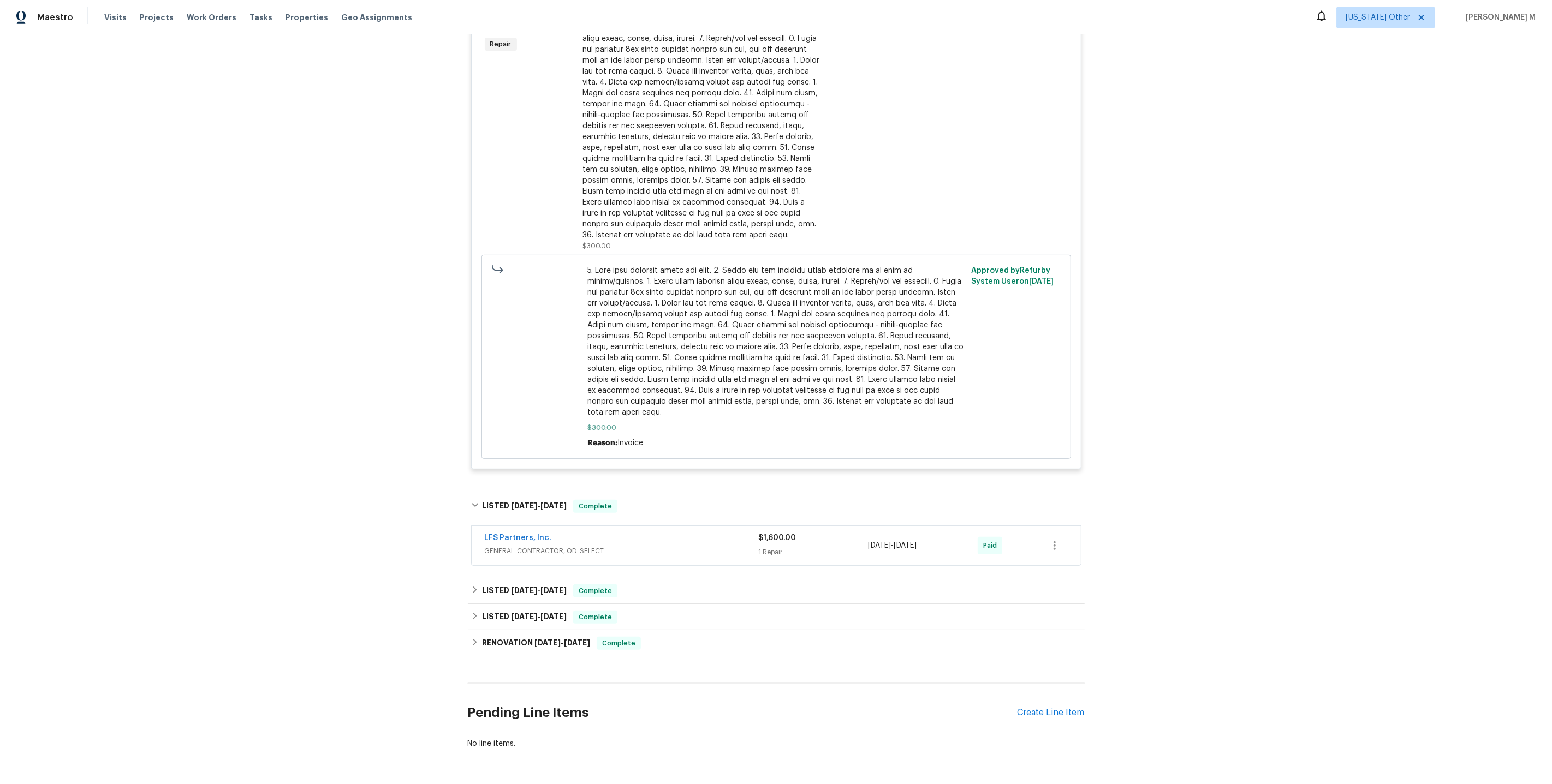
click at [518, 546] on span "GENERAL_CONTRACTOR, OD_SELECT" at bounding box center [622, 551] width 274 height 11
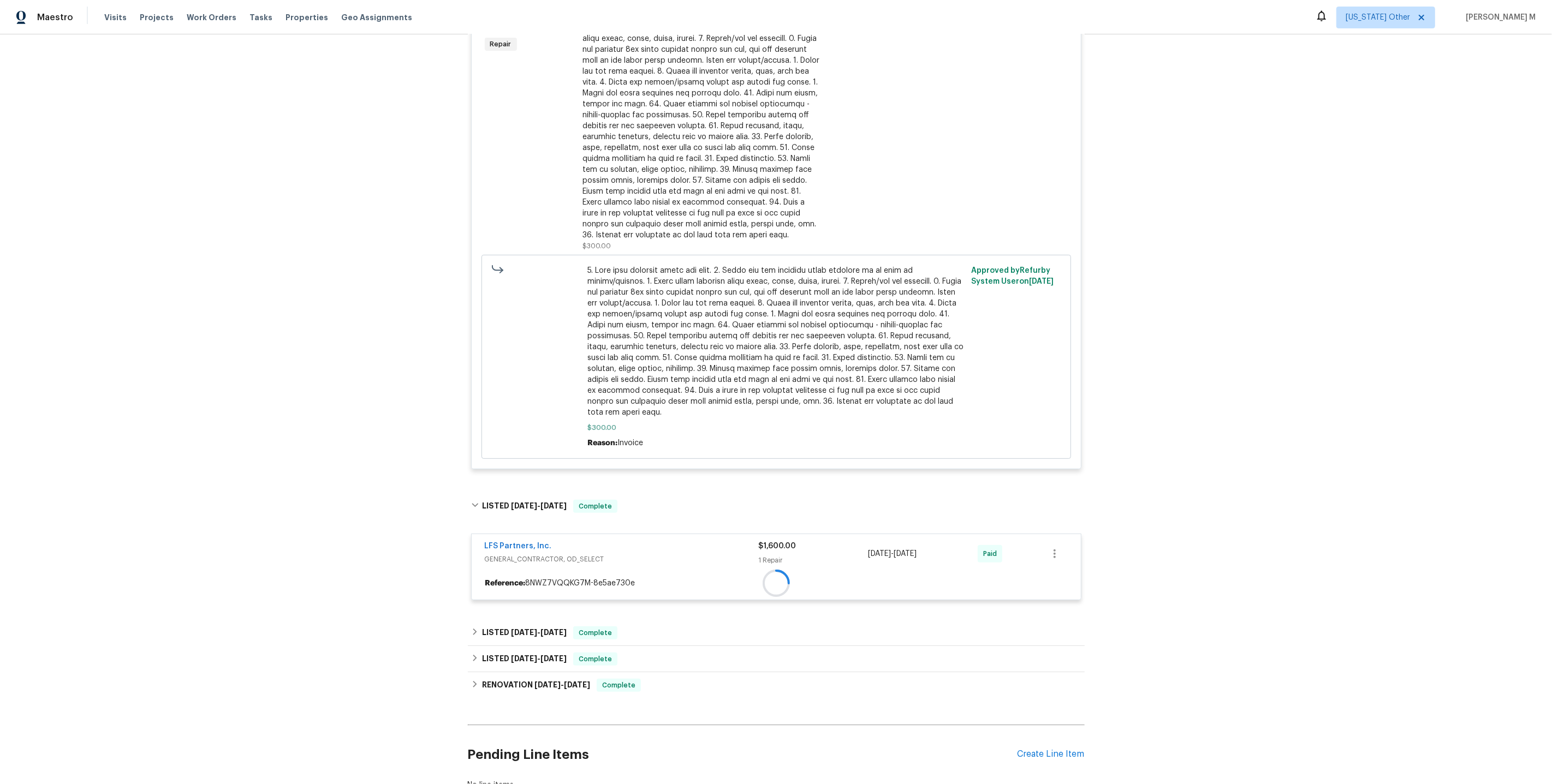
scroll to position [347, 0]
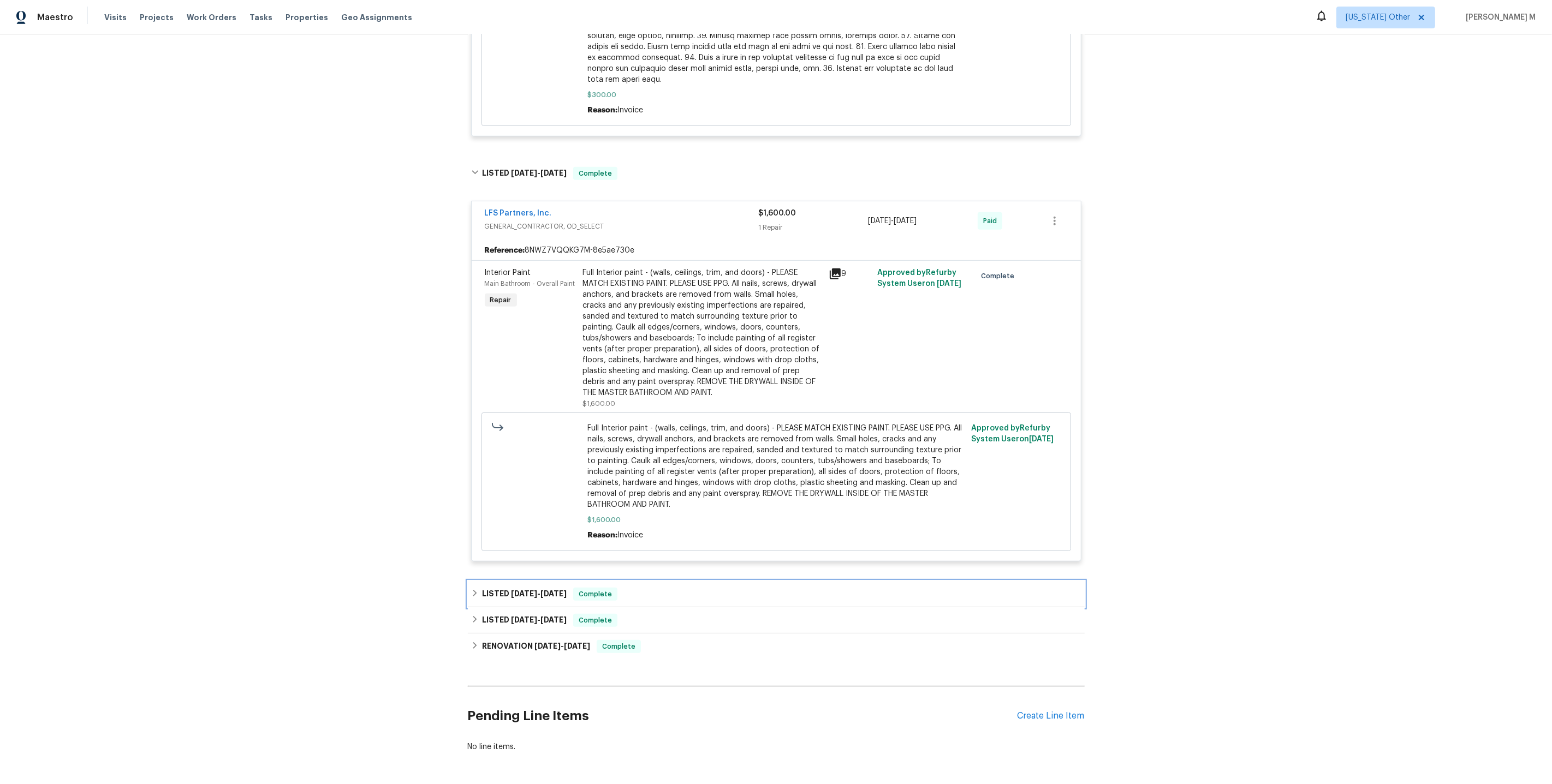
click at [516, 581] on div "LISTED 6/4/25 - 6/26/25 Complete" at bounding box center [776, 594] width 617 height 26
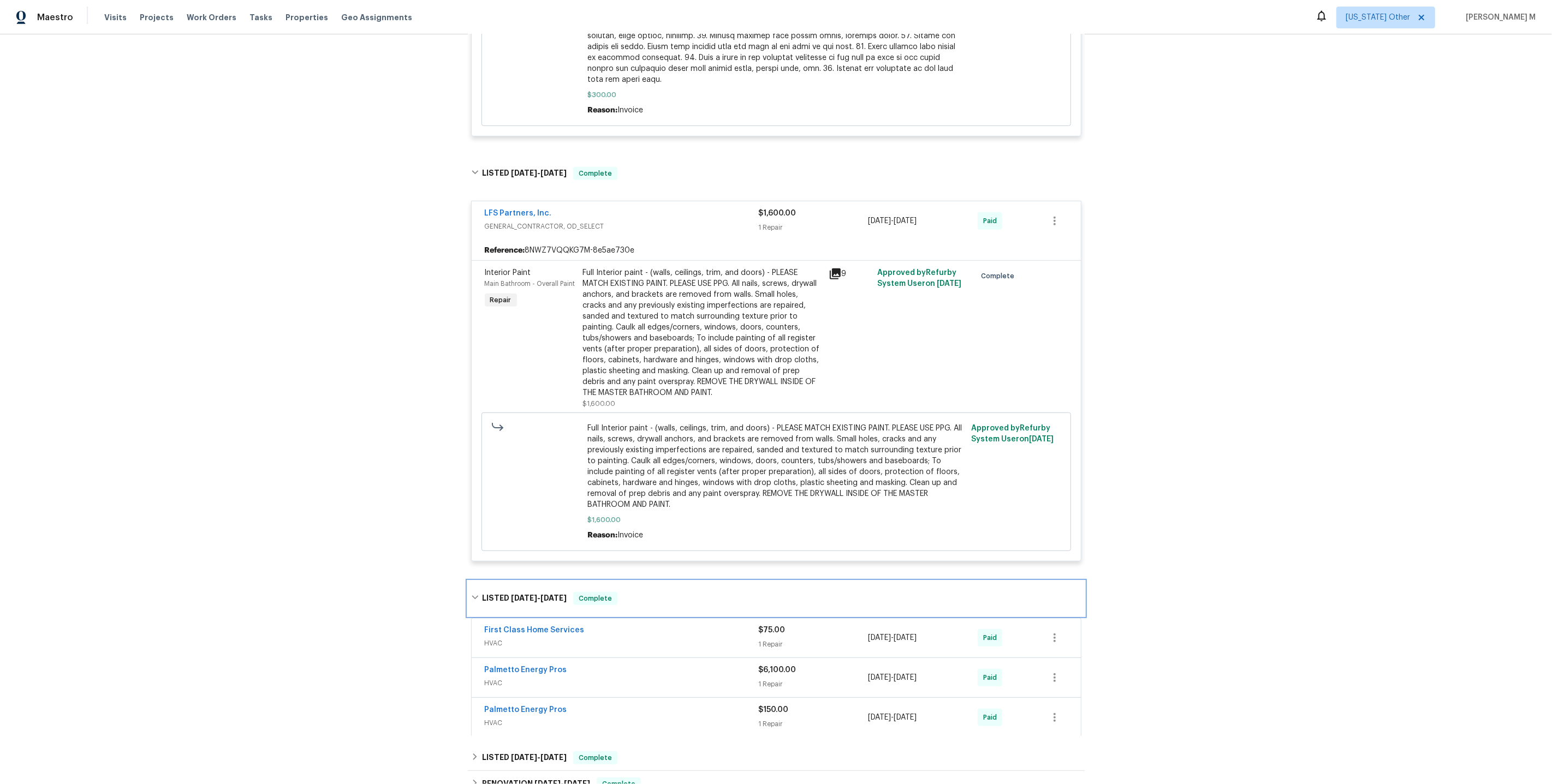
scroll to position [765, 0]
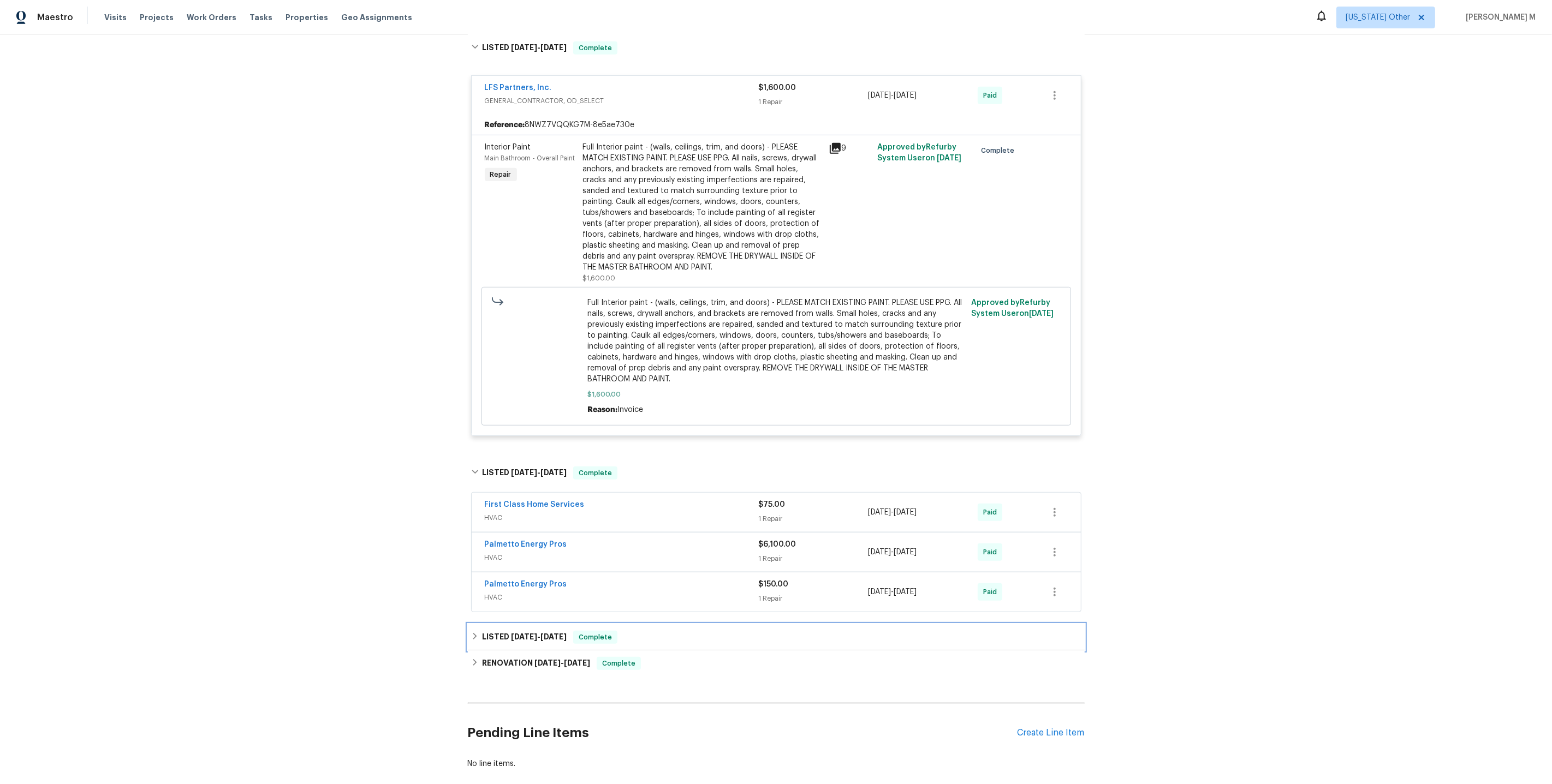
click at [516, 633] on span "5/8/25" at bounding box center [524, 637] width 26 height 8
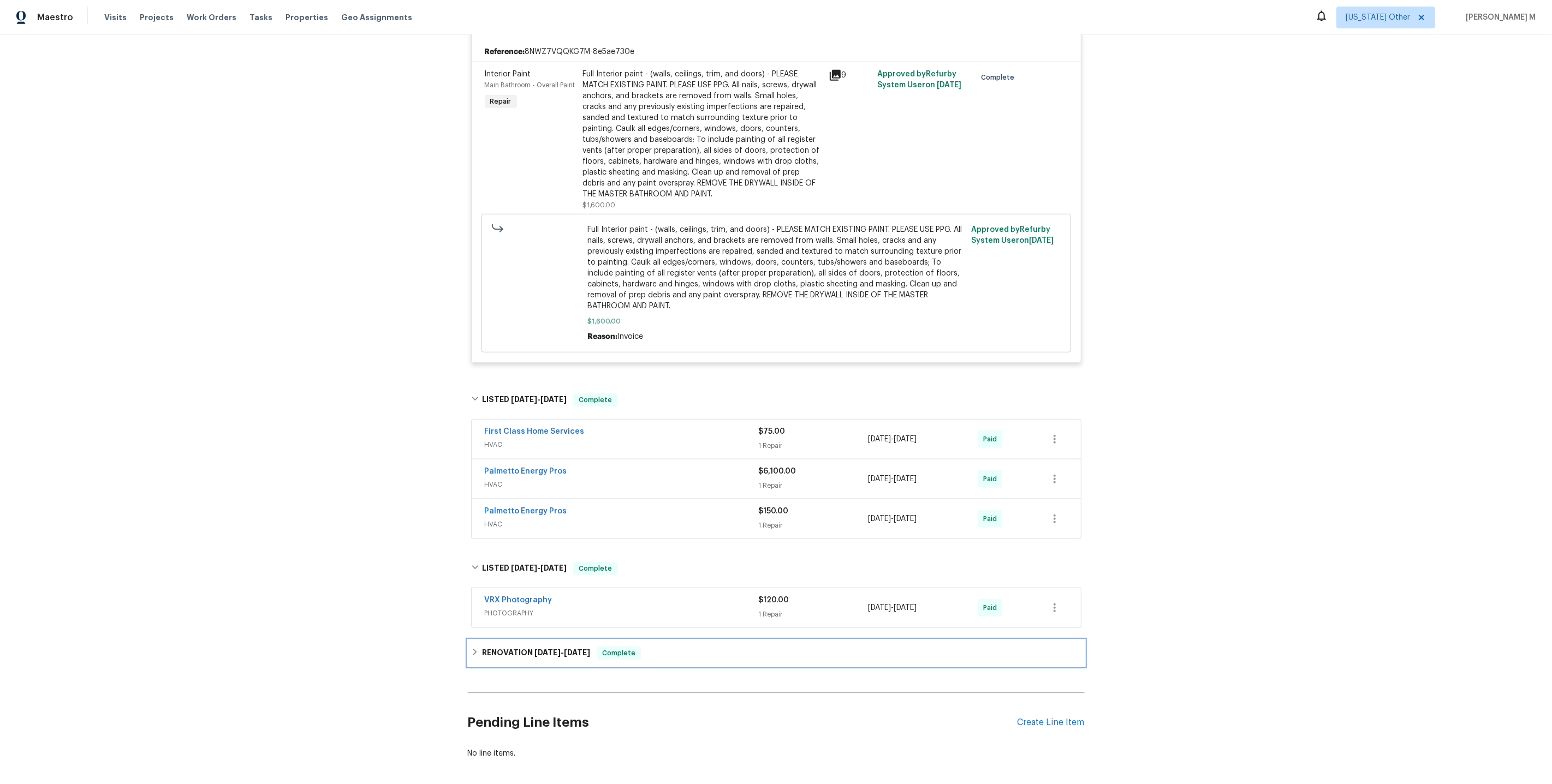
click at [516, 647] on h6 "RENOVATION 4/29/25 - 5/7/25" at bounding box center [536, 653] width 108 height 13
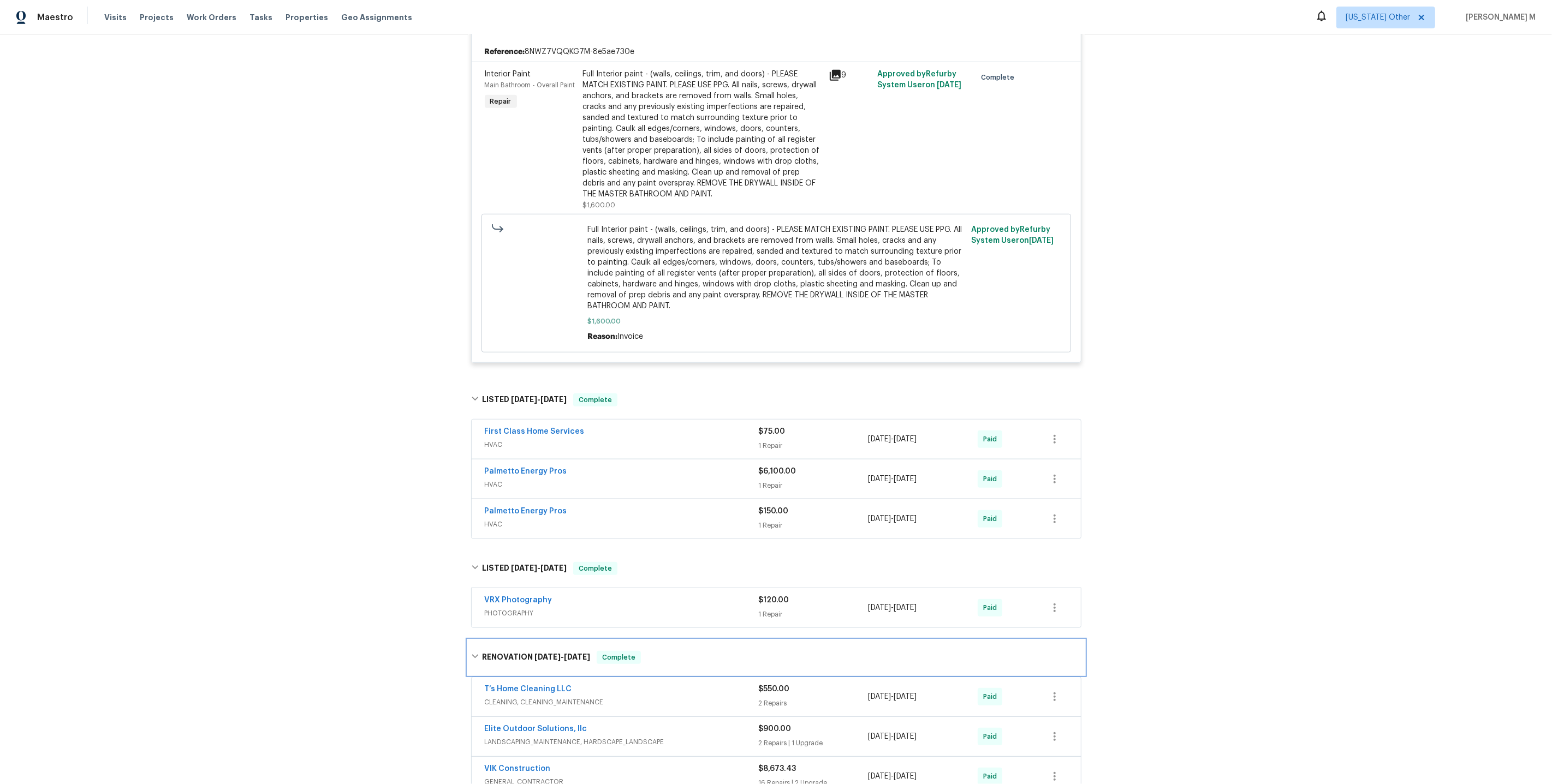
scroll to position [1005, 0]
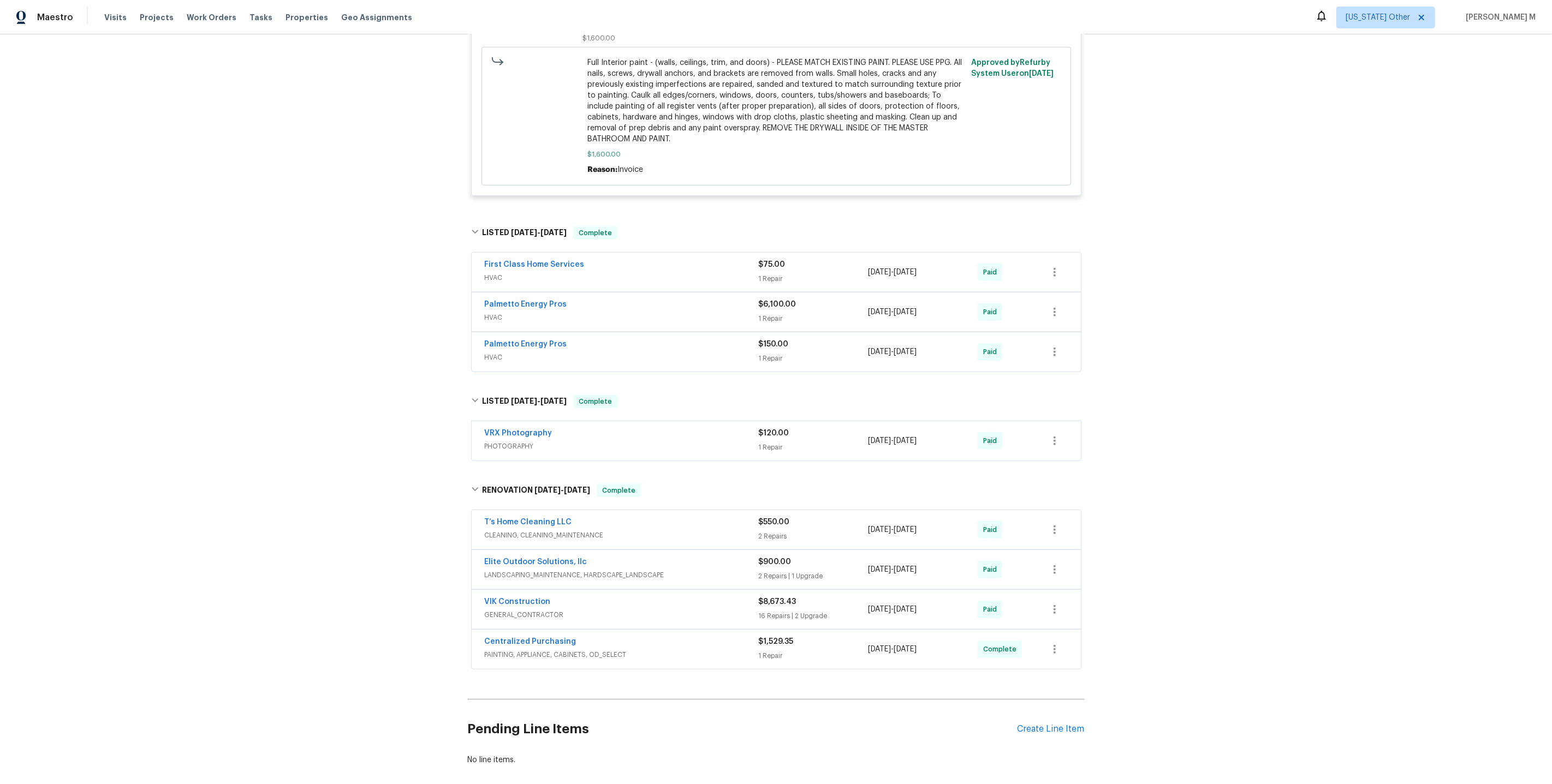
click at [512, 609] on span "GENERAL_CONTRACTOR" at bounding box center [622, 614] width 274 height 11
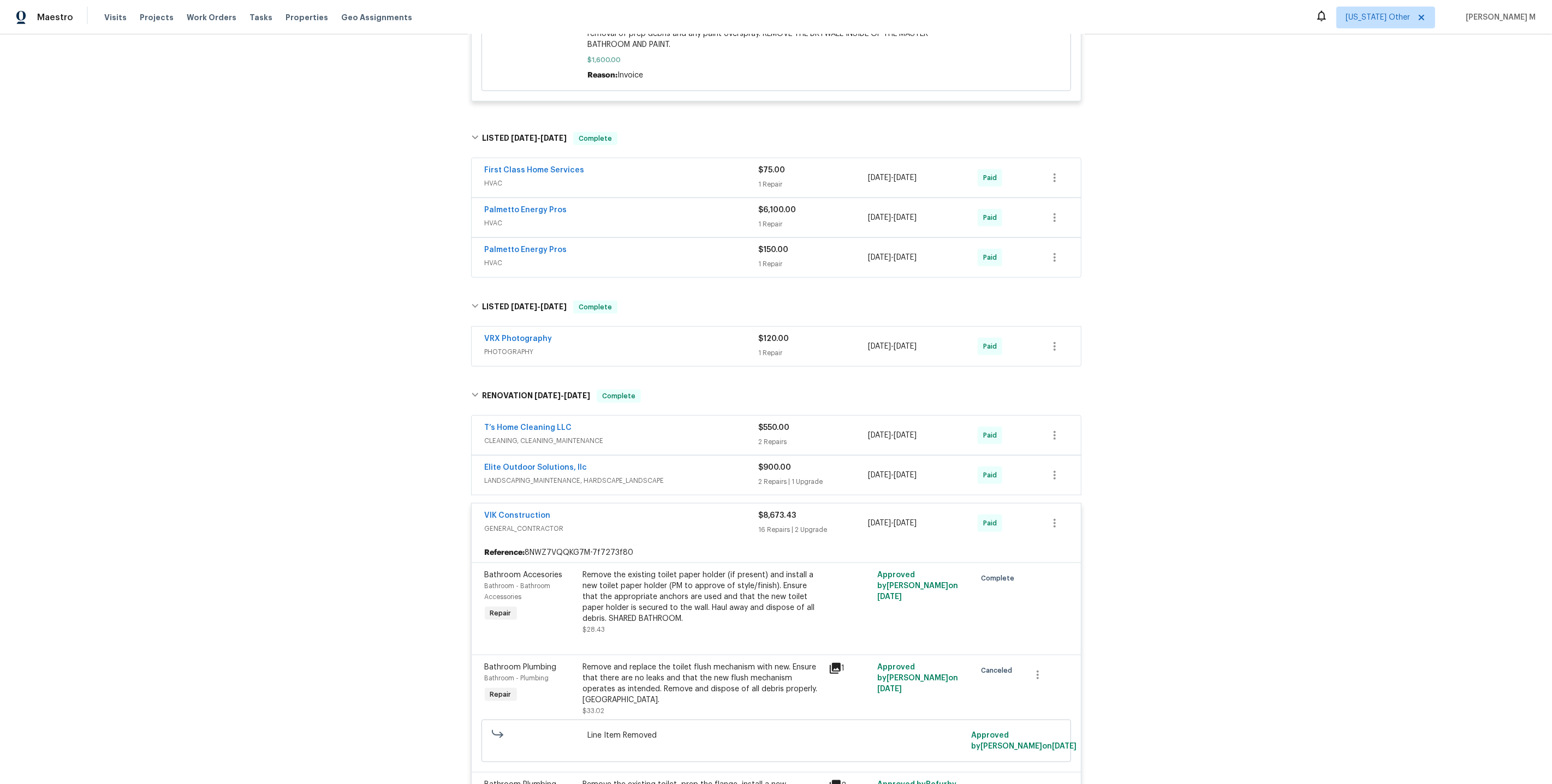
scroll to position [1115, 0]
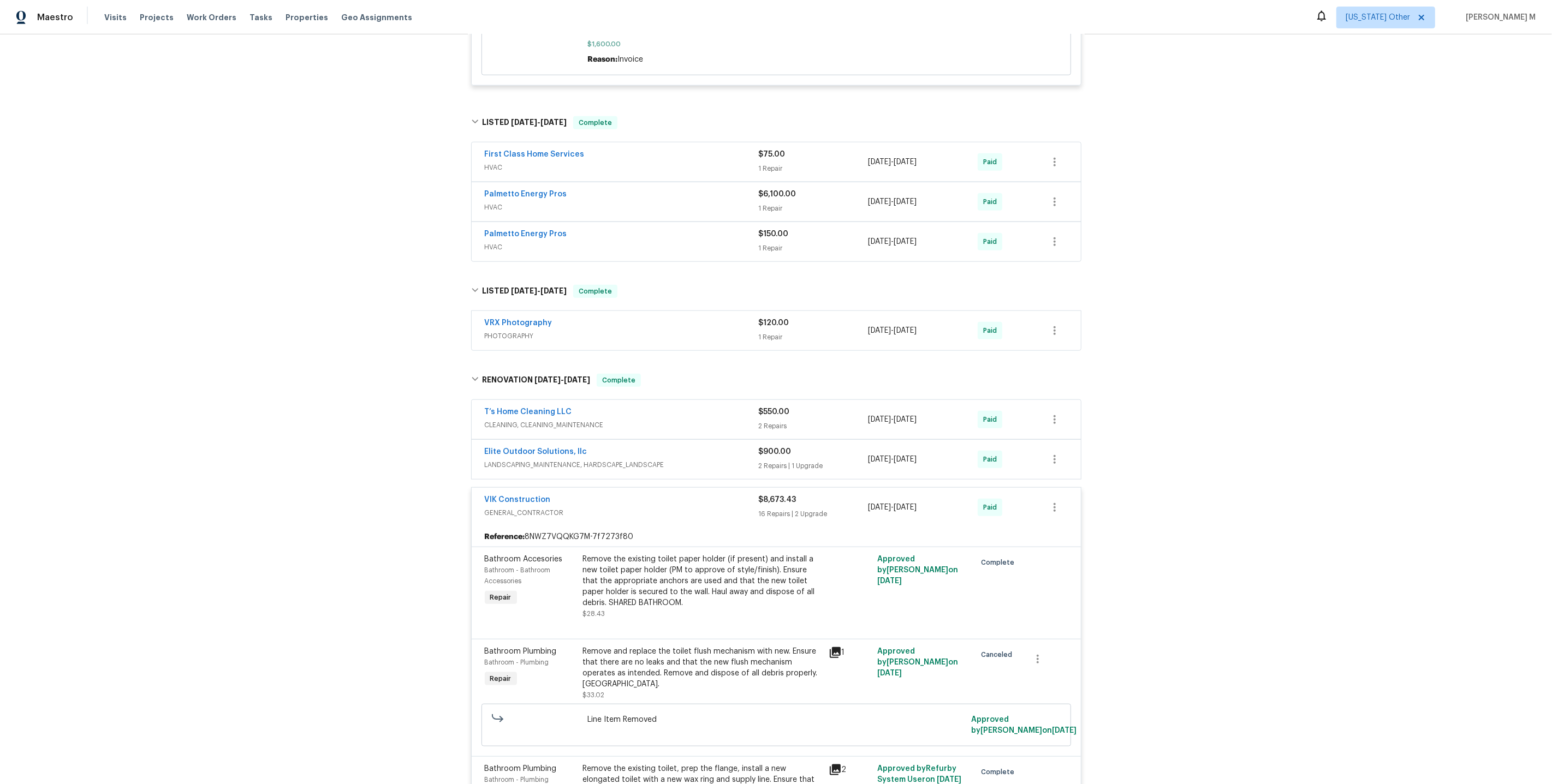
click at [536, 460] on span "LANDSCAPING_MAINTENANCE, HARDSCAPE_LANDSCAPE" at bounding box center [622, 465] width 274 height 11
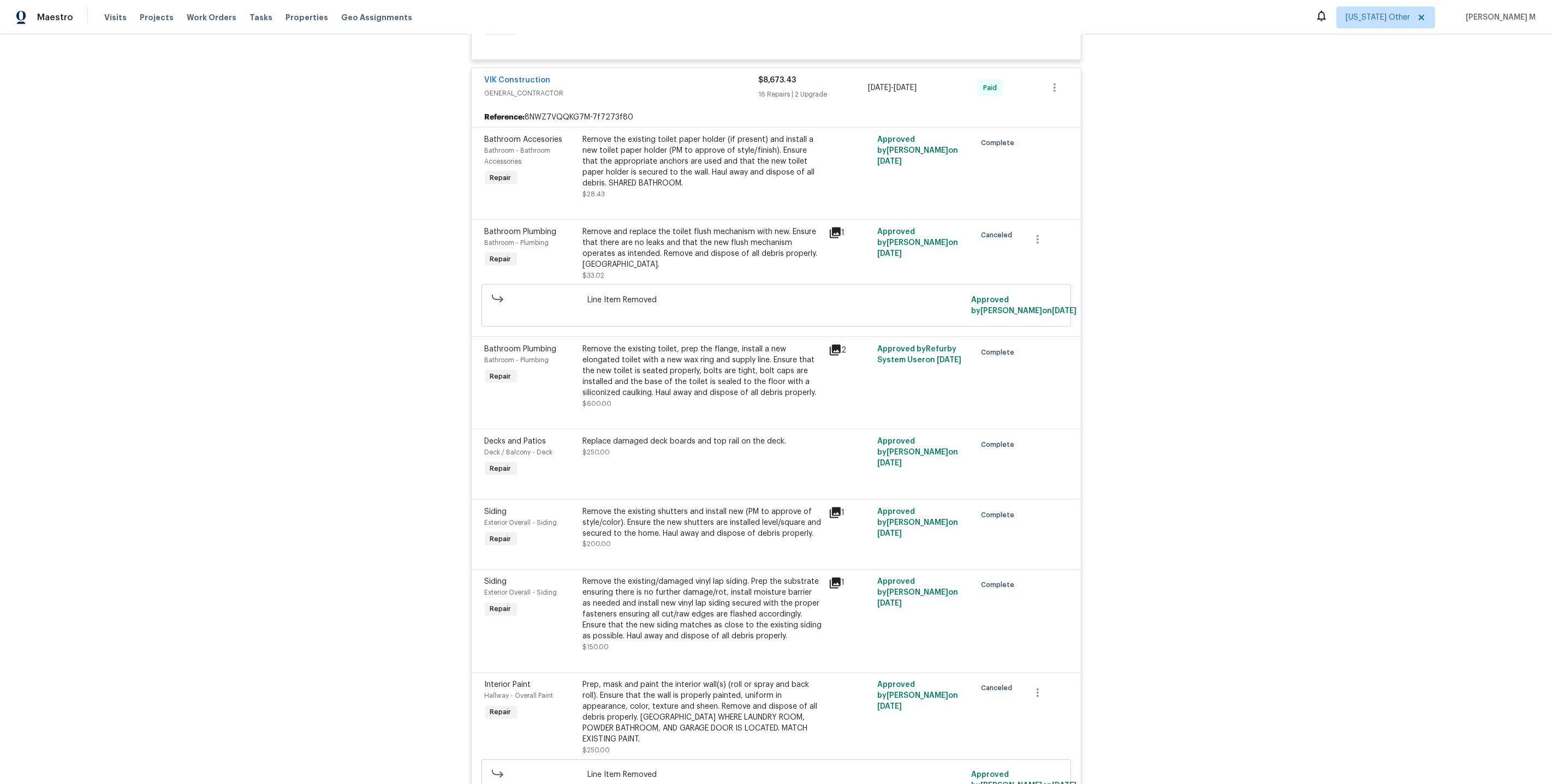
scroll to position [1828, 0]
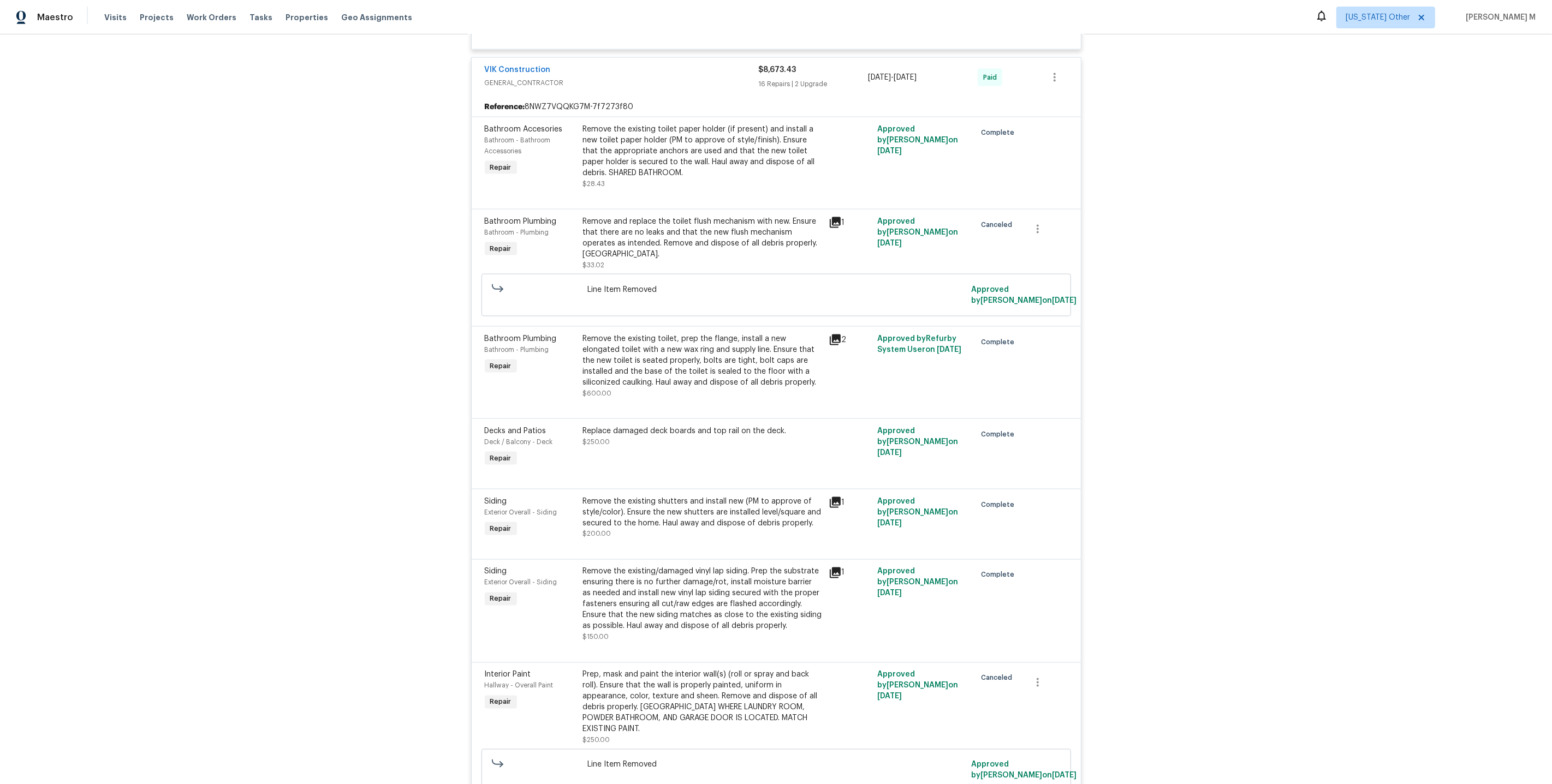
click at [680, 422] on div "Replace damaged deck boards and top rail on the deck. $250.00" at bounding box center [702, 447] width 246 height 50
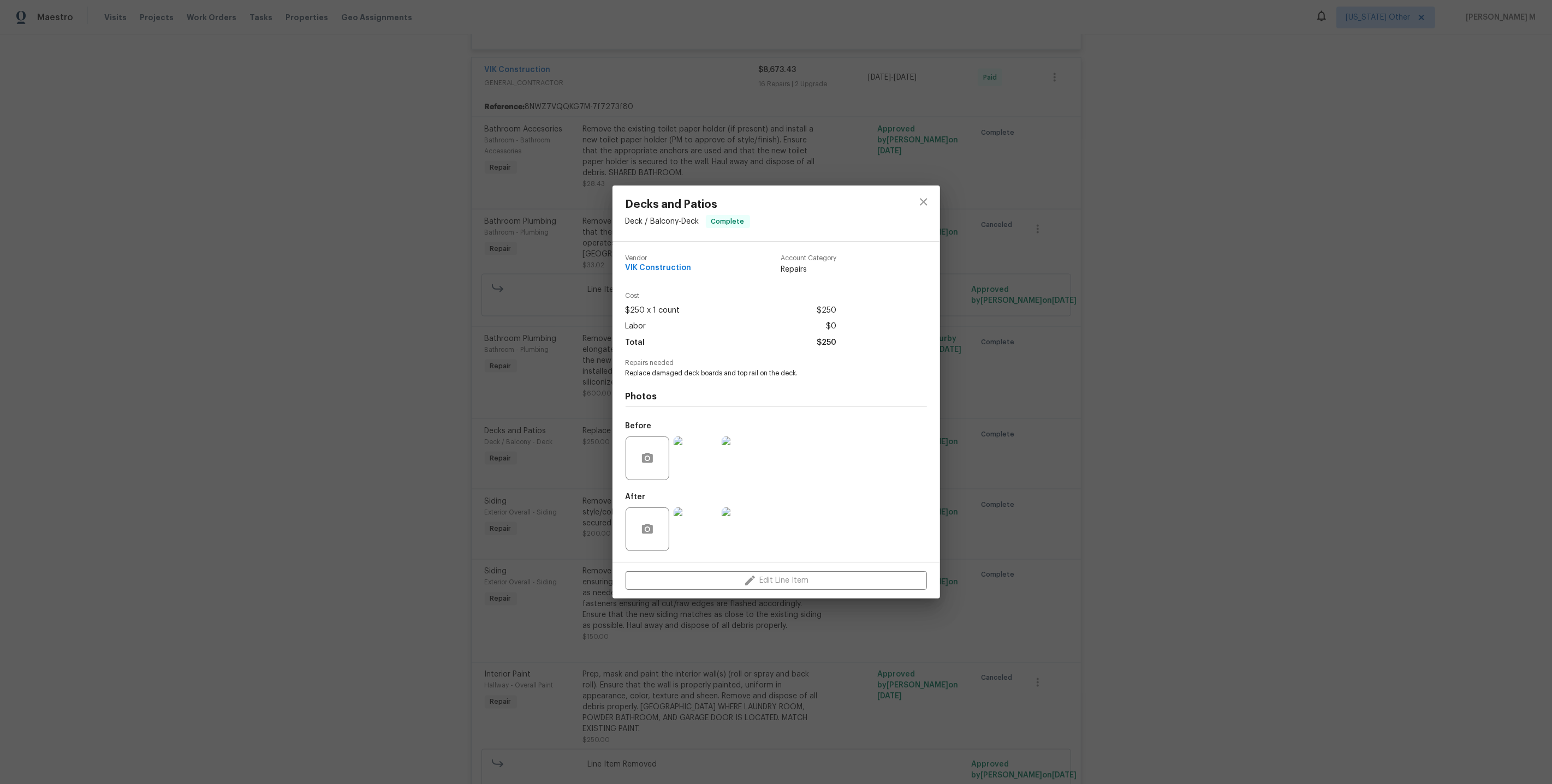
click at [695, 458] on img at bounding box center [695, 458] width 44 height 44
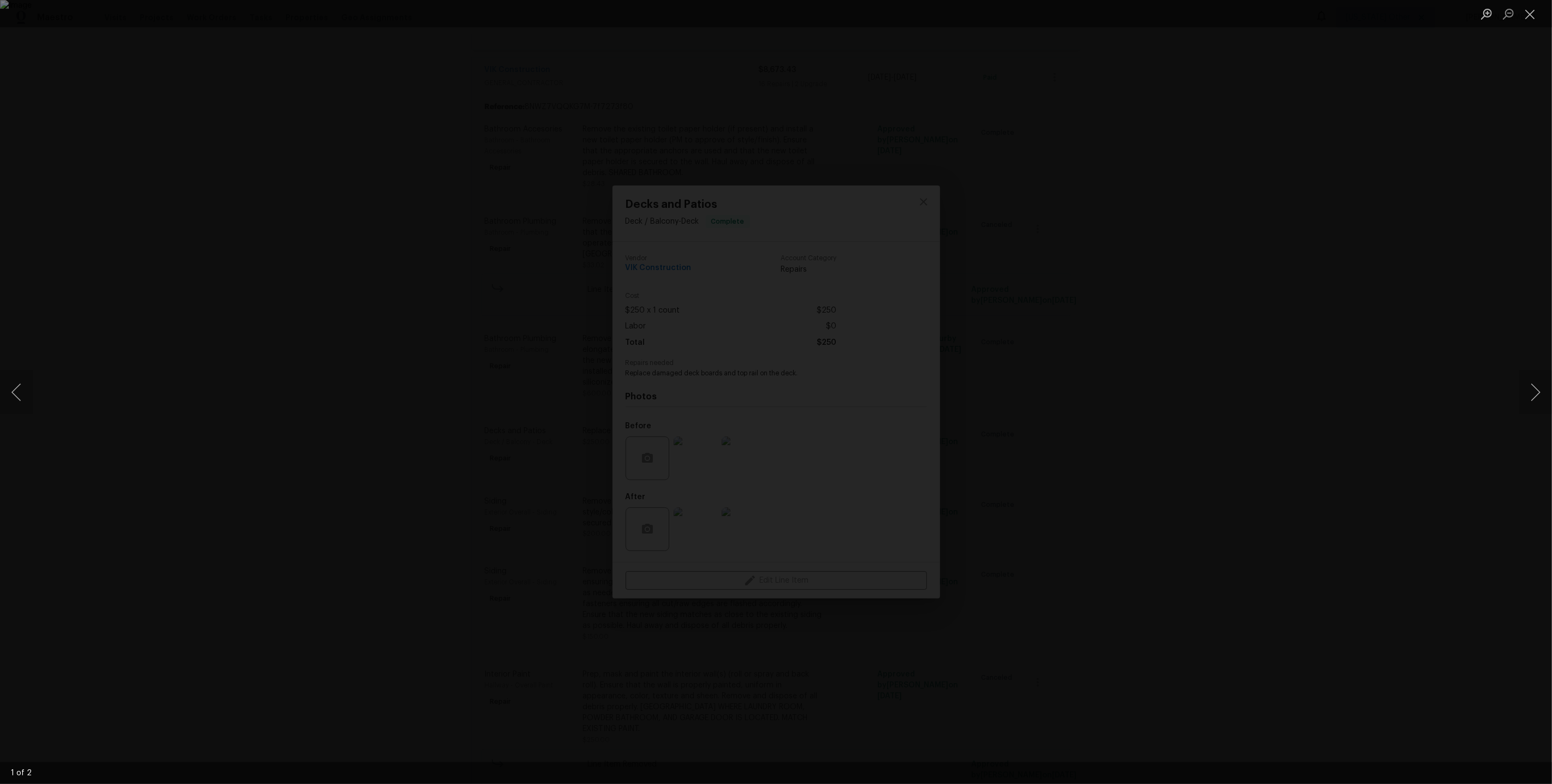
click at [1202, 289] on div "Lightbox" at bounding box center [776, 392] width 1552 height 784
click at [1041, 63] on div "Lightbox" at bounding box center [776, 392] width 1552 height 784
click at [1144, 103] on div "Lightbox" at bounding box center [776, 392] width 1552 height 784
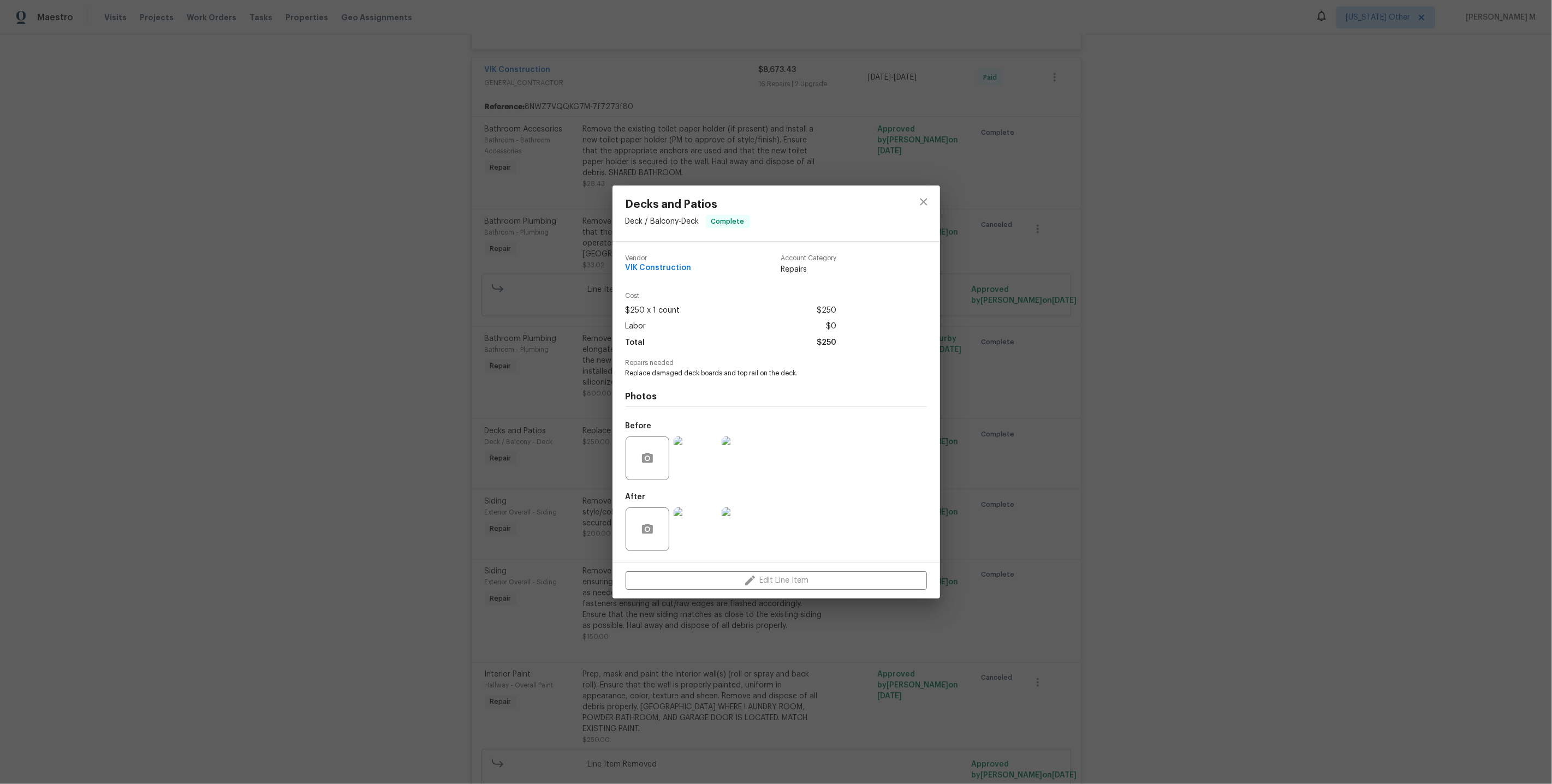
click at [1090, 474] on div "Decks and Patios Deck / Balcony - Deck Complete Vendor VIK Construction Account…" at bounding box center [776, 392] width 1552 height 784
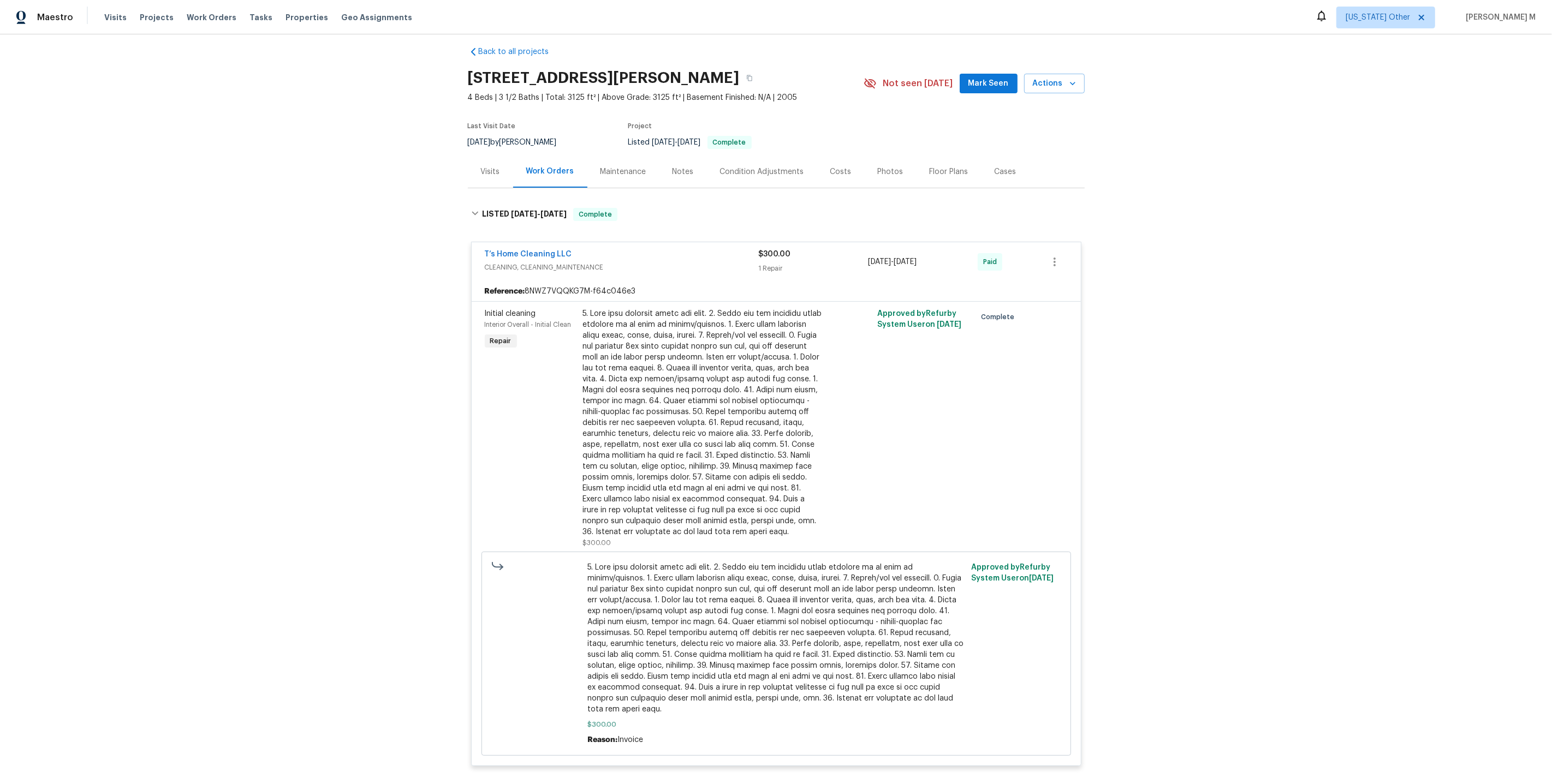
scroll to position [0, 0]
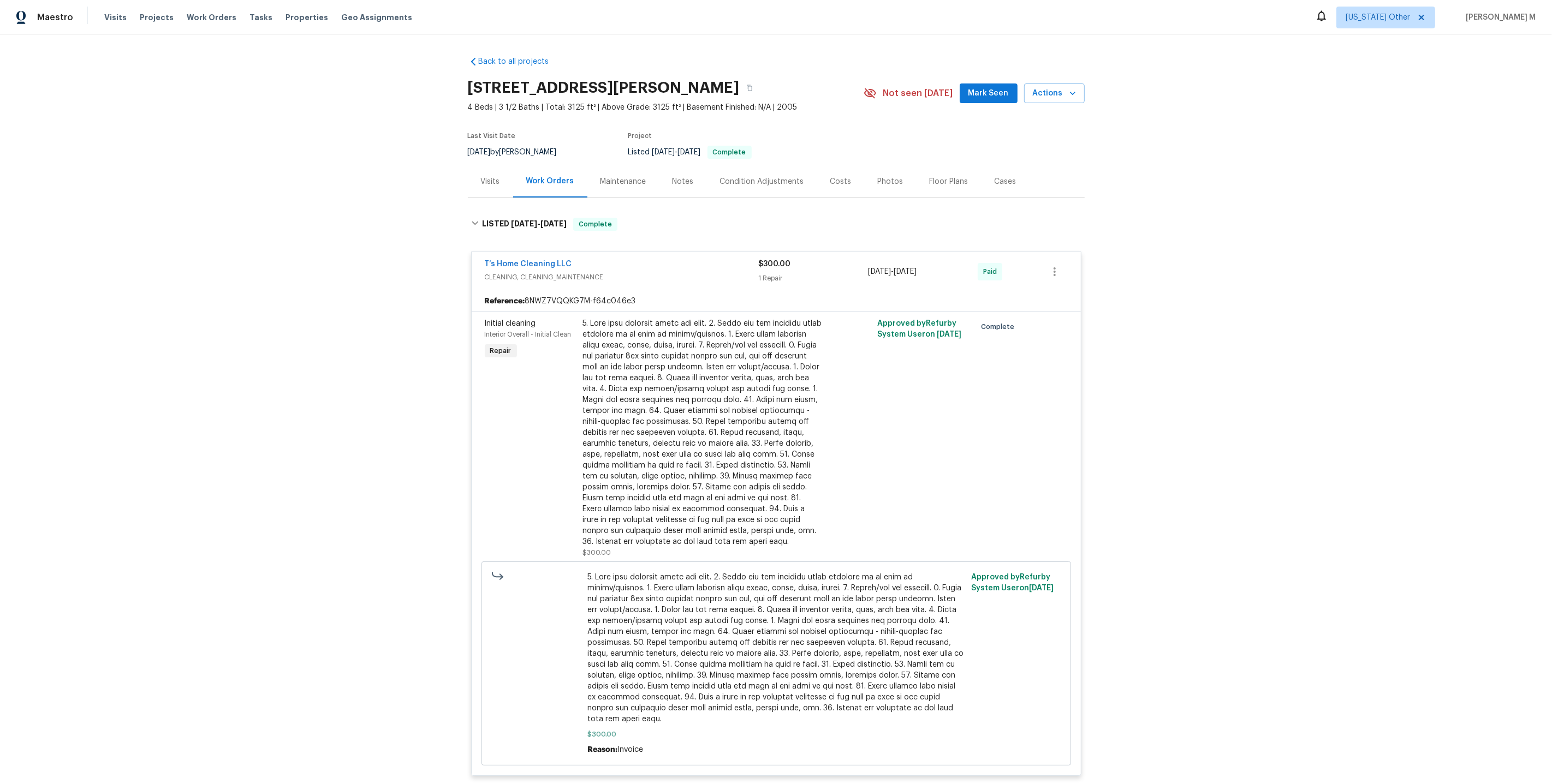
click at [614, 176] on div "Maintenance" at bounding box center [623, 181] width 46 height 11
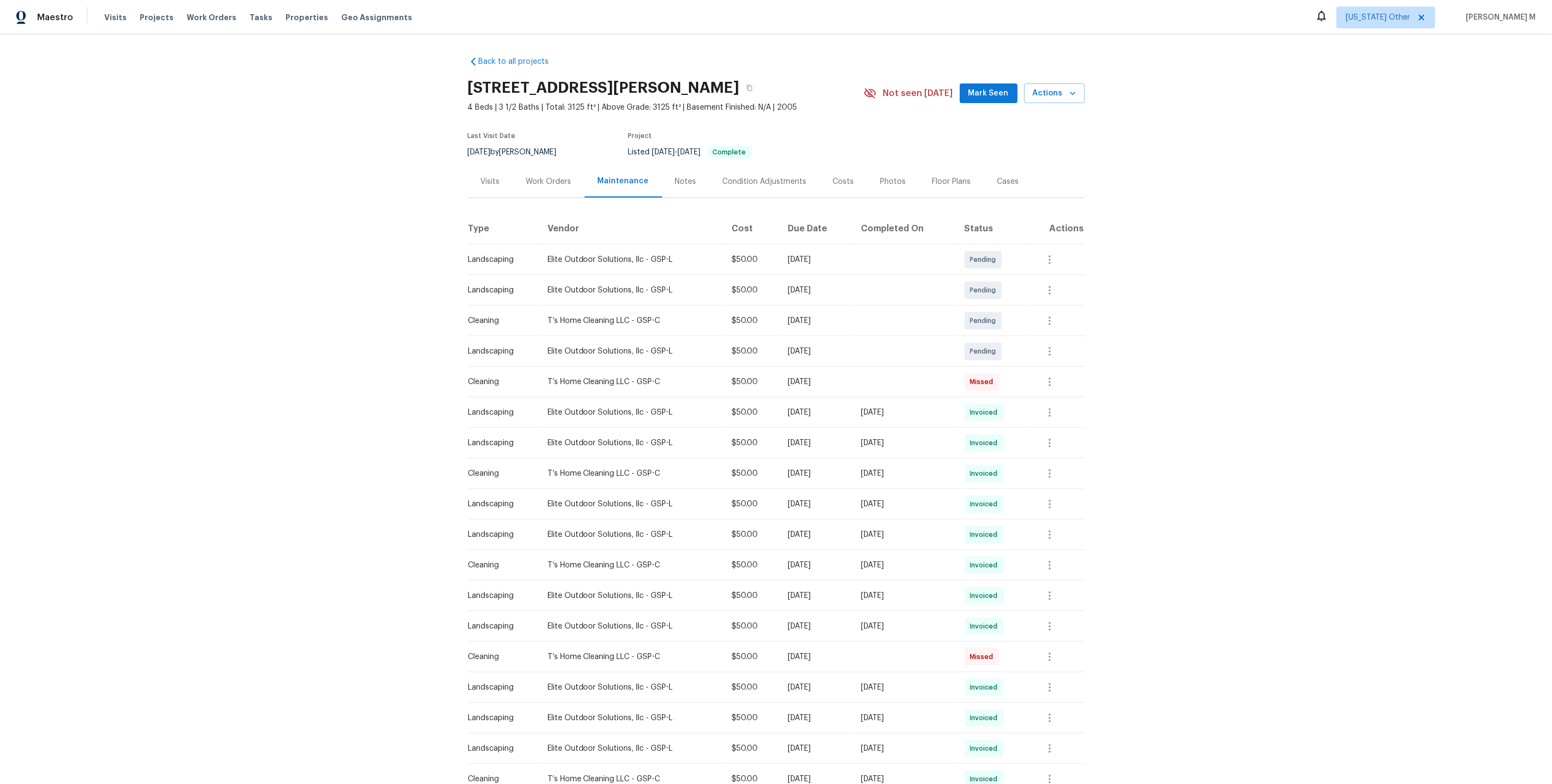
click at [541, 178] on div "Work Orders" at bounding box center [549, 181] width 45 height 11
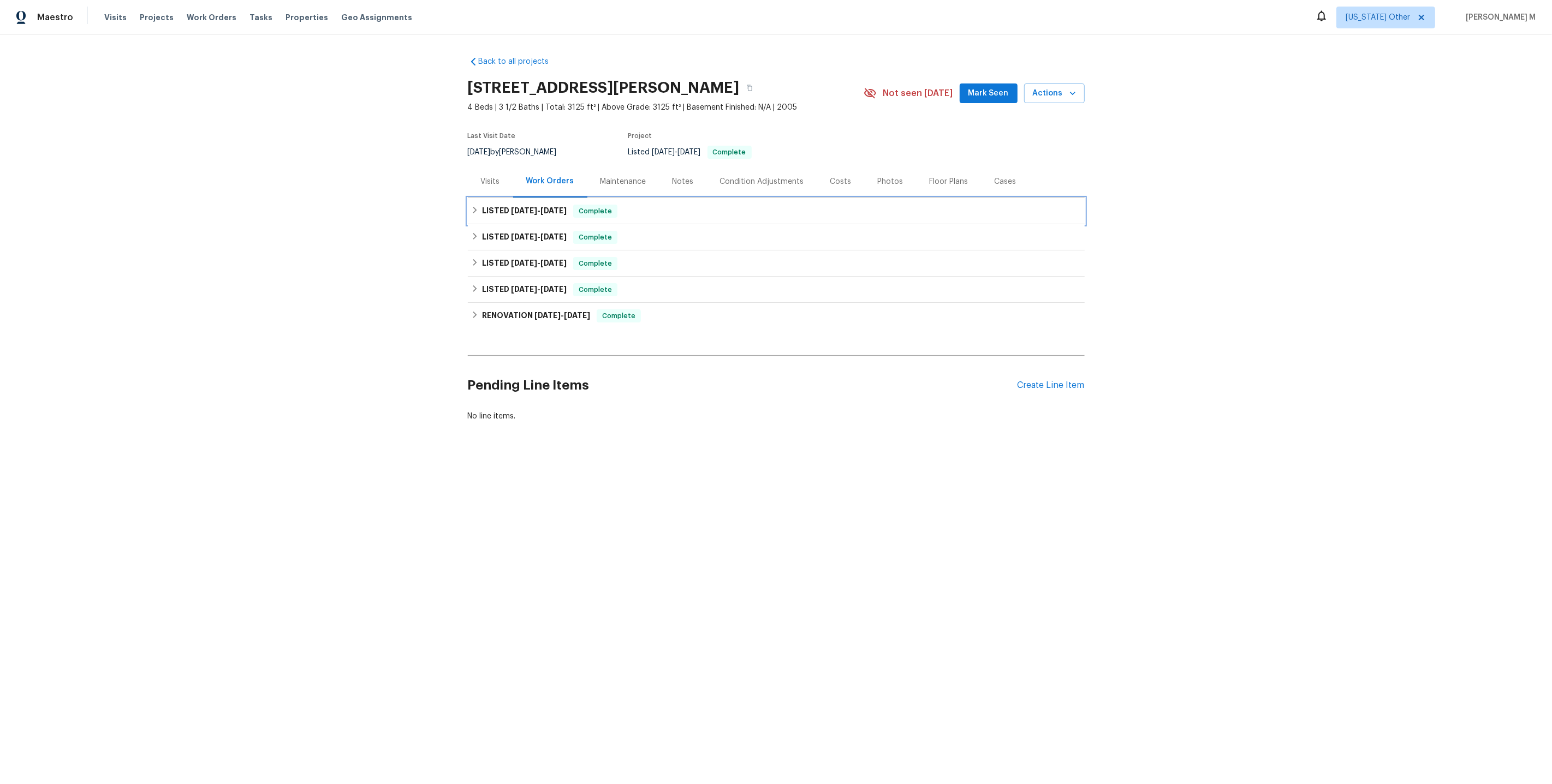
click at [544, 213] on div "LISTED 9/10/25 - 9/11/25 Complete" at bounding box center [776, 211] width 617 height 26
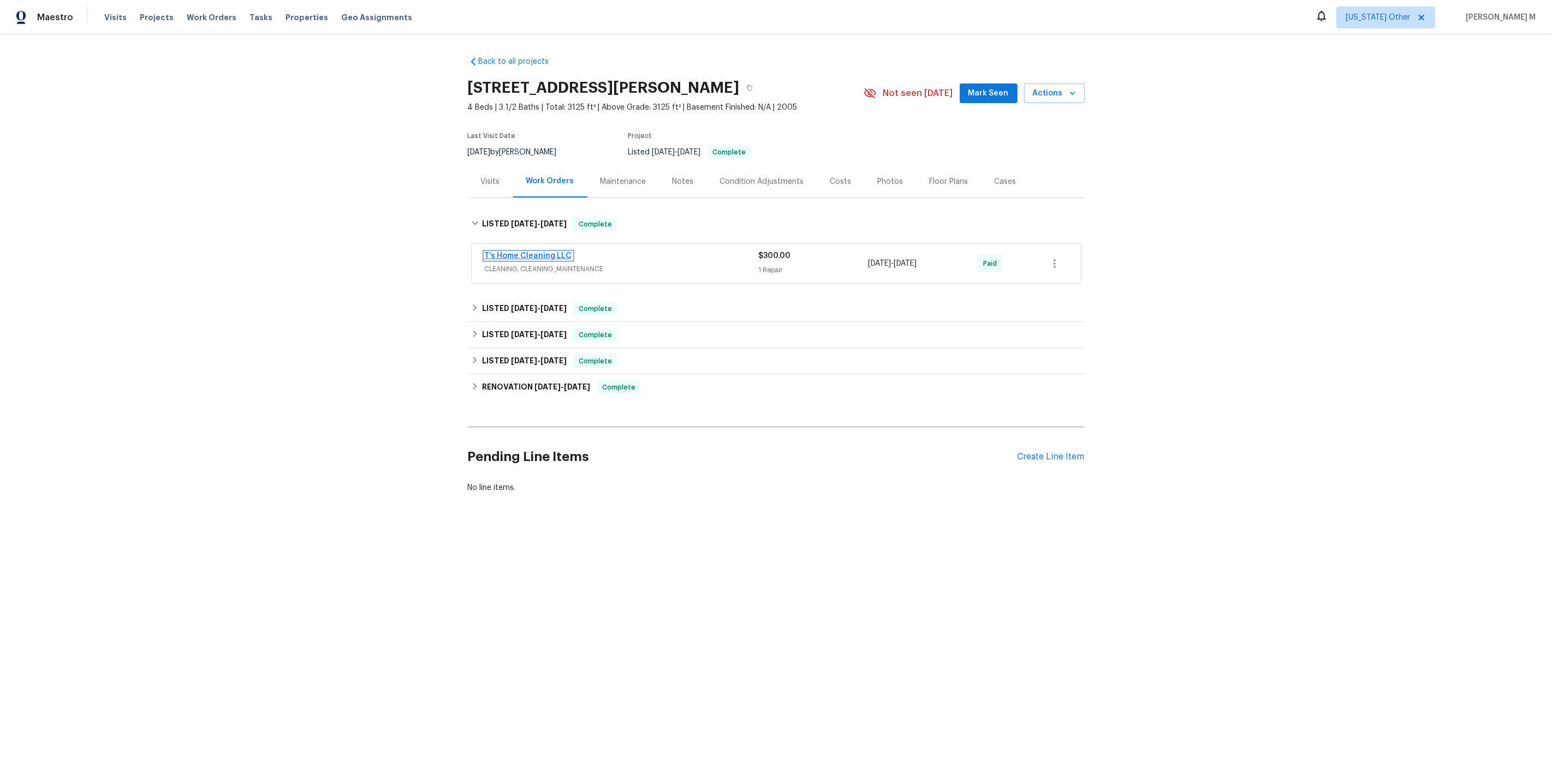
click at [515, 253] on link "T’s Home Cleaning LLC" at bounding box center [529, 256] width 87 height 8
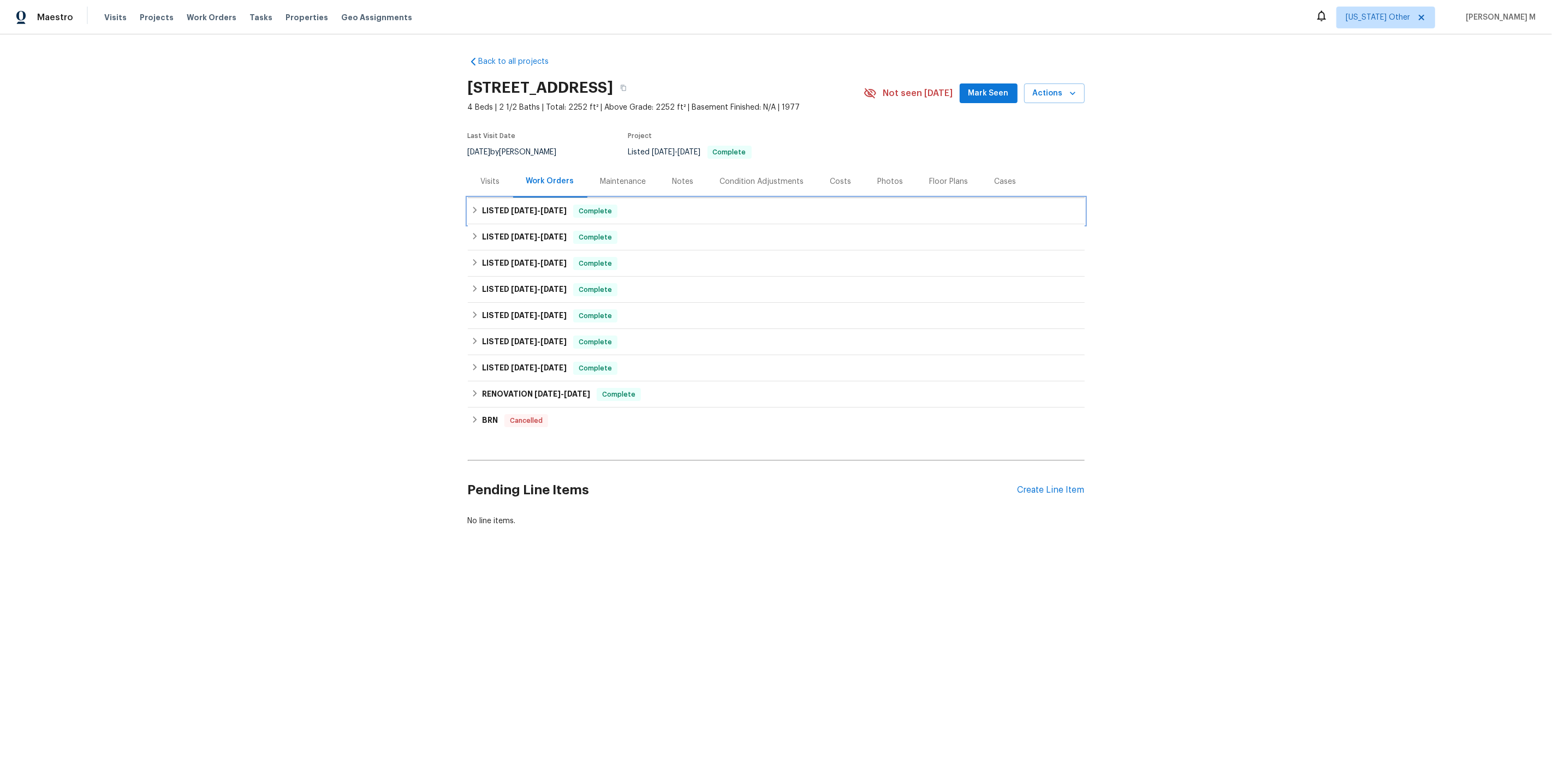
click at [516, 212] on h6 "LISTED [DATE] - [DATE]" at bounding box center [524, 211] width 85 height 13
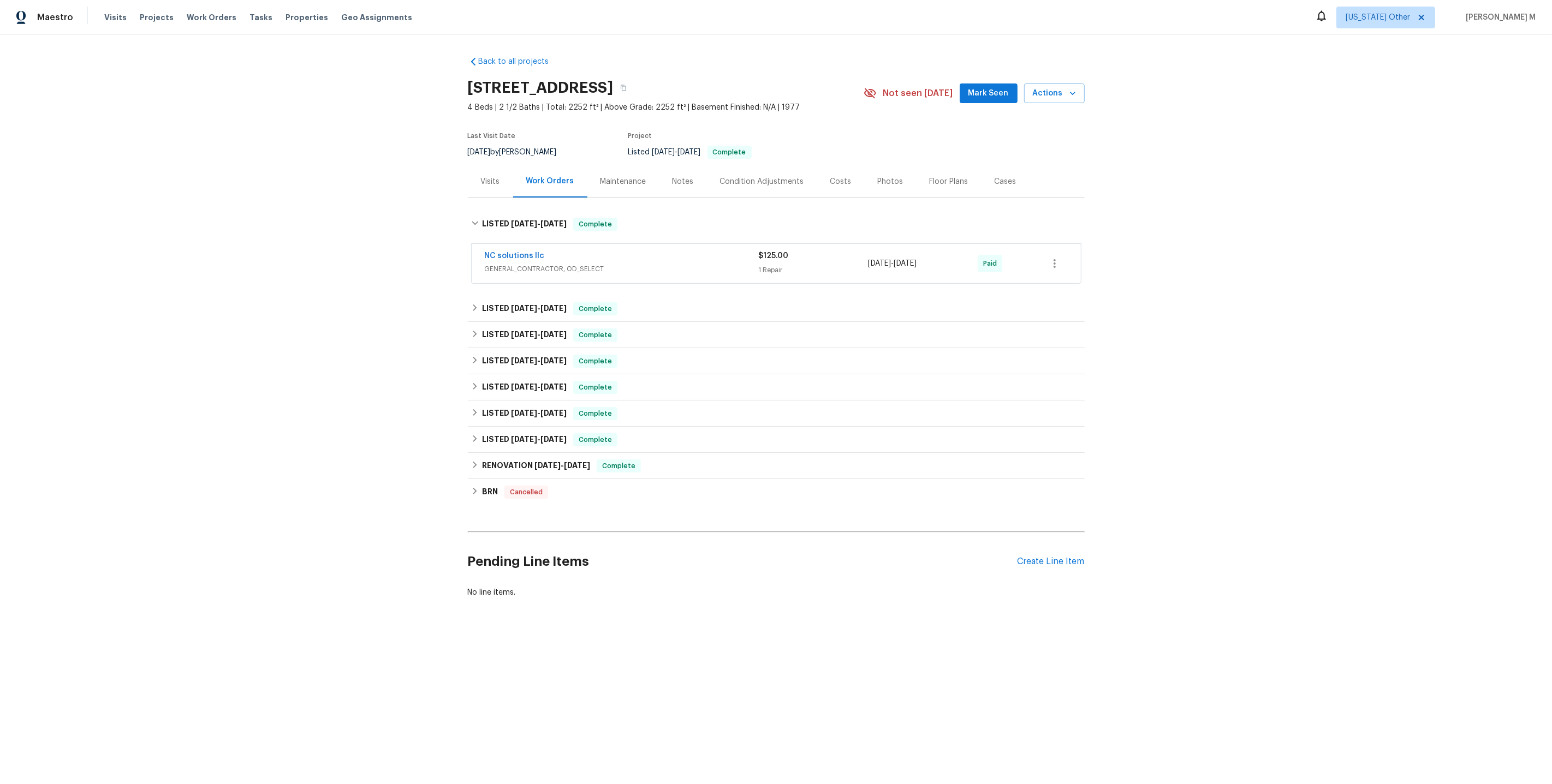
click at [518, 267] on span "GENERAL_CONTRACTOR, OD_SELECT" at bounding box center [622, 268] width 274 height 11
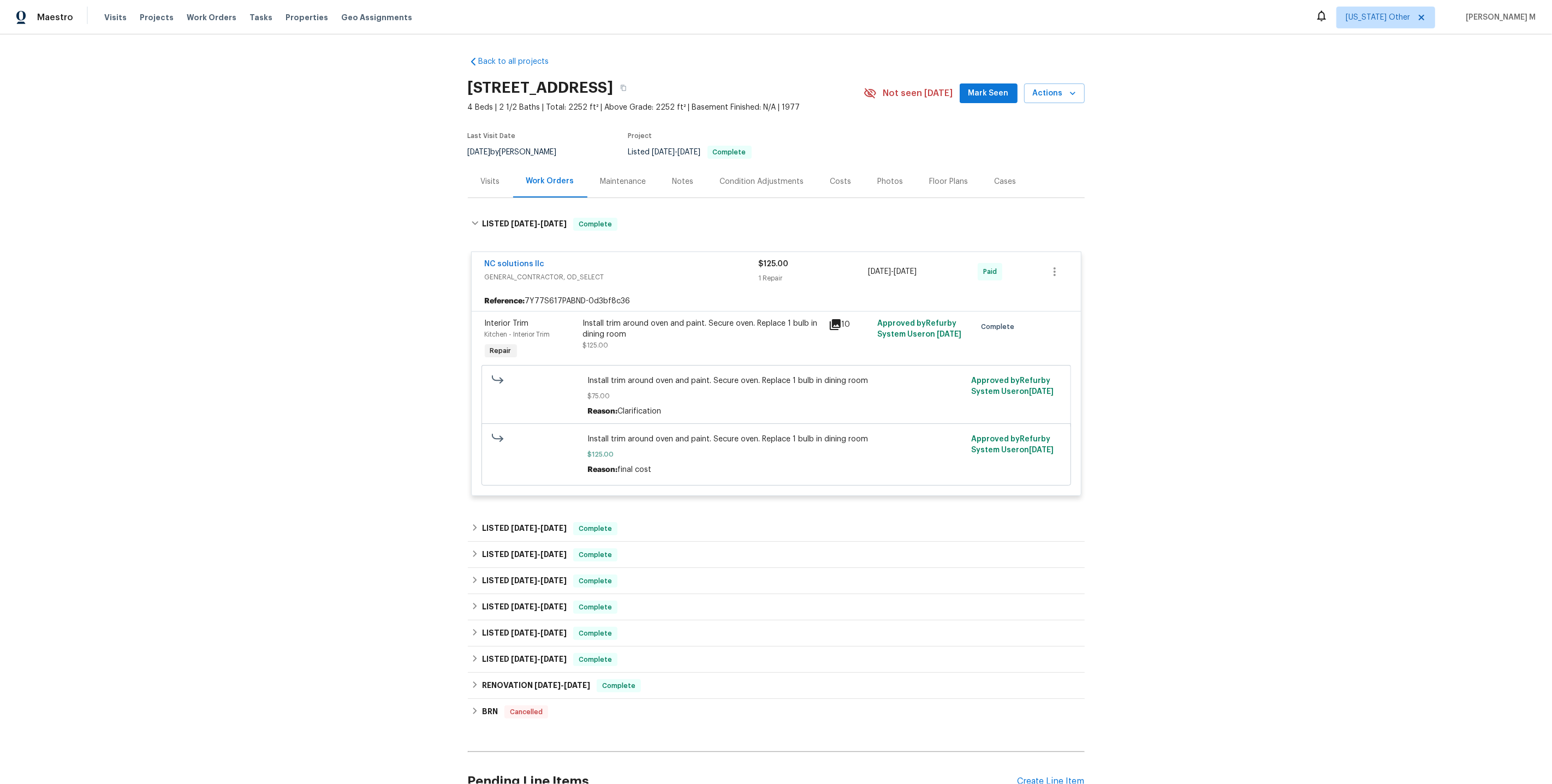
click at [626, 176] on div "Maintenance" at bounding box center [623, 181] width 46 height 11
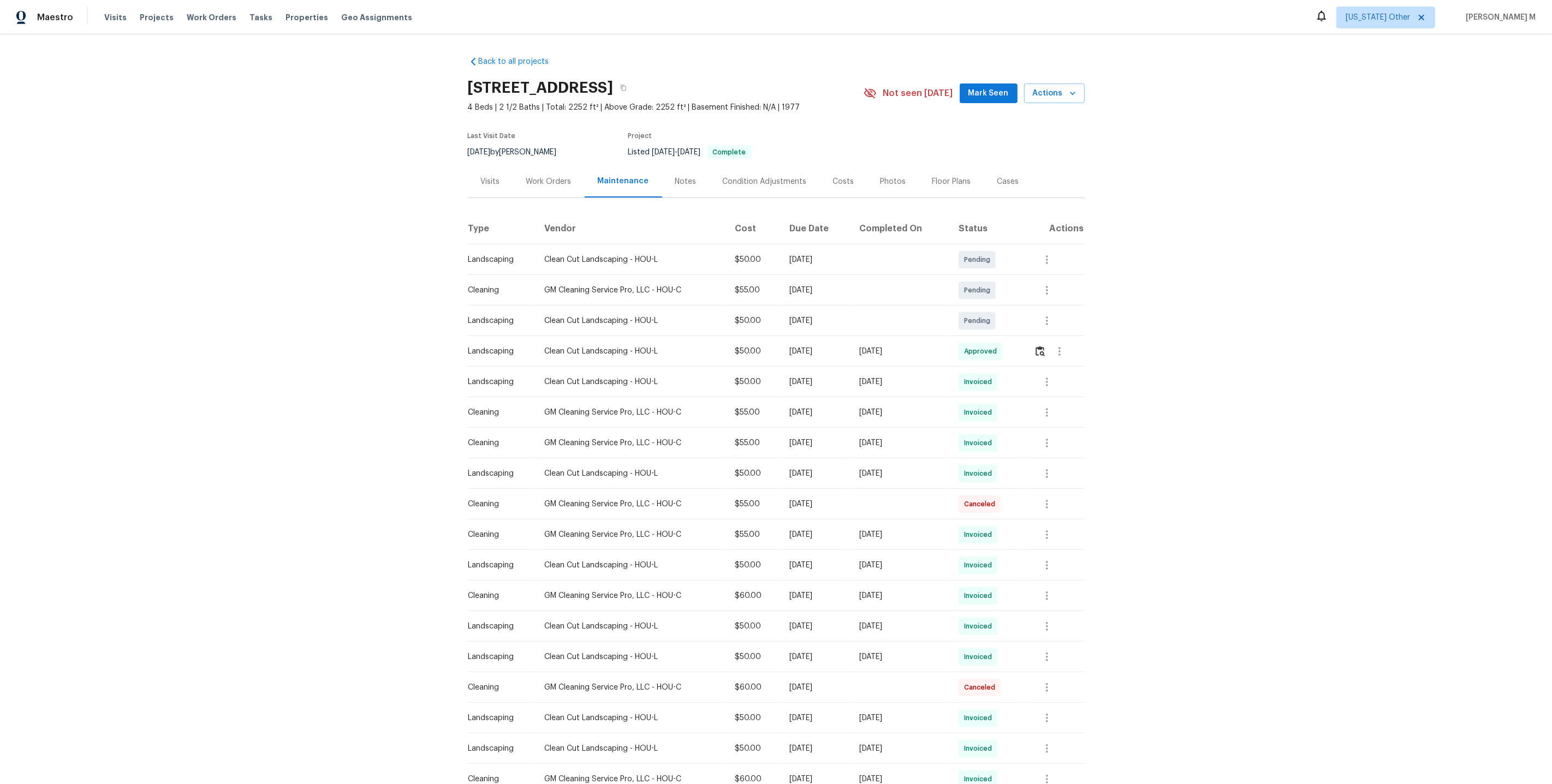
click at [493, 176] on div "Visits" at bounding box center [490, 181] width 19 height 11
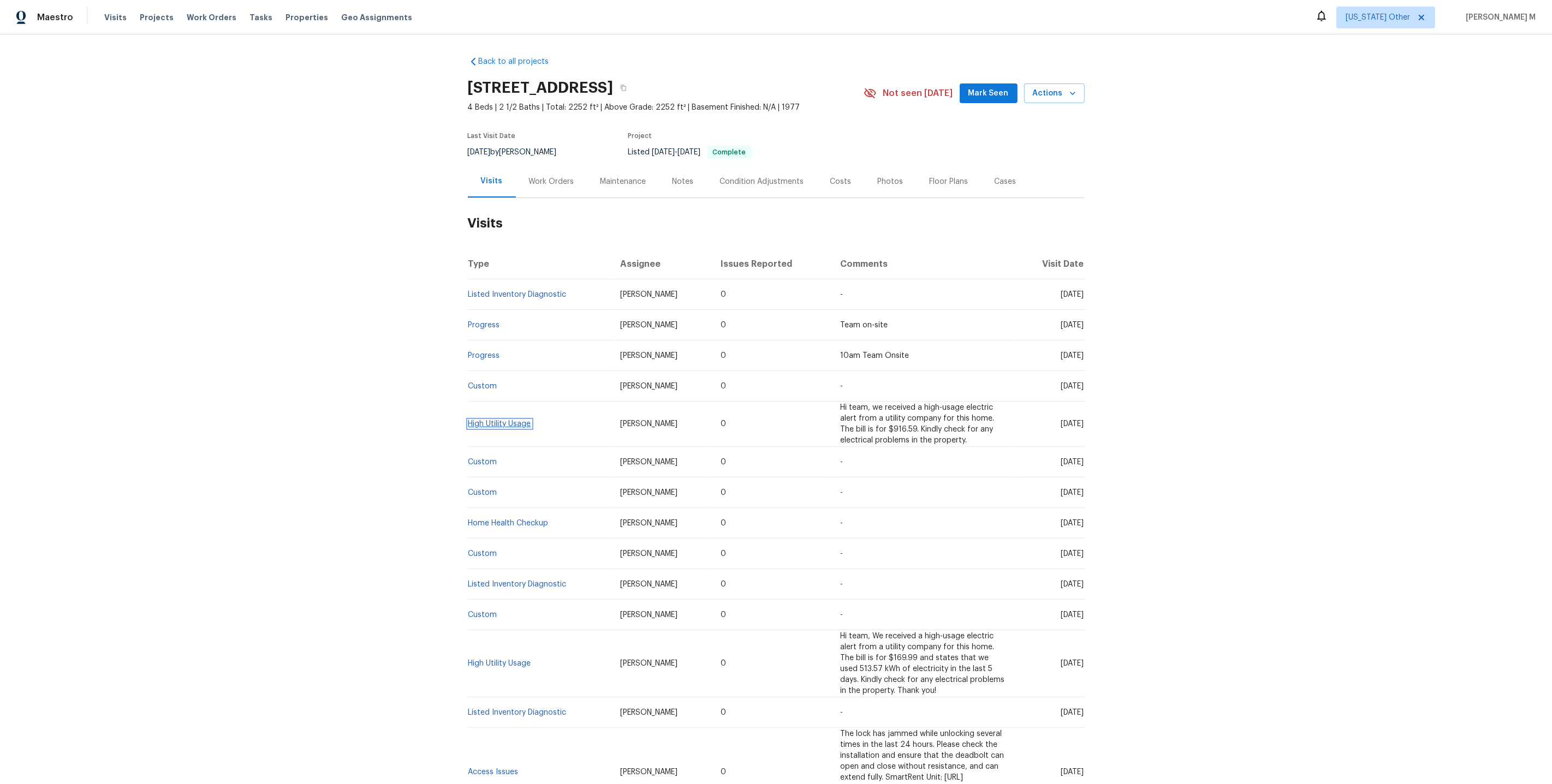
click at [490, 420] on link "High Utility Usage" at bounding box center [500, 424] width 63 height 8
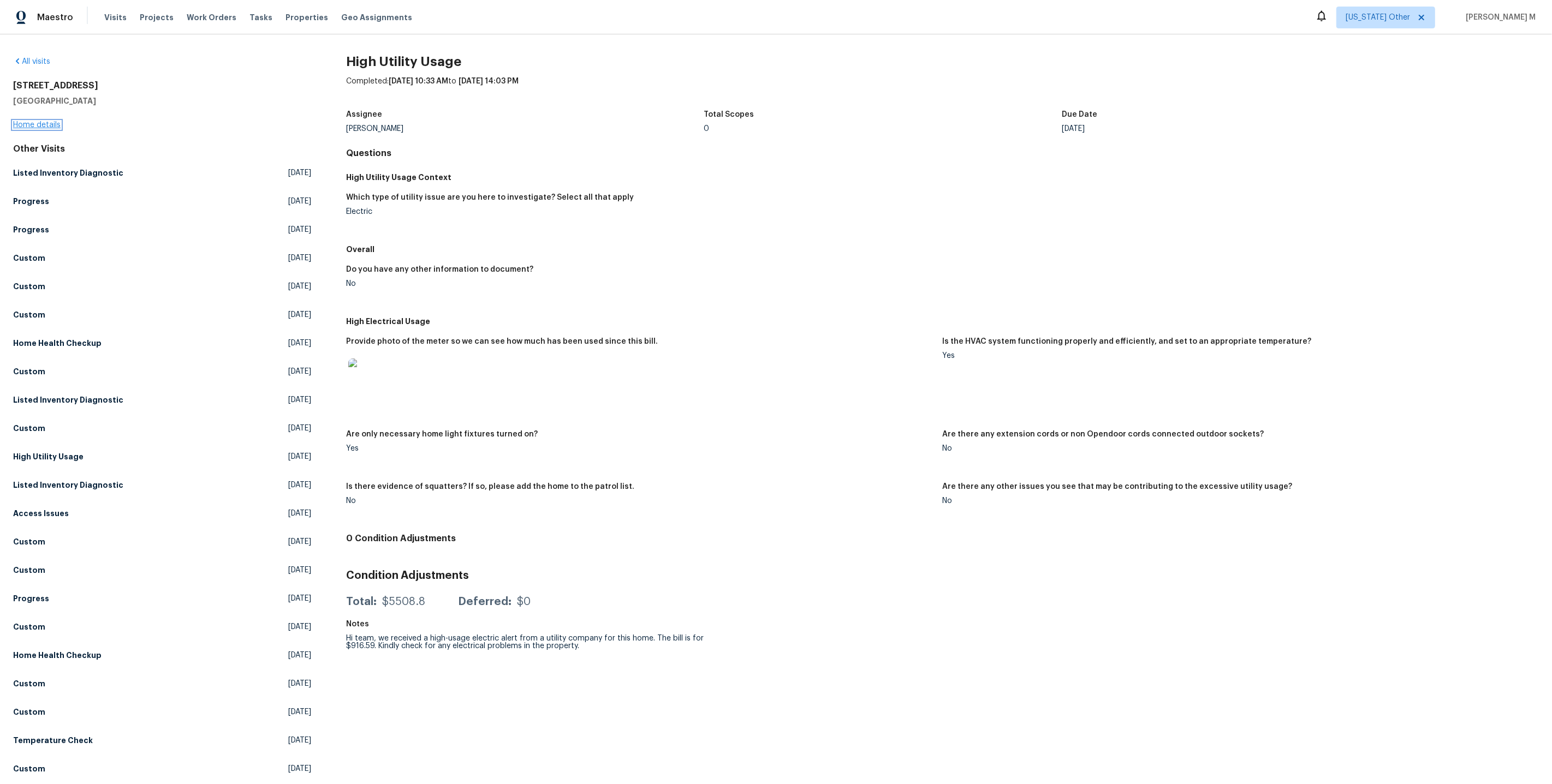
click at [26, 124] on link "Home details" at bounding box center [37, 125] width 47 height 8
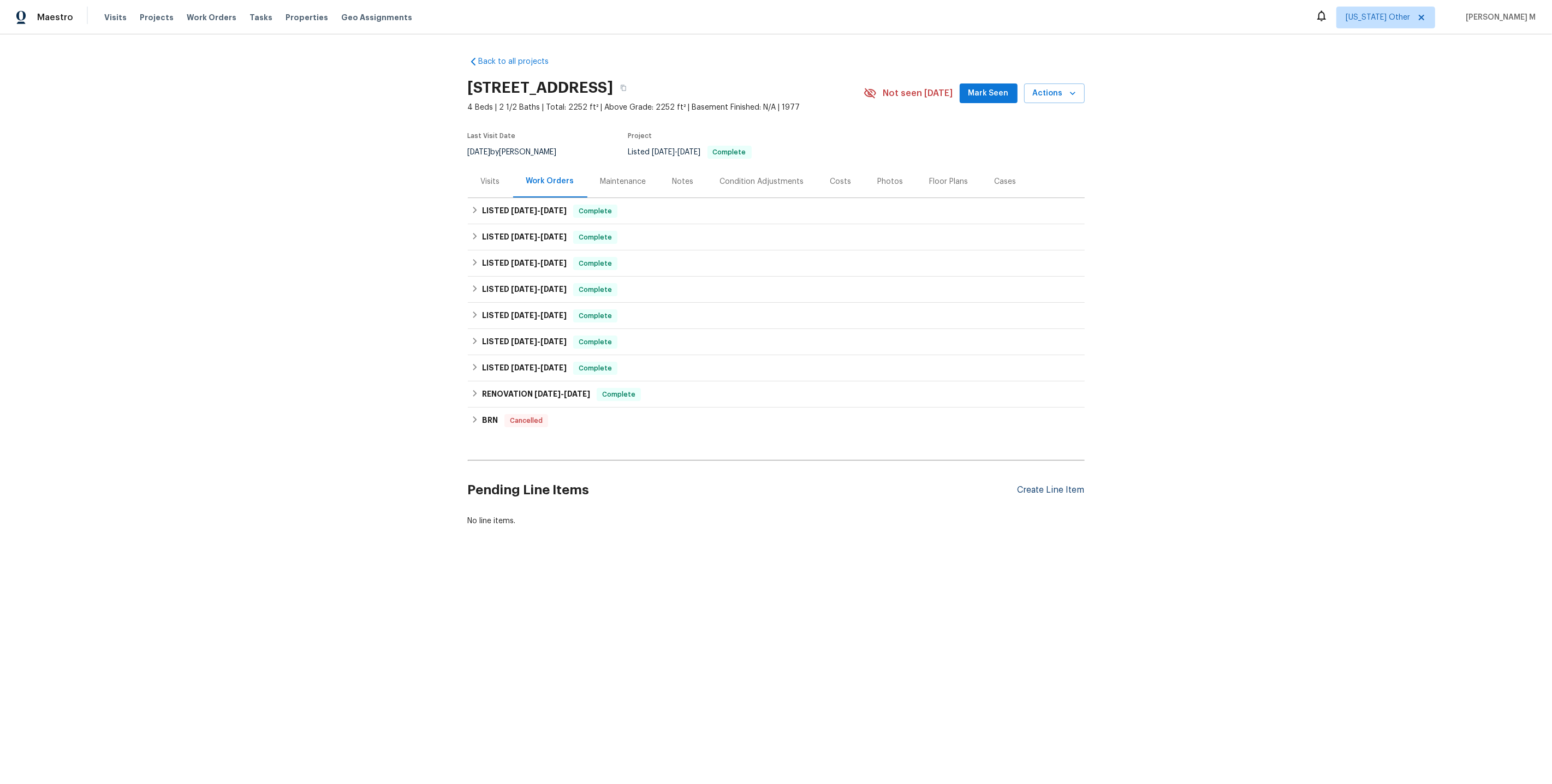
click at [1068, 485] on div "Create Line Item" at bounding box center [1051, 490] width 67 height 10
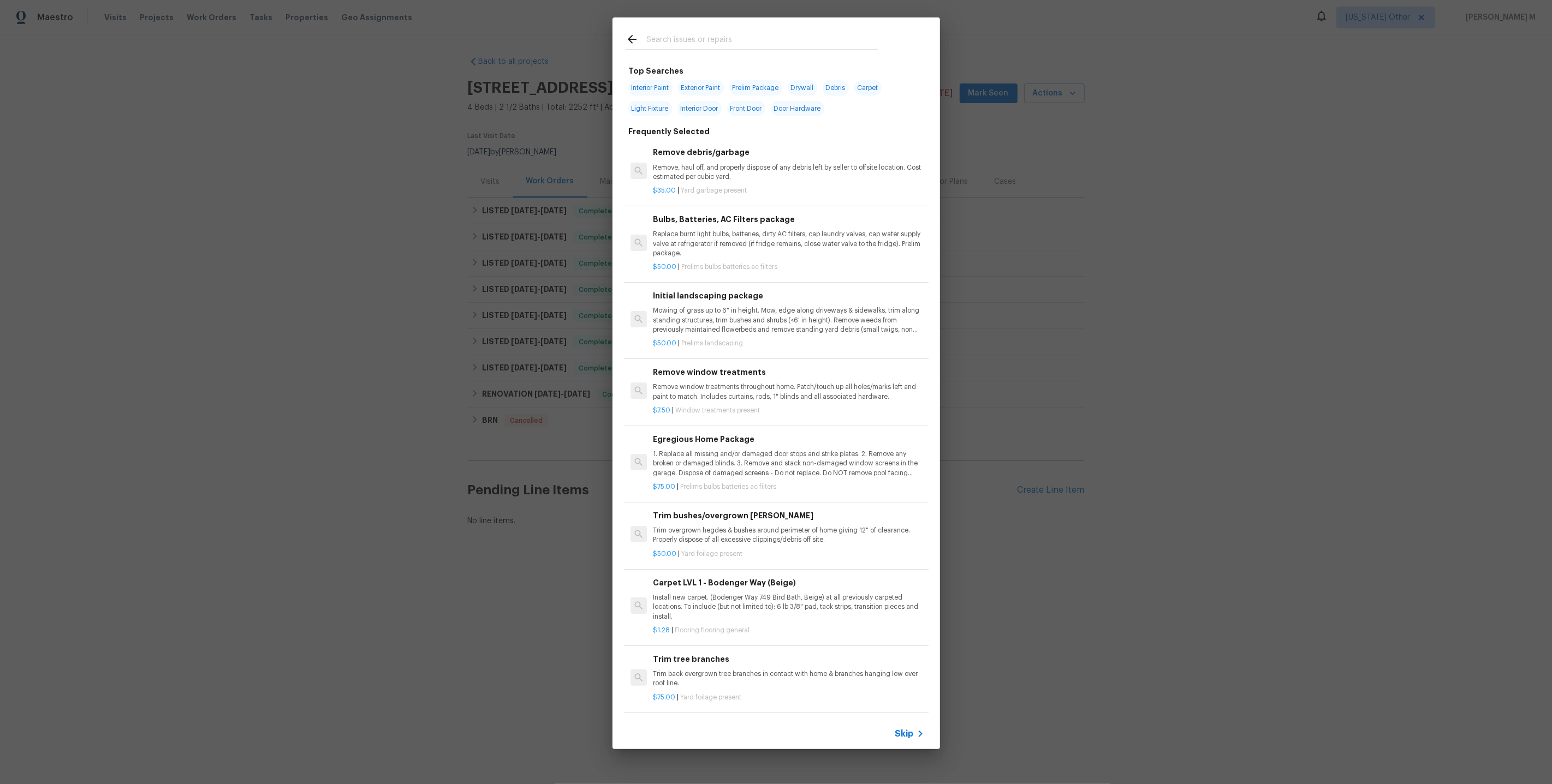
click at [910, 747] on div "Skip" at bounding box center [776, 734] width 327 height 31
click at [910, 735] on span "Skip" at bounding box center [905, 734] width 19 height 11
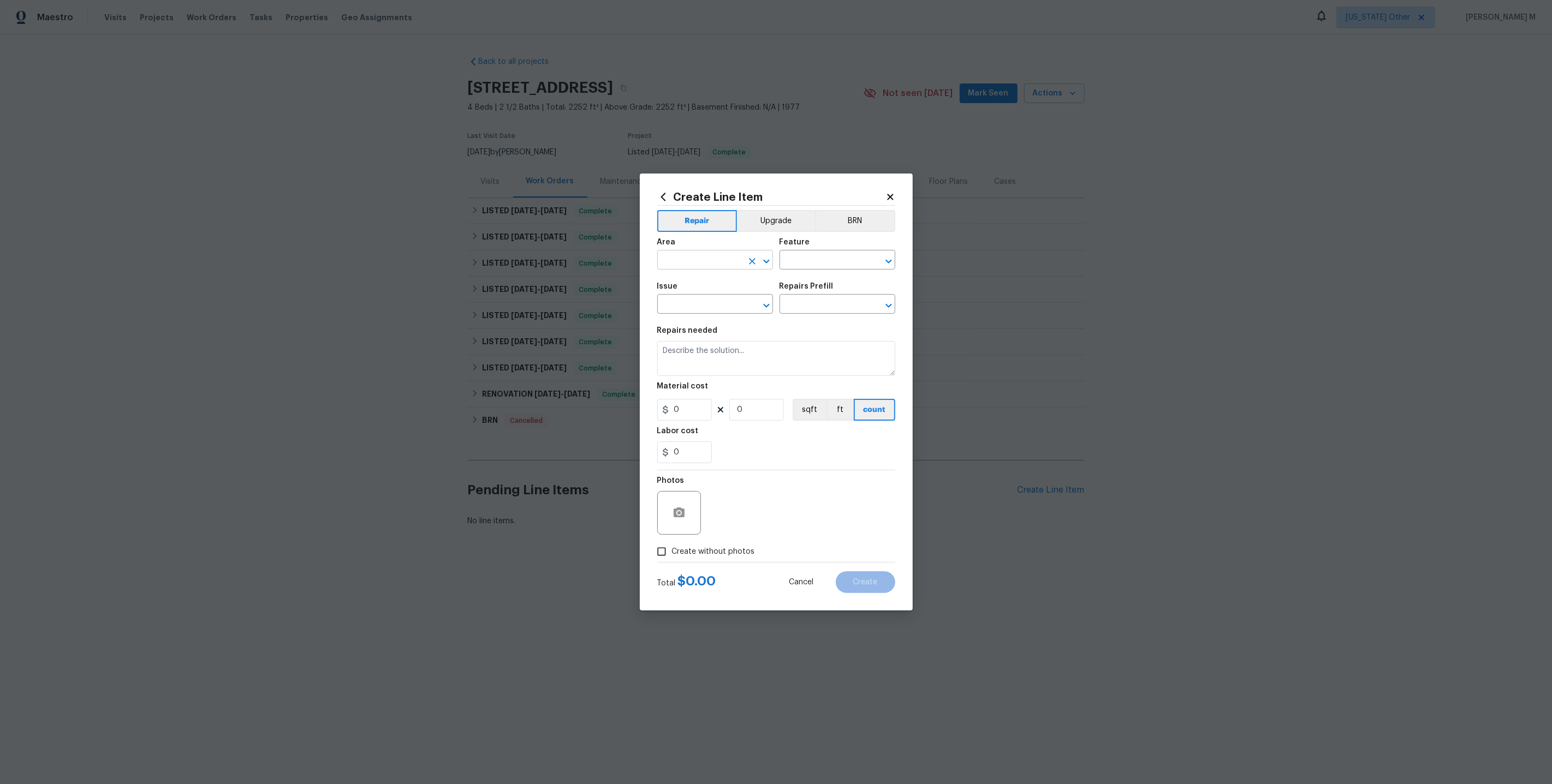
click at [699, 270] on input "text" at bounding box center [700, 261] width 85 height 17
click at [692, 289] on li "Deck / Balcony" at bounding box center [714, 290] width 117 height 18
type input "Deck / Balcony"
click at [844, 276] on div "Area Deck / Balcony ​ Feature ​" at bounding box center [776, 254] width 238 height 44
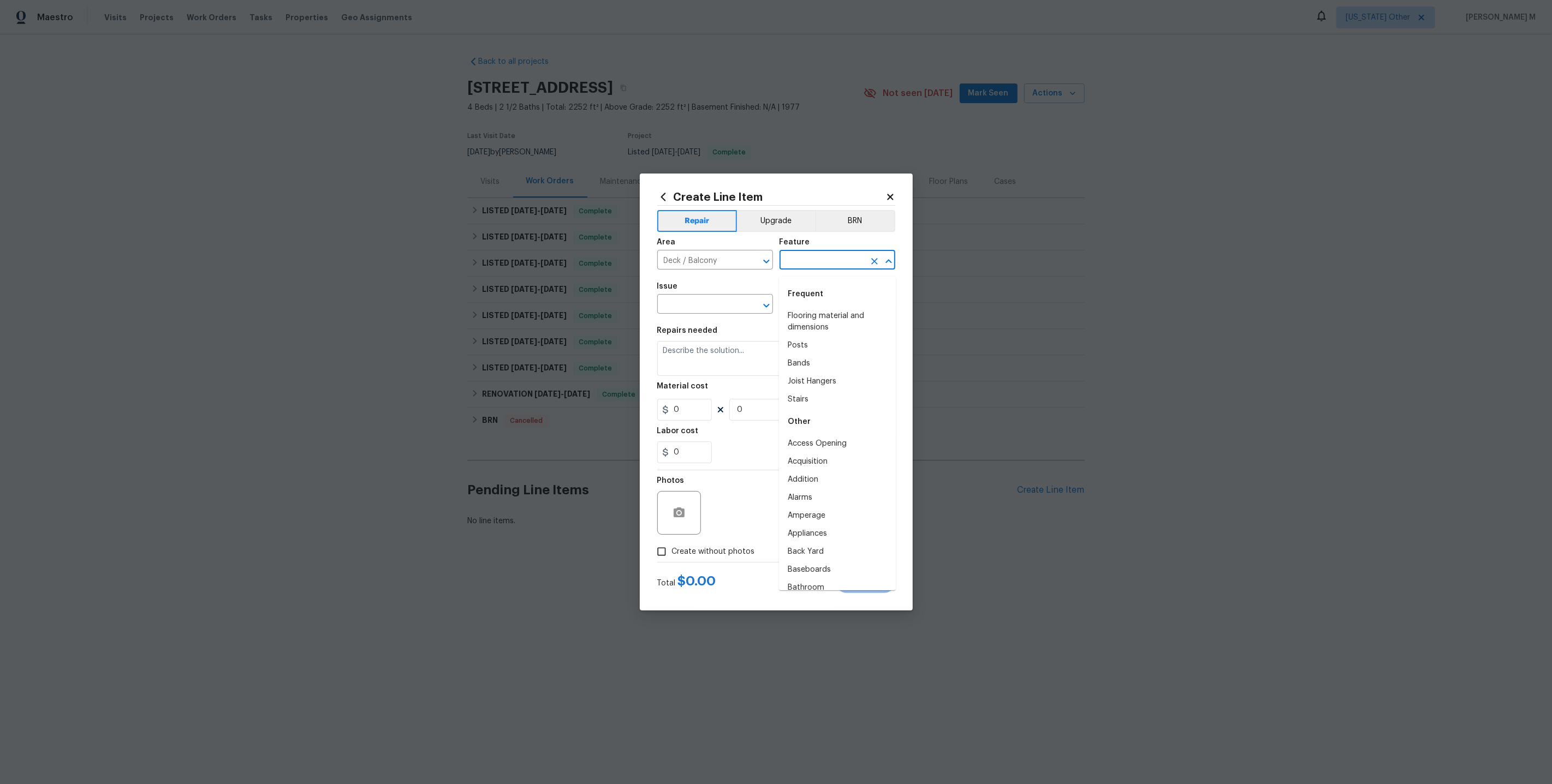
click at [844, 270] on input "text" at bounding box center [821, 261] width 85 height 17
click at [837, 312] on li "Deck" at bounding box center [837, 316] width 117 height 18
type input "Deck"
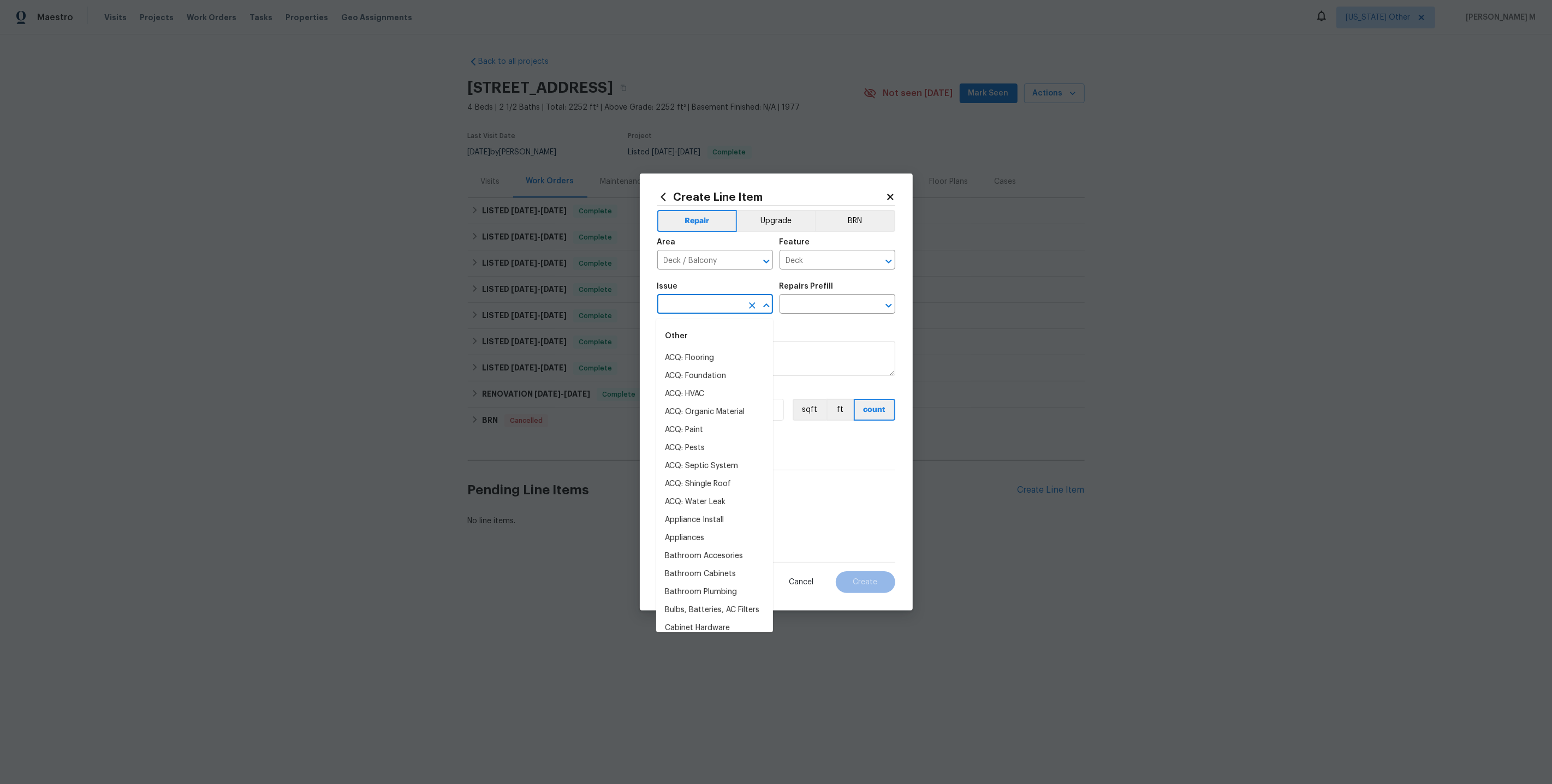
click at [680, 309] on input "text" at bounding box center [700, 306] width 85 height 17
click at [671, 354] on li "Decks and Patios" at bounding box center [714, 358] width 117 height 18
click at [867, 301] on div "​" at bounding box center [837, 306] width 116 height 17
type input "Decks and Patios"
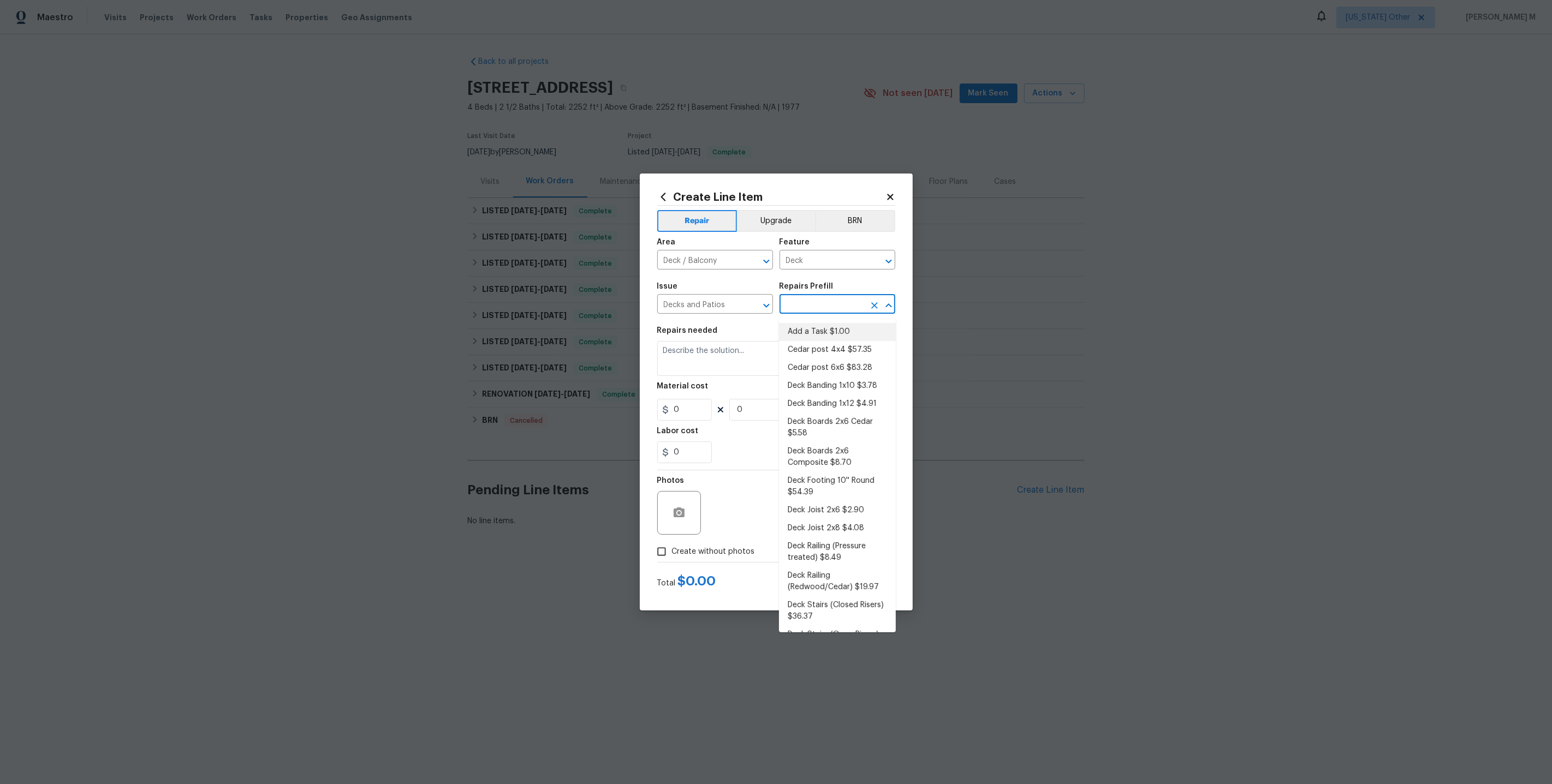
click at [819, 331] on li "Add a Task $1.00" at bounding box center [837, 331] width 117 height 18
type input "Add a Task $1.00"
type textarea "HPM to detail"
type input "1"
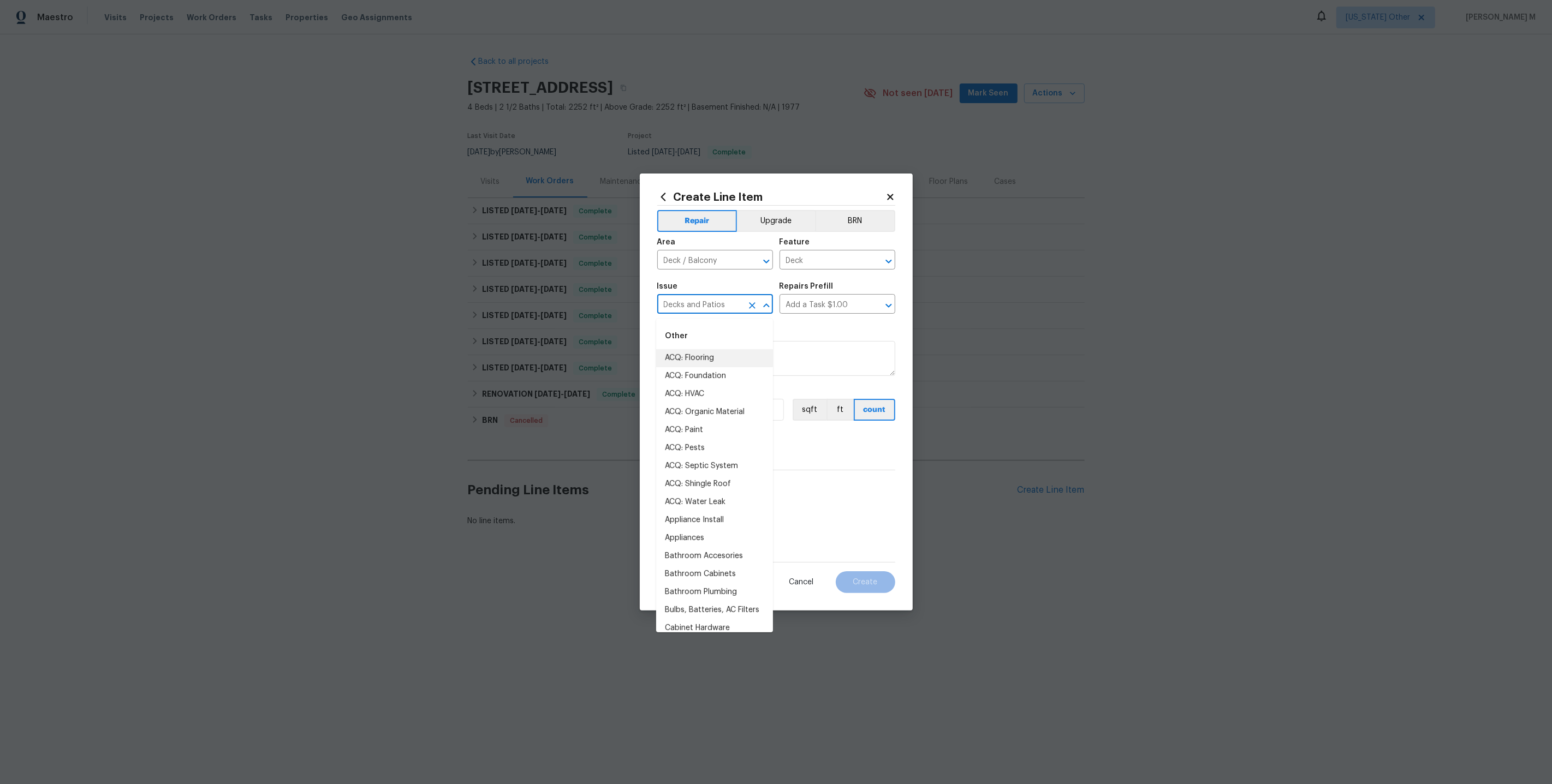
click at [703, 304] on input "Decks and Patios" at bounding box center [700, 306] width 85 height 17
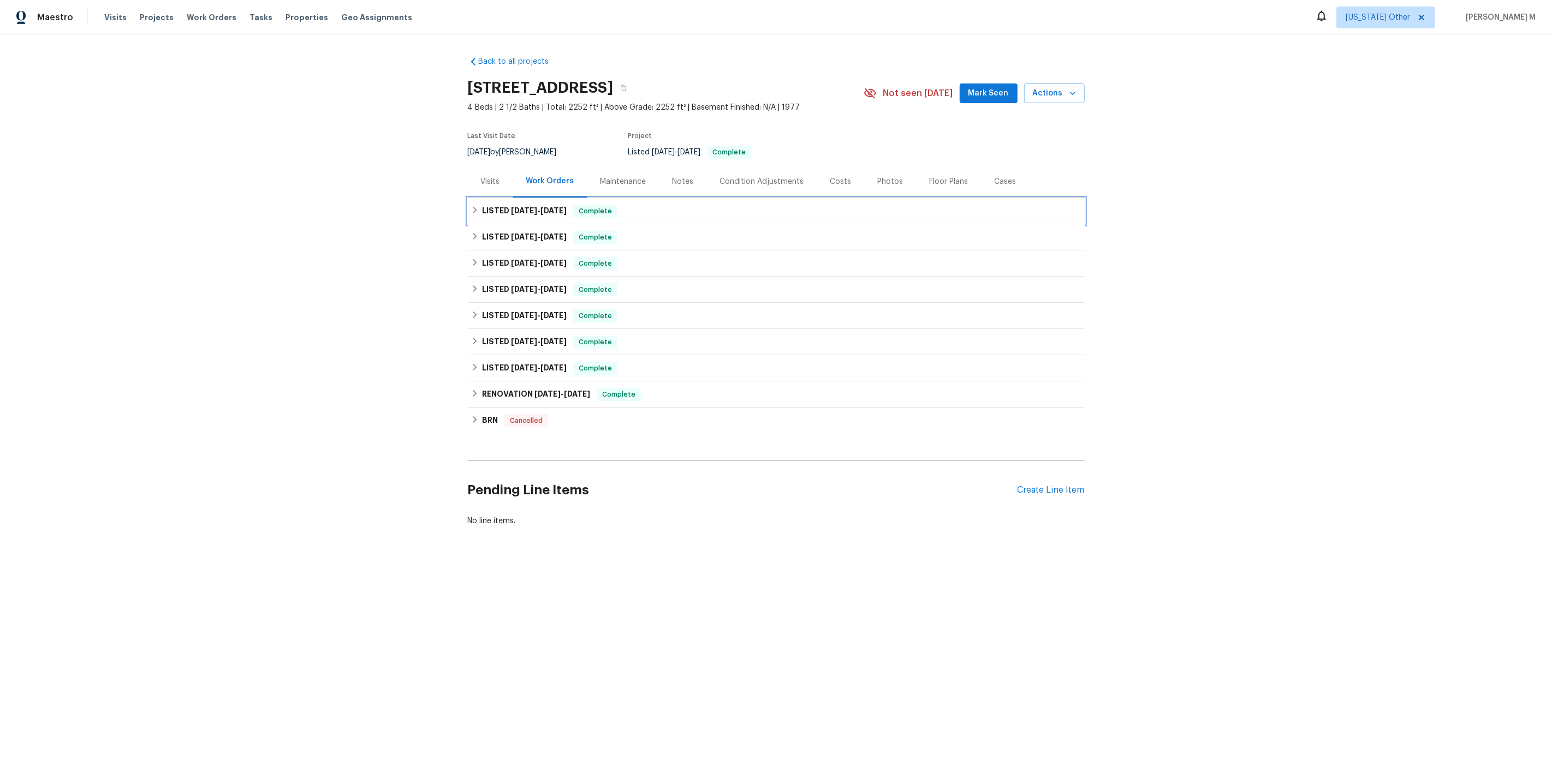
click at [629, 205] on div "LISTED 9/10/25 - 9/12/25 Complete" at bounding box center [776, 211] width 610 height 13
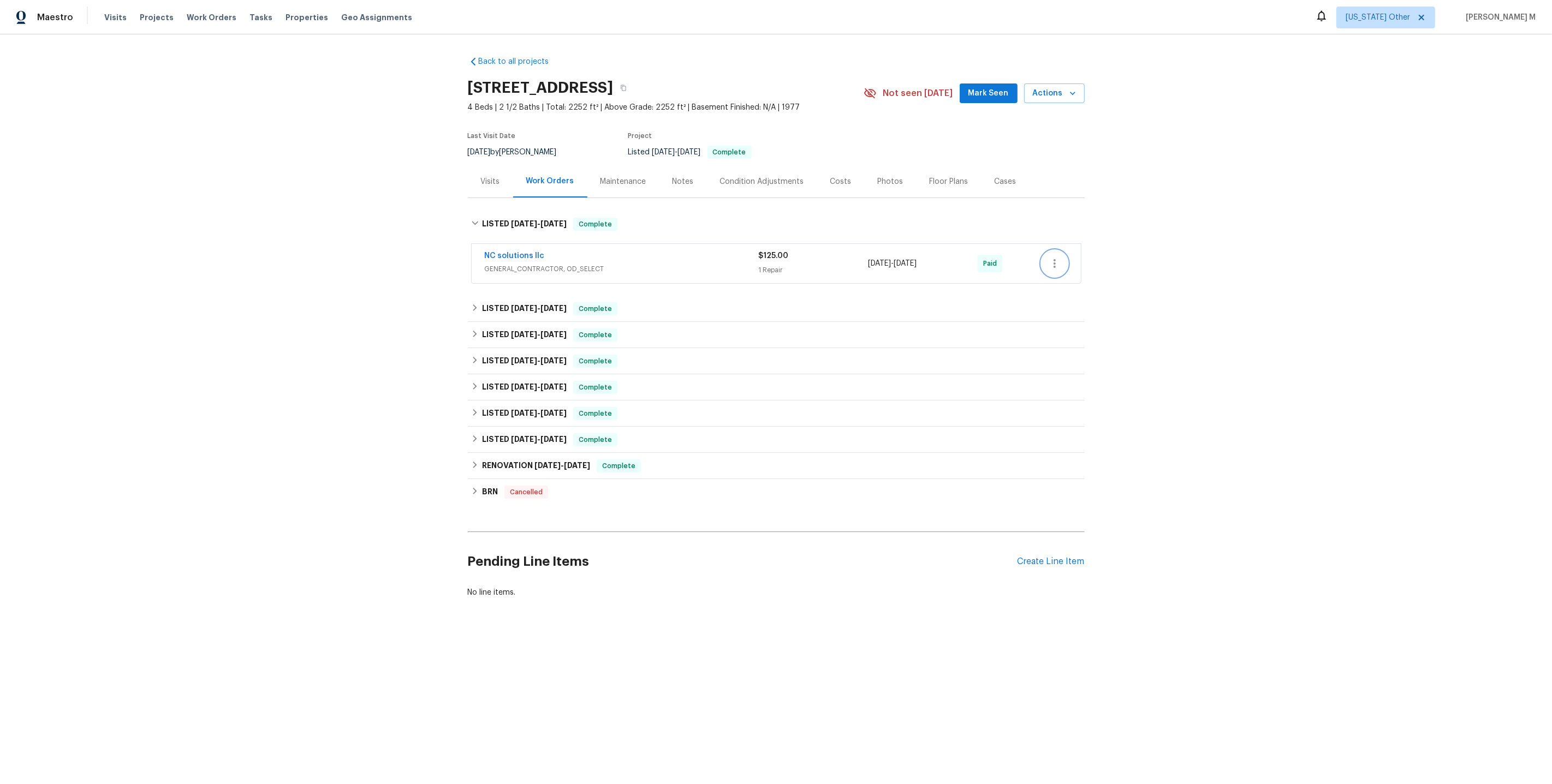
click at [1059, 257] on icon "button" at bounding box center [1054, 263] width 13 height 13
click at [1059, 256] on li "Edit" at bounding box center [1102, 258] width 118 height 18
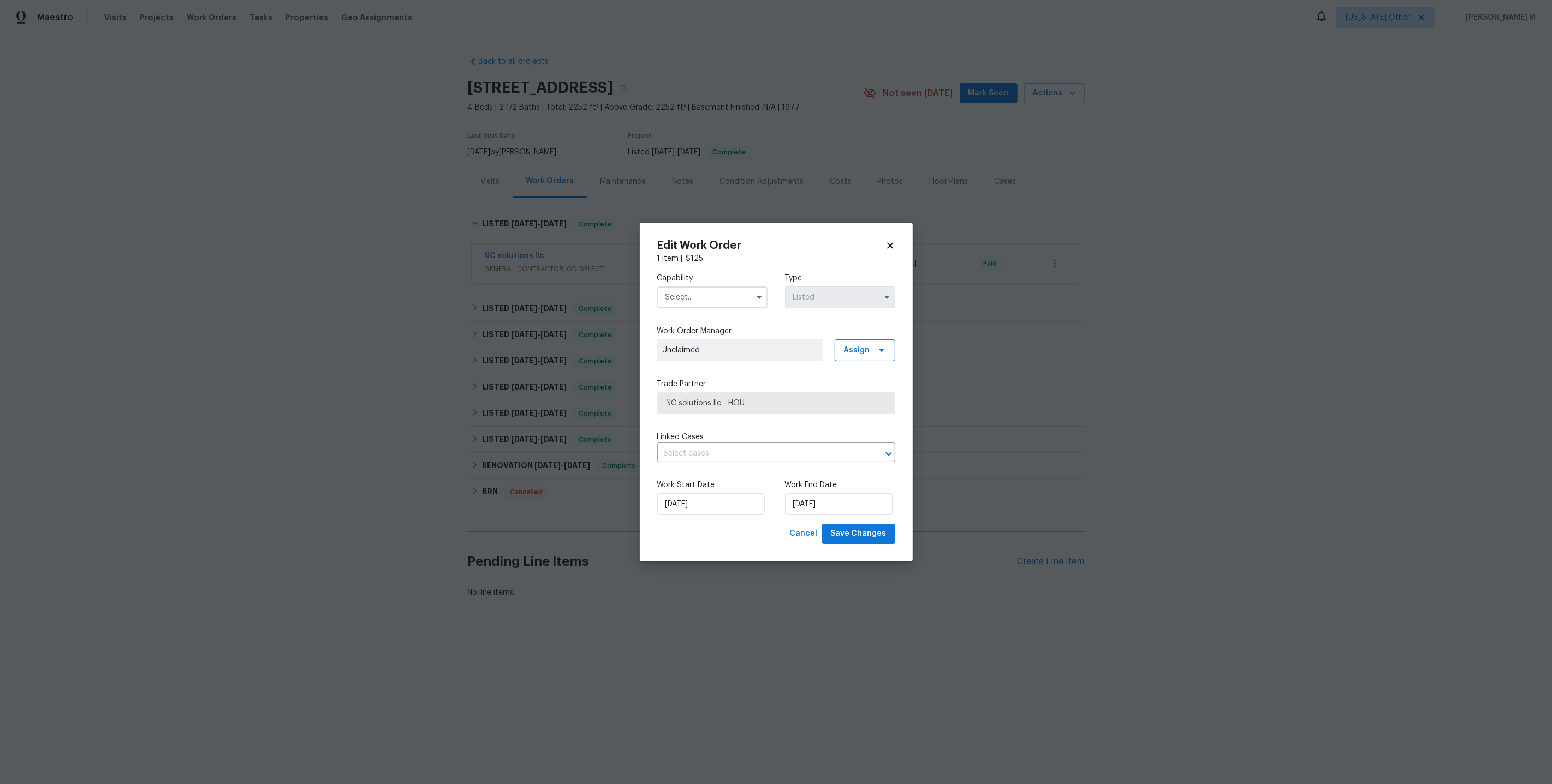
click at [666, 288] on div "Capability" at bounding box center [713, 291] width 110 height 36
click at [673, 307] on input "text" at bounding box center [713, 297] width 110 height 21
click at [694, 417] on span "General Contractor" at bounding box center [703, 420] width 70 height 8
type input "General Contractor"
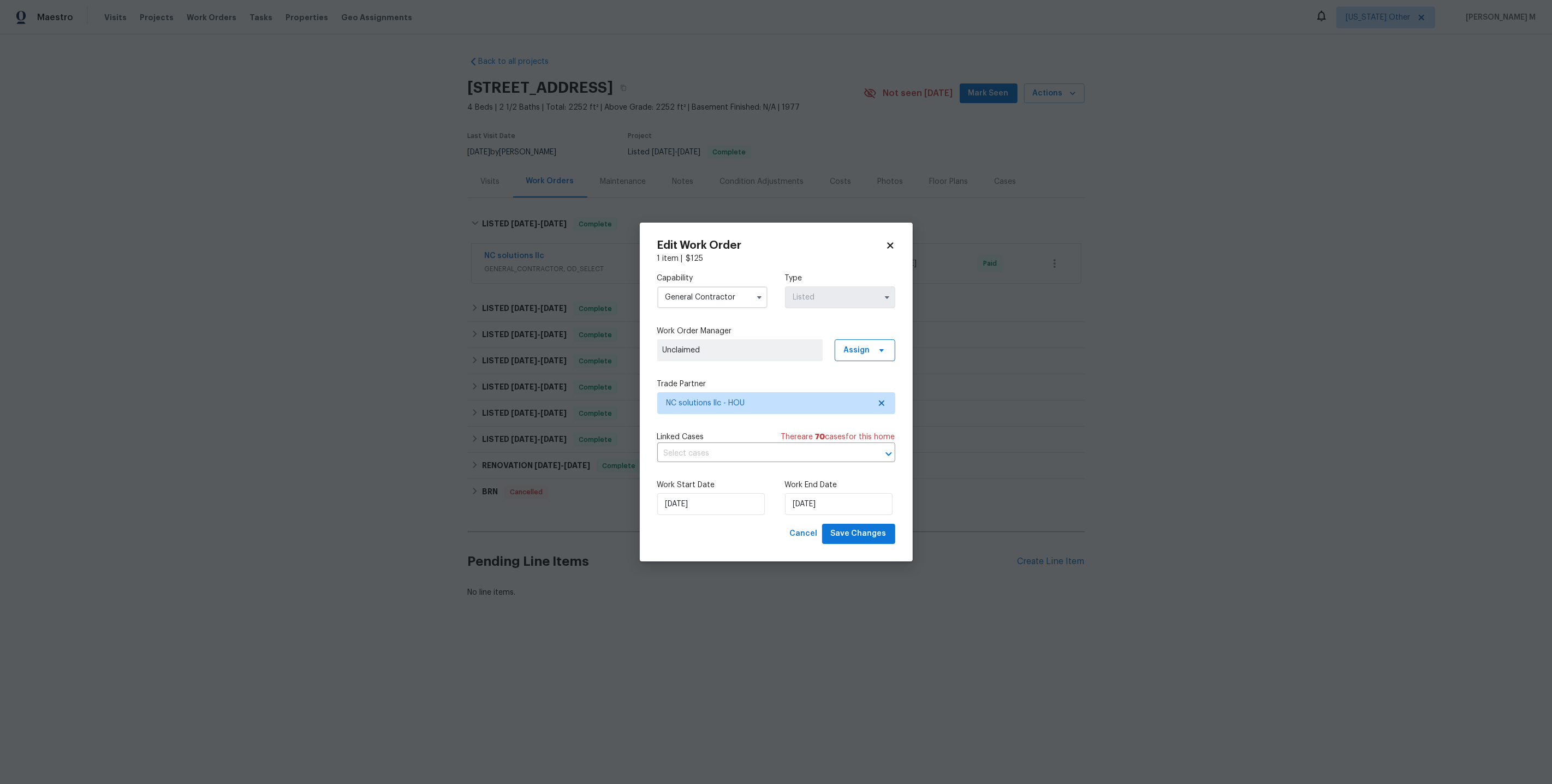
click at [729, 417] on div "Capability General Contractor Type Listed Work Order Manager Unclaimed Assign T…" at bounding box center [776, 394] width 238 height 260
click at [731, 410] on span "NC solutions llc - HOU" at bounding box center [776, 403] width 238 height 21
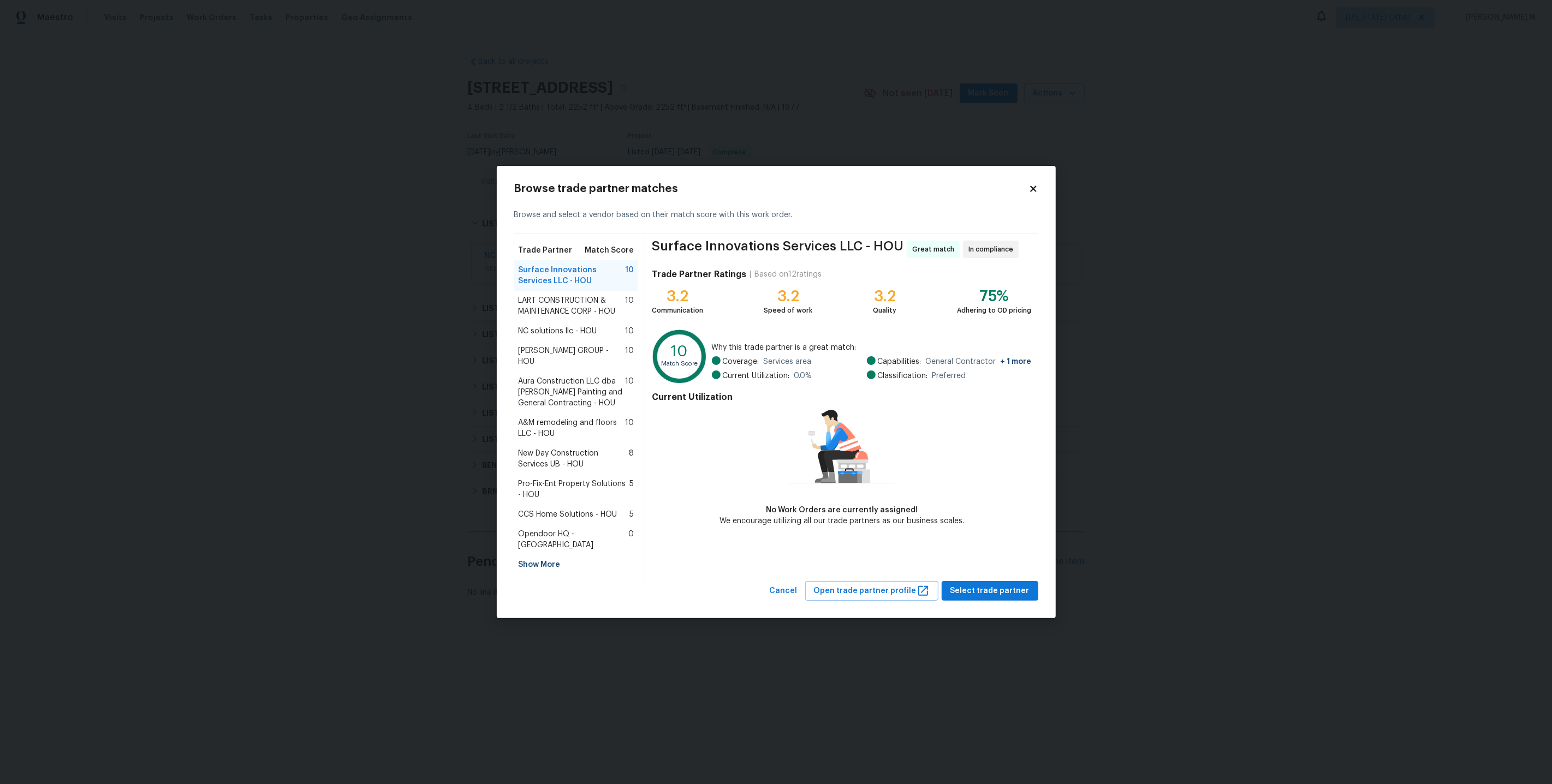
click at [554, 558] on div "Show More" at bounding box center [577, 564] width 125 height 19
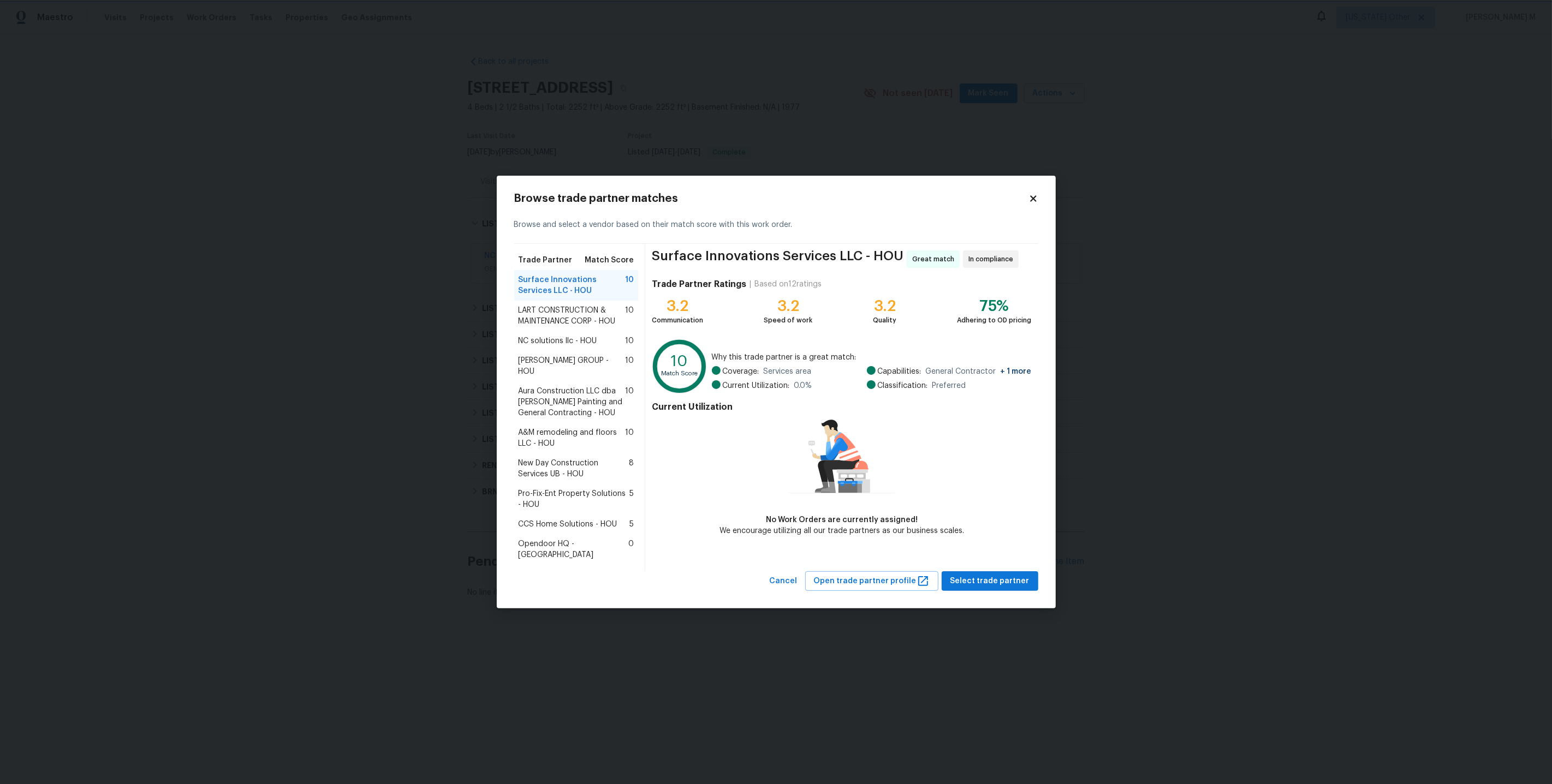
click at [638, 133] on body "Maestro Visits Projects Work Orders Tasks Properties Geo Assignments Alaska Oth…" at bounding box center [776, 336] width 1552 height 672
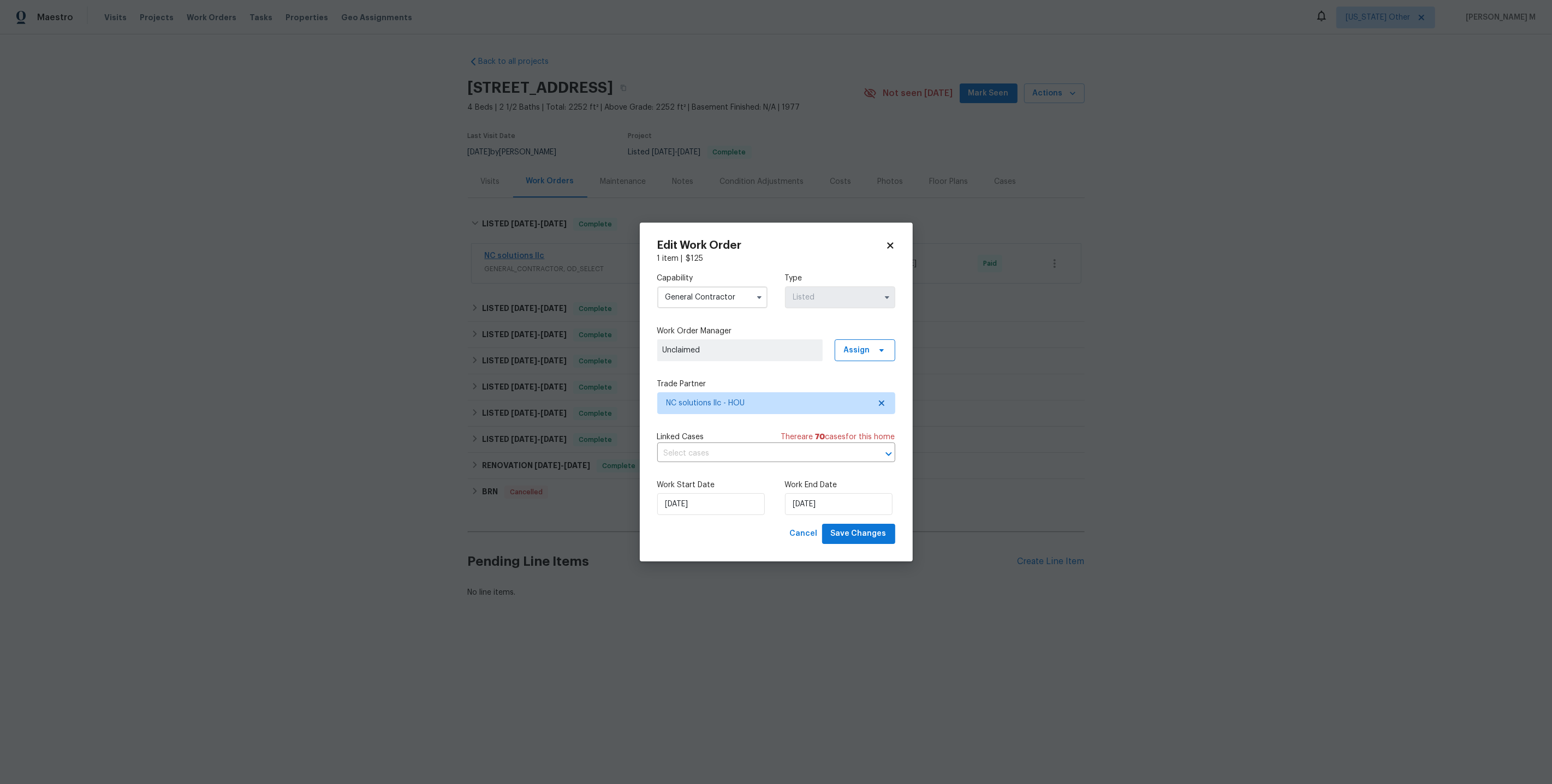
click at [533, 247] on body "Maestro Visits Projects Work Orders Tasks Properties Geo Assignments Alaska Oth…" at bounding box center [776, 336] width 1552 height 672
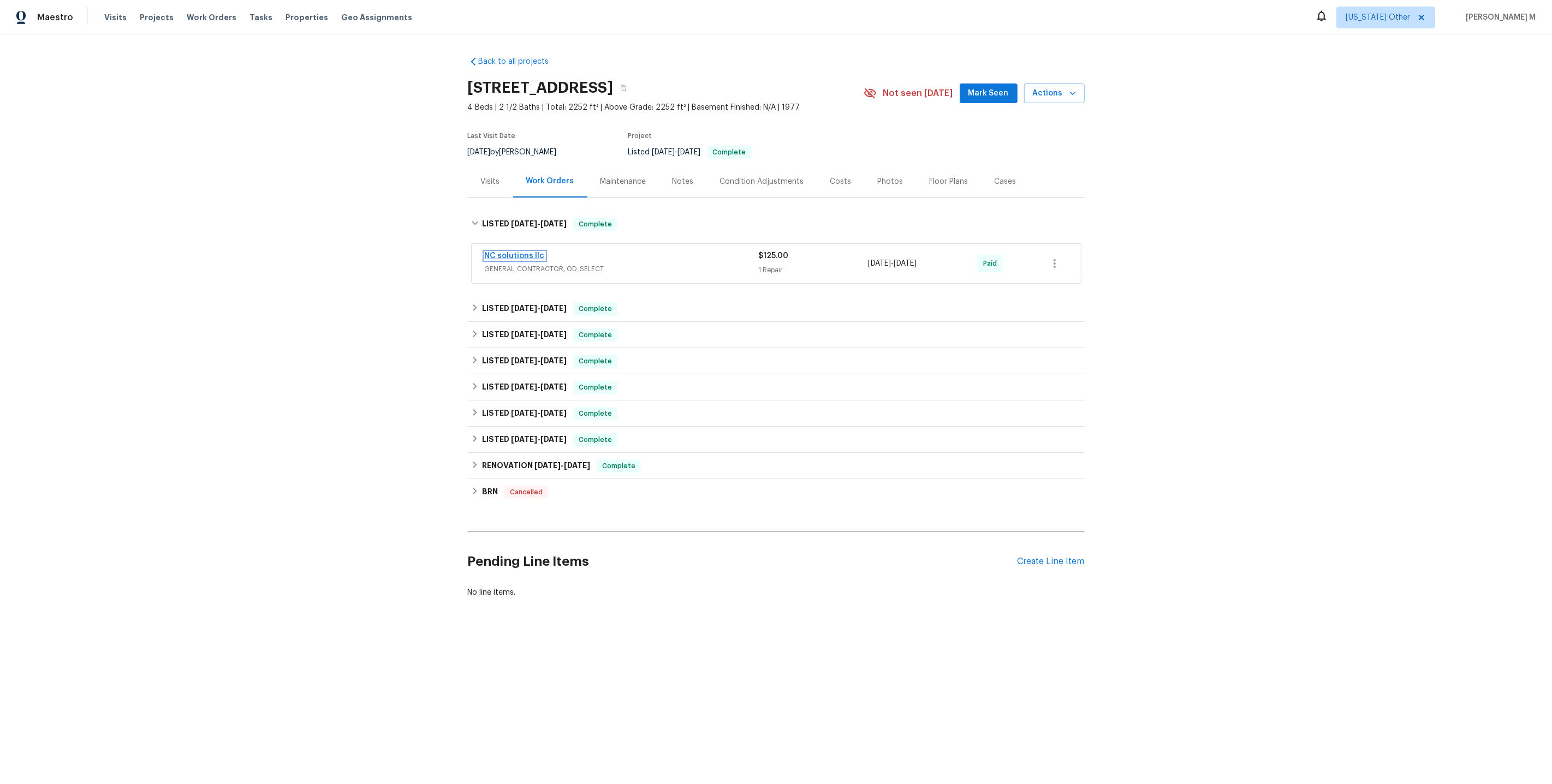
click at [522, 252] on link "NC solutions llc" at bounding box center [515, 256] width 60 height 8
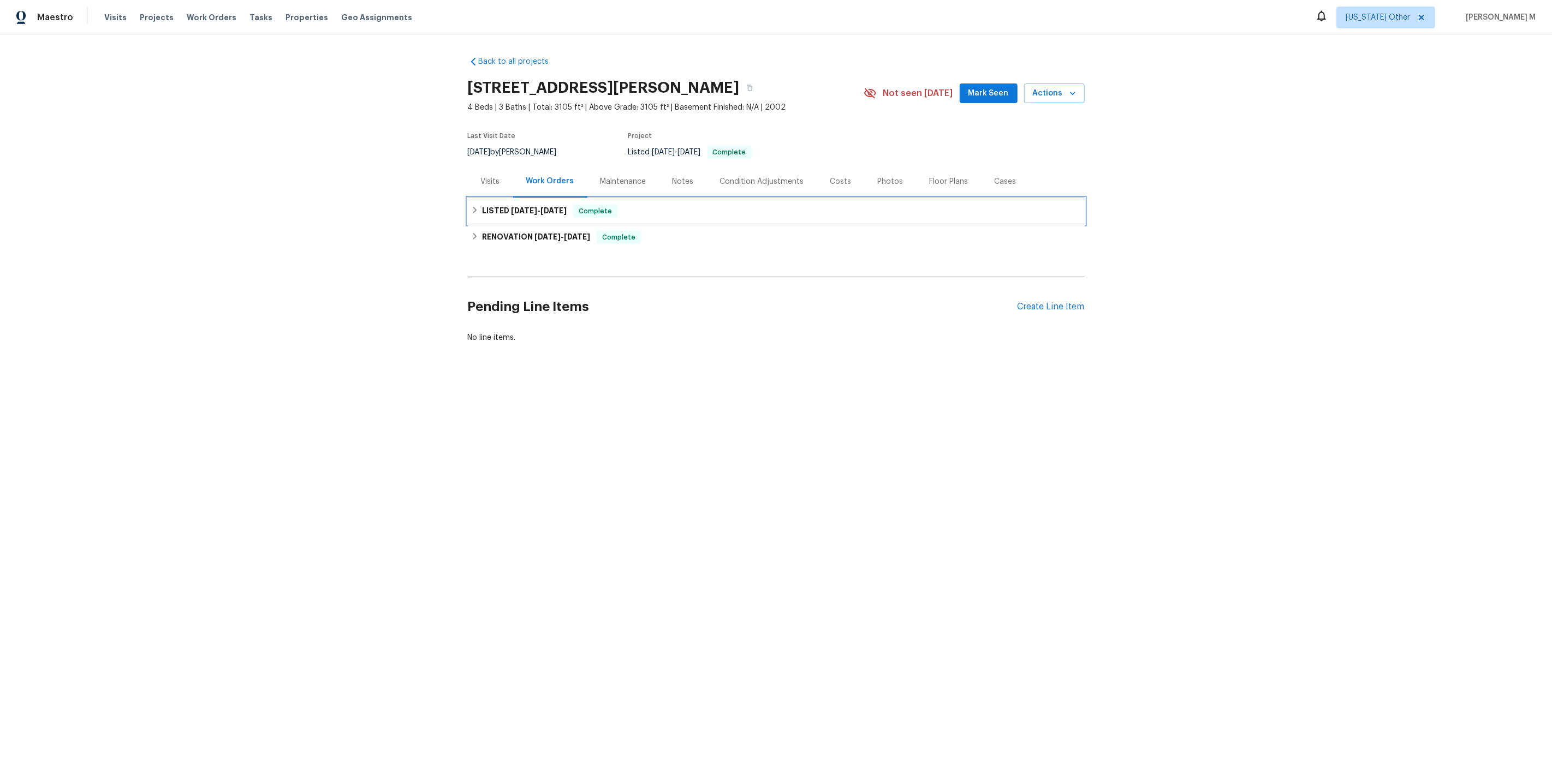
click at [519, 208] on span "[DATE]" at bounding box center [524, 210] width 26 height 8
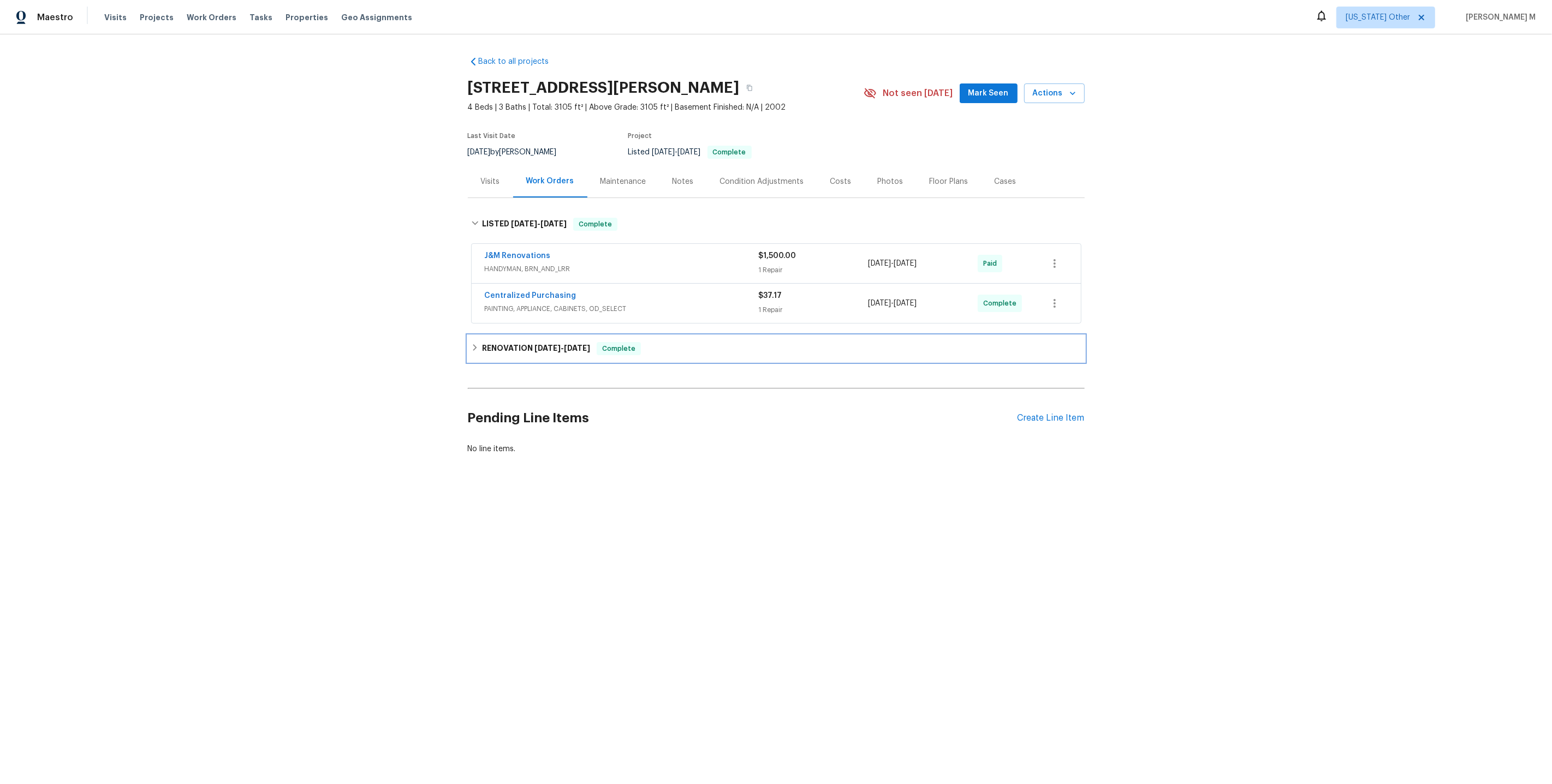
click at [512, 336] on div "RENOVATION [DATE] - [DATE] Complete" at bounding box center [776, 349] width 617 height 26
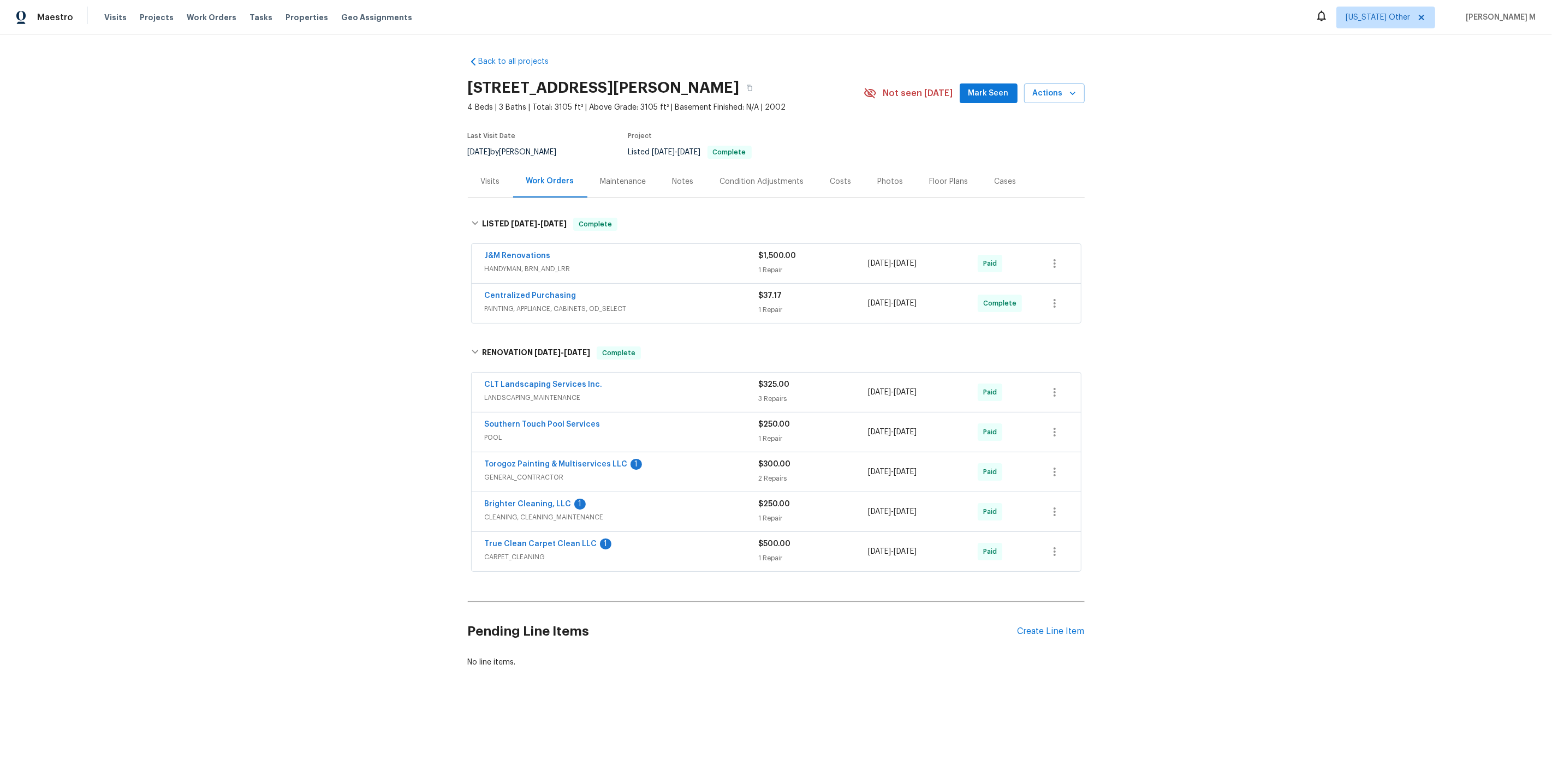
click at [520, 263] on span "HANDYMAN, BRN_AND_LRR" at bounding box center [622, 268] width 274 height 11
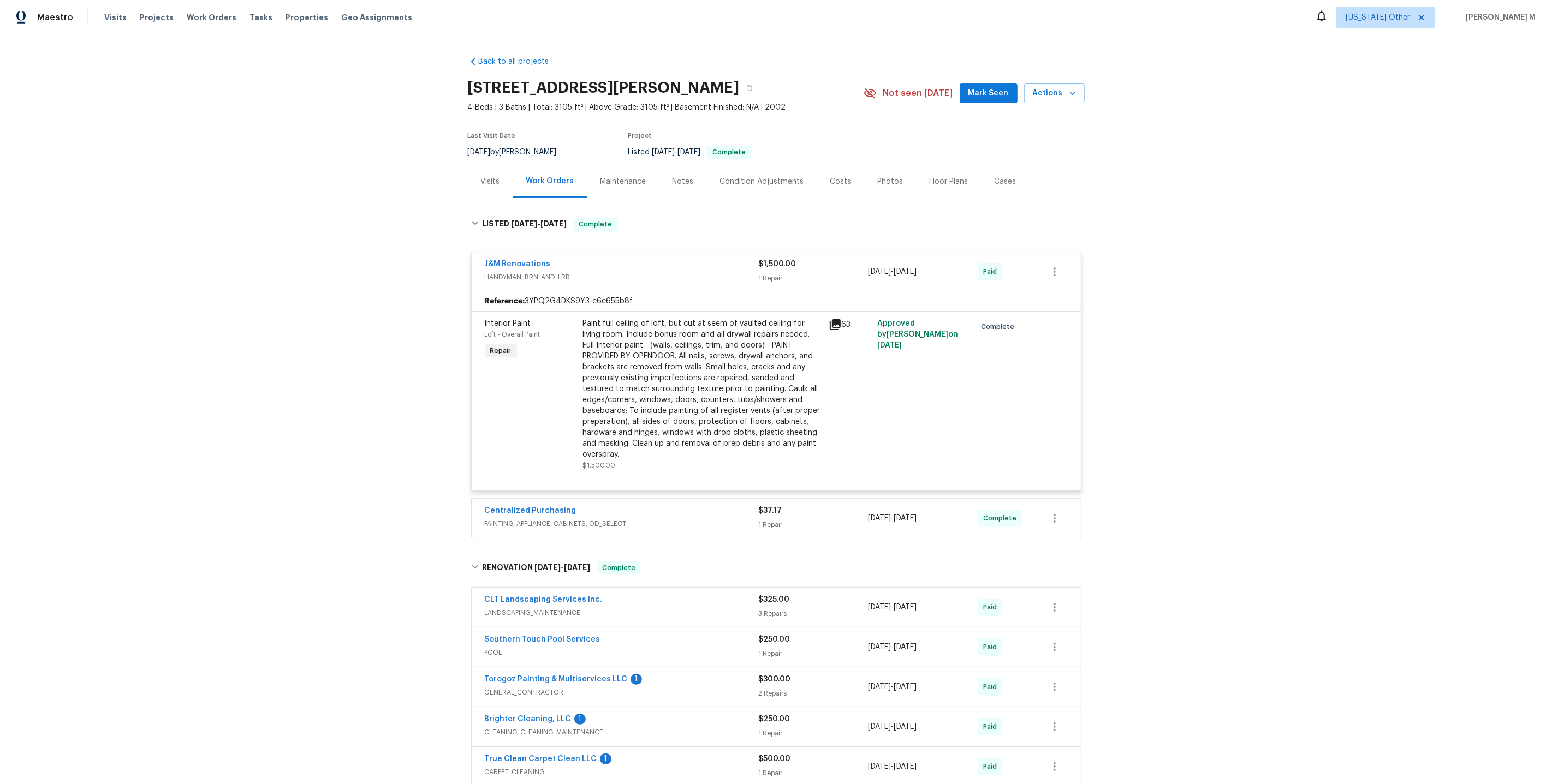
click at [609, 178] on div "Maintenance" at bounding box center [623, 181] width 46 height 11
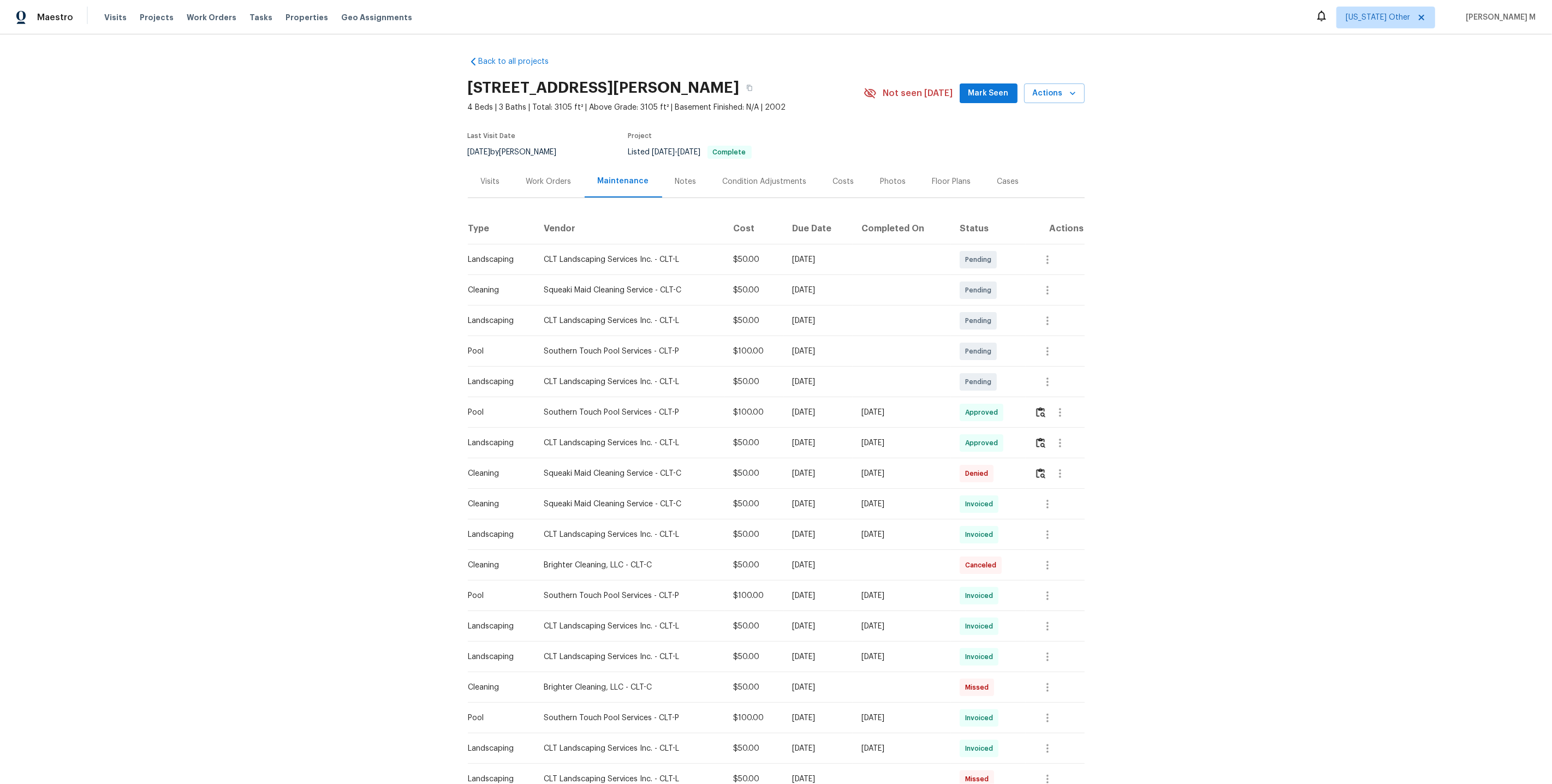
click at [565, 193] on div "Back to all projects [STREET_ADDRESS][PERSON_NAME] 4 Beds | 3 Baths | Total: 31…" at bounding box center [776, 541] width 617 height 988
click at [546, 180] on div "Work Orders" at bounding box center [549, 181] width 45 height 11
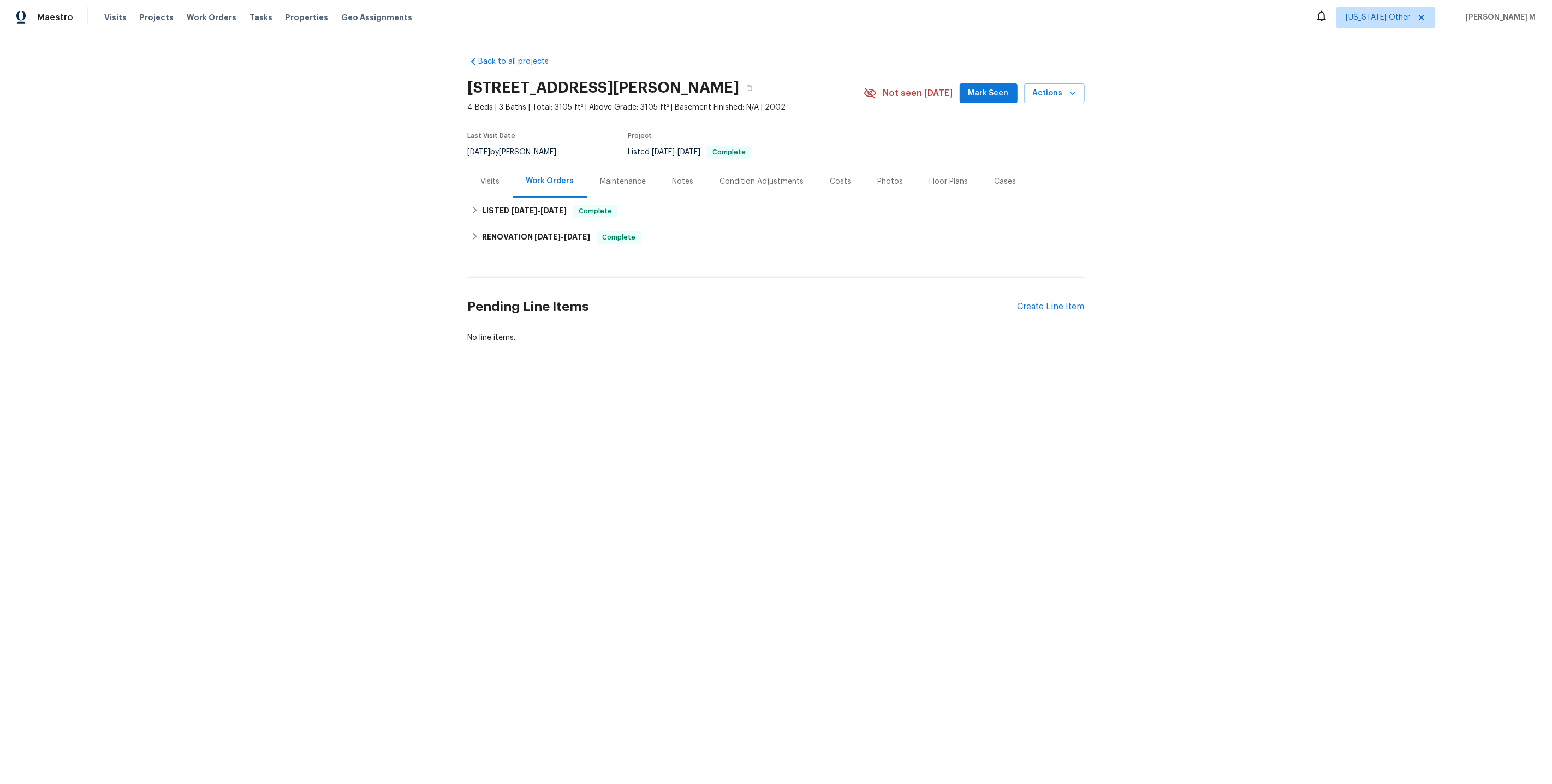
click at [1106, 150] on div "Back to all projects [STREET_ADDRESS][PERSON_NAME] 4 Beds | 3 Baths | Total: 31…" at bounding box center [776, 226] width 1552 height 383
click at [1057, 288] on div "Pending Line Items Create Line Item" at bounding box center [776, 306] width 617 height 51
click at [1053, 301] on div "Create Line Item" at bounding box center [1051, 306] width 67 height 10
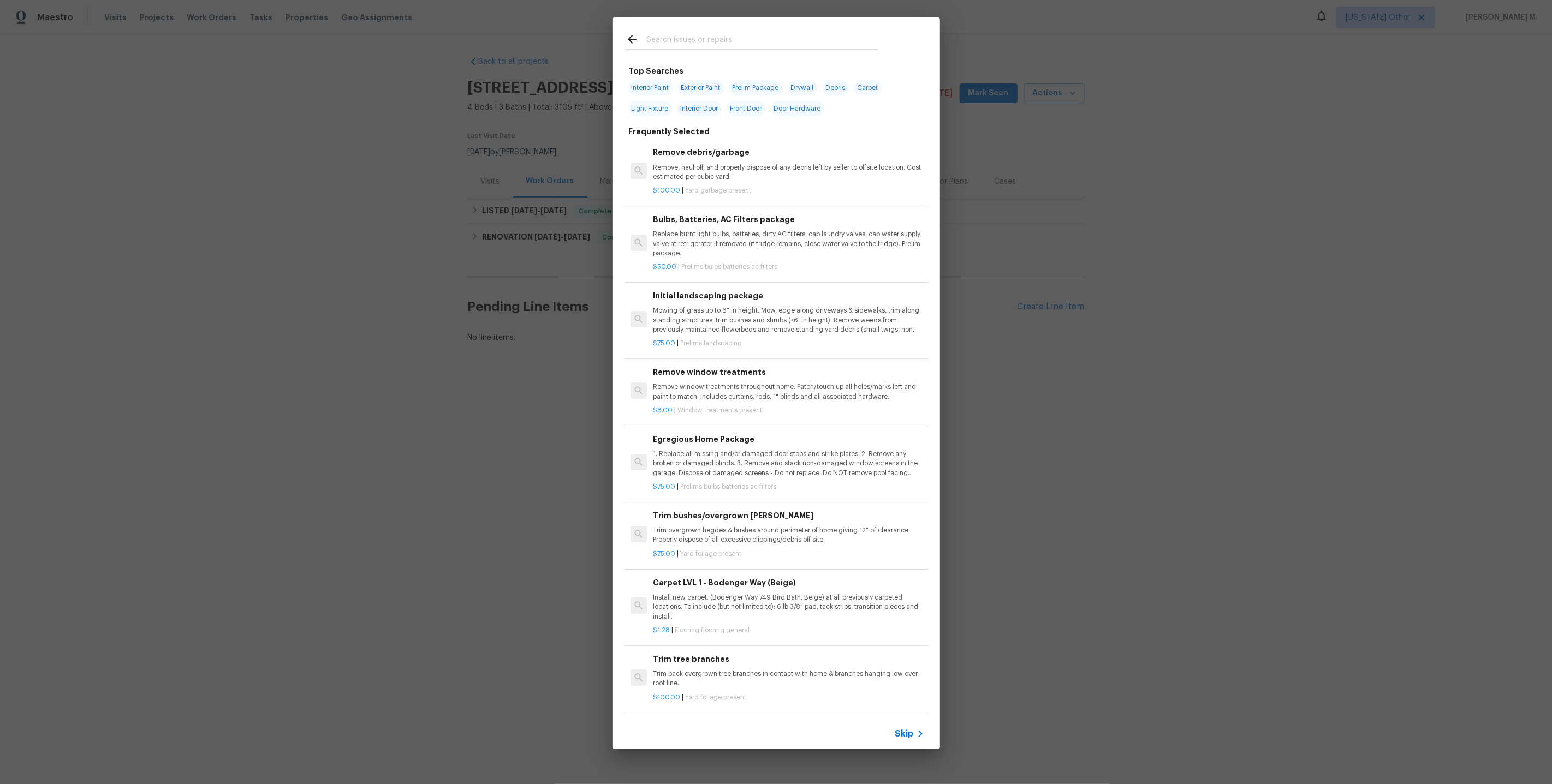
click at [907, 727] on div "Skip" at bounding box center [776, 734] width 327 height 31
click at [906, 730] on span "Skip" at bounding box center [905, 734] width 19 height 11
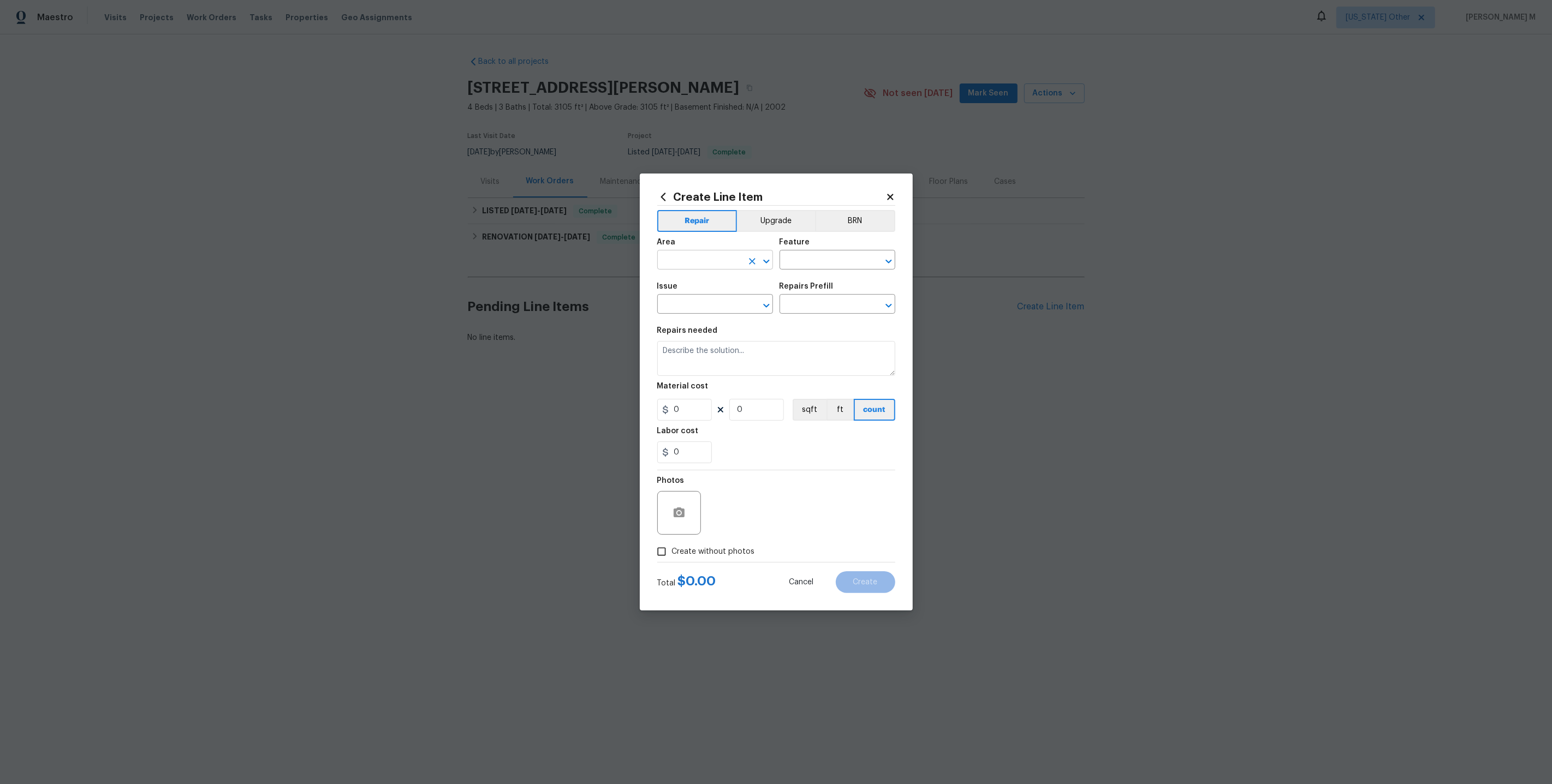
click at [726, 266] on input "text" at bounding box center [700, 261] width 85 height 17
click at [752, 286] on li "Electrical" at bounding box center [714, 290] width 117 height 18
type input "Electrical"
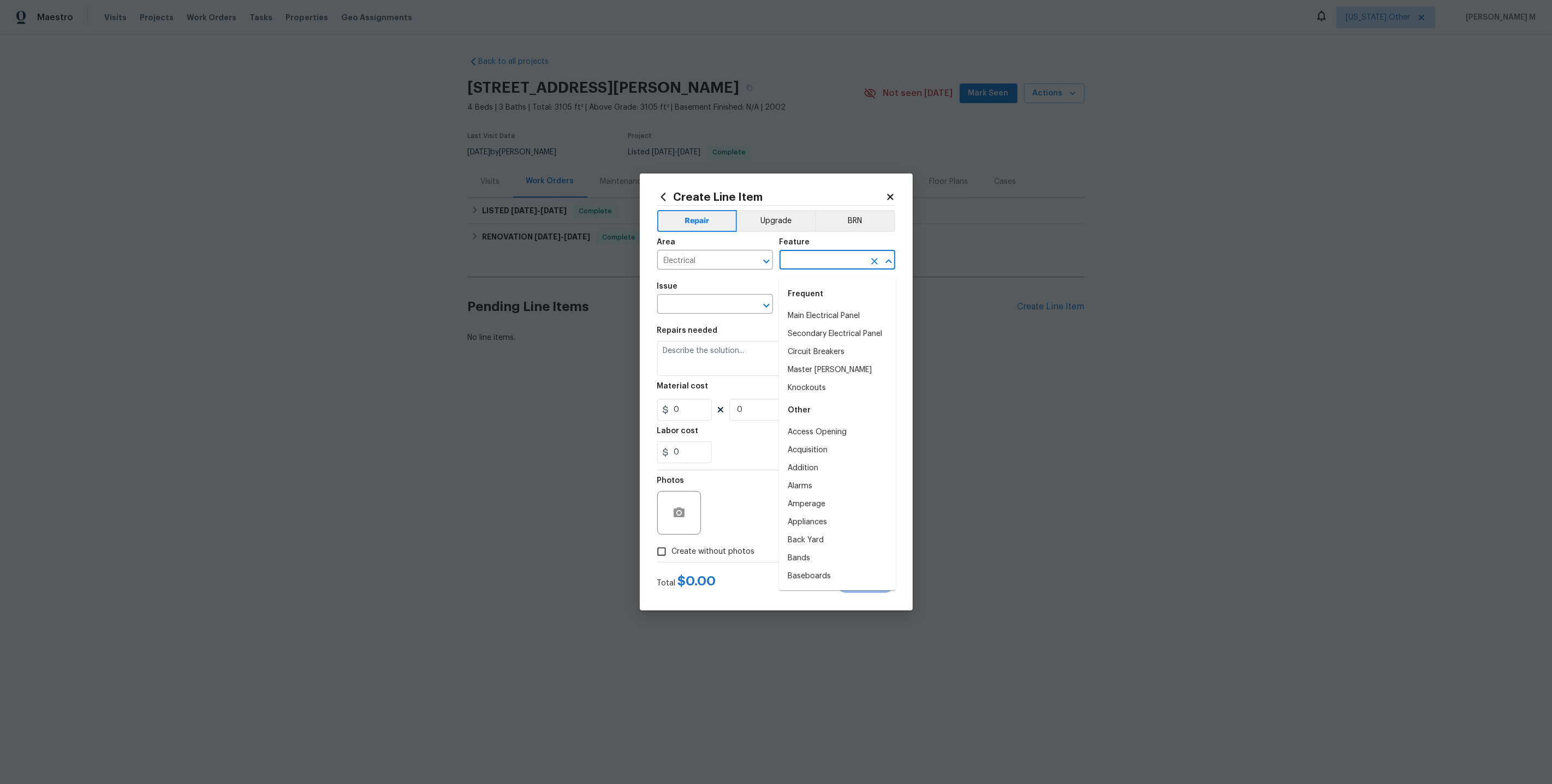
click at [821, 266] on input "text" at bounding box center [821, 261] width 85 height 17
click at [802, 334] on li "Secondary Electrical Panel" at bounding box center [837, 334] width 117 height 18
type input "Secondary Electrical Panel"
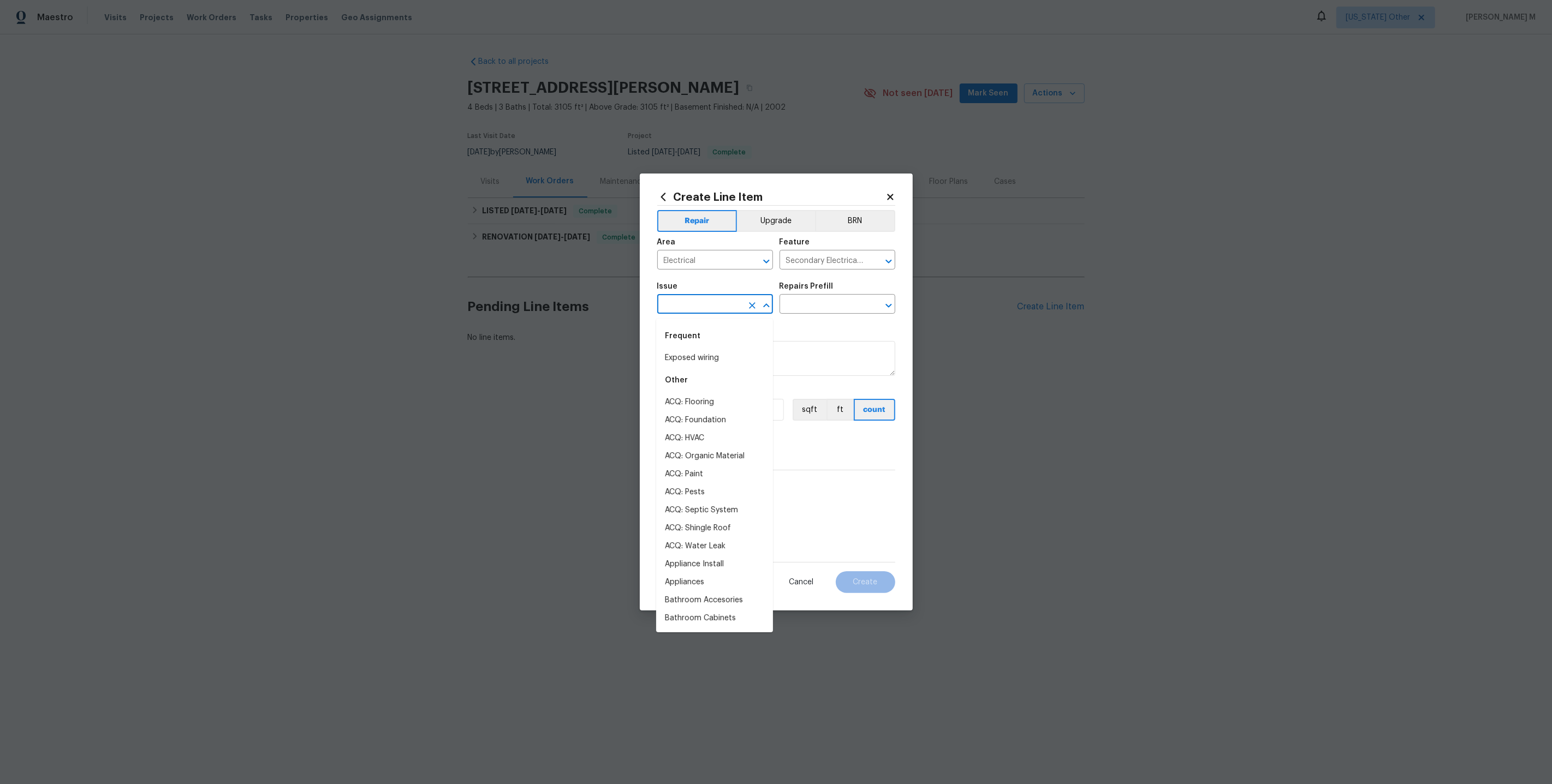
click at [719, 302] on input "text" at bounding box center [700, 306] width 85 height 17
click at [697, 358] on li "Electrical" at bounding box center [714, 358] width 117 height 18
type input "Electrical"
click at [810, 301] on input "text" at bounding box center [821, 306] width 85 height 17
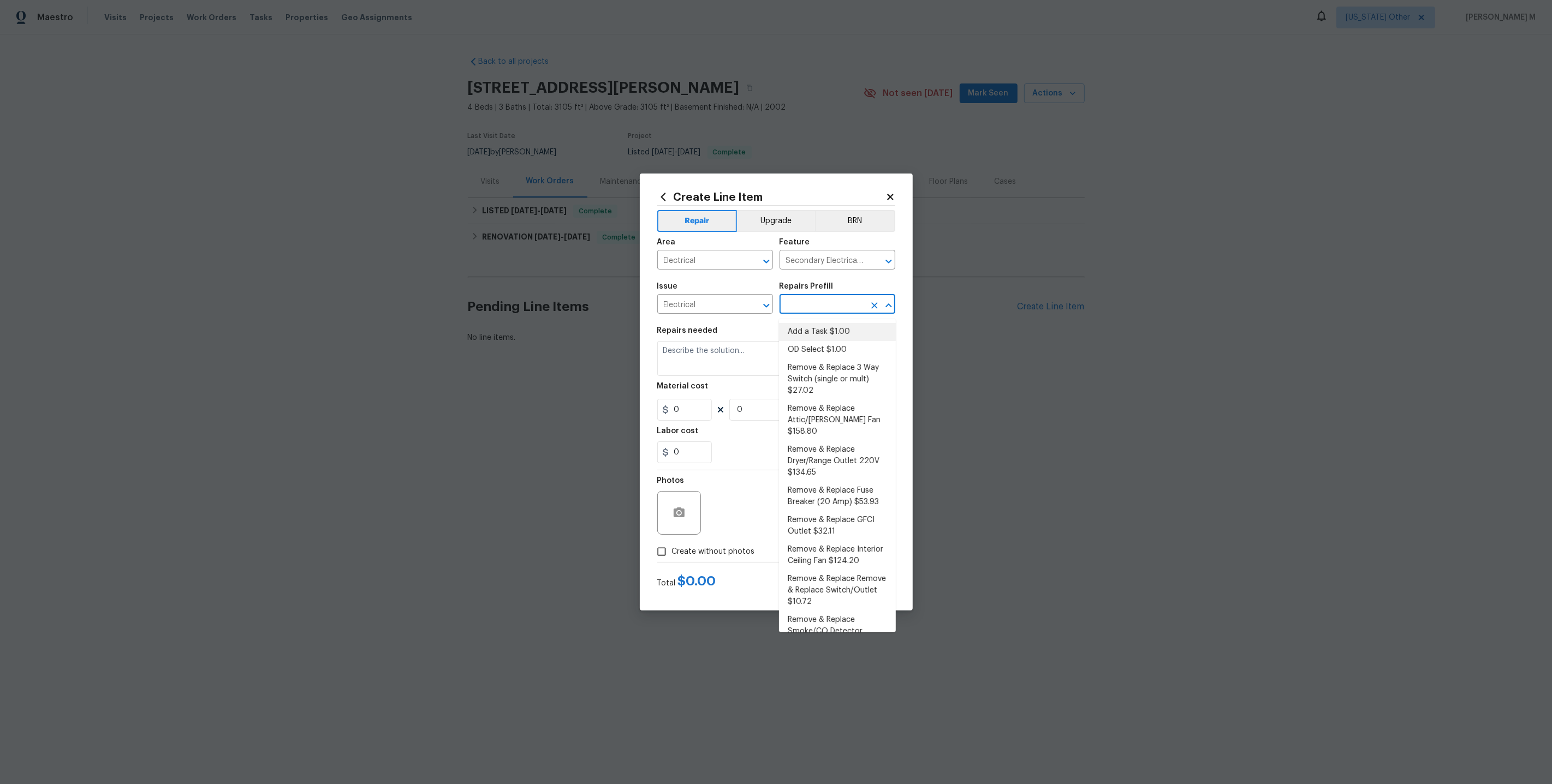
click at [802, 338] on li "Add a Task $1.00" at bounding box center [837, 331] width 117 height 18
type input "Add a Task $1.00"
type textarea "HPM to detail"
type input "1"
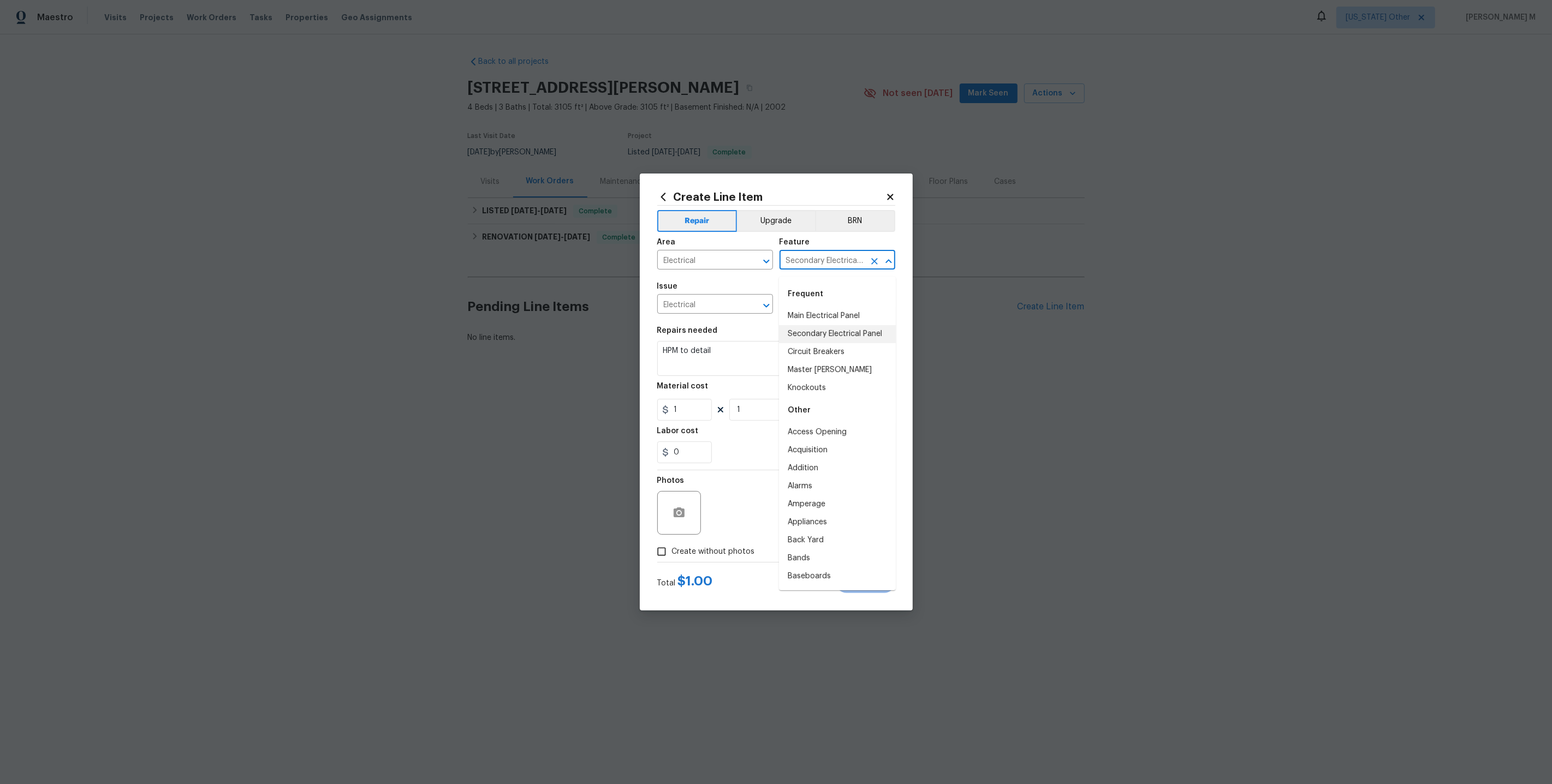
click at [832, 265] on input "Secondary Electrical Panel" at bounding box center [821, 261] width 85 height 17
click at [815, 331] on li "Lighting" at bounding box center [837, 334] width 117 height 18
click at [810, 266] on input "Lighting" at bounding box center [821, 261] width 85 height 17
type input "Lighting"
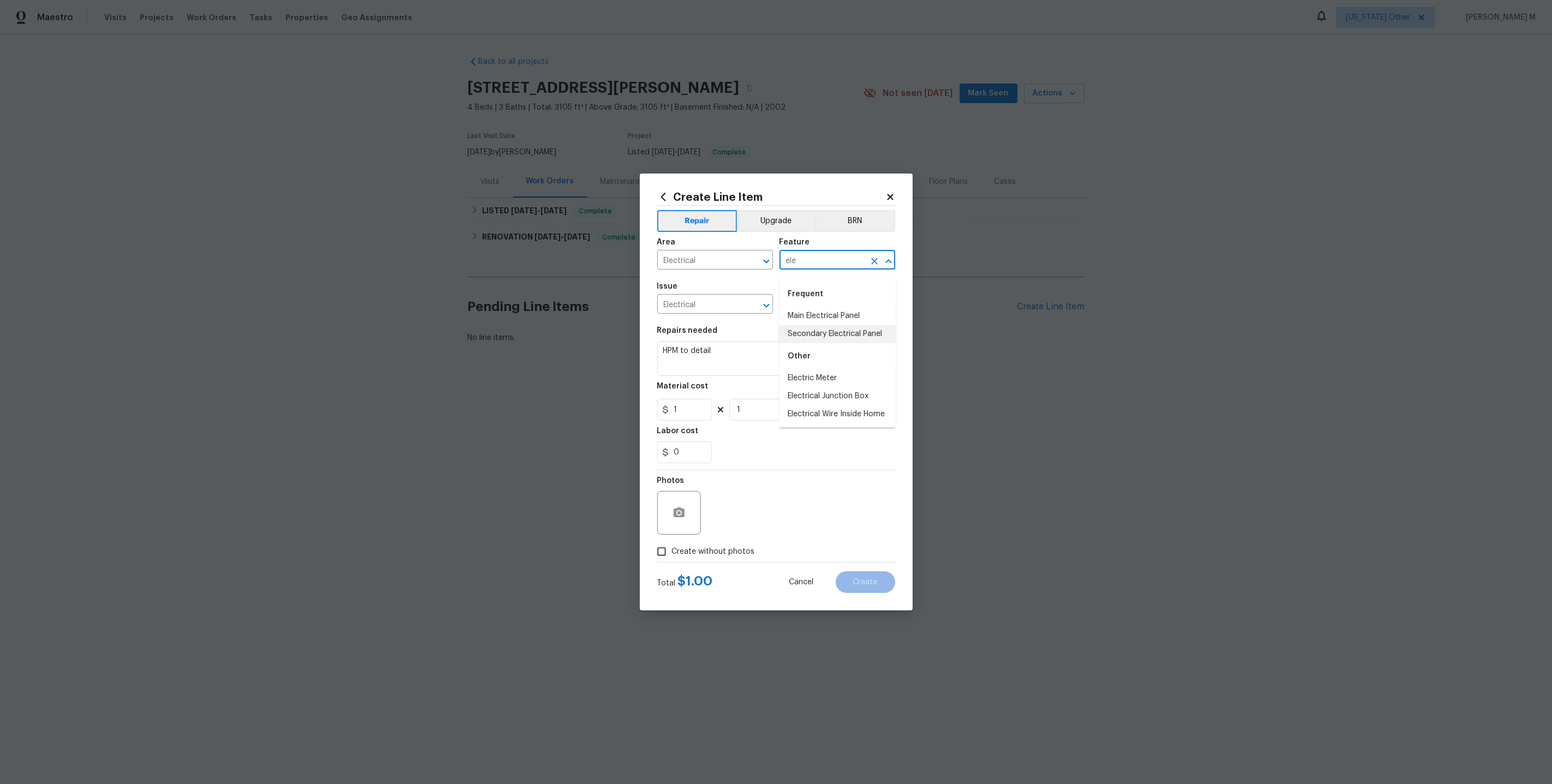
click at [831, 335] on li "Secondary Electrical Panel" at bounding box center [837, 334] width 117 height 18
click at [816, 267] on input "Secondary Electrical Panel" at bounding box center [821, 261] width 85 height 17
type input "Secondary Electrical Panel"
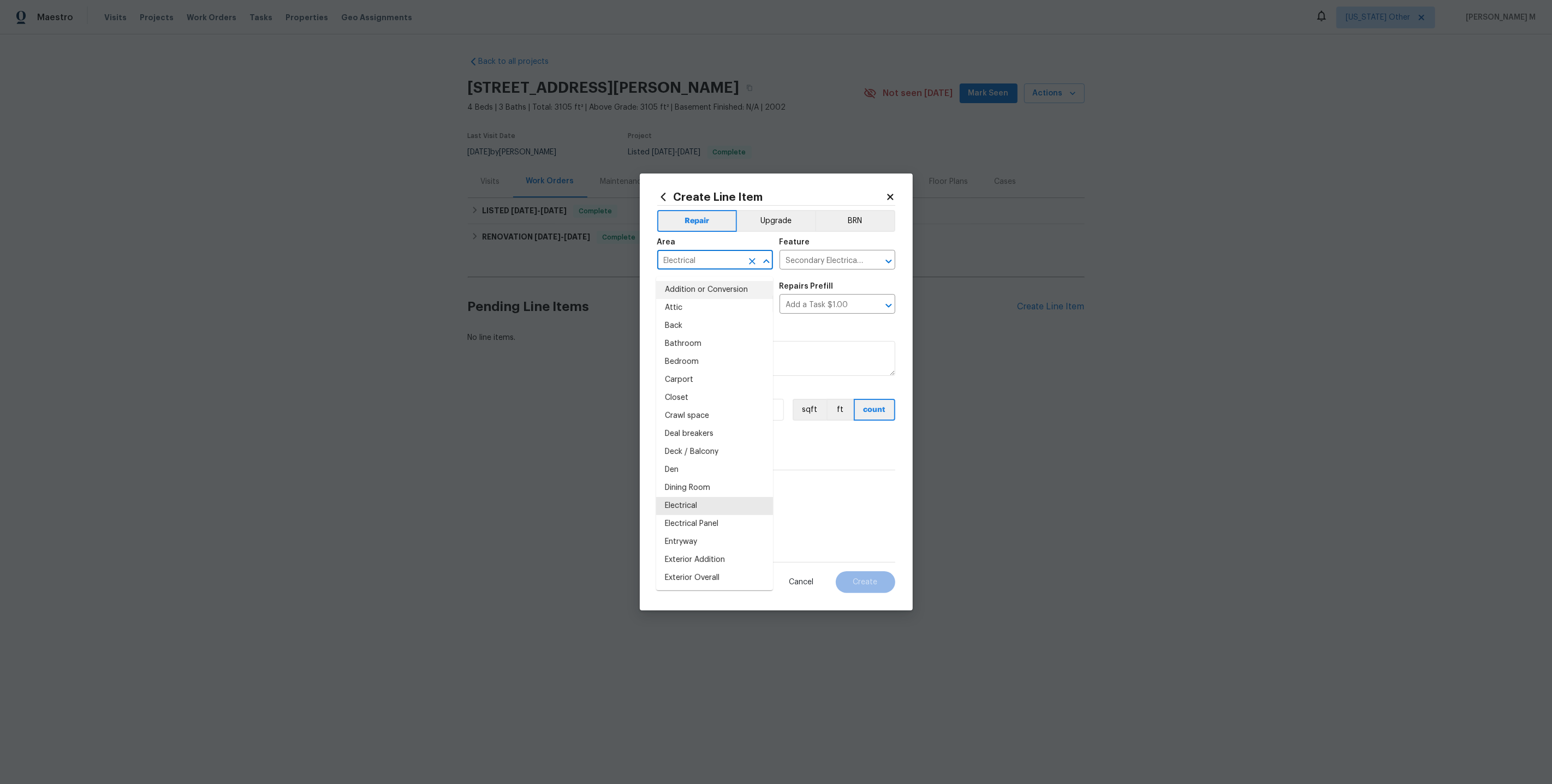
click at [688, 268] on input "Electrical" at bounding box center [700, 261] width 85 height 17
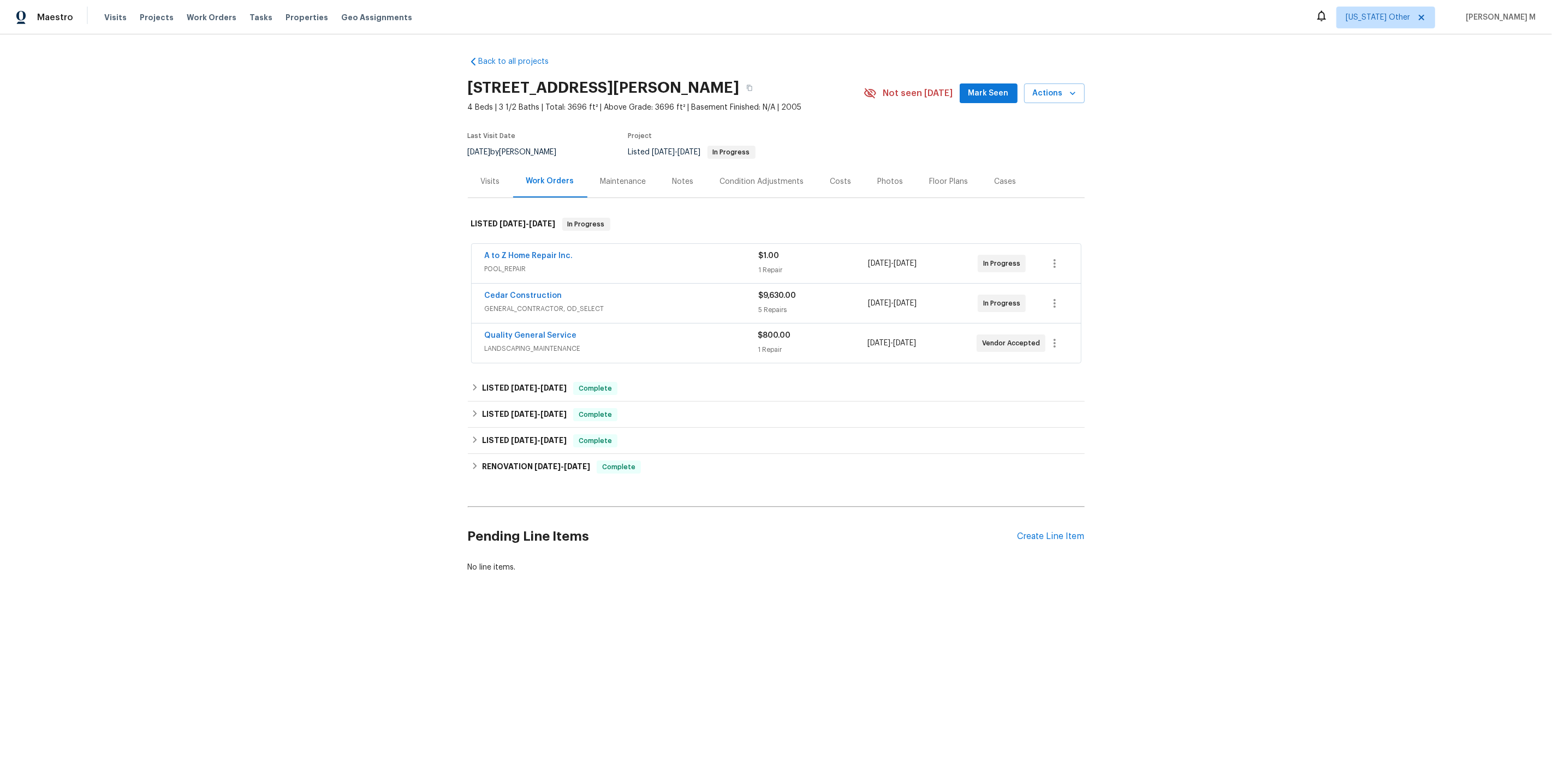
click at [506, 263] on span "POOL_REPAIR" at bounding box center [622, 268] width 274 height 11
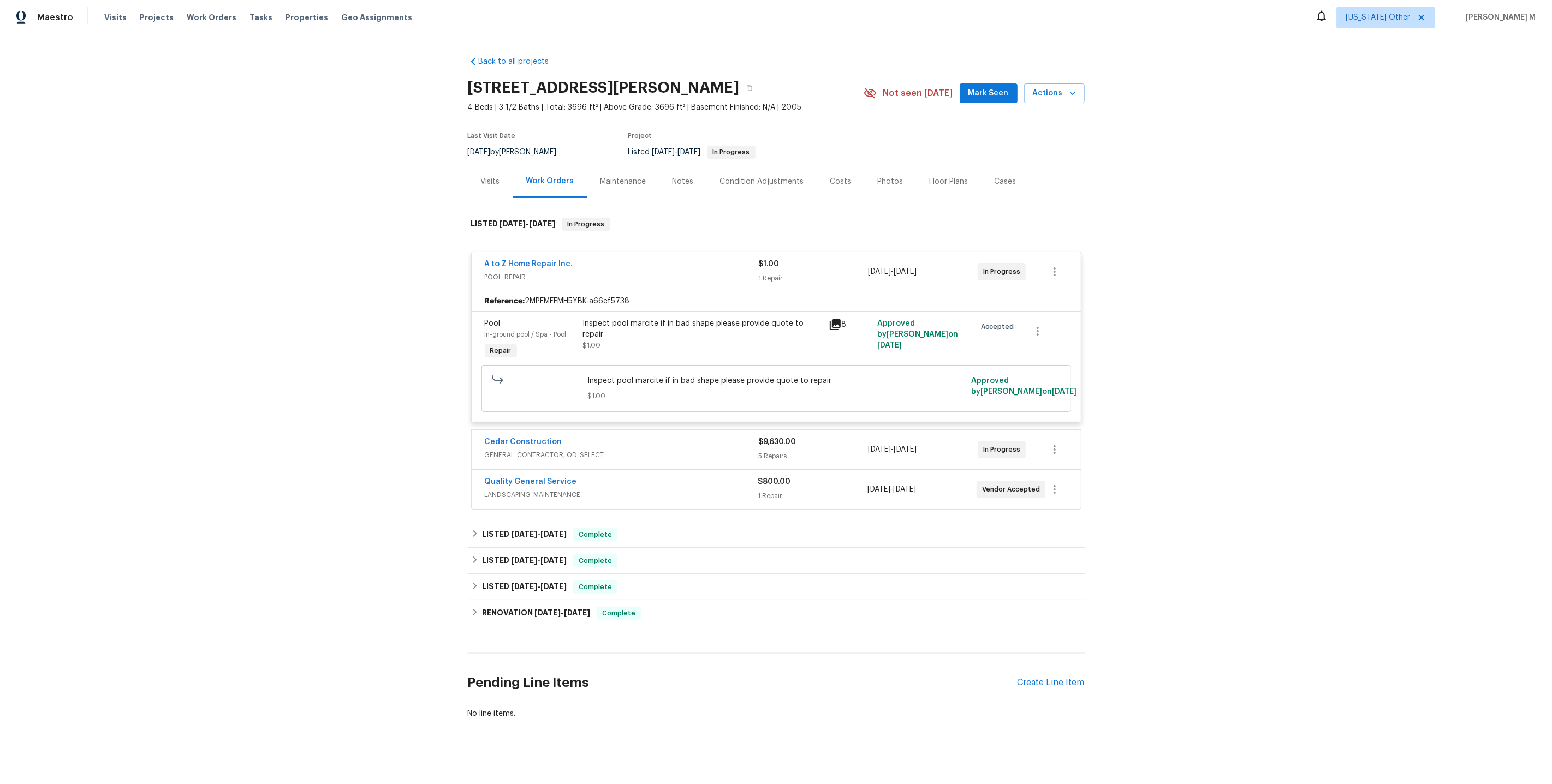
click at [610, 170] on div "Maintenance" at bounding box center [623, 181] width 72 height 32
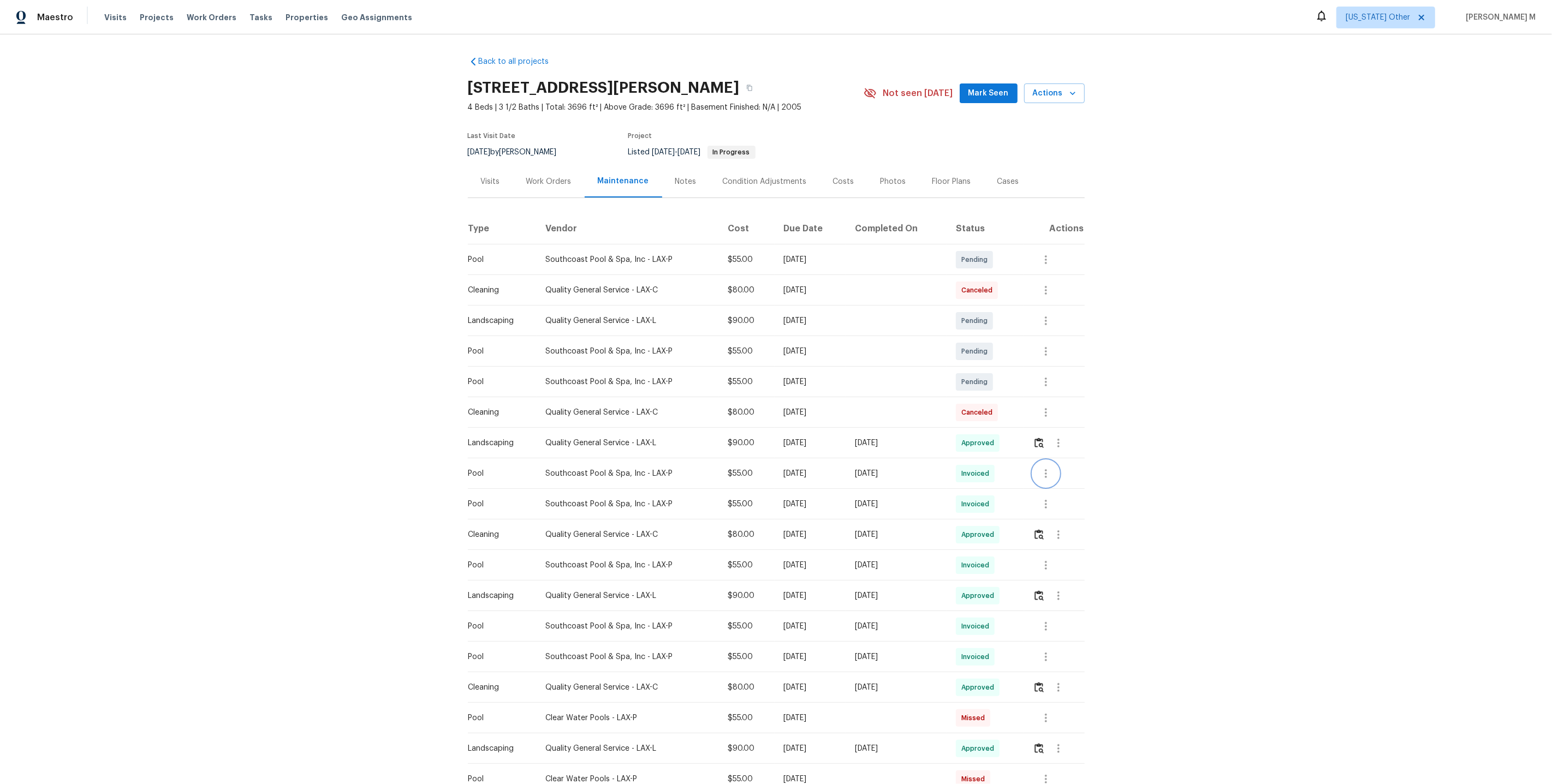
click at [1050, 470] on icon "button" at bounding box center [1046, 473] width 13 height 13
click at [1063, 468] on li "Message vendor" at bounding box center [1074, 468] width 77 height 18
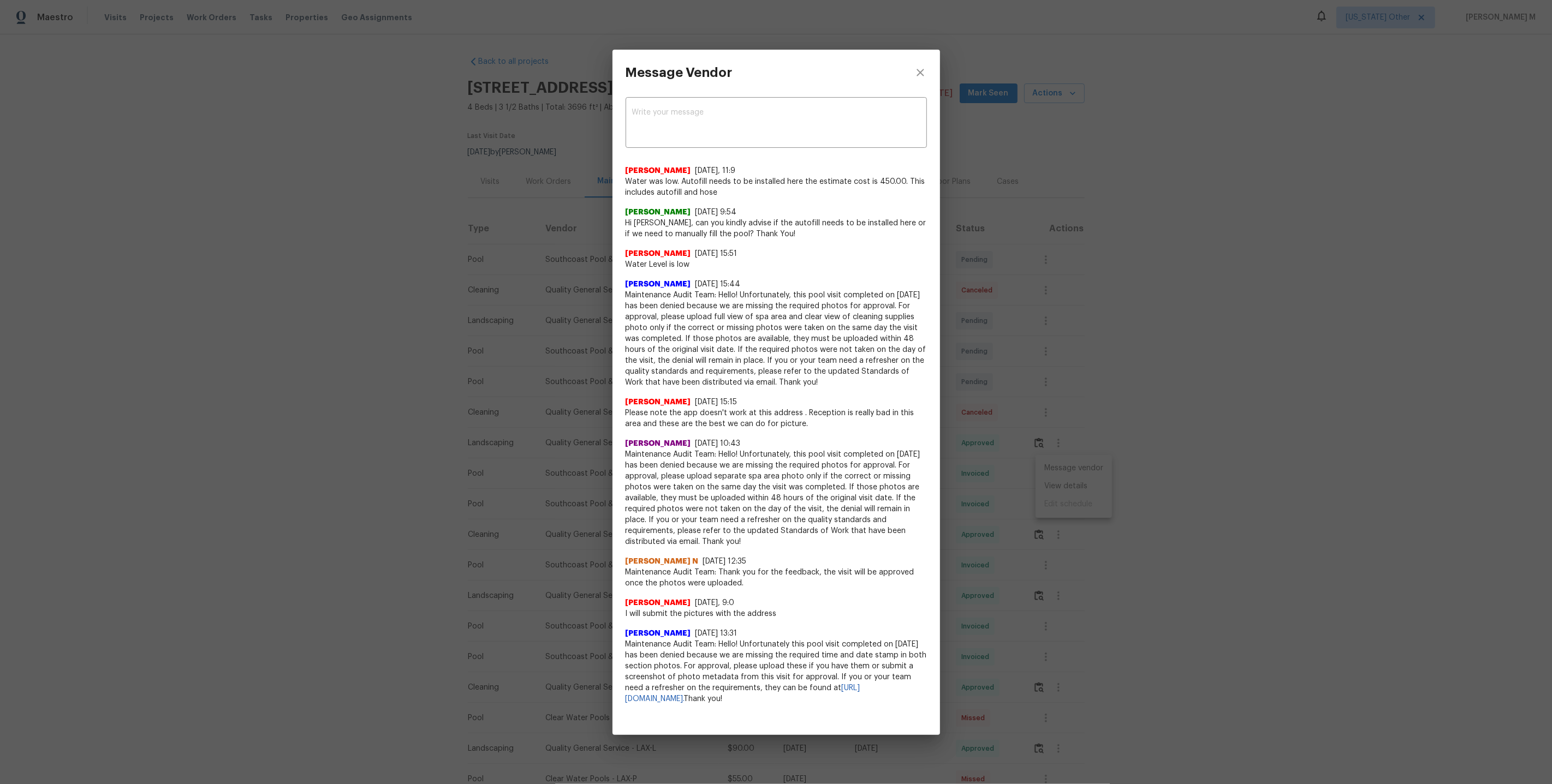
drag, startPoint x: 680, startPoint y: 181, endPoint x: 826, endPoint y: 173, distance: 146.2
click at [826, 173] on div "[PERSON_NAME] [DATE], 11:9 Water was low. Autofill needs to be installed here t…" at bounding box center [776, 182] width 302 height 33
drag, startPoint x: 680, startPoint y: 183, endPoint x: 731, endPoint y: 198, distance: 53.2
click at [731, 198] on span "Water was low. Autofill needs to be installed here the estimate cost is 450.00.…" at bounding box center [776, 187] width 302 height 21
copy span "Autofill needs to be installed here the estimate cost is 450.00. This includes …"
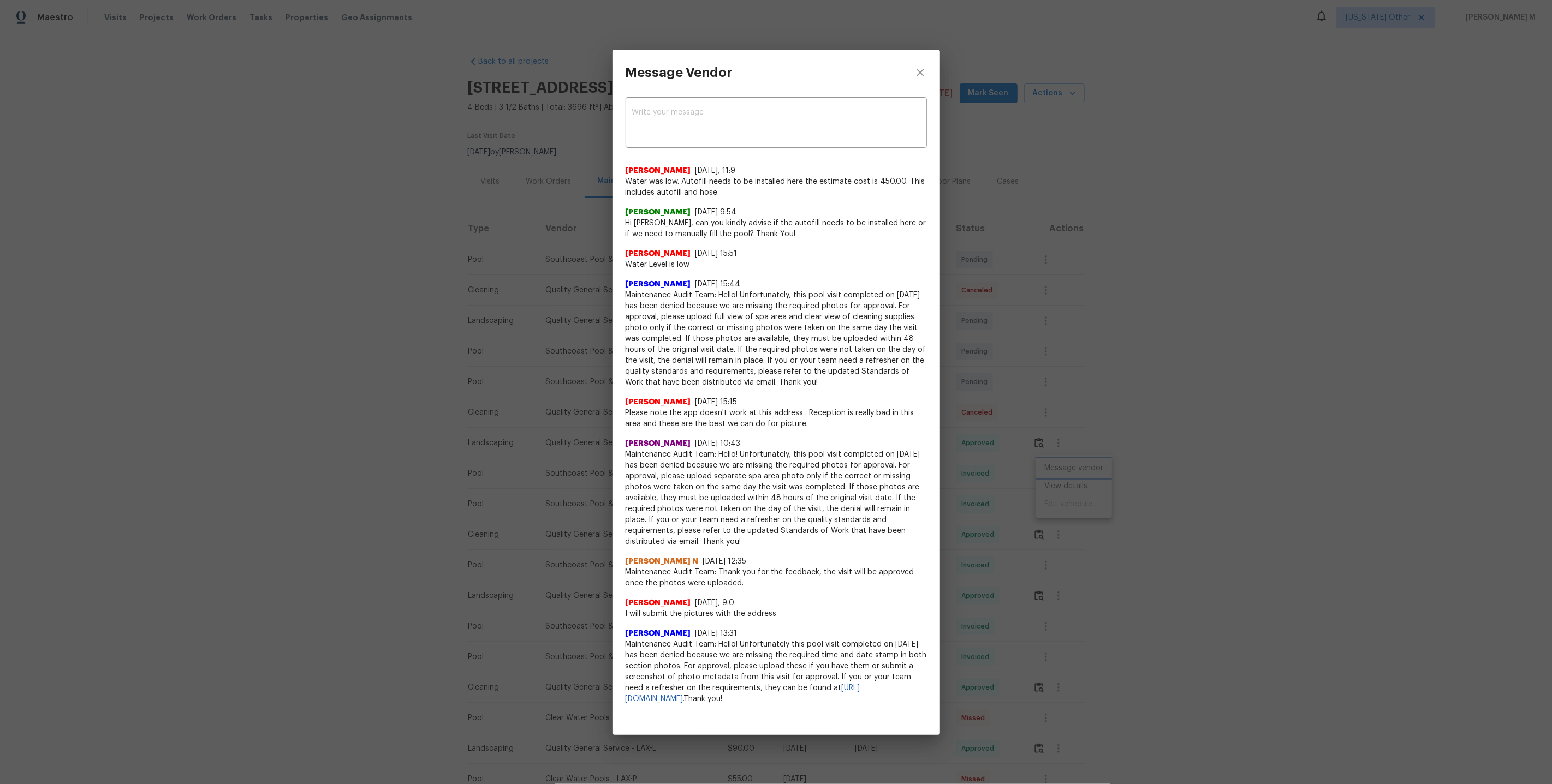
click at [1124, 192] on div "Message Vendor x ​ [PERSON_NAME] [DATE], 11:9 Water was low. Autofill needs to …" at bounding box center [776, 392] width 1552 height 784
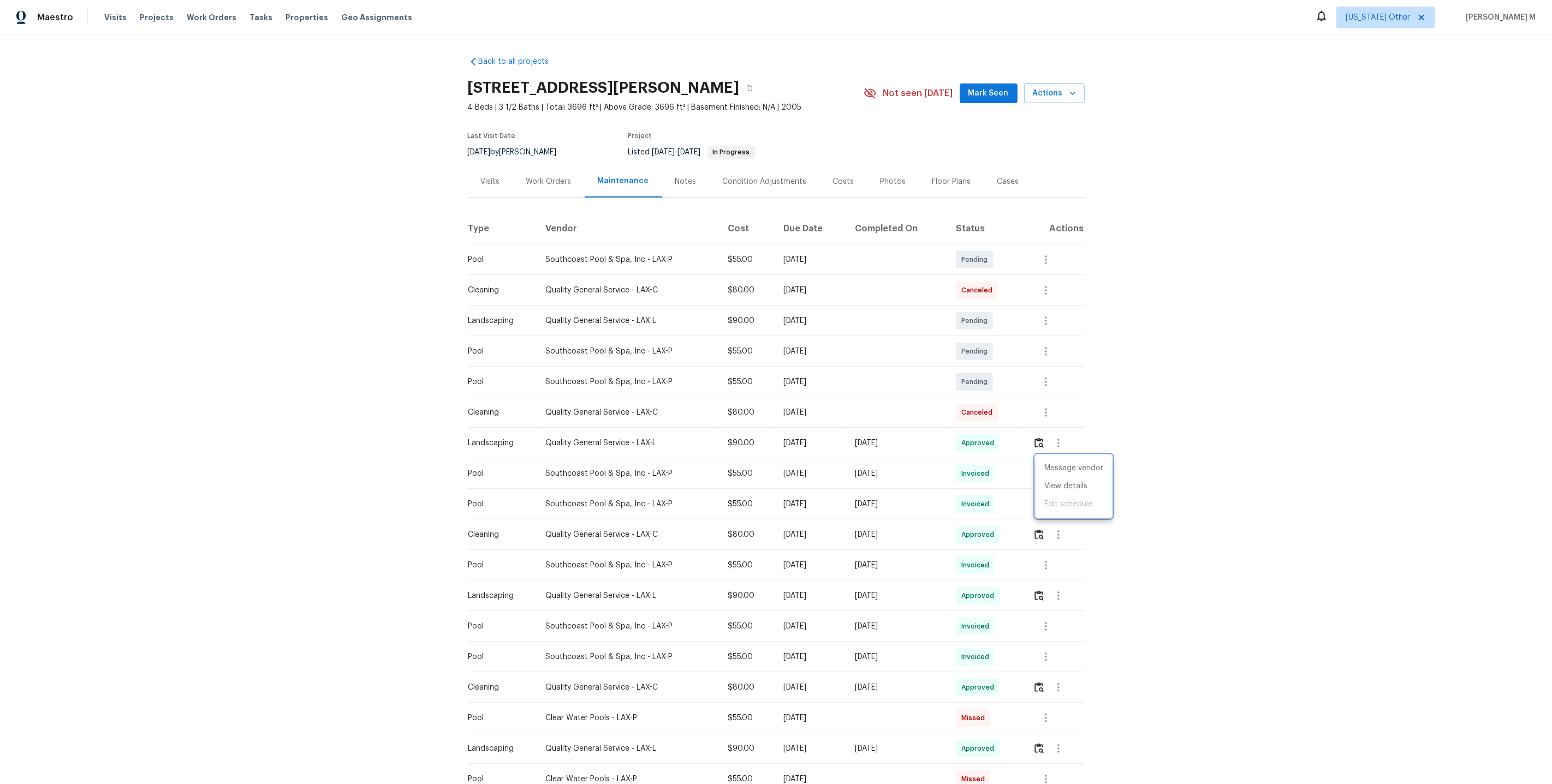
click at [549, 160] on div at bounding box center [776, 392] width 1552 height 784
click at [545, 187] on div "Work Orders" at bounding box center [549, 181] width 72 height 32
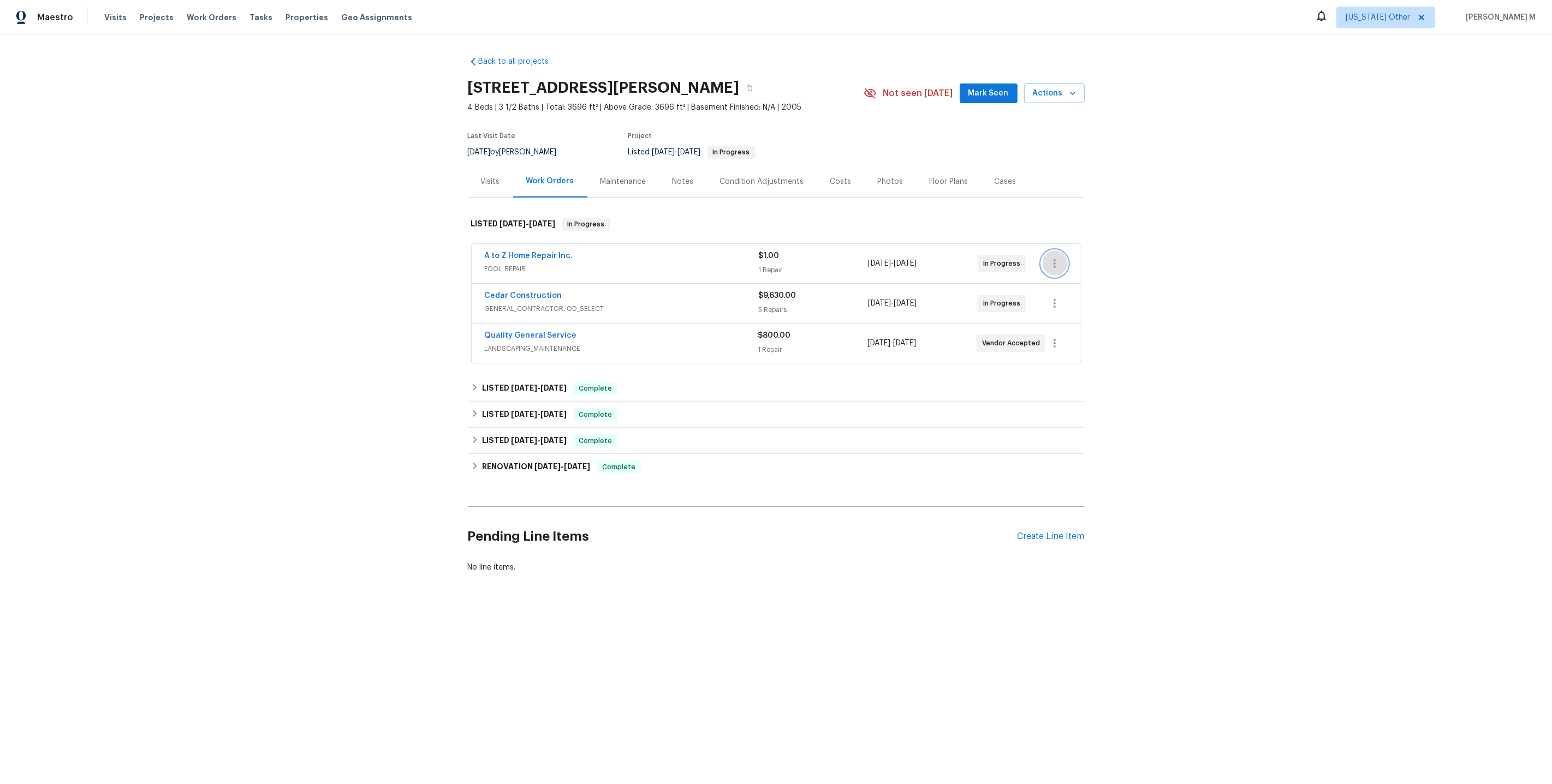
click at [1055, 257] on icon "button" at bounding box center [1054, 263] width 13 height 13
click at [1056, 256] on li "Edit" at bounding box center [1102, 258] width 118 height 18
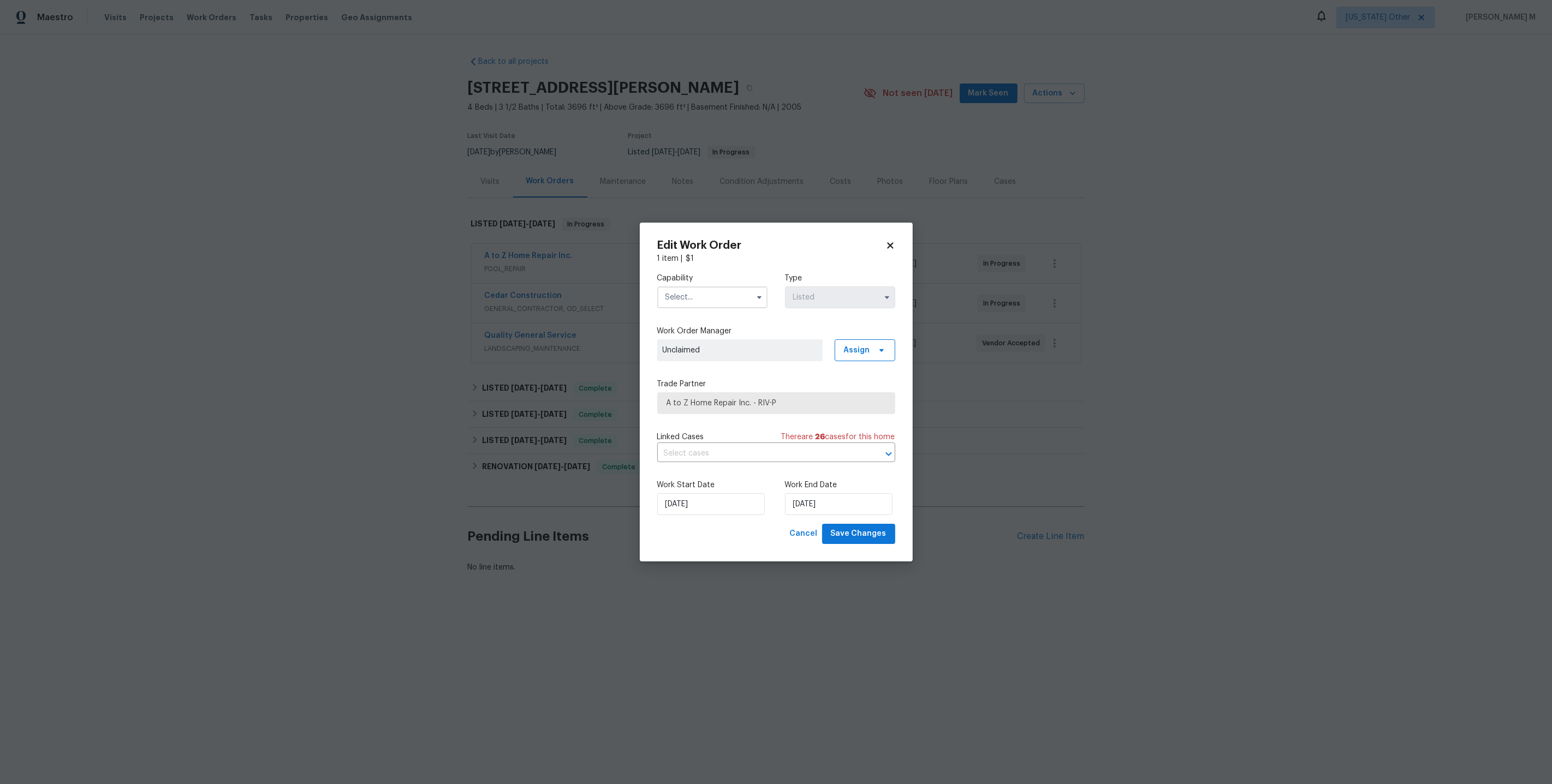
click at [925, 368] on body "Maestro Visits Projects Work Orders Tasks Properties Geo Assignments Alaska Oth…" at bounding box center [776, 324] width 1552 height 647
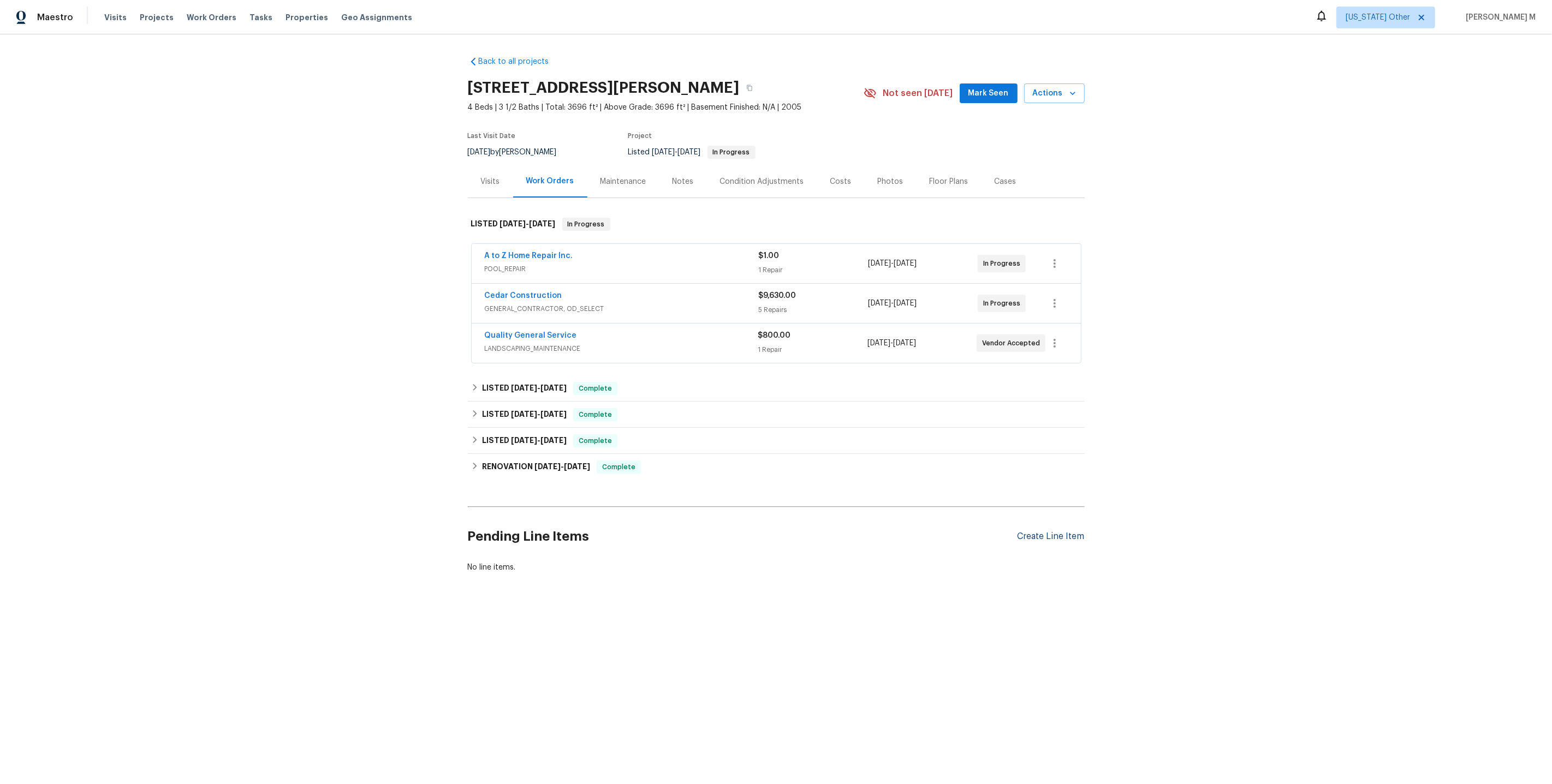
click at [1052, 531] on div "Create Line Item" at bounding box center [1051, 536] width 67 height 10
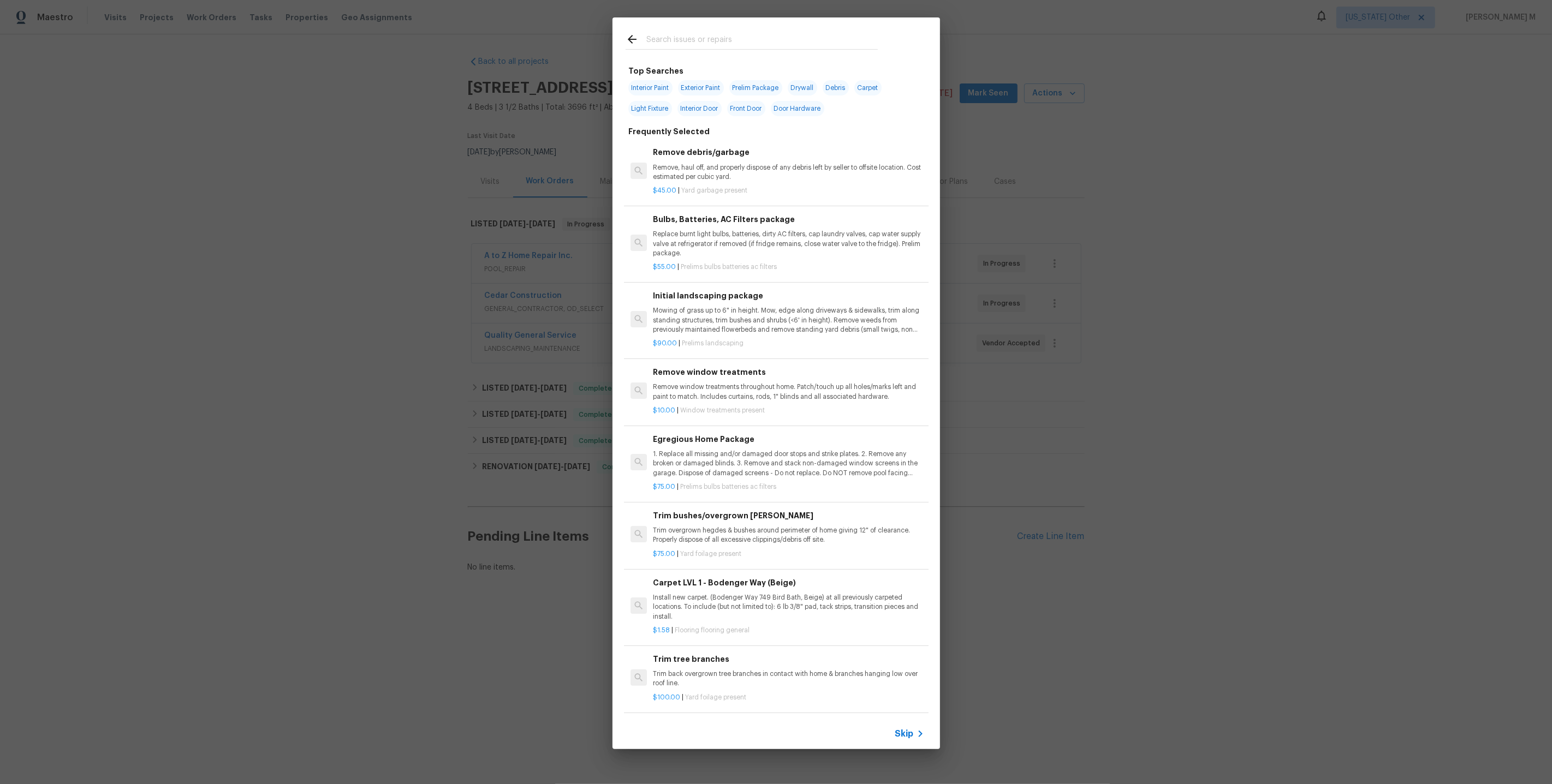
click at [914, 737] on span "Skip" at bounding box center [905, 734] width 19 height 11
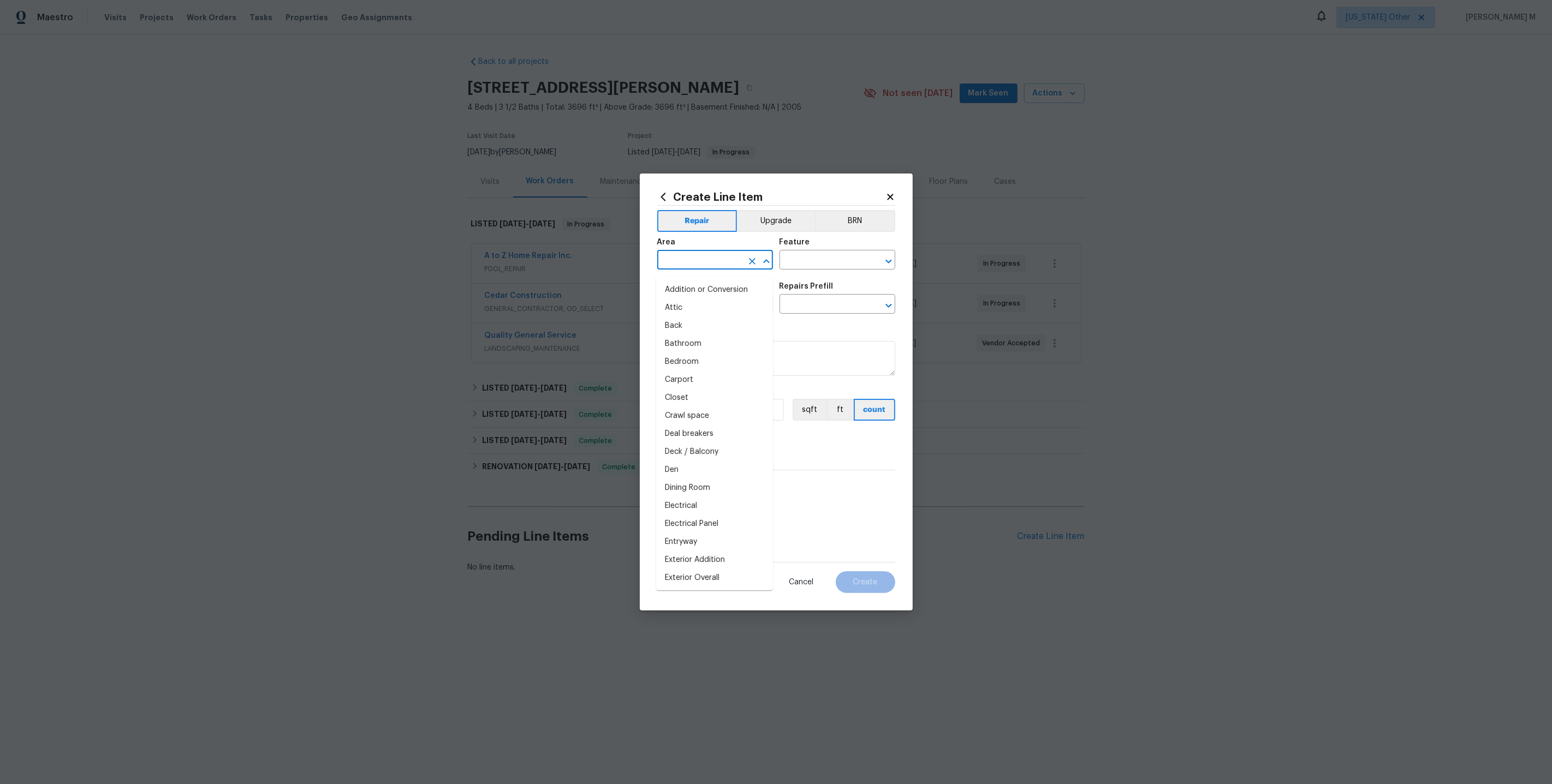
click at [727, 263] on input "text" at bounding box center [700, 261] width 85 height 17
click at [706, 309] on li "In-ground pool / Spa" at bounding box center [714, 308] width 117 height 18
type input "In-ground pool / Spa"
click at [809, 261] on input "text" at bounding box center [821, 261] width 85 height 17
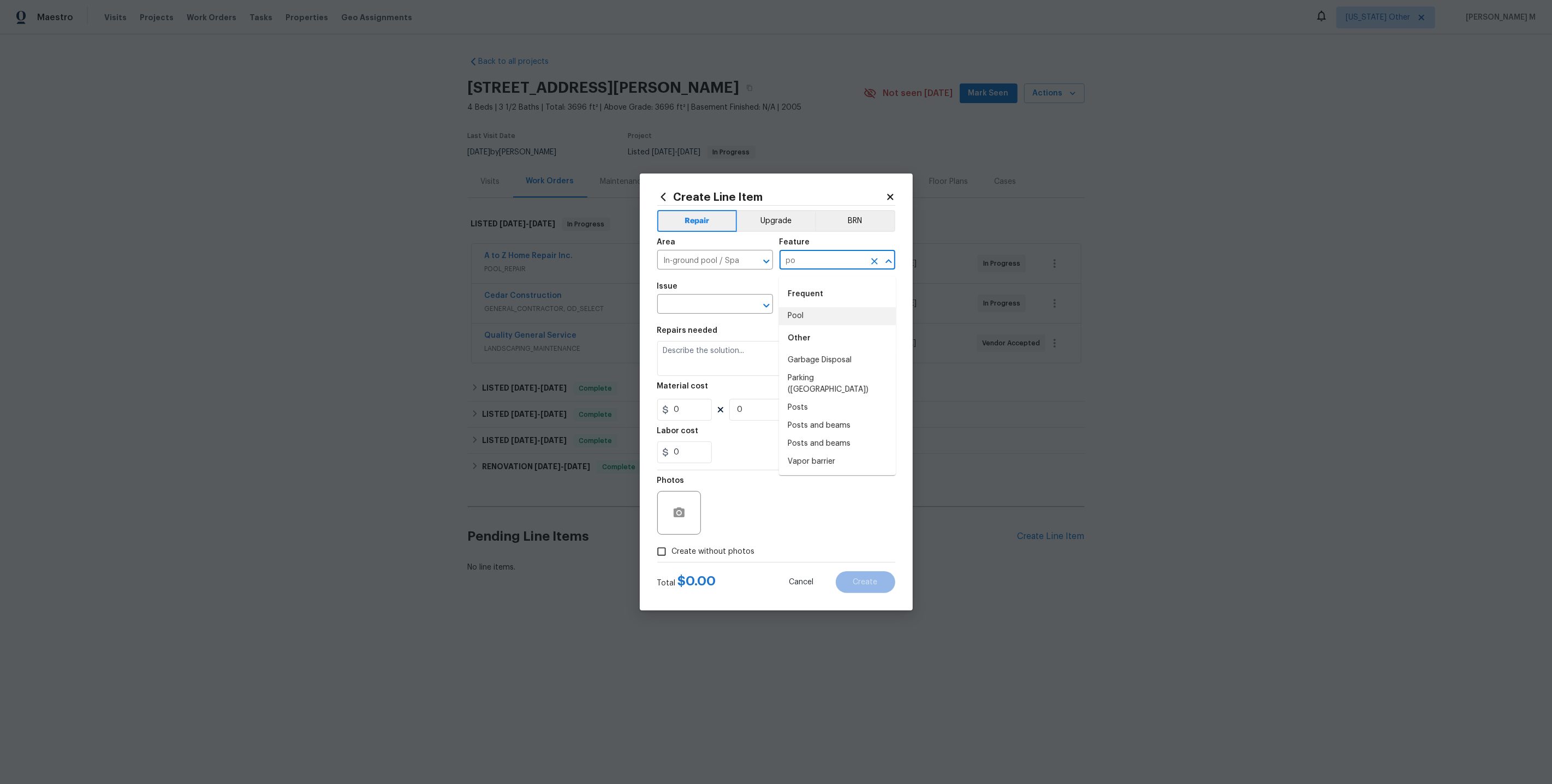
click at [808, 311] on li "Pool" at bounding box center [837, 316] width 117 height 18
type input "Pool"
click at [711, 309] on input "text" at bounding box center [700, 306] width 85 height 17
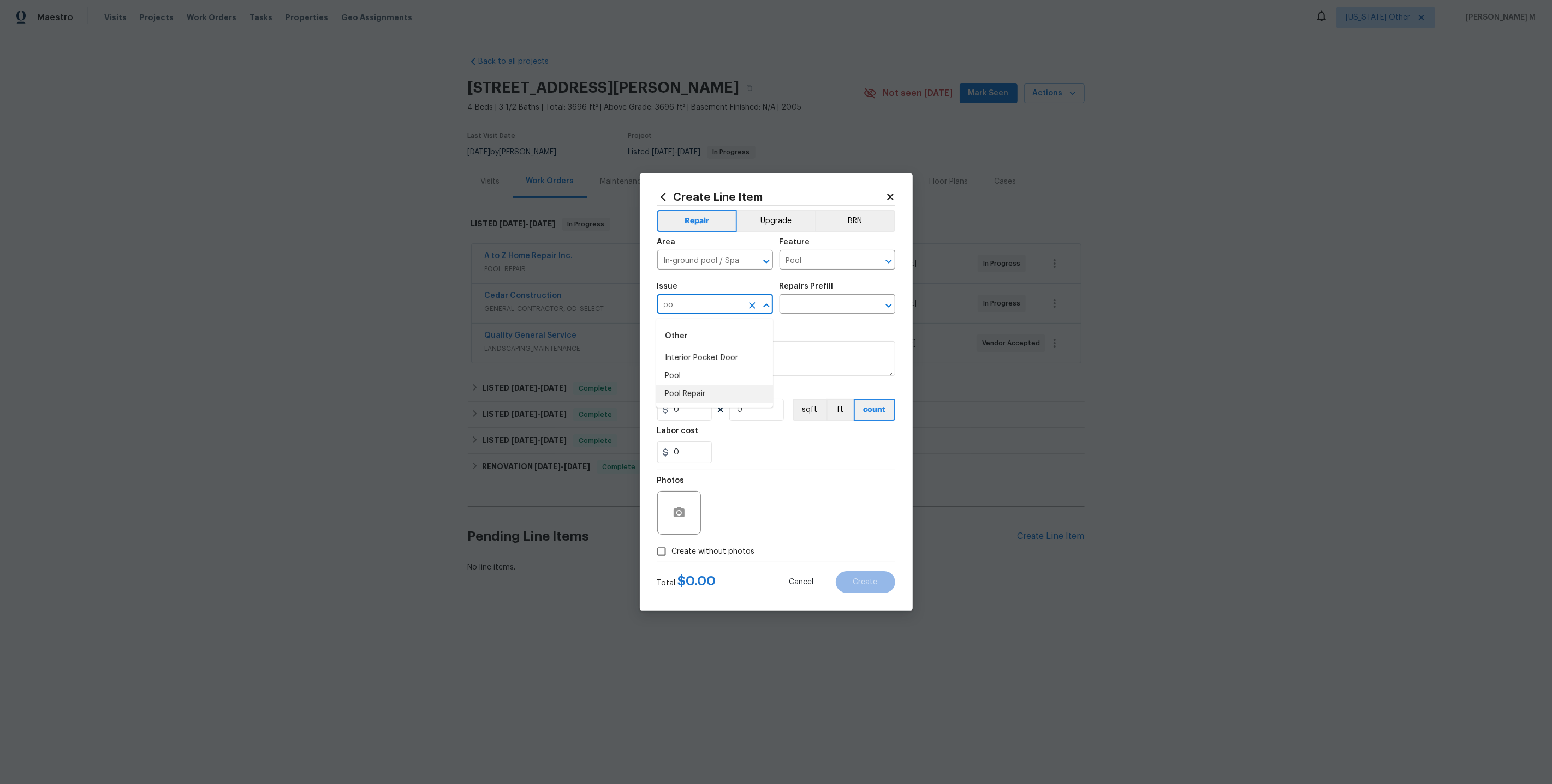
click at [695, 389] on li "Pool Repair" at bounding box center [714, 394] width 117 height 18
type input "Pool Repair"
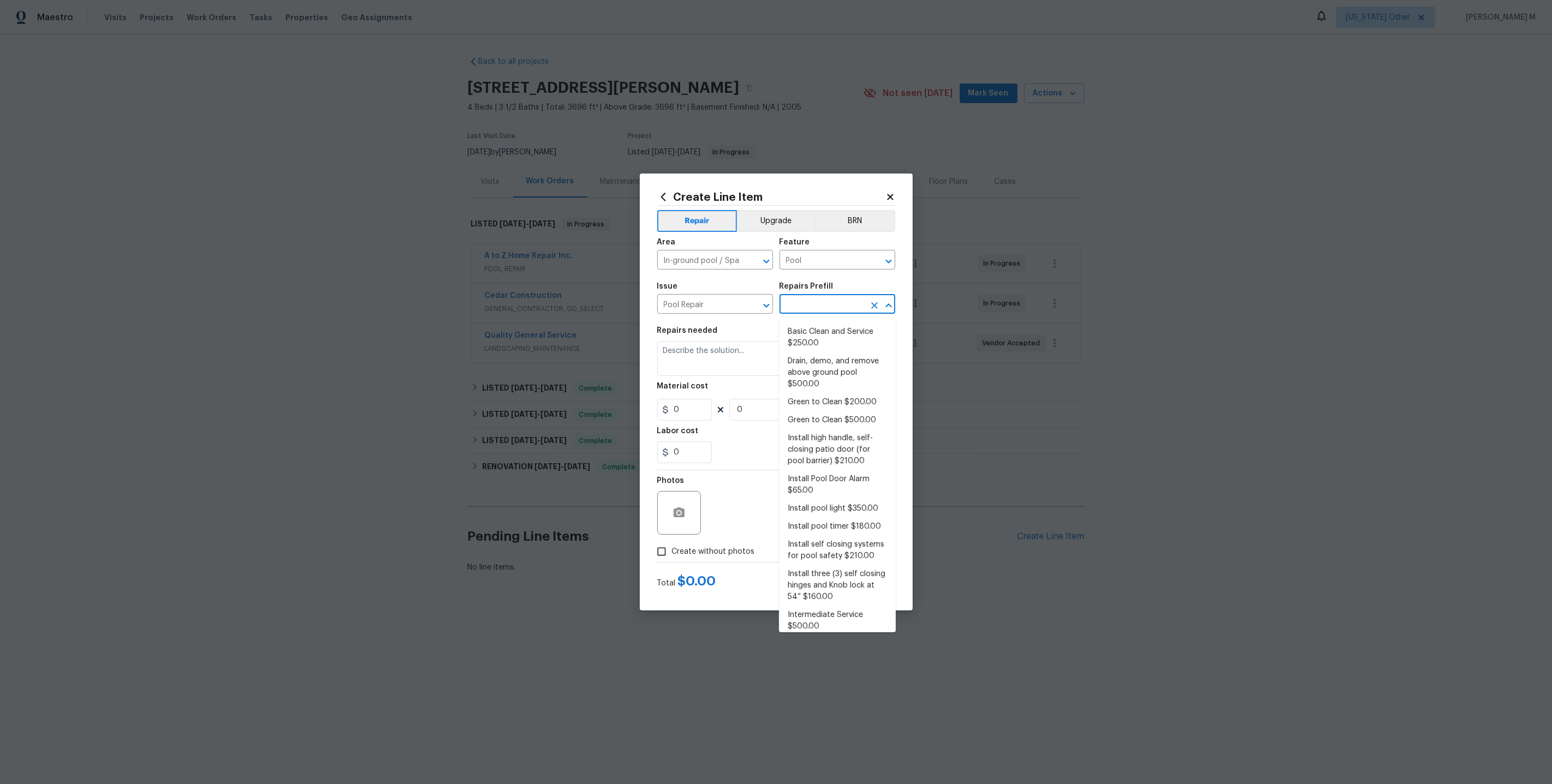
click at [823, 305] on input "text" at bounding box center [821, 306] width 85 height 17
click at [819, 339] on li "Basic Clean and Service $250.00" at bounding box center [837, 337] width 117 height 29
type input "Basic Clean and Service $250.00"
type textarea "basic clean and service, balance chems, repair minor leaks at equipment, etc"
type input "250"
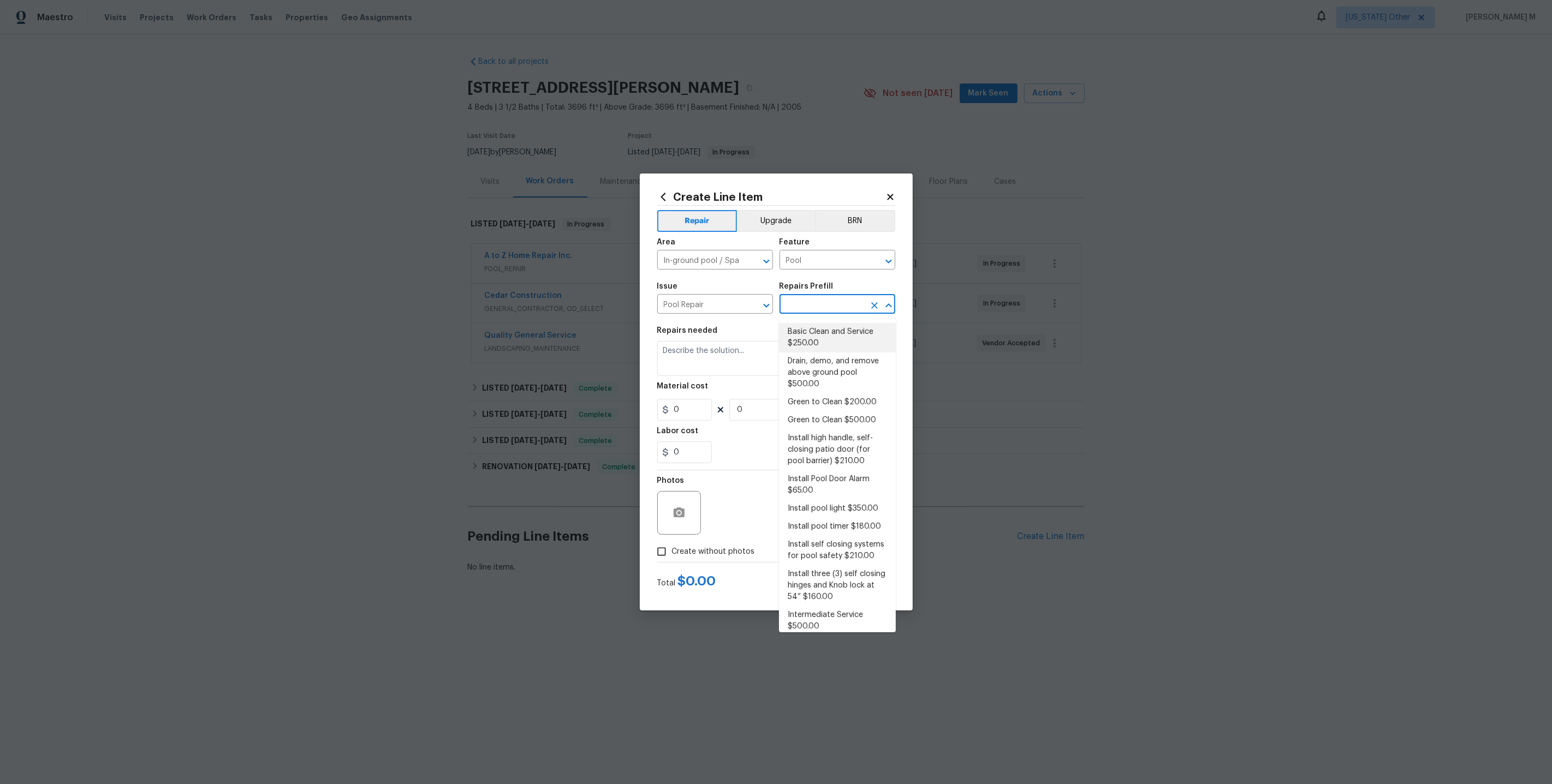
type input "1"
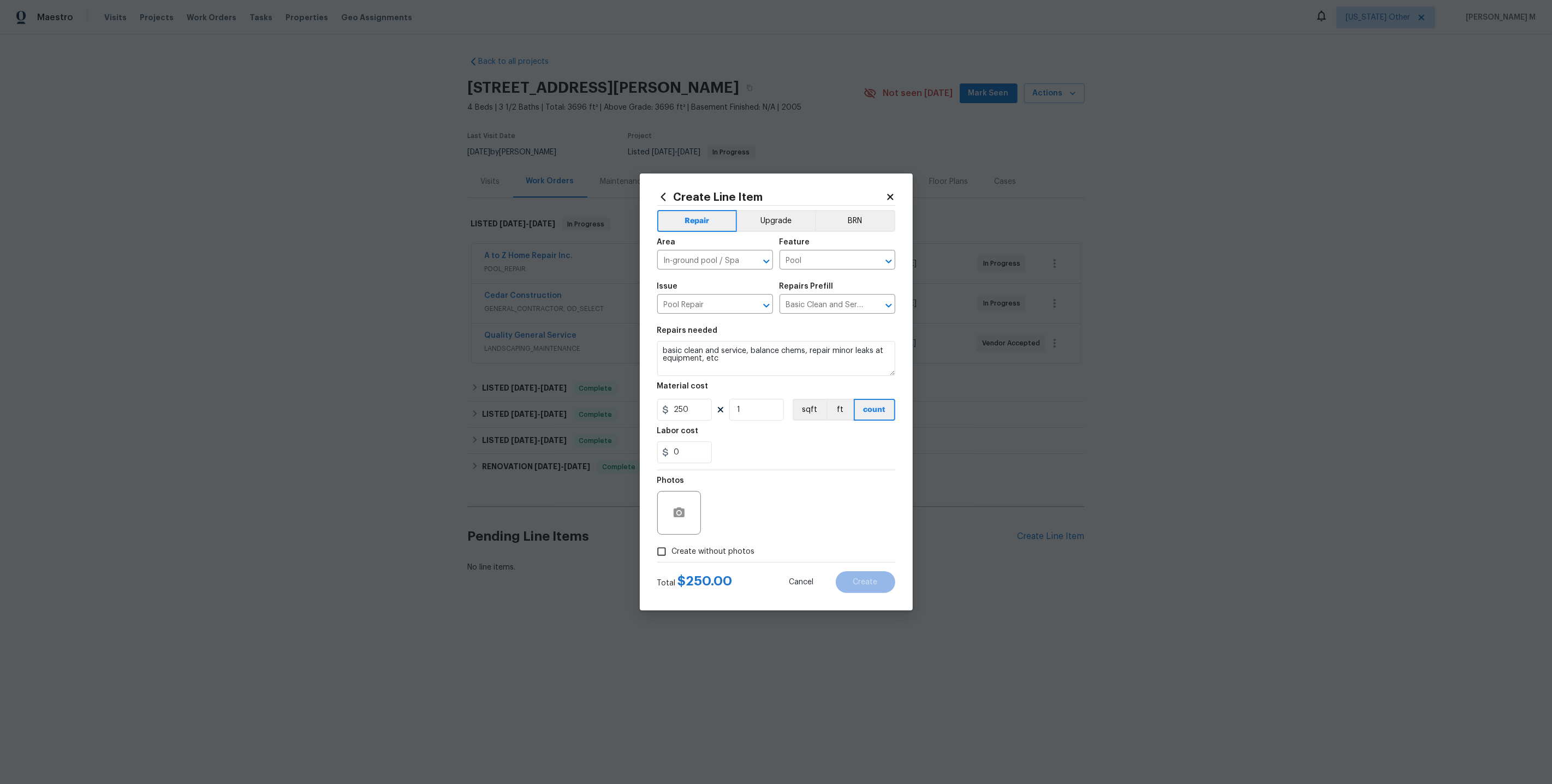
click at [795, 297] on div "Repairs Prefill" at bounding box center [837, 290] width 116 height 14
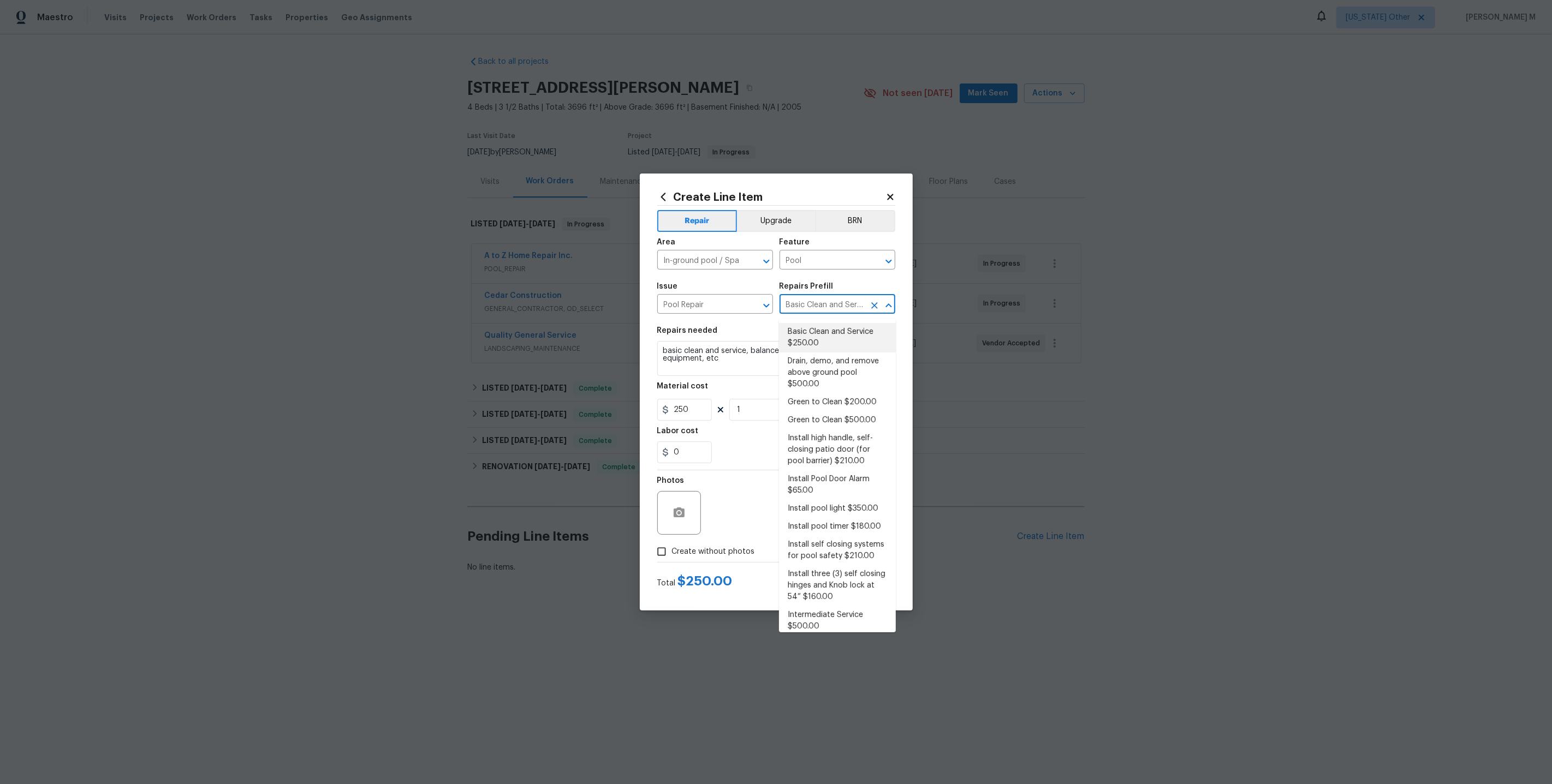
click at [799, 311] on input "Basic Clean and Service $250.00" at bounding box center [821, 306] width 85 height 17
click at [695, 309] on input "Pool Repair" at bounding box center [700, 306] width 85 height 17
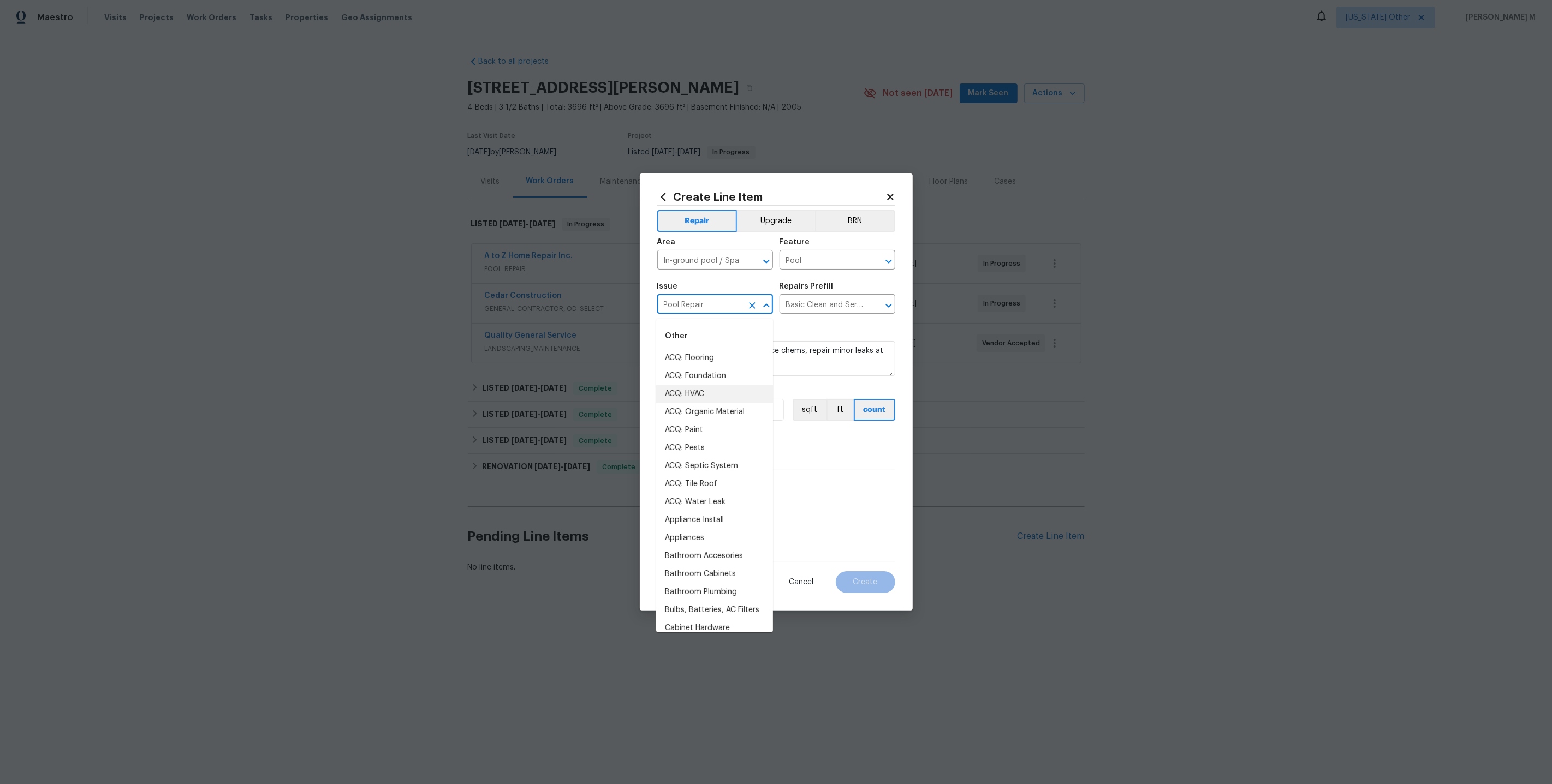
click at [695, 309] on input "Pool Repair" at bounding box center [700, 306] width 85 height 17
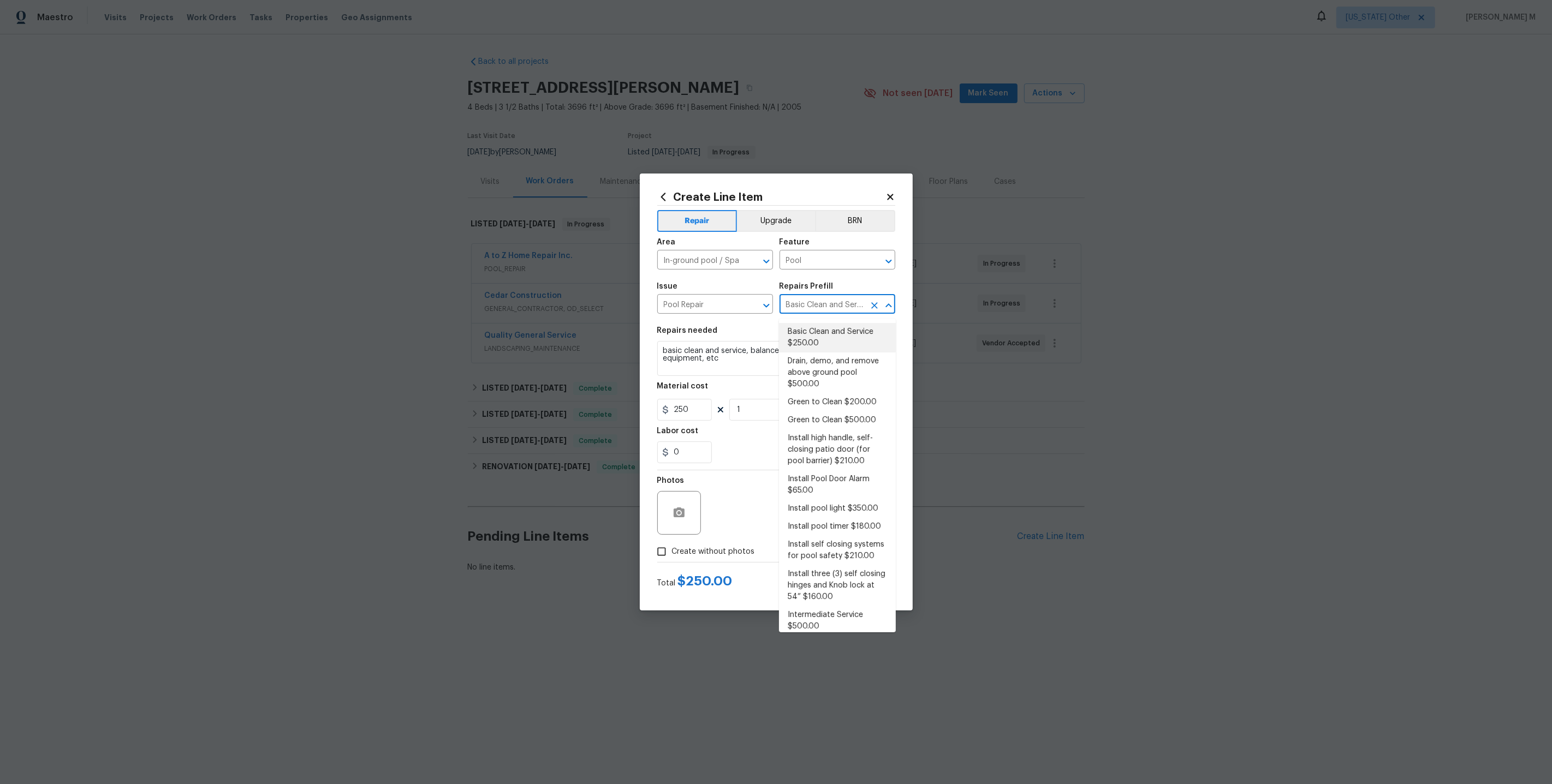
click at [806, 306] on input "Basic Clean and Service $250.00" at bounding box center [821, 306] width 85 height 17
